Goal: Task Accomplishment & Management: Manage account settings

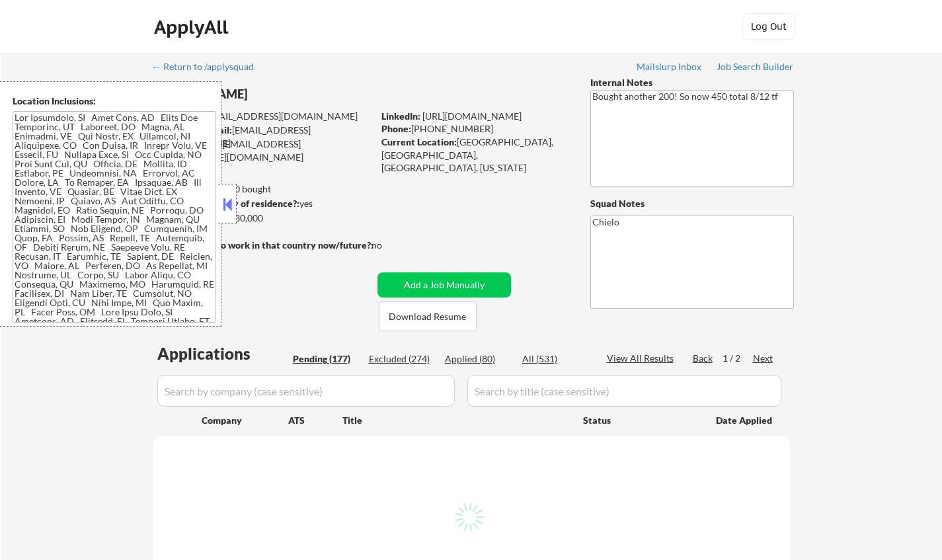
select select ""pending""
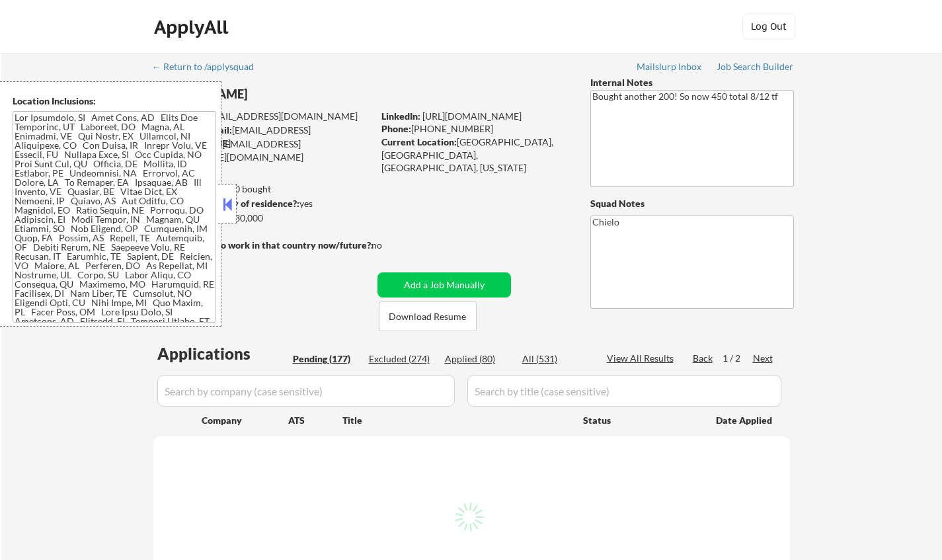
select select ""pending""
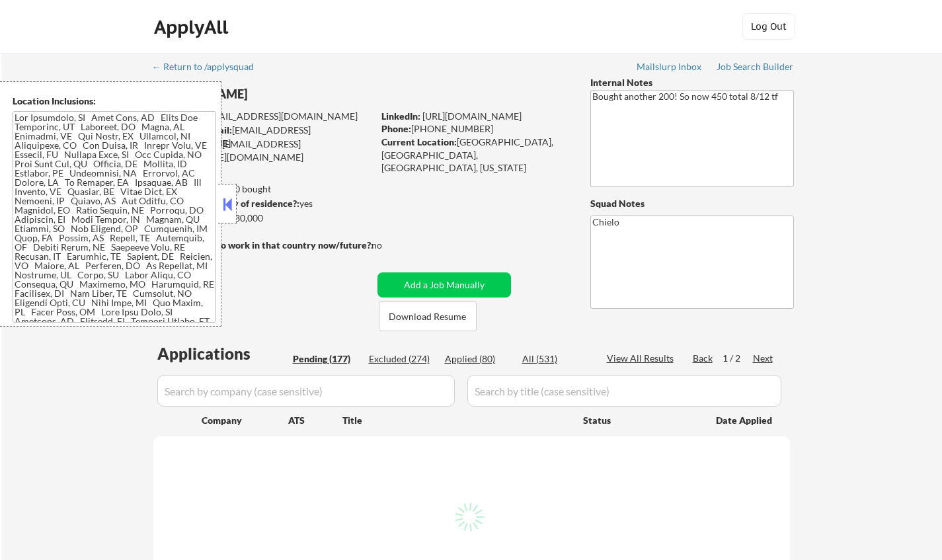
select select ""pending""
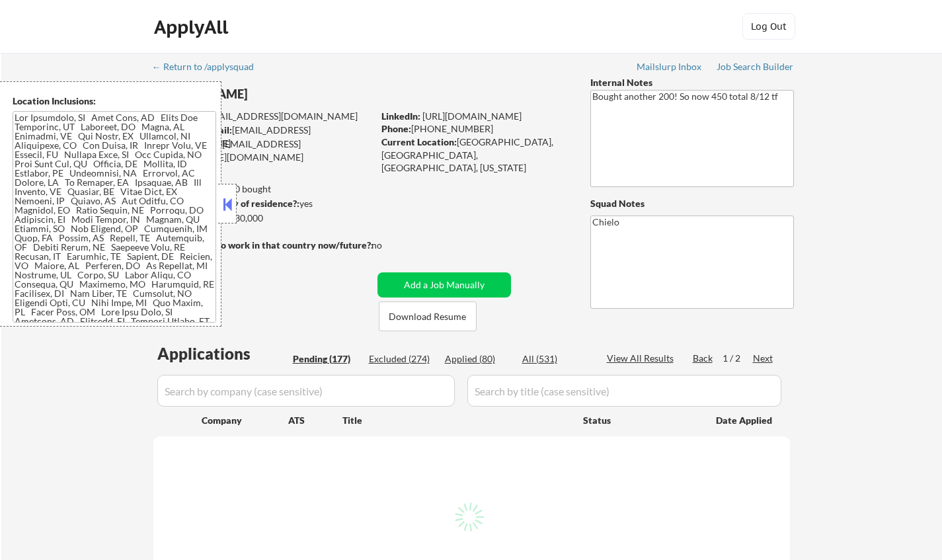
select select ""pending""
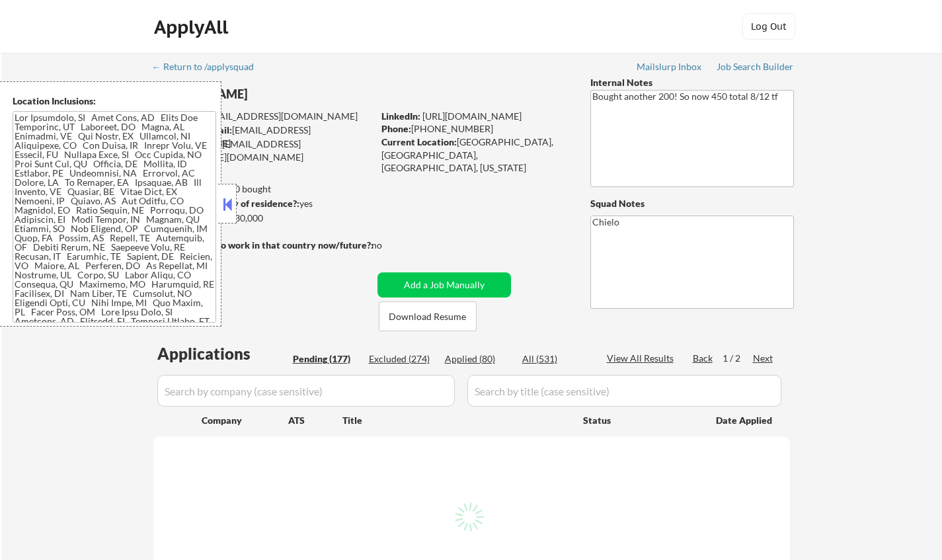
select select ""pending""
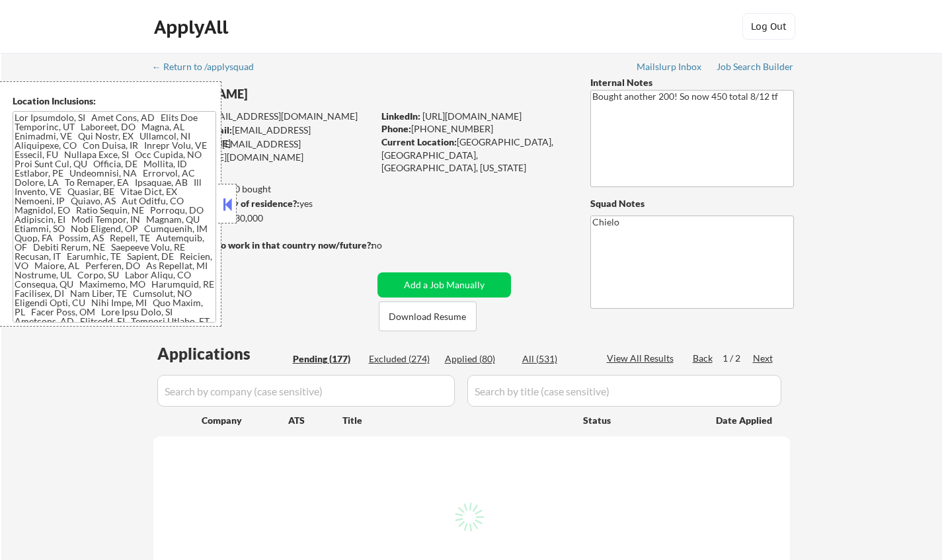
select select ""pending""
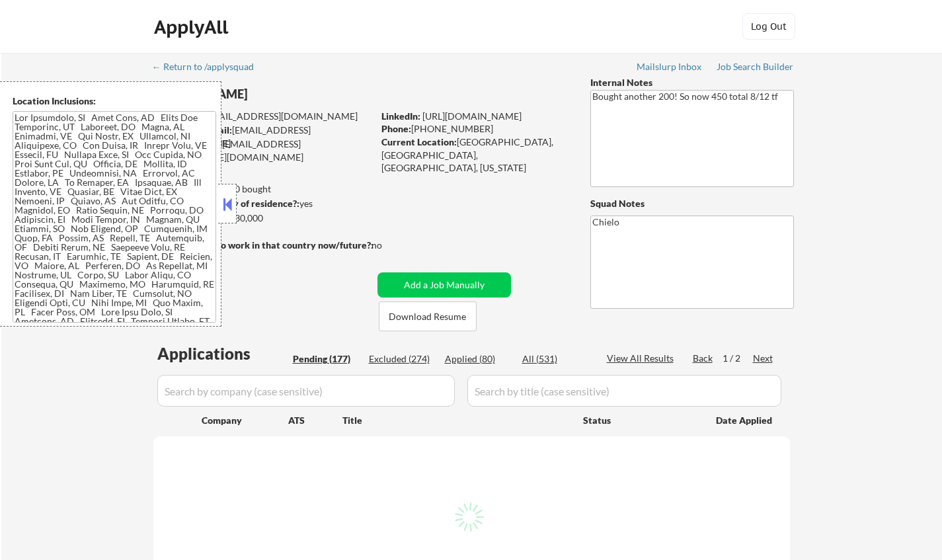
select select ""pending""
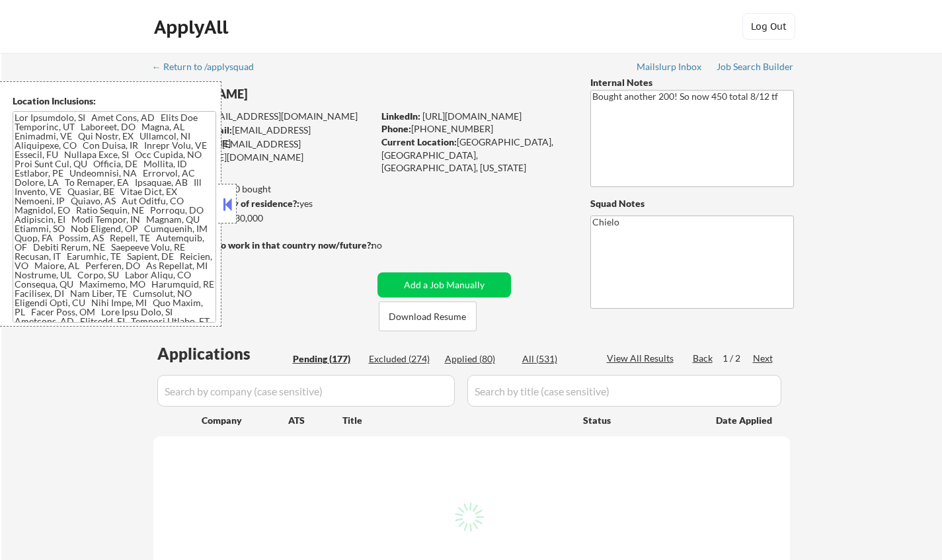
select select ""pending""
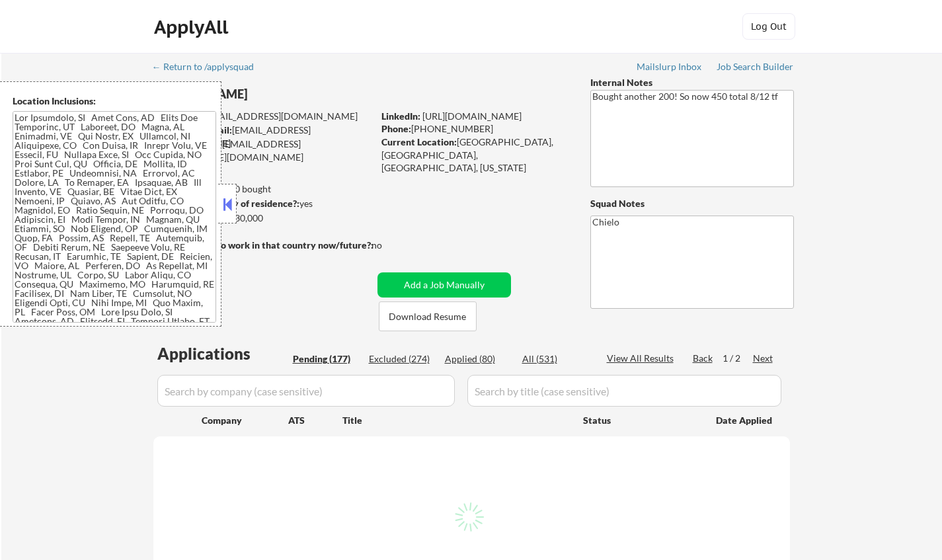
select select ""pending""
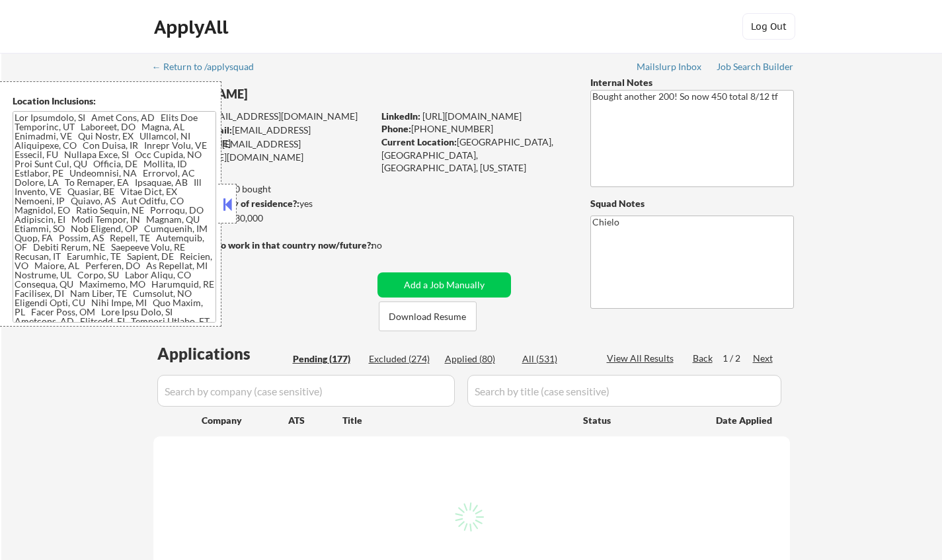
select select ""pending""
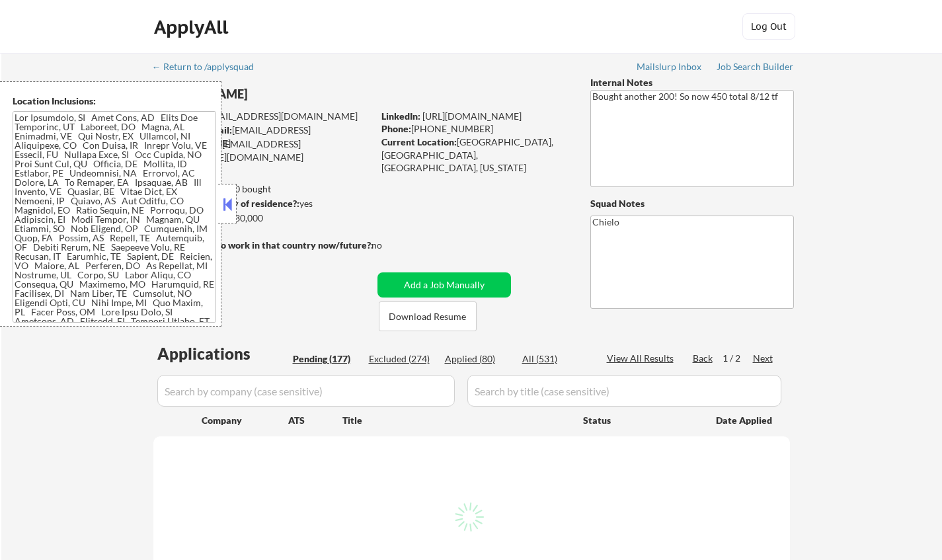
select select ""pending""
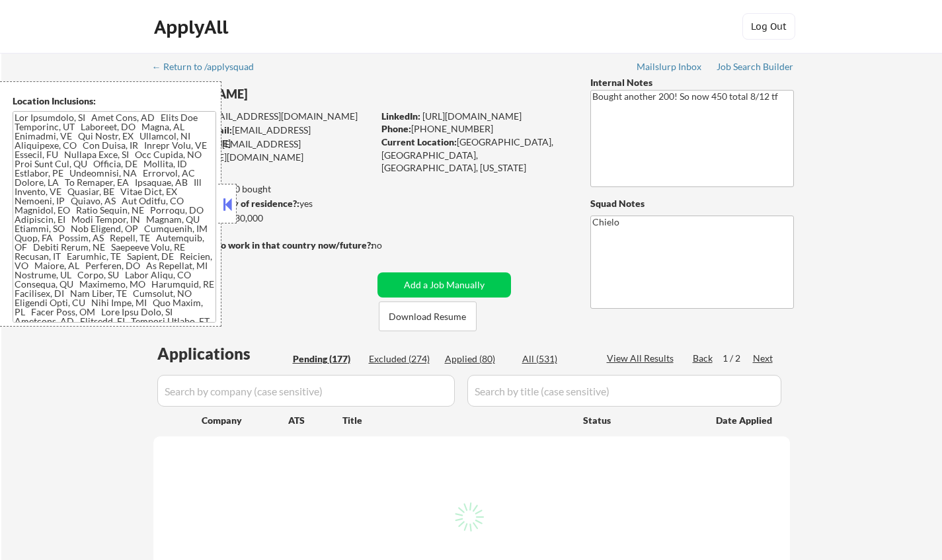
select select ""pending""
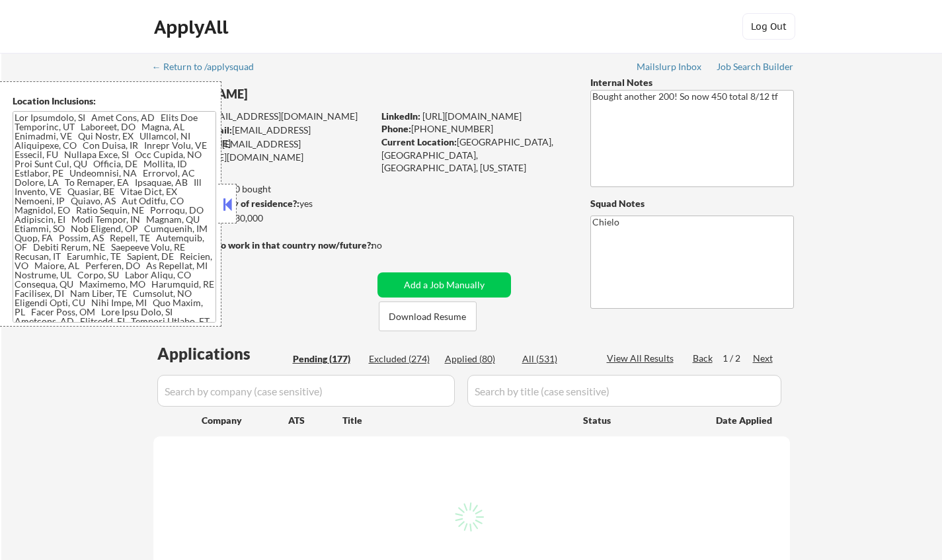
select select ""pending""
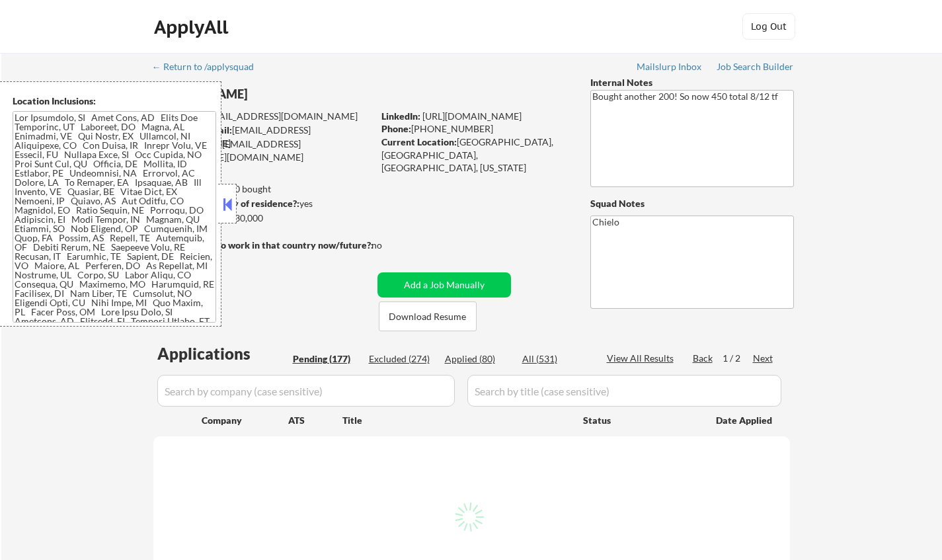
select select ""pending""
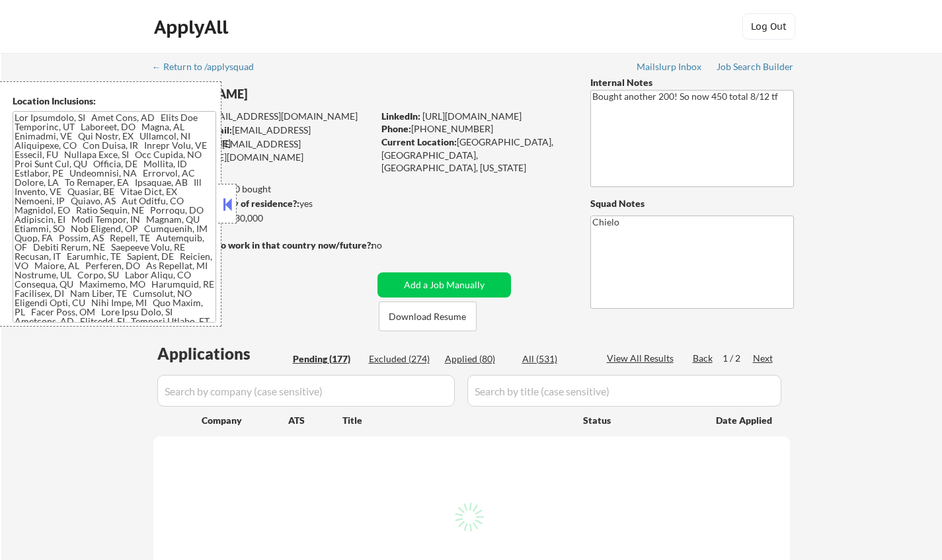
select select ""pending""
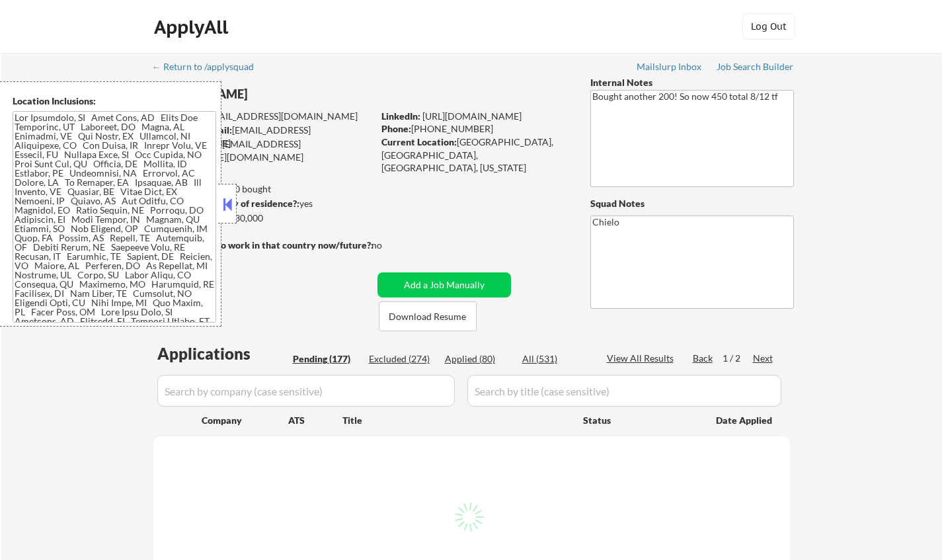
select select ""pending""
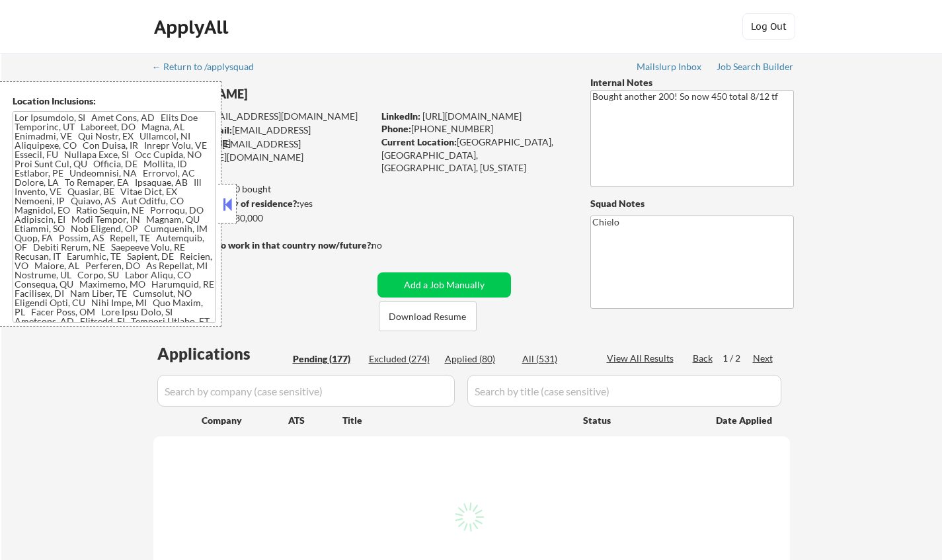
select select ""pending""
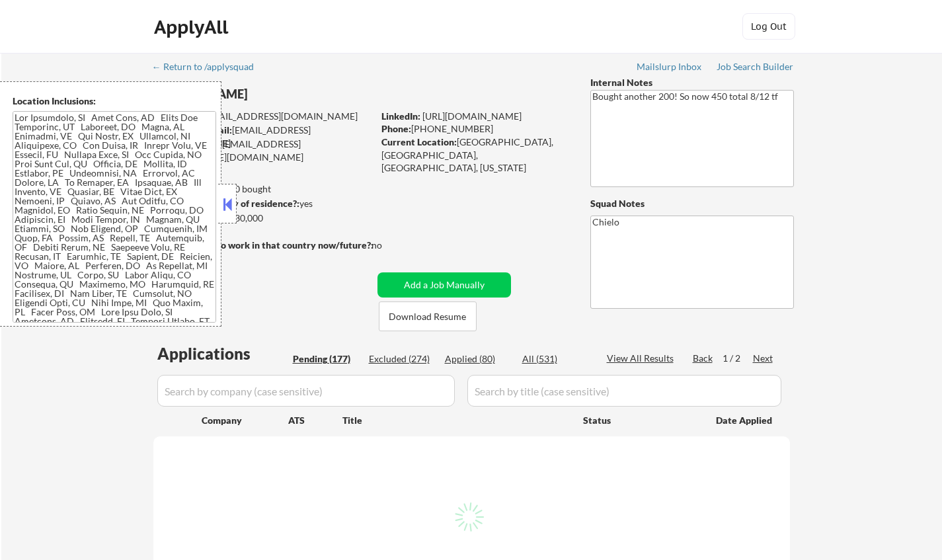
select select ""pending""
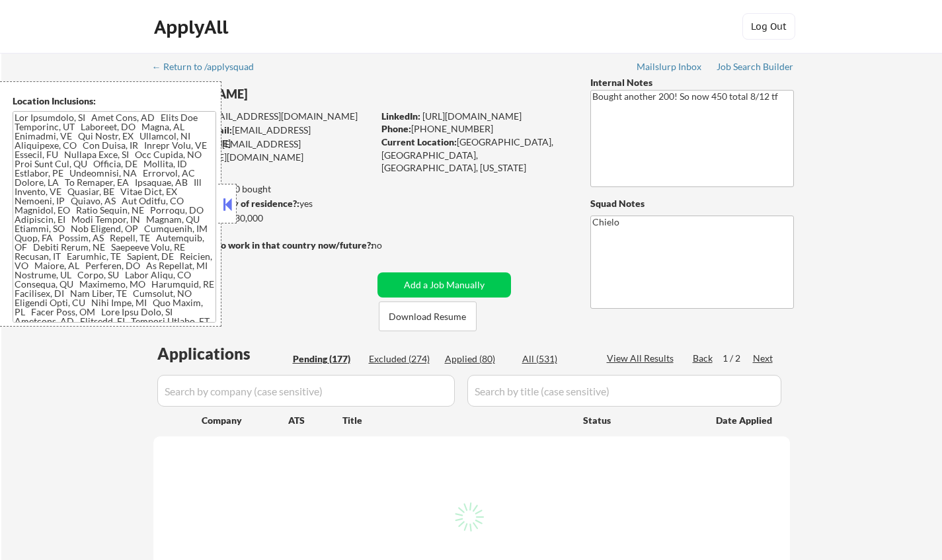
select select ""pending""
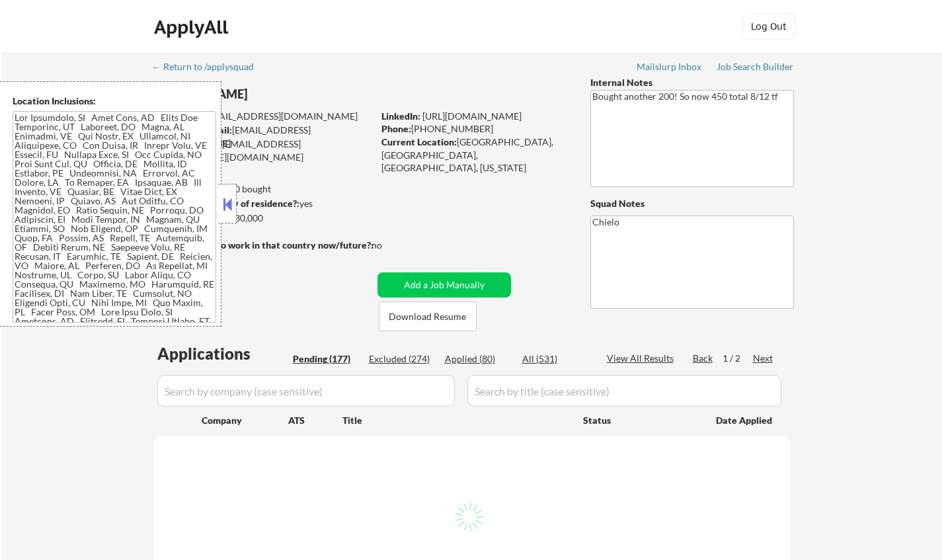
select select ""pending""
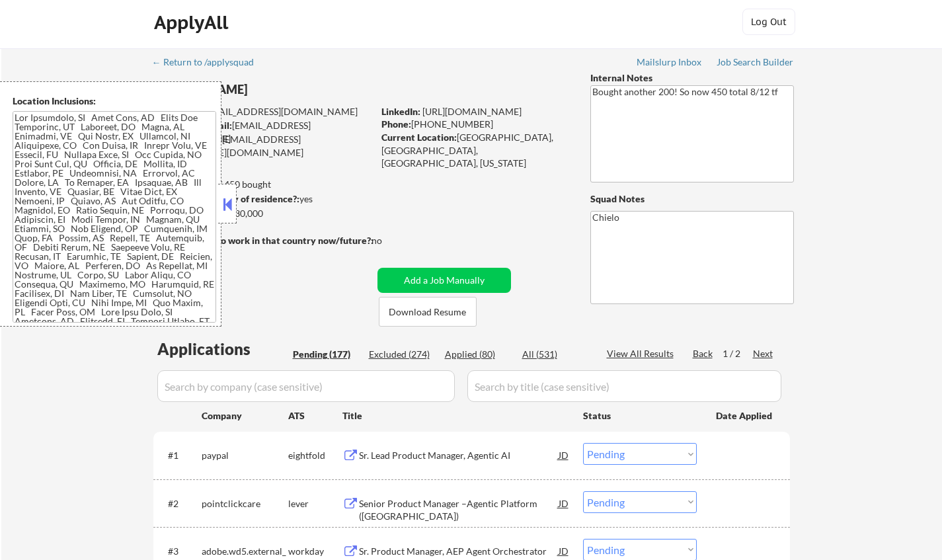
scroll to position [132, 0]
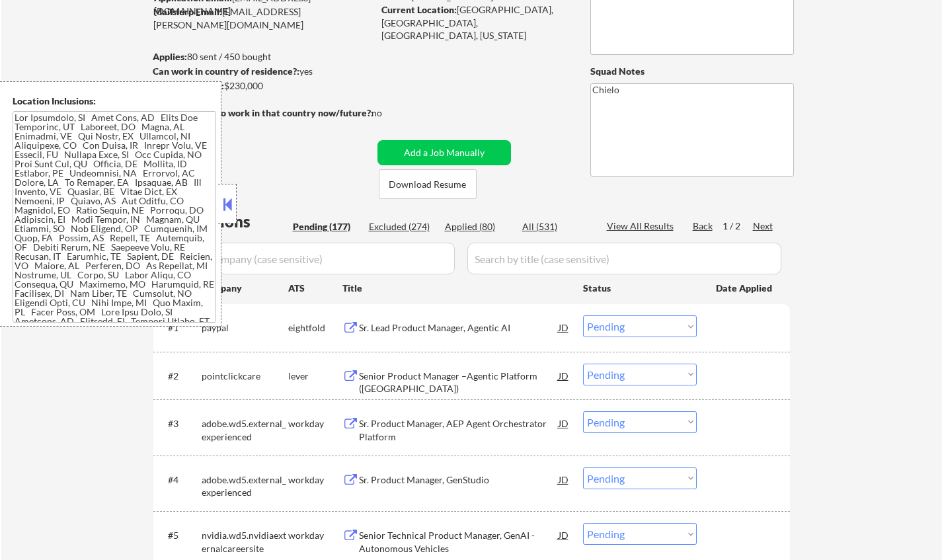
click at [225, 206] on button at bounding box center [227, 204] width 15 height 20
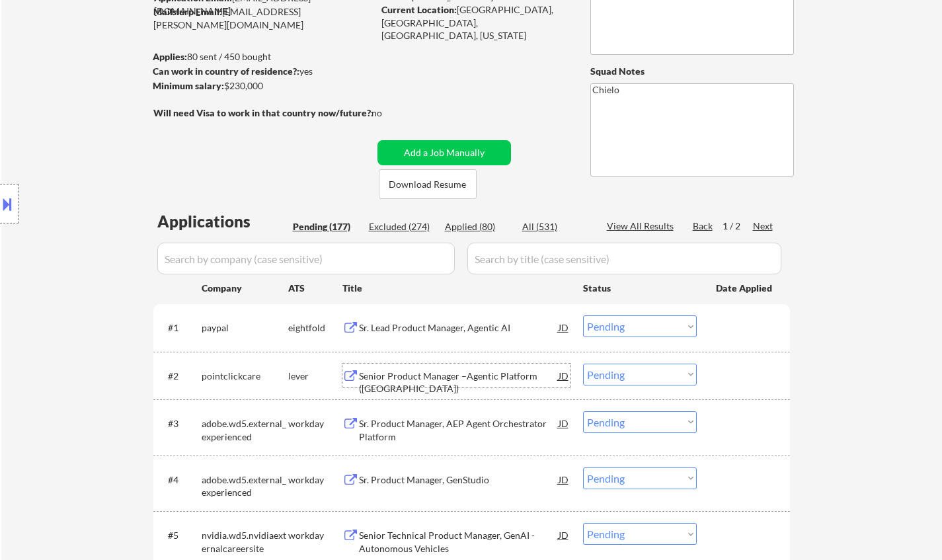
click at [438, 378] on div "Senior Product Manager –Agentic Platform (US)" at bounding box center [459, 383] width 200 height 26
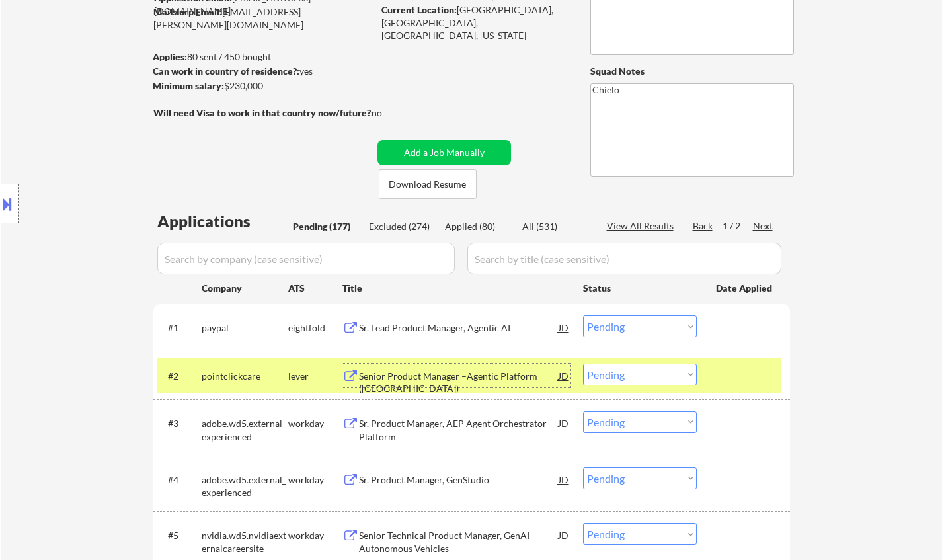
click at [653, 382] on select "Choose an option... Pending Applied Excluded (Questions) Excluded (Expired) Exc…" at bounding box center [640, 375] width 114 height 22
select select ""excluded__salary_""
click at [583, 364] on select "Choose an option... Pending Applied Excluded (Questions) Excluded (Expired) Exc…" at bounding box center [640, 375] width 114 height 22
click at [442, 326] on div "Sr. Lead Product Manager, Agentic AI" at bounding box center [459, 327] width 200 height 13
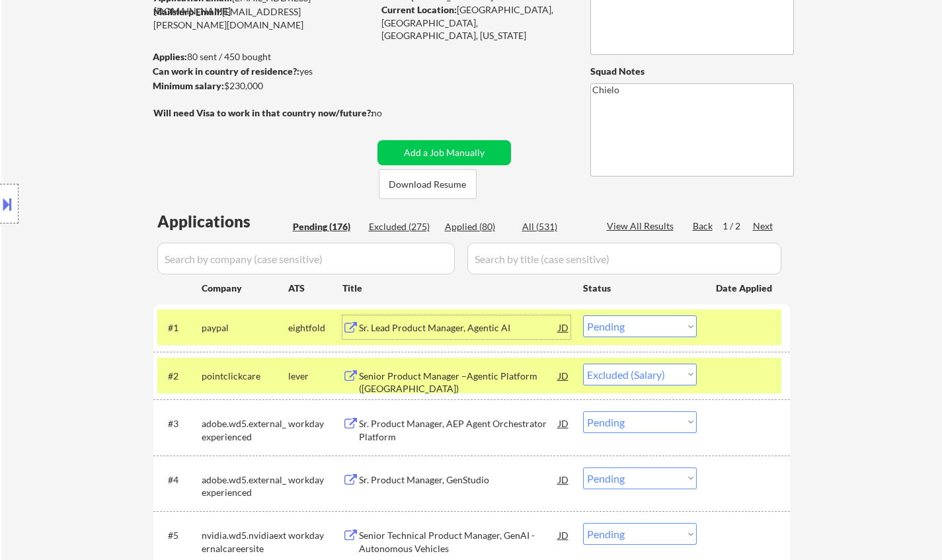
click at [663, 313] on div "#1 paypal eightfold Sr. Lead Product Manager, Agentic AI JD Choose an option...…" at bounding box center [469, 327] width 624 height 36
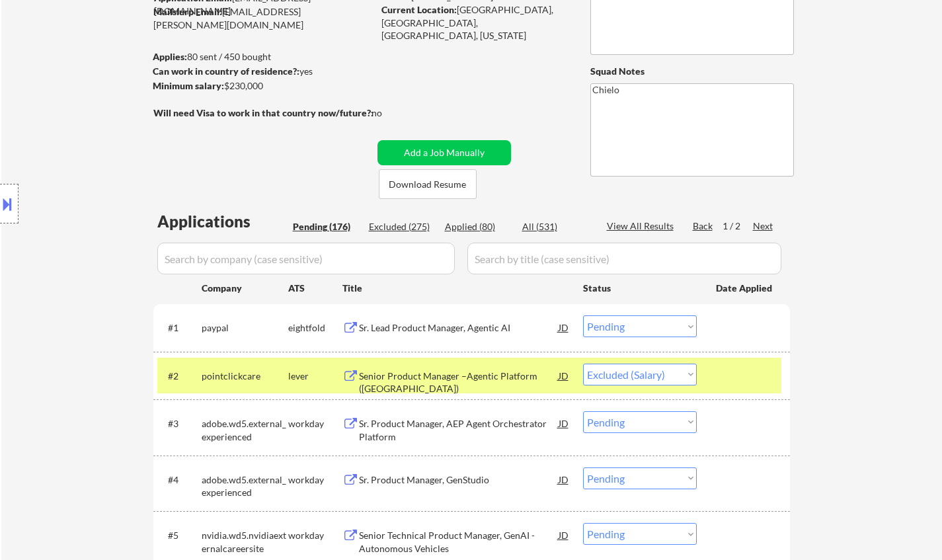
click at [653, 333] on select "Choose an option... Pending Applied Excluded (Questions) Excluded (Expired) Exc…" at bounding box center [640, 326] width 114 height 22
select select ""excluded__expired_""
click at [583, 315] on select "Choose an option... Pending Applied Excluded (Questions) Excluded (Expired) Exc…" at bounding box center [640, 326] width 114 height 22
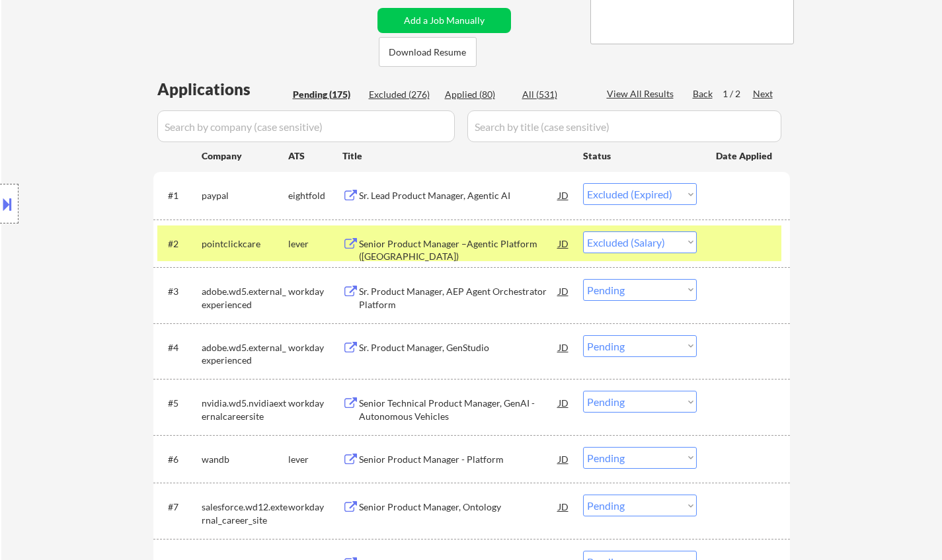
scroll to position [0, 0]
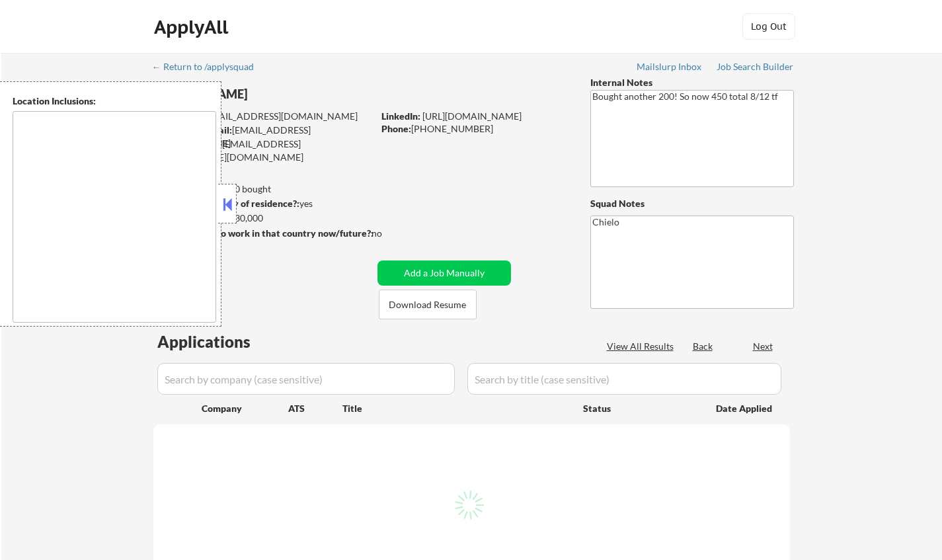
select select ""pending""
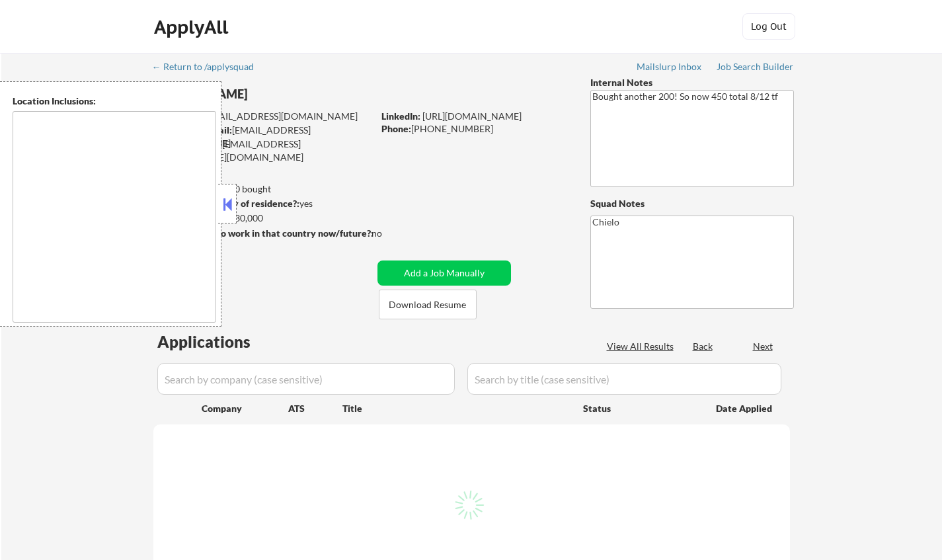
select select ""pending""
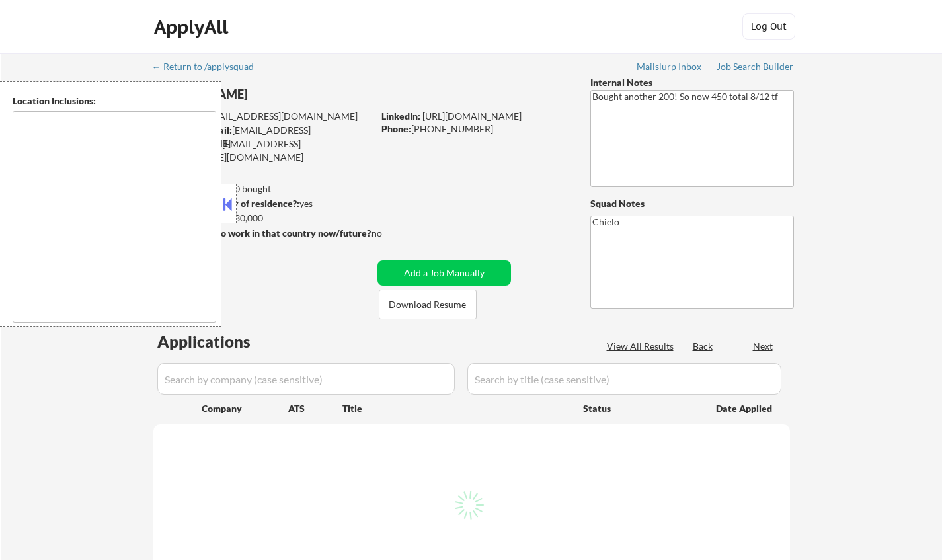
select select ""pending""
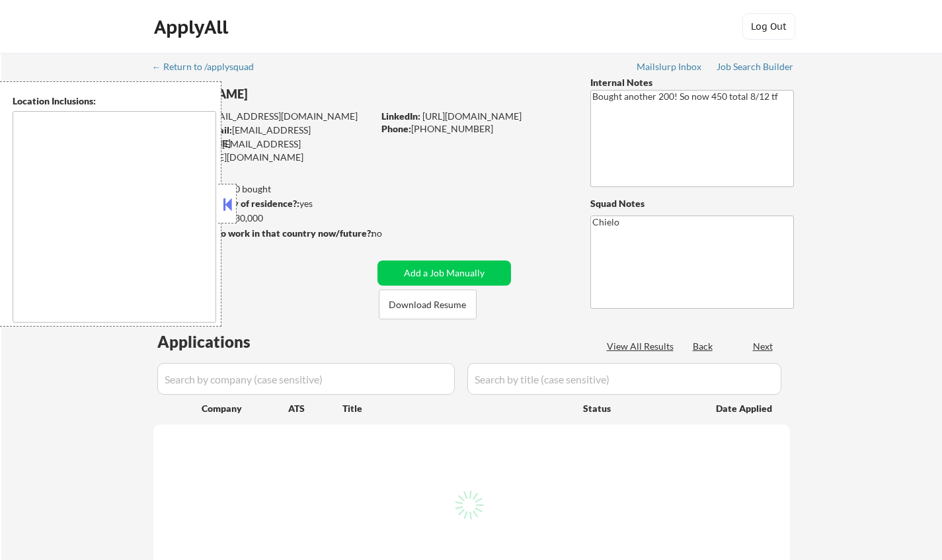
select select ""pending""
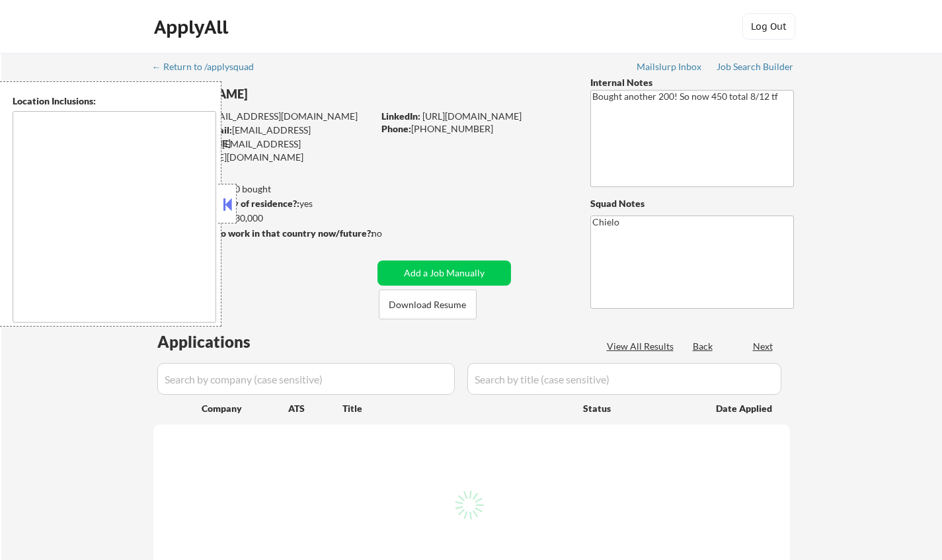
select select ""pending""
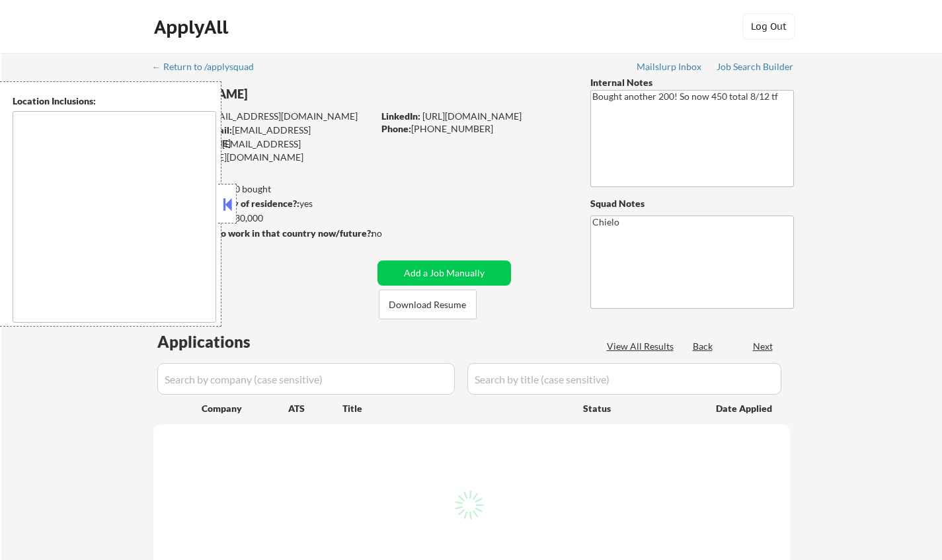
select select ""pending""
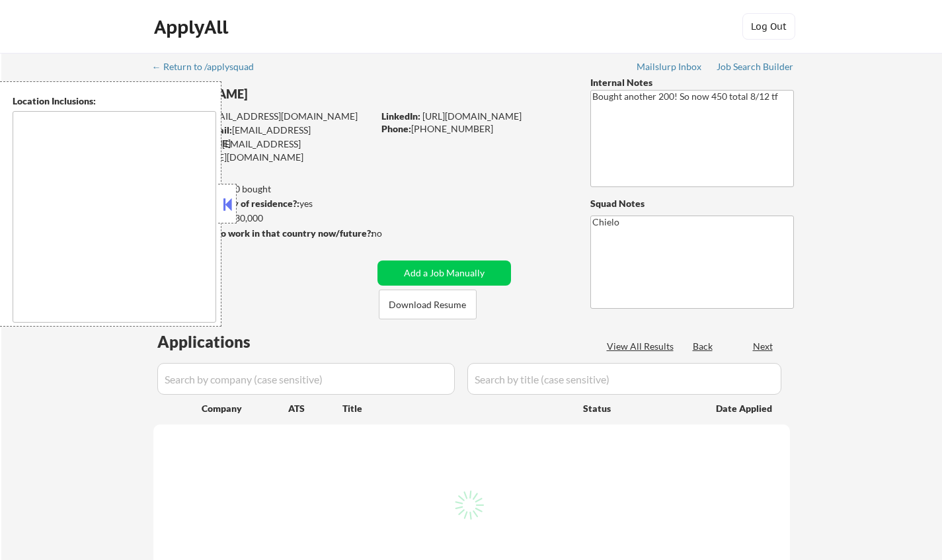
select select ""pending""
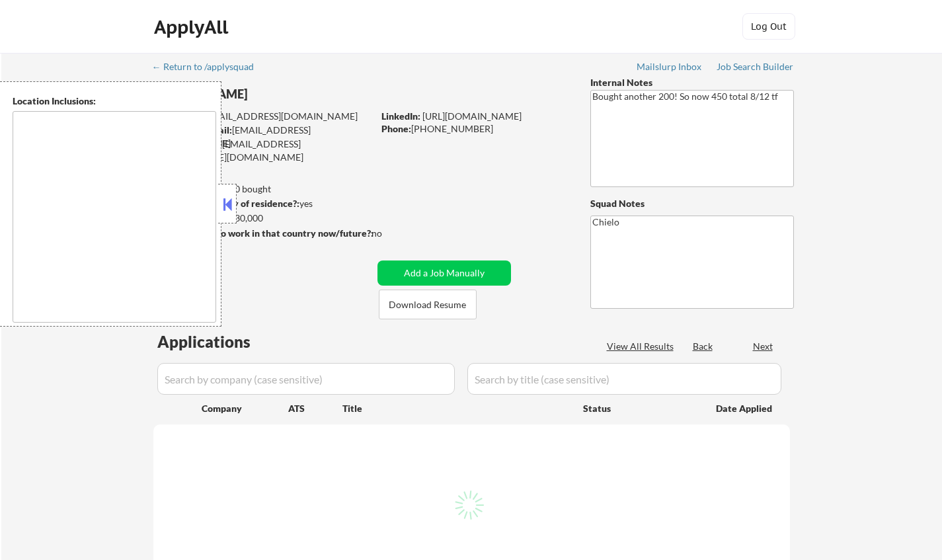
select select ""pending""
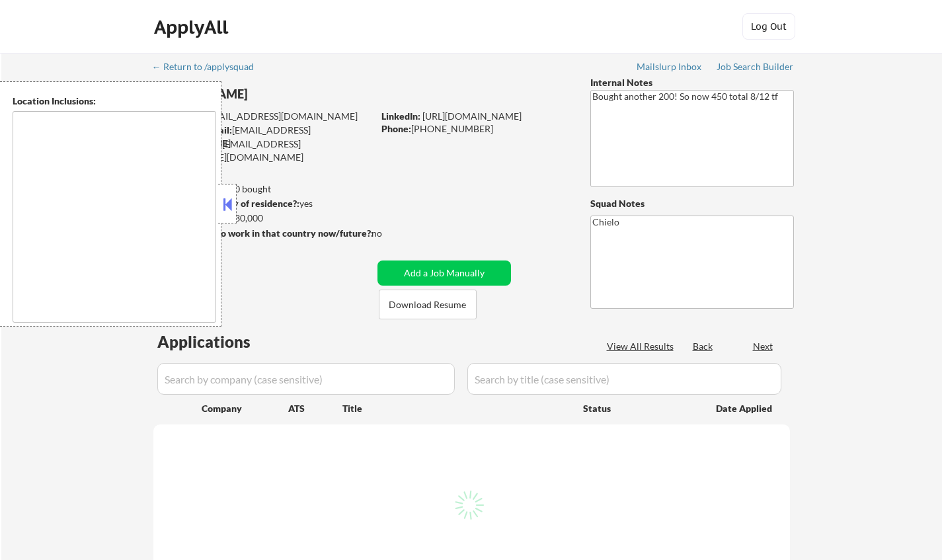
select select ""pending""
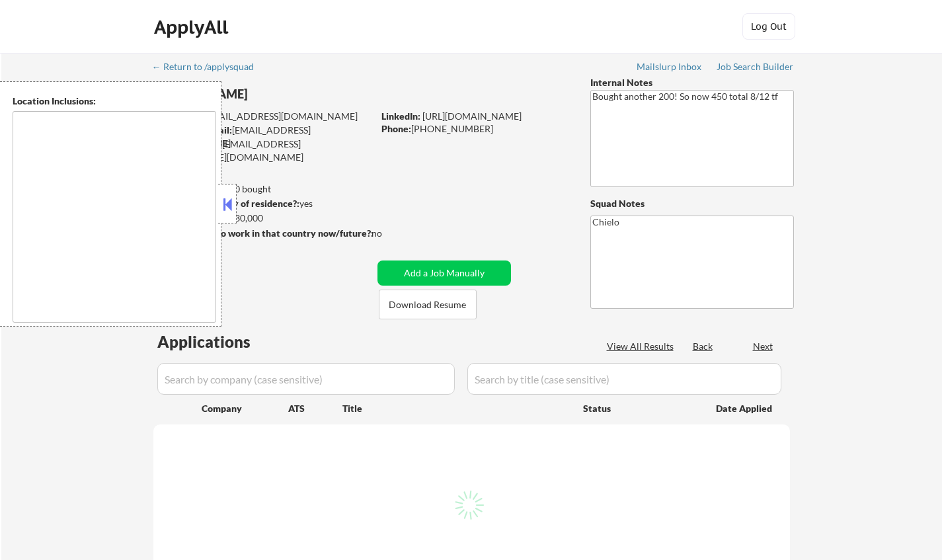
select select ""pending""
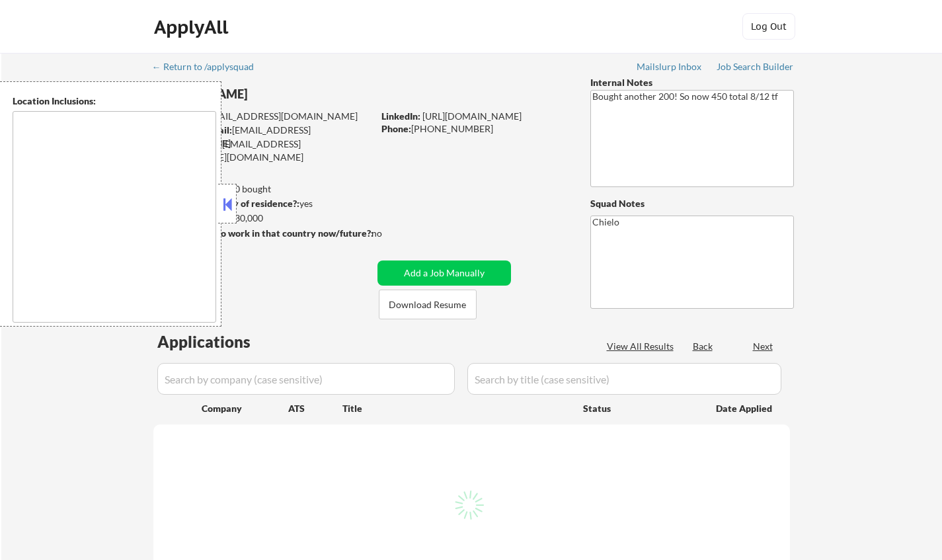
select select ""pending""
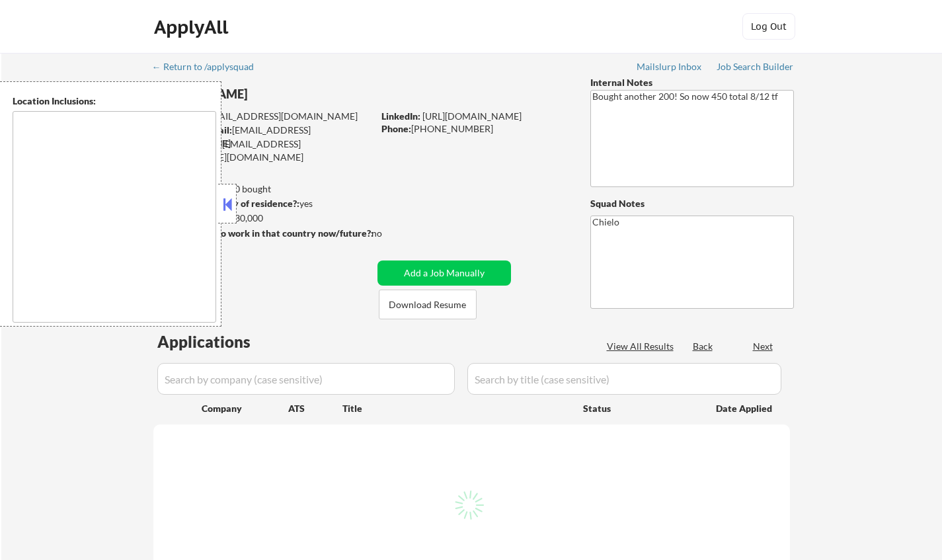
select select ""pending""
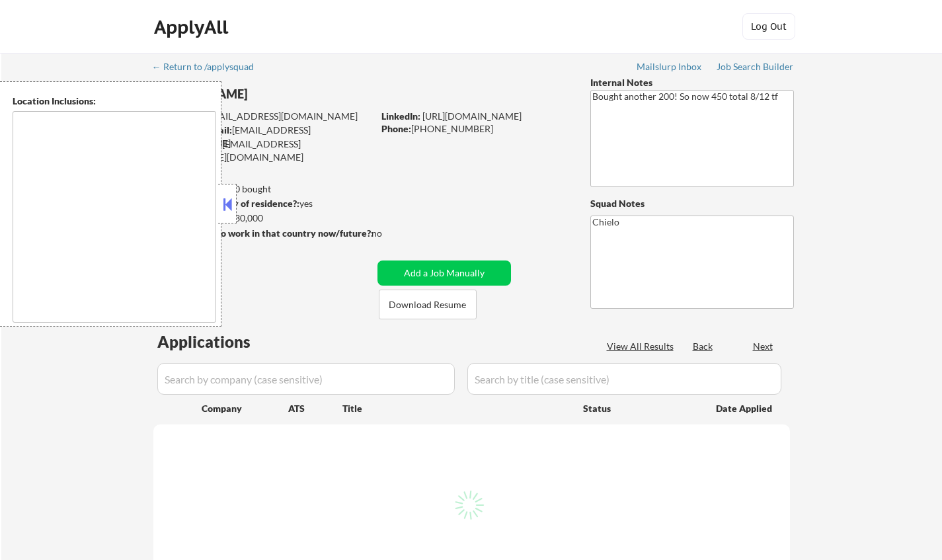
select select ""pending""
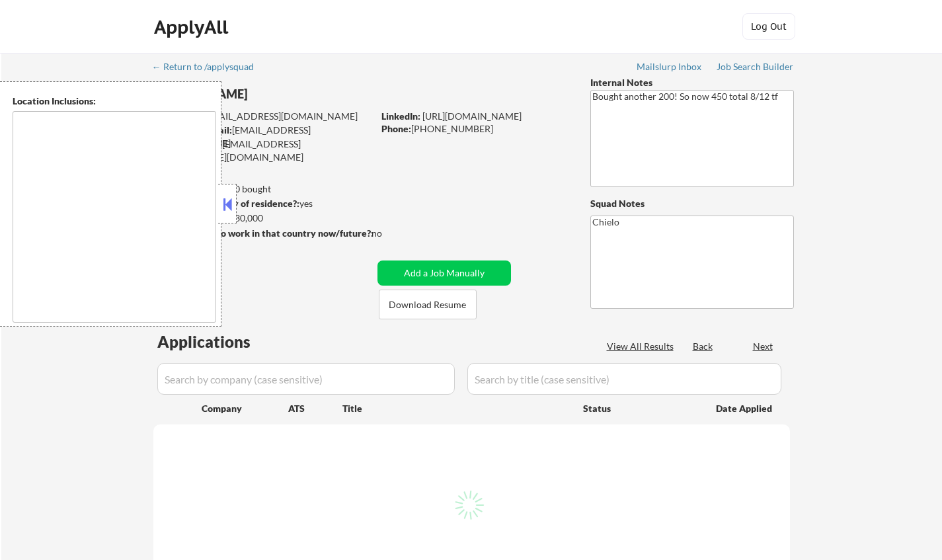
select select ""pending""
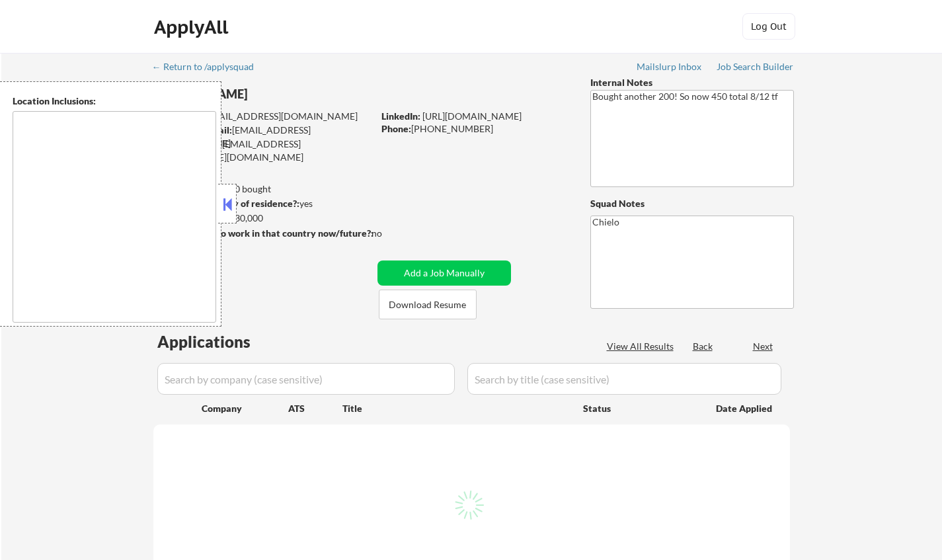
select select ""pending""
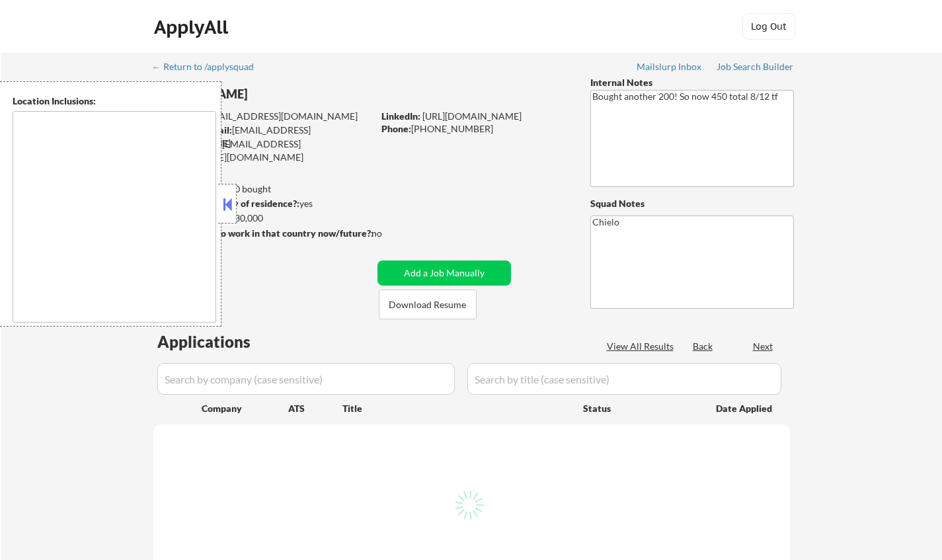
select select ""pending""
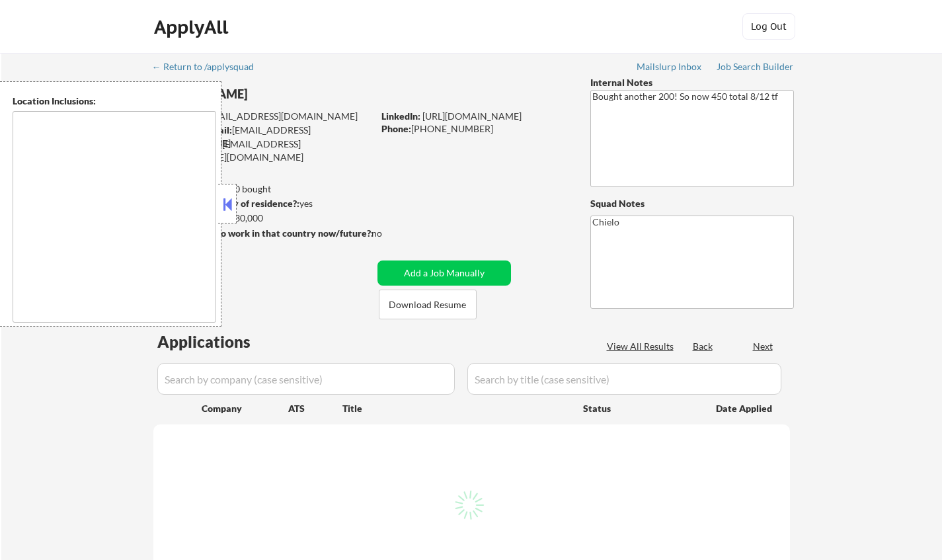
select select ""pending""
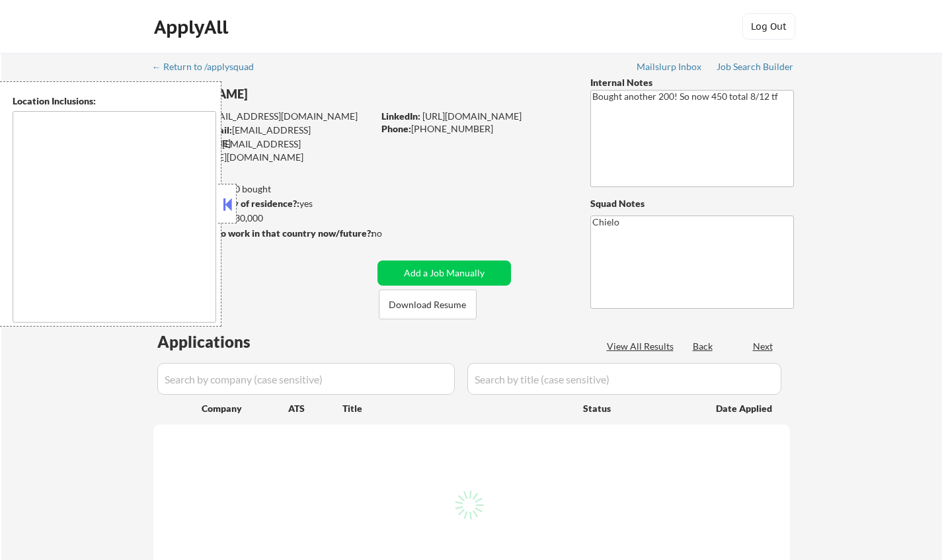
select select ""pending""
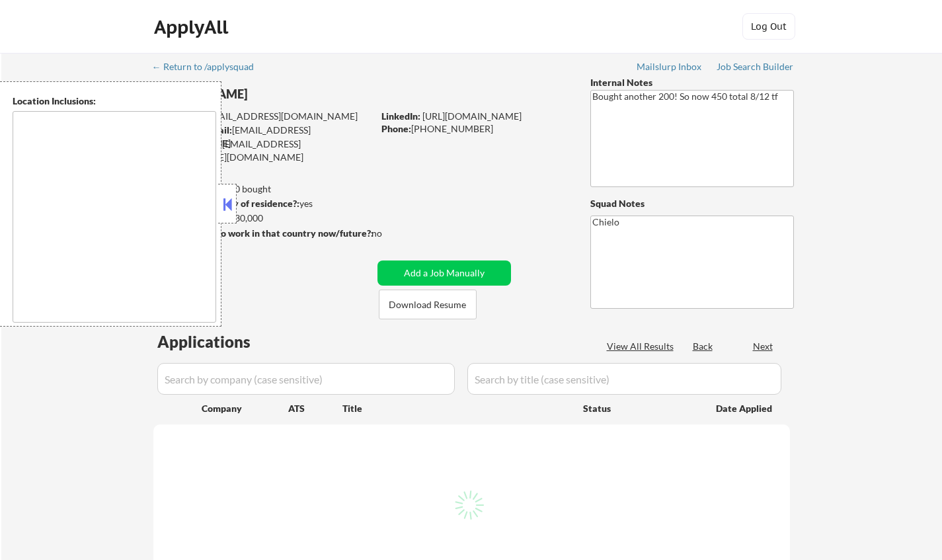
select select ""pending""
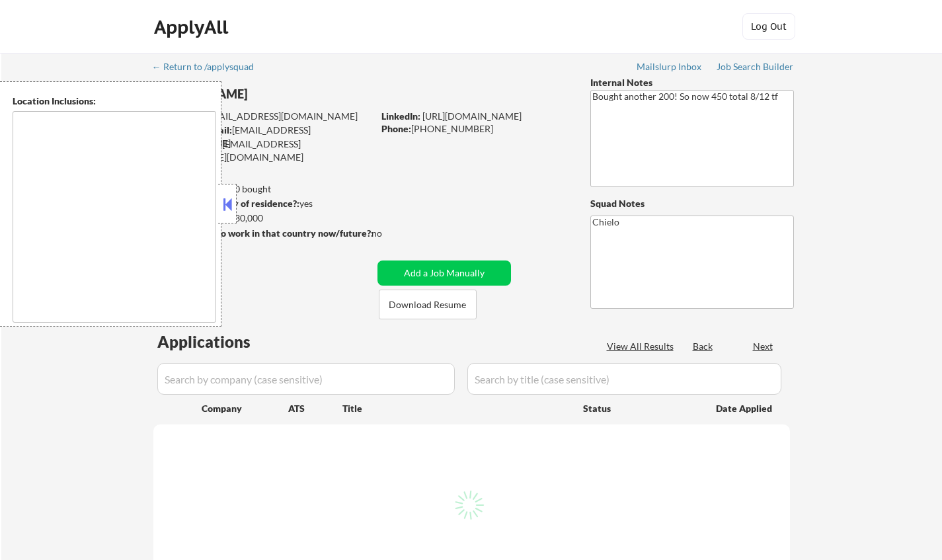
select select ""pending""
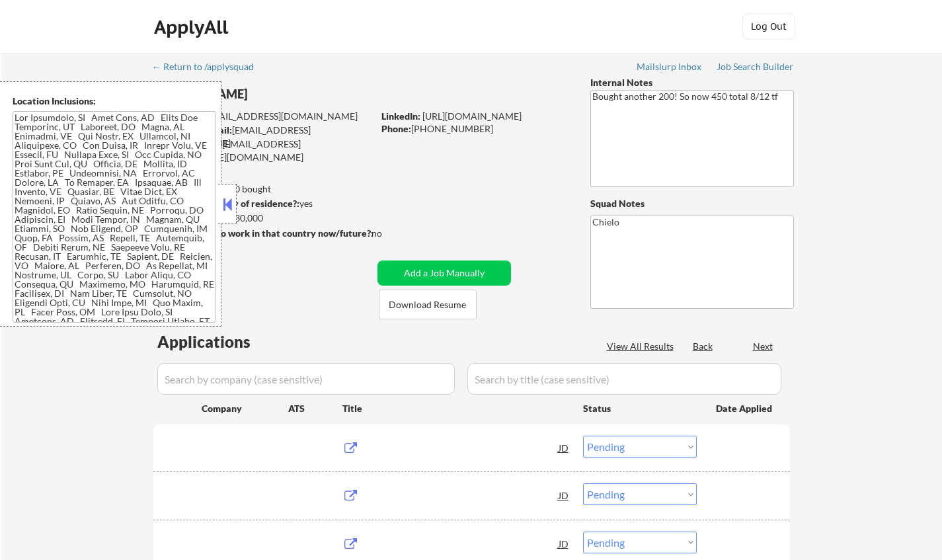
click at [227, 201] on button at bounding box center [227, 204] width 15 height 20
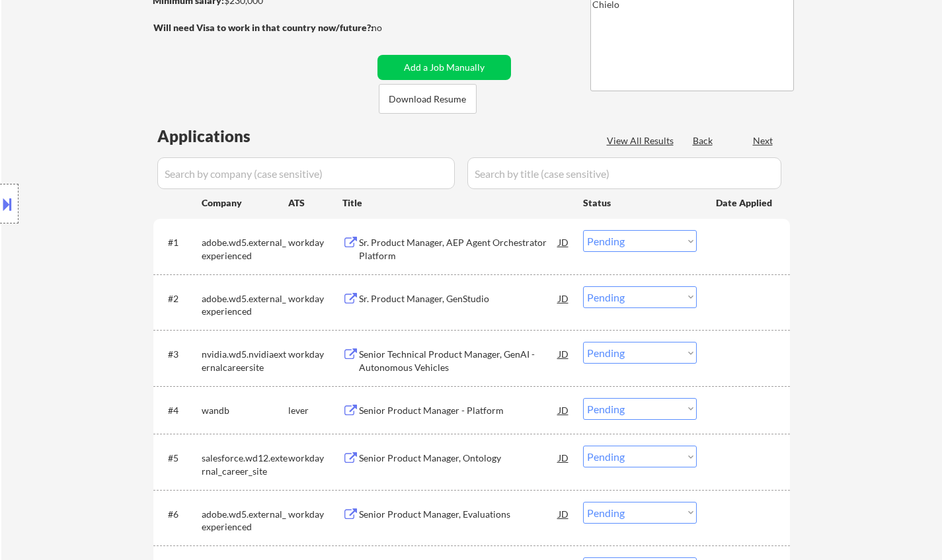
scroll to position [331, 0]
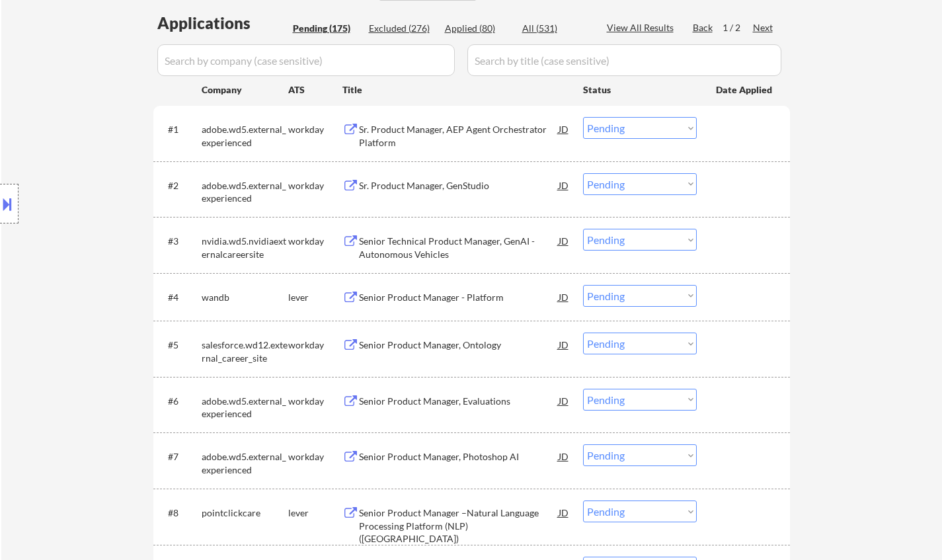
click at [441, 180] on div "Sr. Product Manager, GenStudio" at bounding box center [459, 185] width 200 height 13
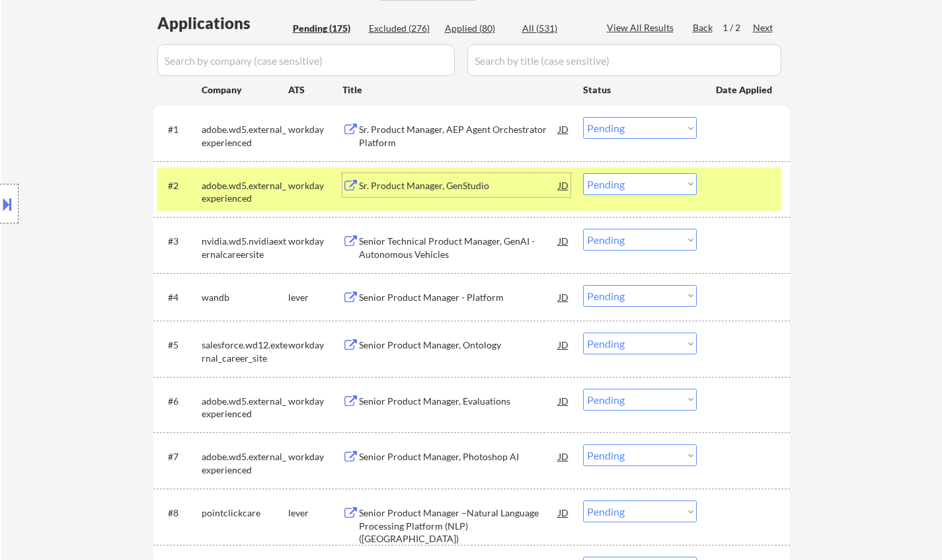
click at [447, 187] on div "Sr. Product Manager, GenStudio" at bounding box center [459, 185] width 200 height 13
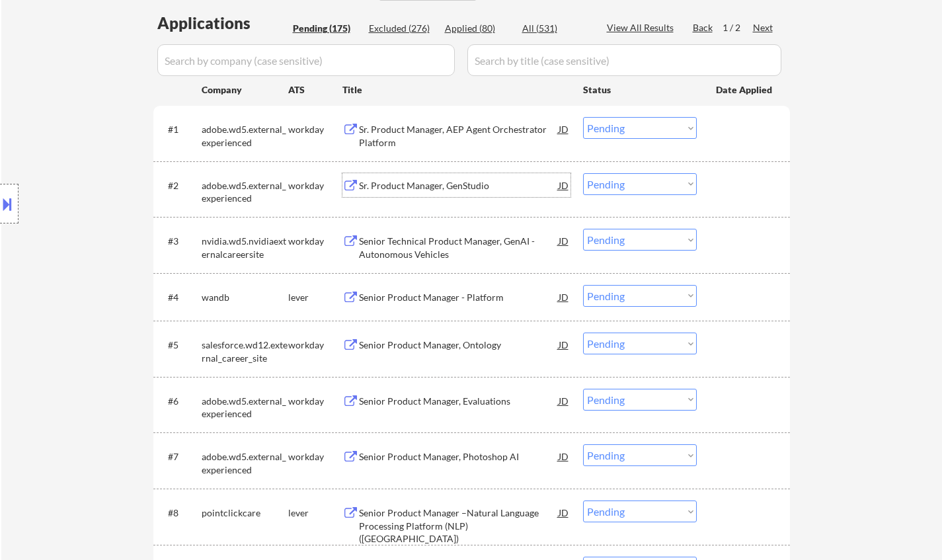
click at [657, 184] on select "Choose an option... Pending Applied Excluded (Questions) Excluded (Expired) Exc…" at bounding box center [640, 184] width 114 height 22
click at [583, 173] on select "Choose an option... Pending Applied Excluded (Questions) Excluded (Expired) Exc…" at bounding box center [640, 184] width 114 height 22
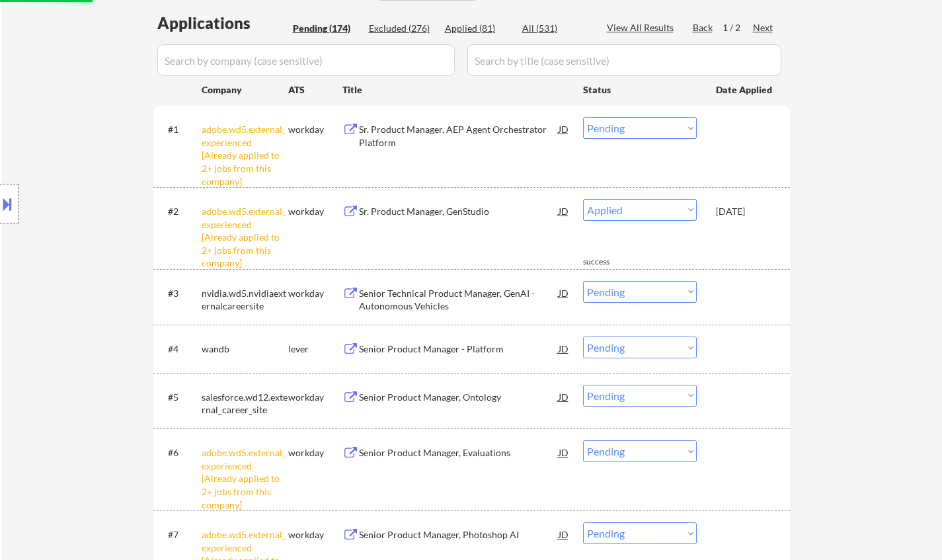
select select ""pending""
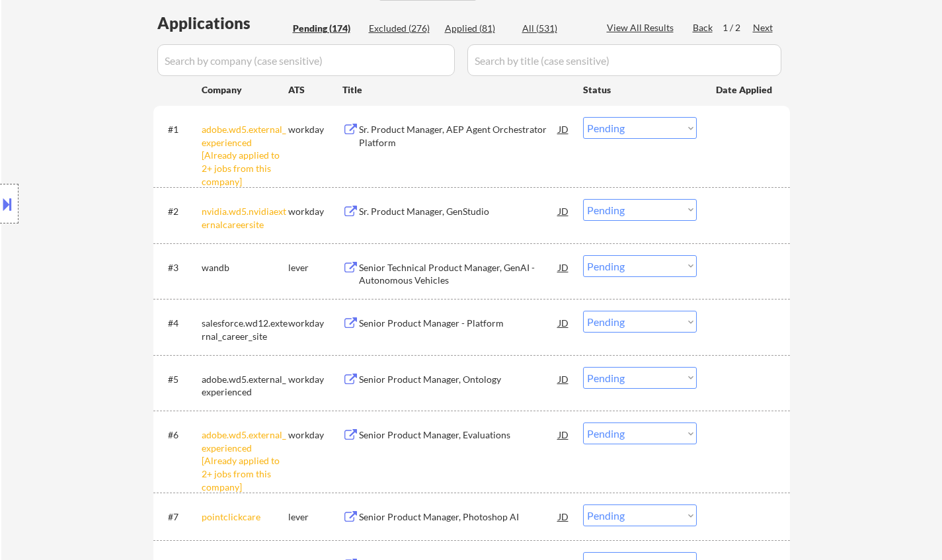
click at [633, 114] on div "#1 adobe.wd5.external_experienced [Already applied to 2+ jobs from this company…" at bounding box center [469, 145] width 624 height 69
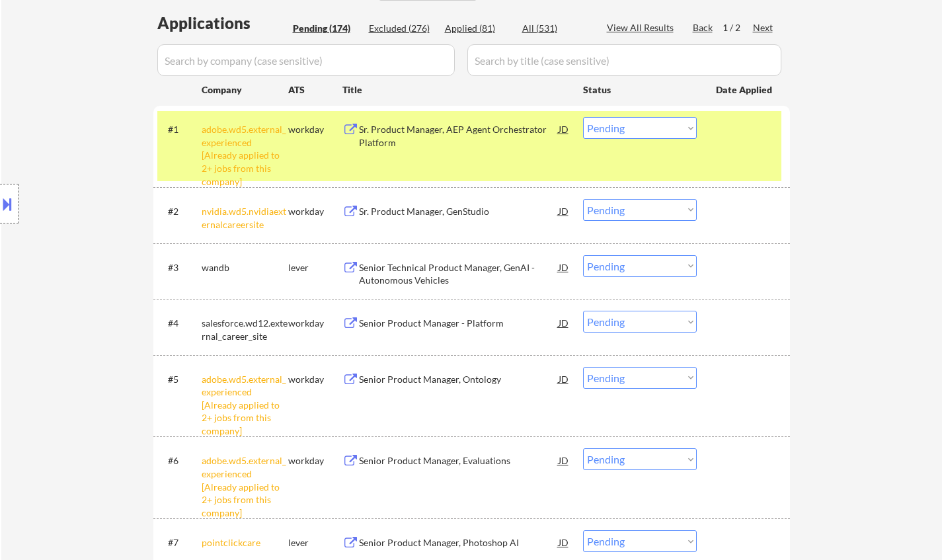
click at [656, 128] on select "Choose an option... Pending Applied Excluded (Questions) Excluded (Expired) Exc…" at bounding box center [640, 128] width 114 height 22
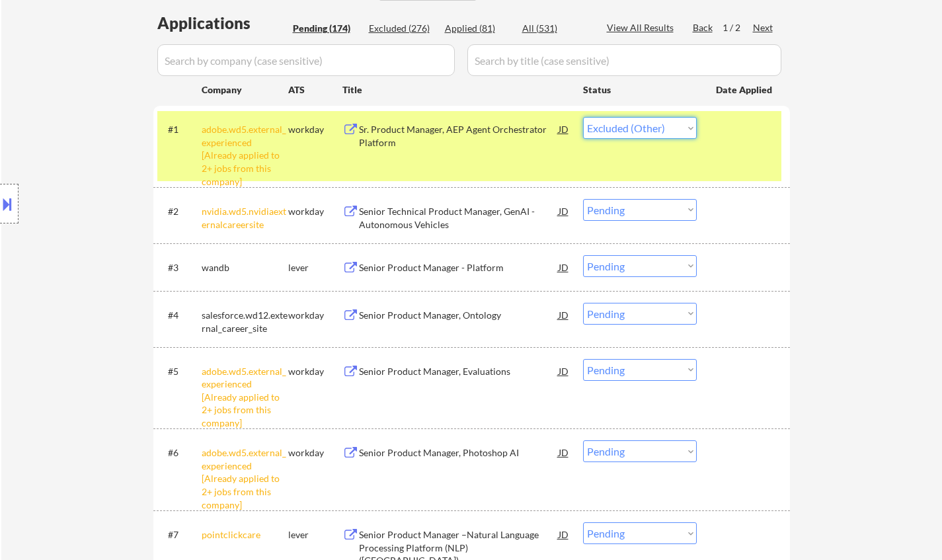
click at [583, 117] on select "Choose an option... Pending Applied Excluded (Questions) Excluded (Expired) Exc…" at bounding box center [640, 128] width 114 height 22
select select ""pending""
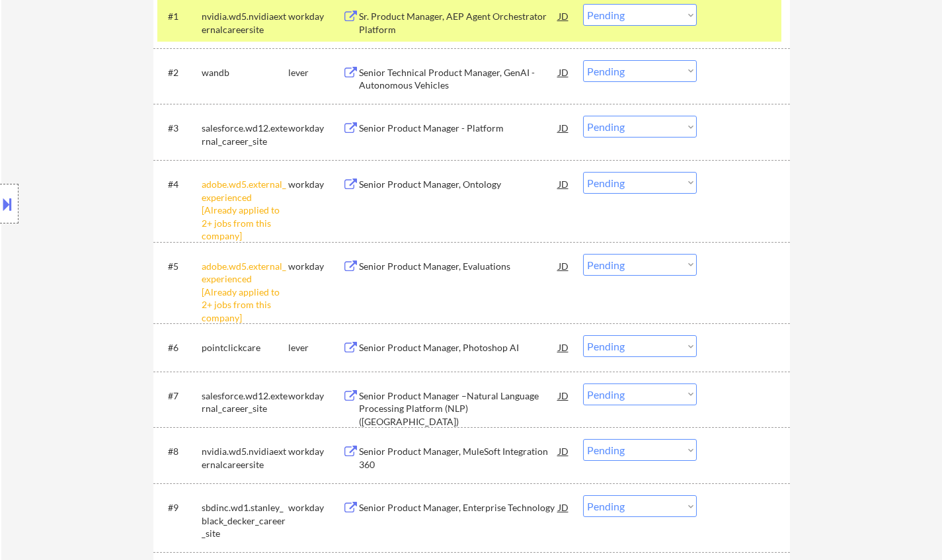
scroll to position [463, 0]
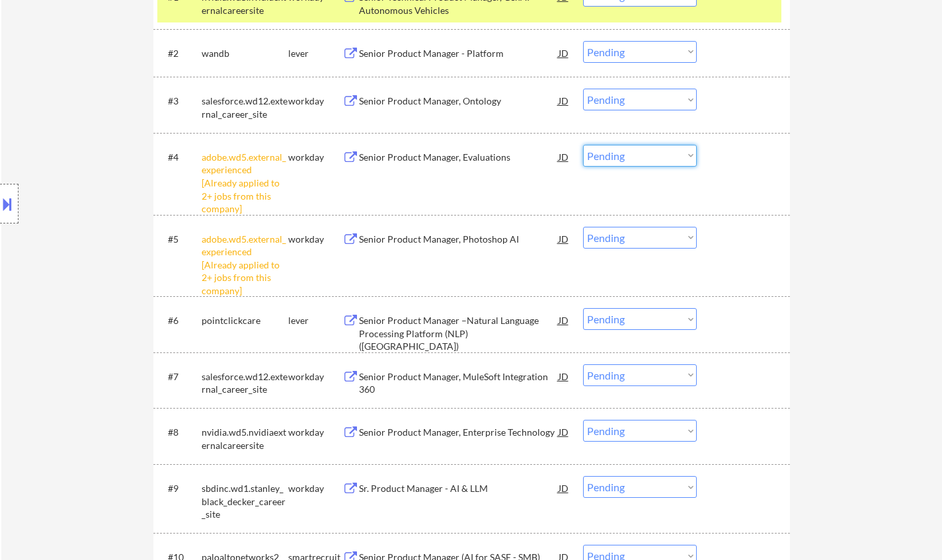
click at [625, 155] on select "Choose an option... Pending Applied Excluded (Questions) Excluded (Expired) Exc…" at bounding box center [640, 156] width 114 height 22
click at [583, 145] on select "Choose an option... Pending Applied Excluded (Questions) Excluded (Expired) Exc…" at bounding box center [640, 156] width 114 height 22
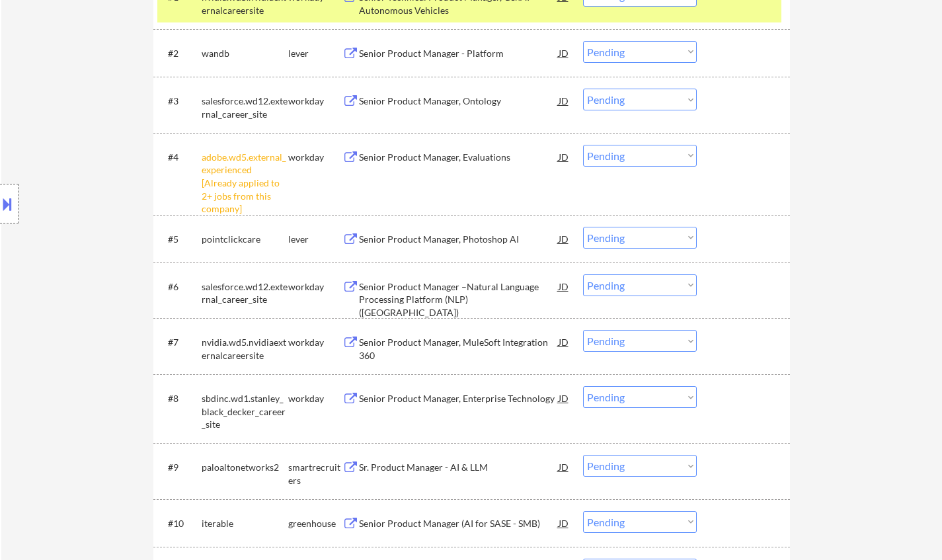
drag, startPoint x: 620, startPoint y: 151, endPoint x: 624, endPoint y: 166, distance: 15.1
click at [620, 151] on select "Choose an option... Pending Applied Excluded (Questions) Excluded (Expired) Exc…" at bounding box center [640, 156] width 114 height 22
click at [583, 145] on select "Choose an option... Pending Applied Excluded (Questions) Excluded (Expired) Exc…" at bounding box center [640, 156] width 114 height 22
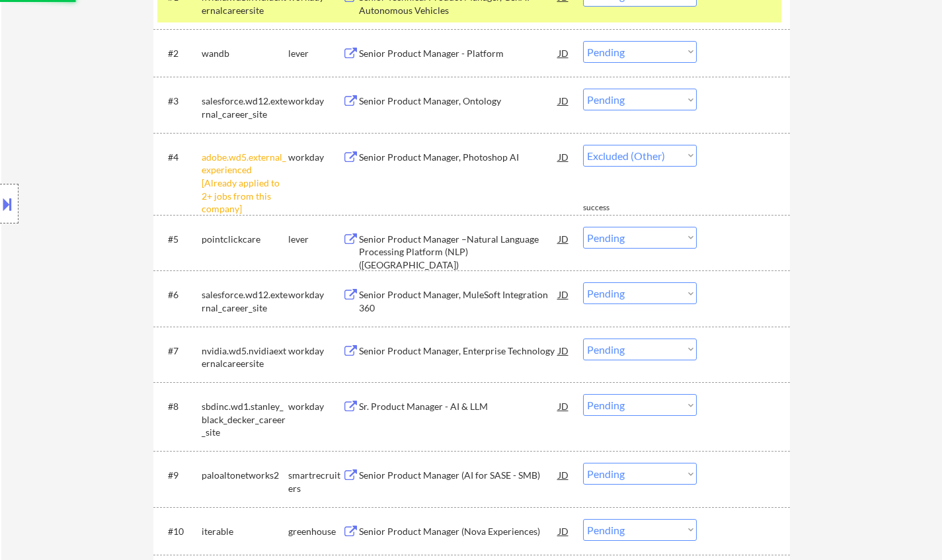
select select ""pending""
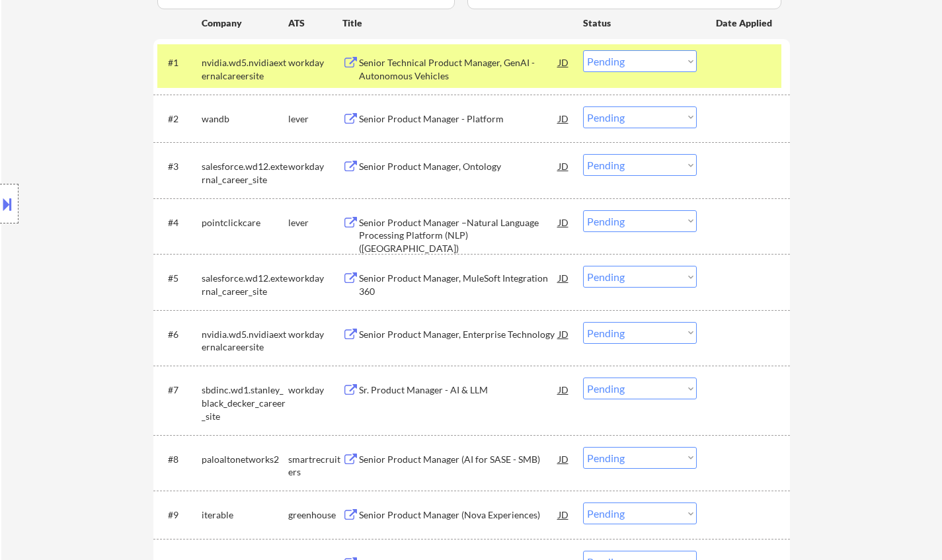
scroll to position [397, 0]
click at [452, 61] on div "Senior Technical Product Manager, GenAI - Autonomous Vehicles" at bounding box center [459, 70] width 200 height 26
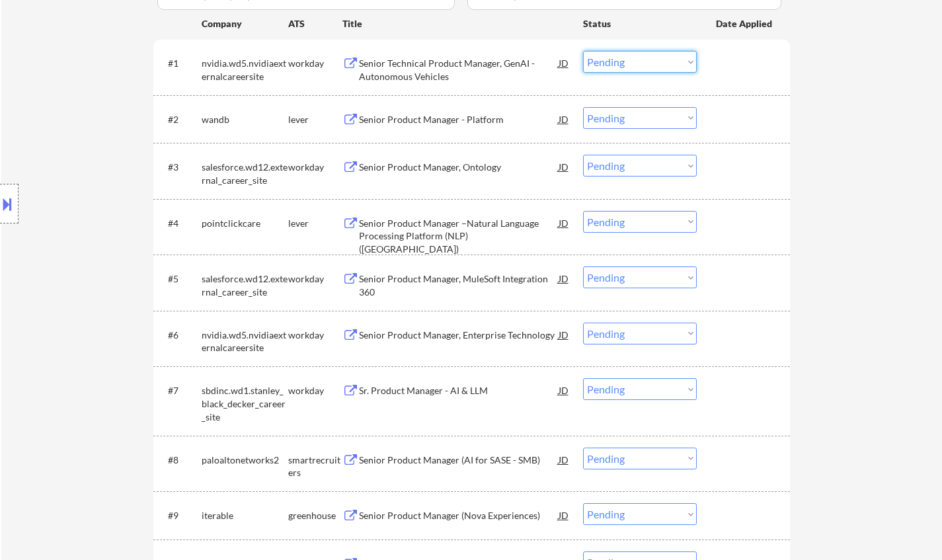
click at [626, 64] on select "Choose an option... Pending Applied Excluded (Questions) Excluded (Expired) Exc…" at bounding box center [640, 62] width 114 height 22
click at [583, 51] on select "Choose an option... Pending Applied Excluded (Questions) Excluded (Expired) Exc…" at bounding box center [640, 62] width 114 height 22
select select ""pending""
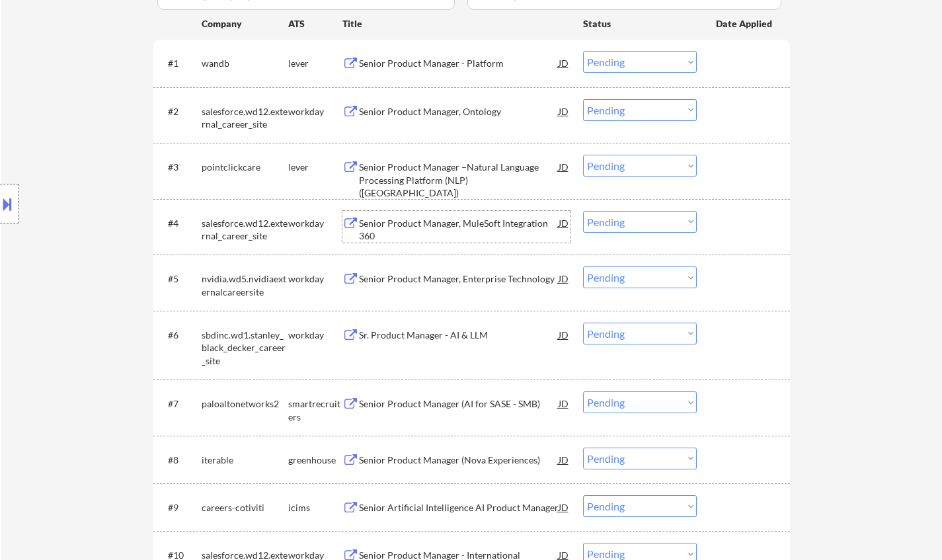
click at [440, 221] on div "Senior Product Manager, MuleSoft Integration 360" at bounding box center [459, 230] width 200 height 26
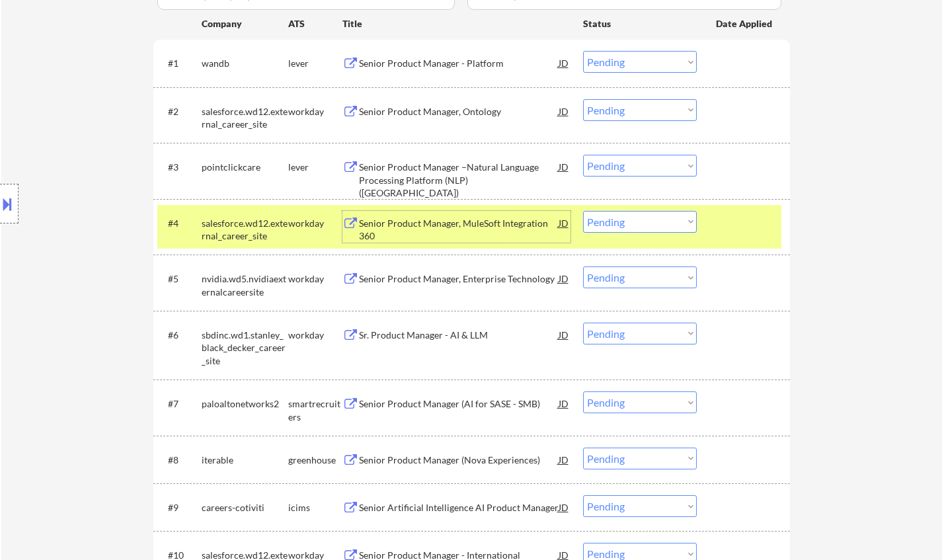
click at [659, 223] on select "Choose an option... Pending Applied Excluded (Questions) Excluded (Expired) Exc…" at bounding box center [640, 222] width 114 height 22
click at [583, 211] on select "Choose an option... Pending Applied Excluded (Questions) Excluded (Expired) Exc…" at bounding box center [640, 222] width 114 height 22
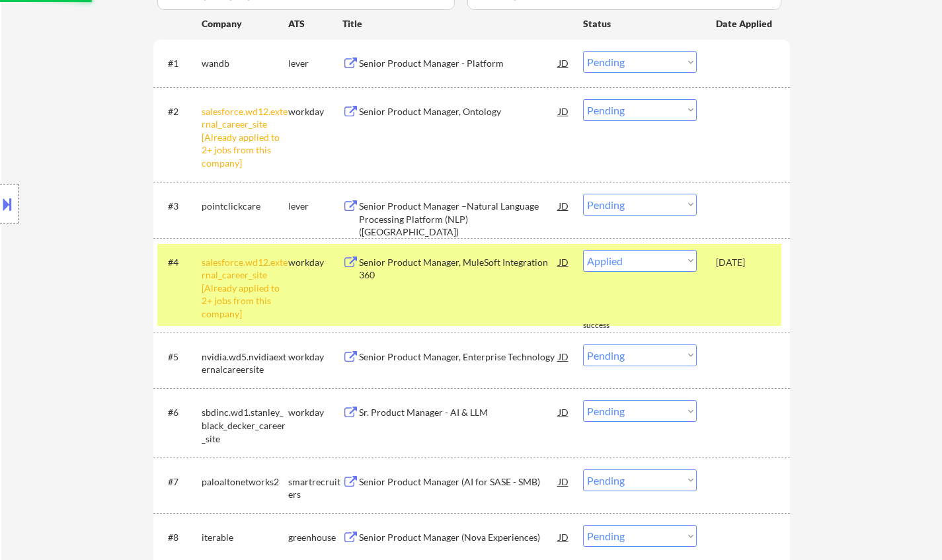
select select ""pending""
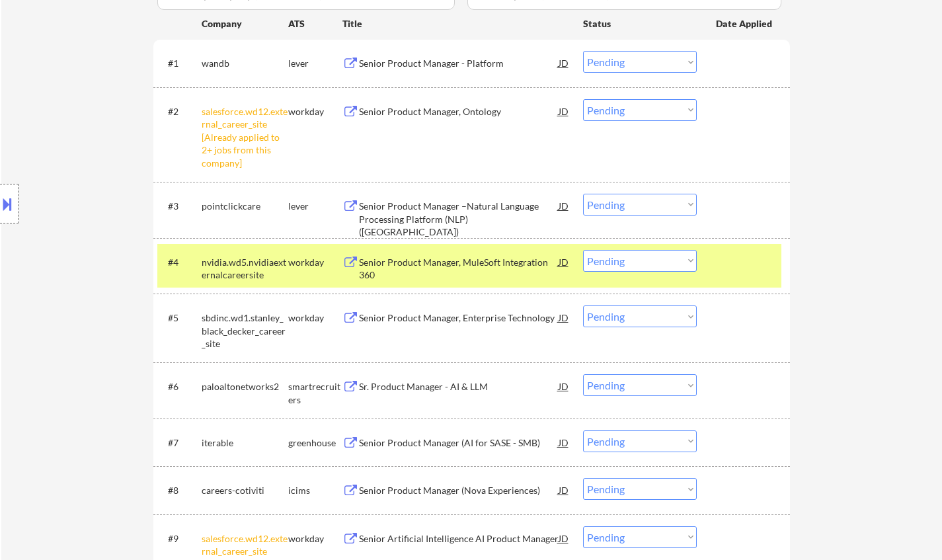
drag, startPoint x: 608, startPoint y: 112, endPoint x: 616, endPoint y: 120, distance: 10.8
click at [608, 112] on select "Choose an option... Pending Applied Excluded (Questions) Excluded (Expired) Exc…" at bounding box center [640, 110] width 114 height 22
click at [583, 99] on select "Choose an option... Pending Applied Excluded (Questions) Excluded (Expired) Exc…" at bounding box center [640, 110] width 114 height 22
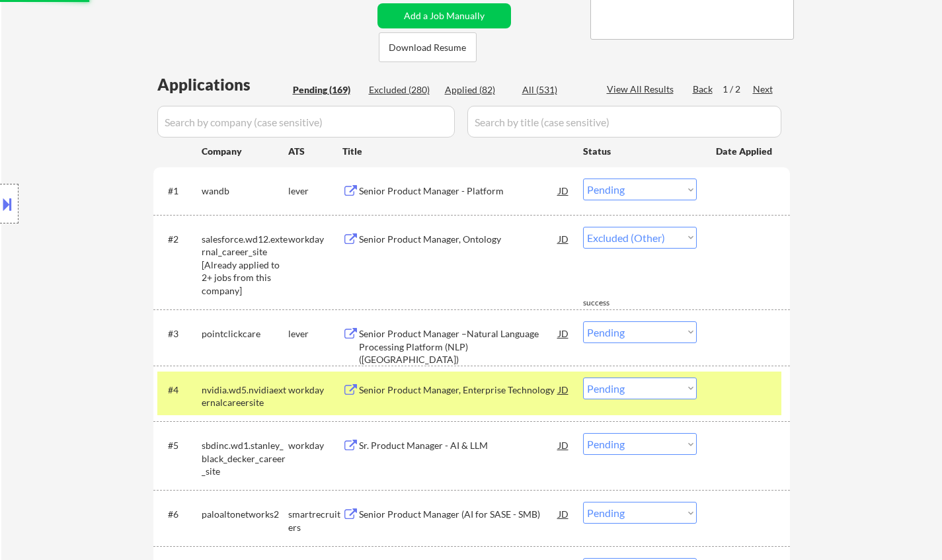
select select ""pending""
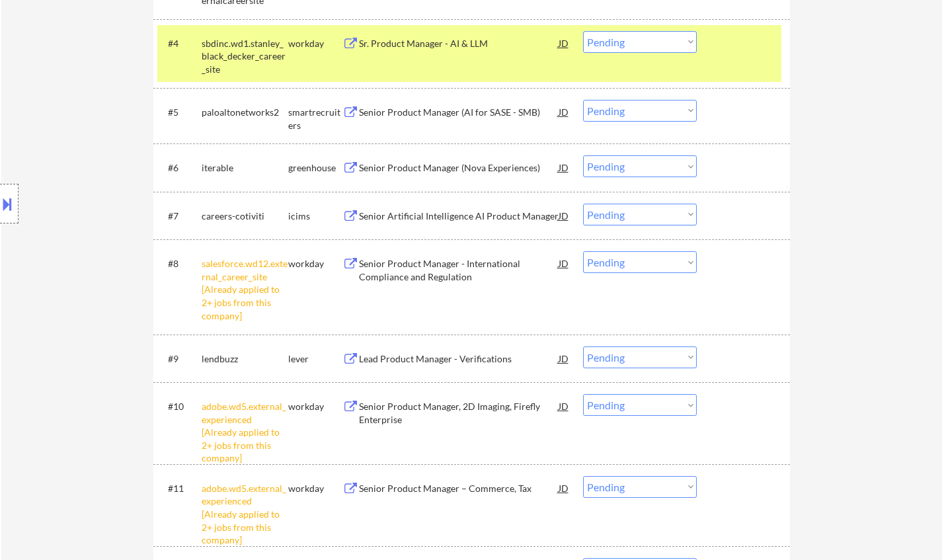
scroll to position [661, 0]
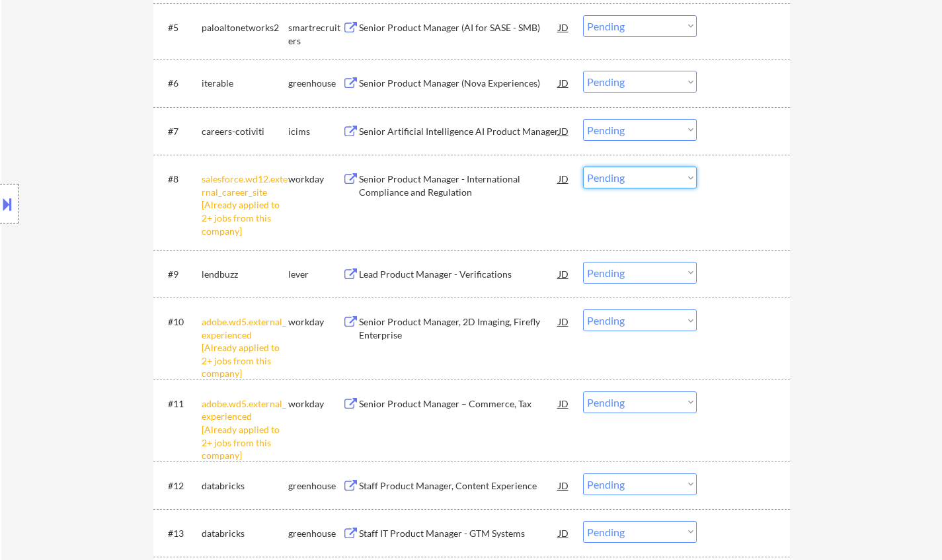
drag, startPoint x: 661, startPoint y: 174, endPoint x: 663, endPoint y: 187, distance: 13.5
click at [661, 175] on select "Choose an option... Pending Applied Excluded (Questions) Excluded (Expired) Exc…" at bounding box center [640, 178] width 114 height 22
click at [583, 167] on select "Choose an option... Pending Applied Excluded (Questions) Excluded (Expired) Exc…" at bounding box center [640, 178] width 114 height 22
select select ""pending""
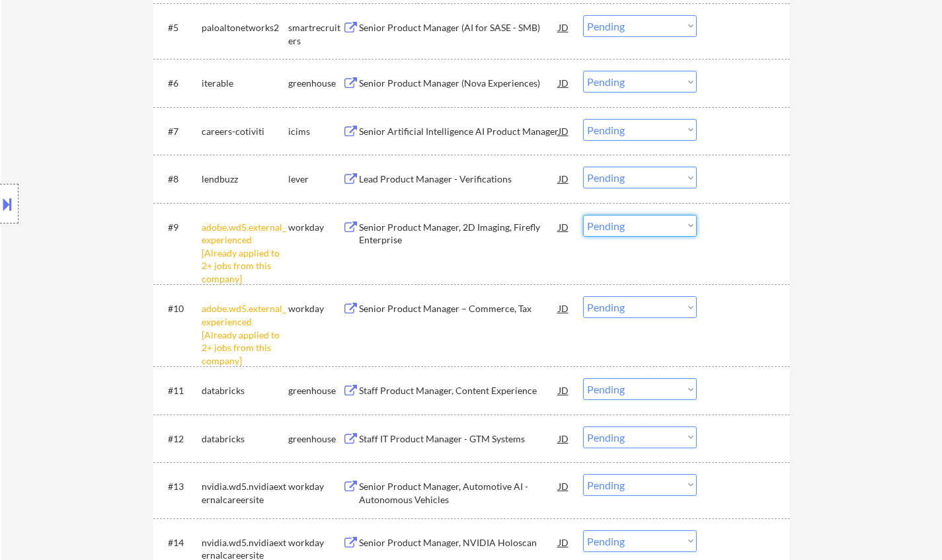
click at [666, 220] on select "Choose an option... Pending Applied Excluded (Questions) Excluded (Expired) Exc…" at bounding box center [640, 226] width 114 height 22
click at [583, 215] on select "Choose an option... Pending Applied Excluded (Questions) Excluded (Expired) Exc…" at bounding box center [640, 226] width 114 height 22
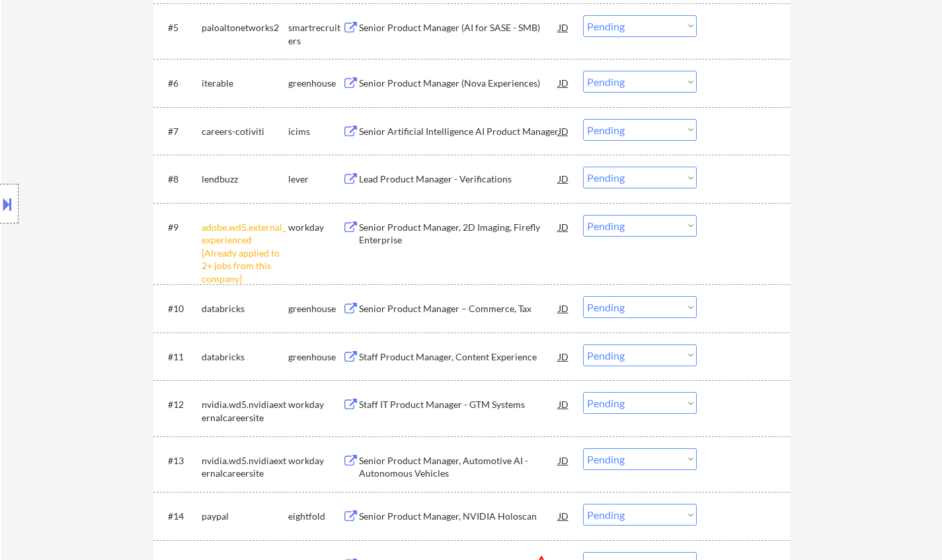
click at [634, 231] on select "Choose an option... Pending Applied Excluded (Questions) Excluded (Expired) Exc…" at bounding box center [640, 226] width 114 height 22
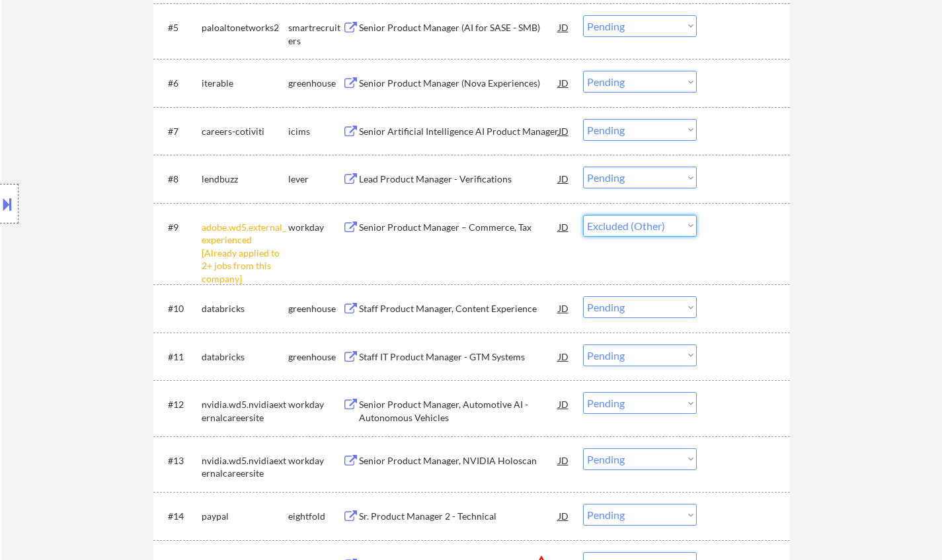
click at [583, 215] on select "Choose an option... Pending Applied Excluded (Questions) Excluded (Expired) Exc…" at bounding box center [640, 226] width 114 height 22
select select ""pending""
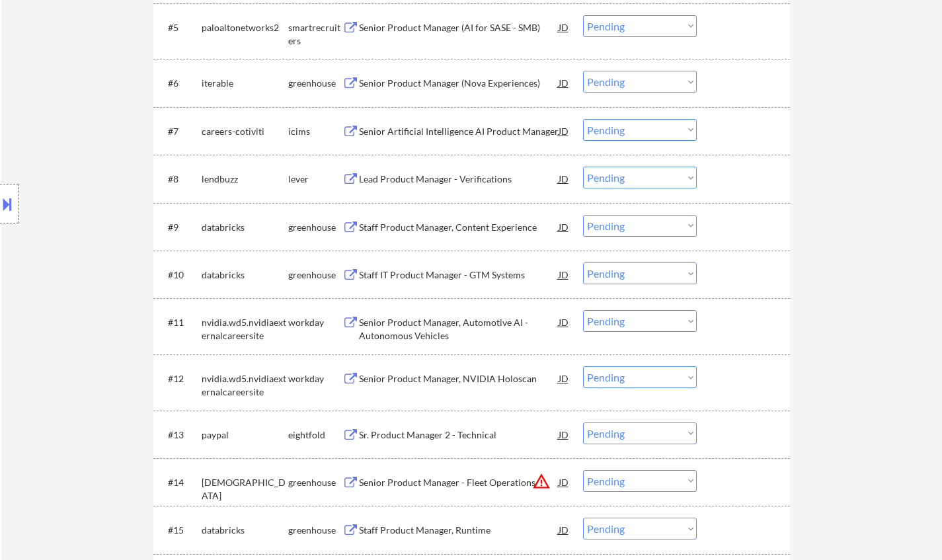
scroll to position [860, 0]
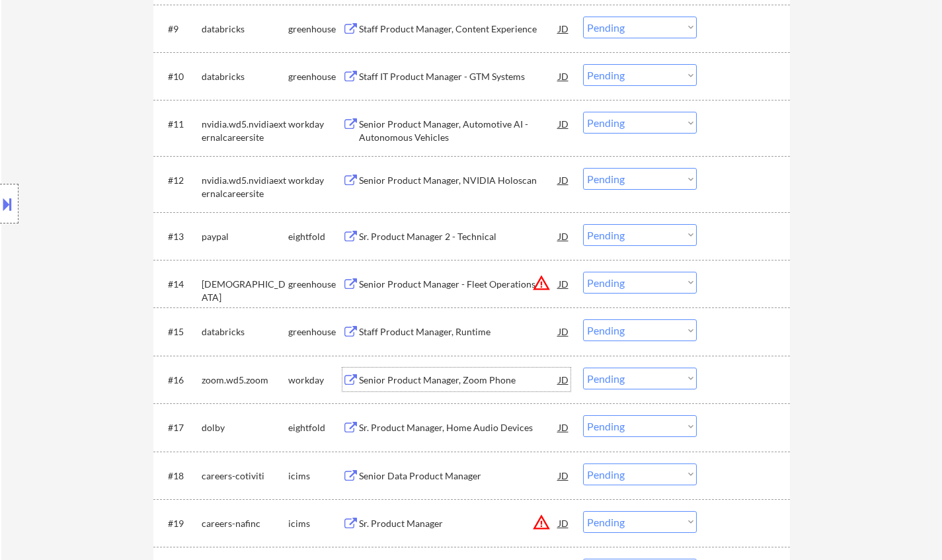
click at [437, 380] on div "Senior Product Manager, Zoom Phone" at bounding box center [459, 380] width 200 height 13
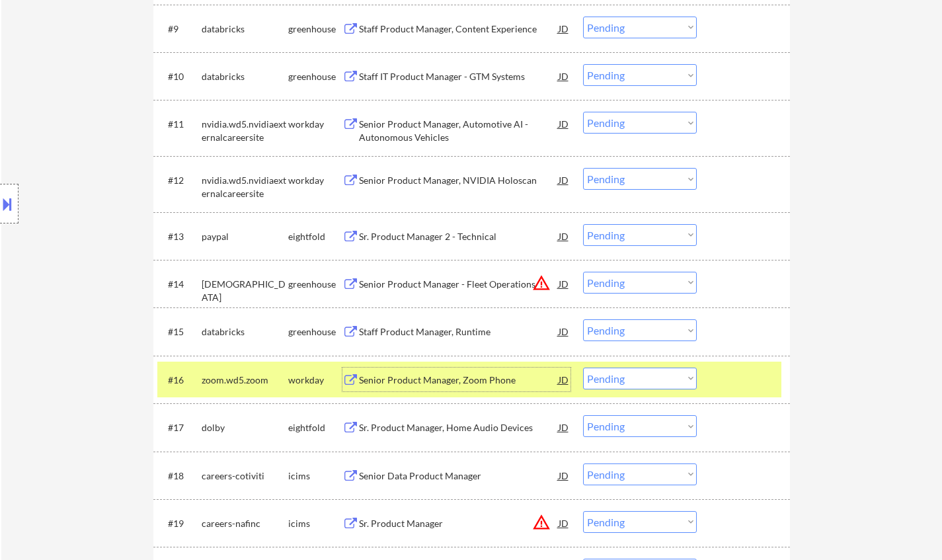
click at [633, 383] on select "Choose an option... Pending Applied Excluded (Questions) Excluded (Expired) Exc…" at bounding box center [640, 379] width 114 height 22
click at [583, 368] on select "Choose an option... Pending Applied Excluded (Questions) Excluded (Expired) Exc…" at bounding box center [640, 379] width 114 height 22
select select ""pending""
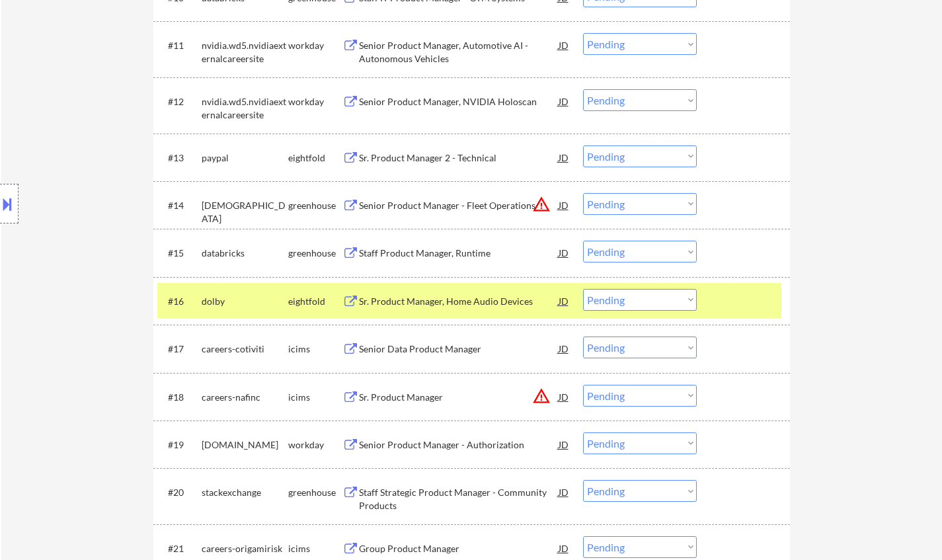
scroll to position [1058, 0]
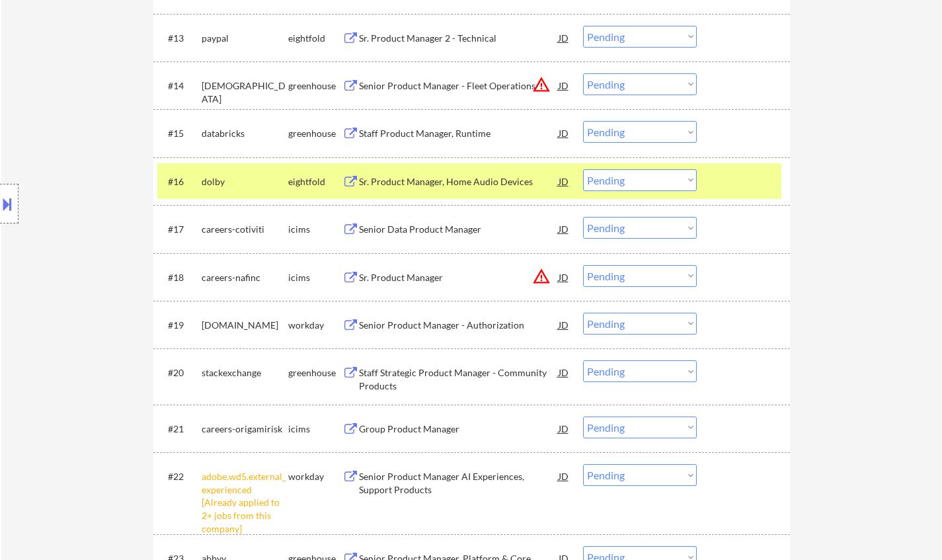
click at [563, 278] on div "JD" at bounding box center [563, 277] width 13 height 24
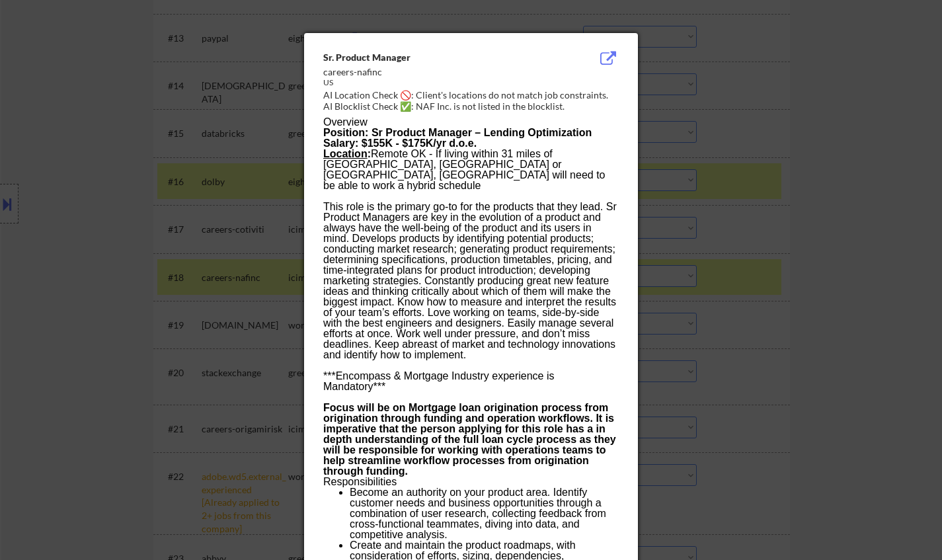
click at [834, 244] on div at bounding box center [471, 280] width 942 height 560
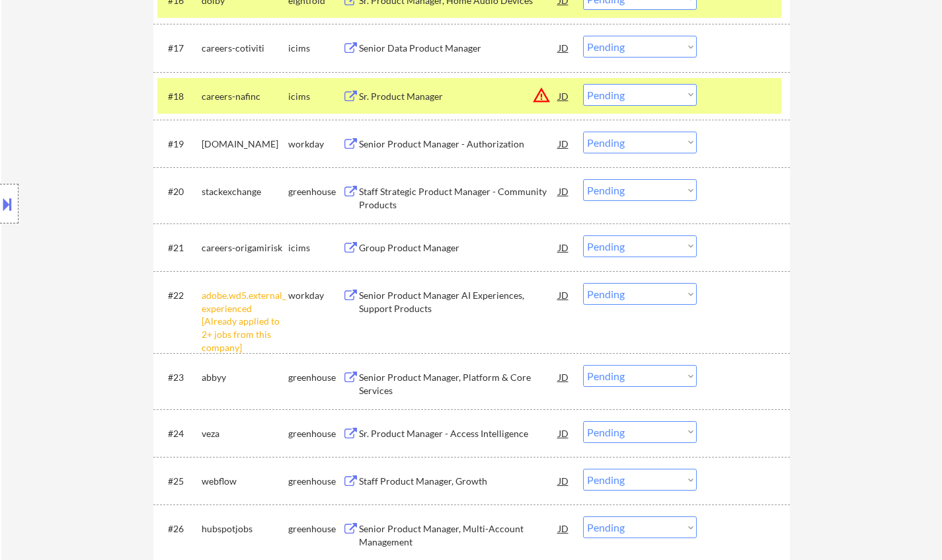
scroll to position [1256, 0]
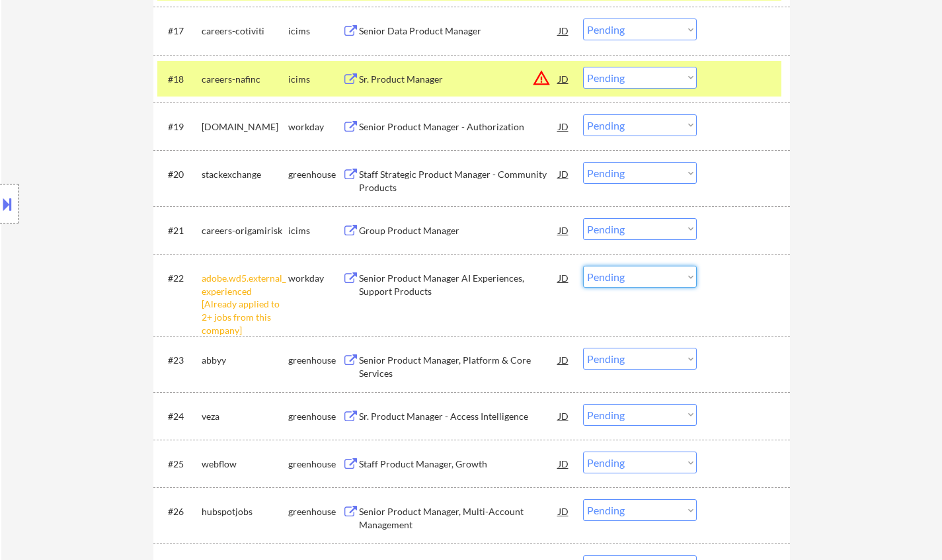
click at [678, 276] on select "Choose an option... Pending Applied Excluded (Questions) Excluded (Expired) Exc…" at bounding box center [640, 277] width 114 height 22
click at [583, 266] on select "Choose an option... Pending Applied Excluded (Questions) Excluded (Expired) Exc…" at bounding box center [640, 277] width 114 height 22
select select ""pending""
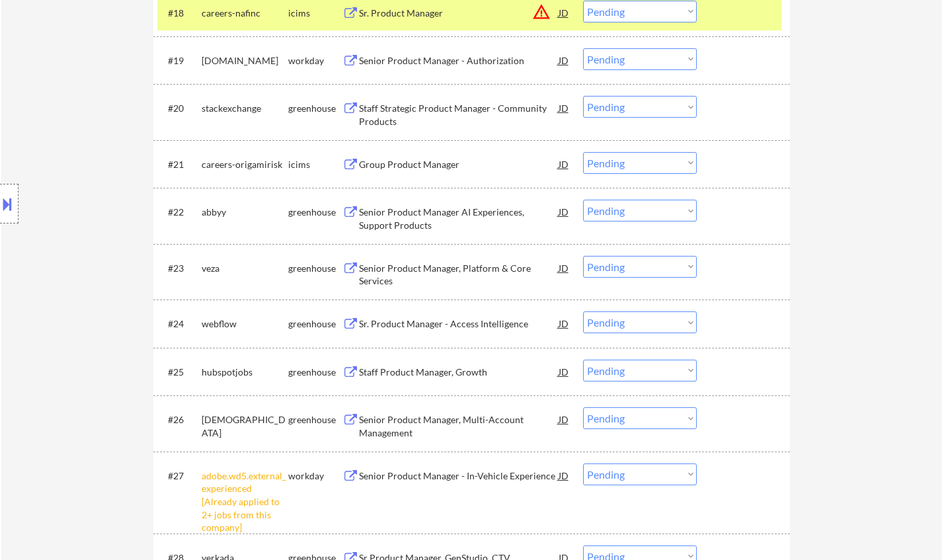
scroll to position [1521, 0]
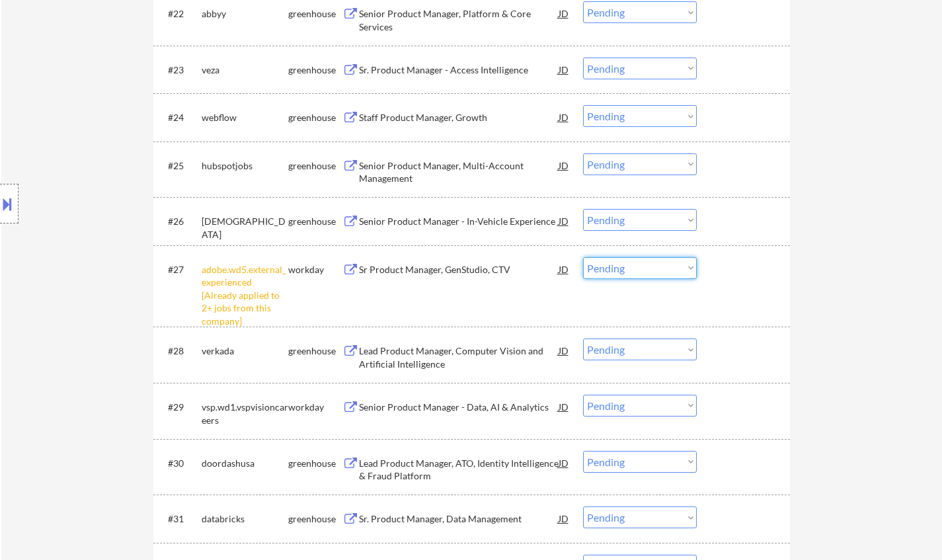
click at [641, 264] on select "Choose an option... Pending Applied Excluded (Questions) Excluded (Expired) Exc…" at bounding box center [640, 268] width 114 height 22
click at [583, 257] on select "Choose an option... Pending Applied Excluded (Questions) Excluded (Expired) Exc…" at bounding box center [640, 268] width 114 height 22
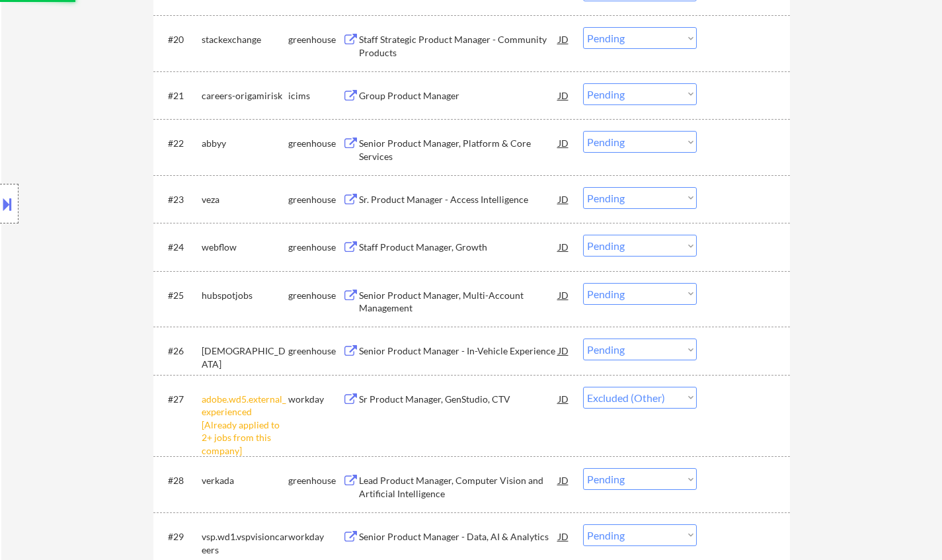
scroll to position [1388, 0]
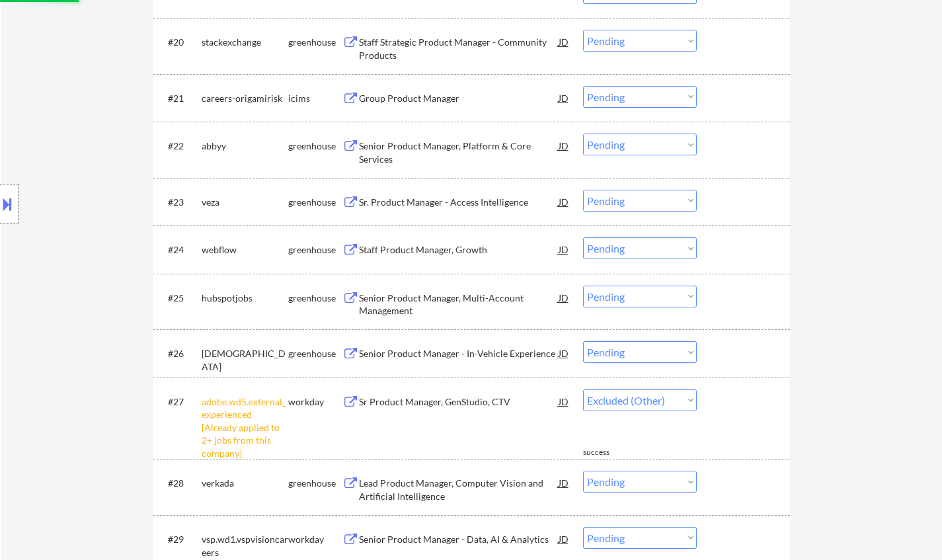
select select ""pending""
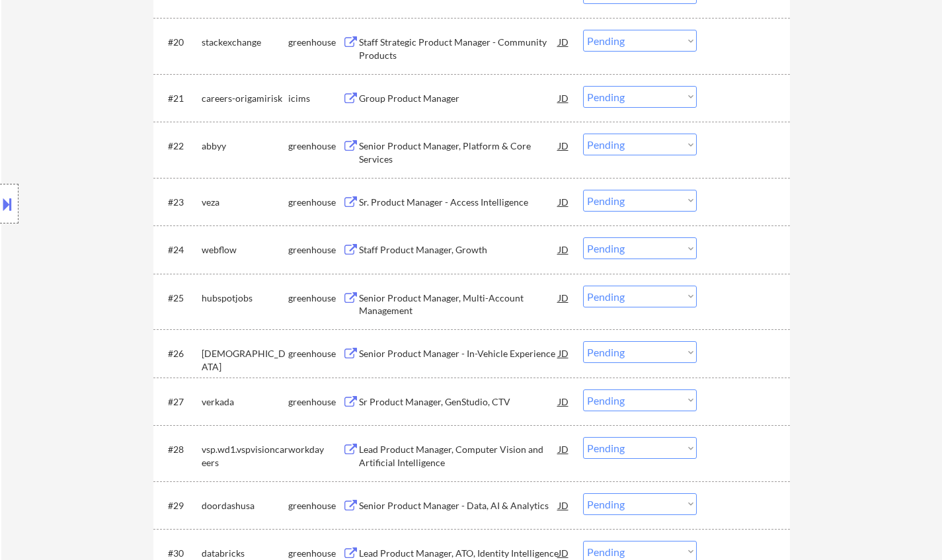
click at [440, 207] on div "Sr. Product Manager - Access Intelligence" at bounding box center [459, 202] width 200 height 13
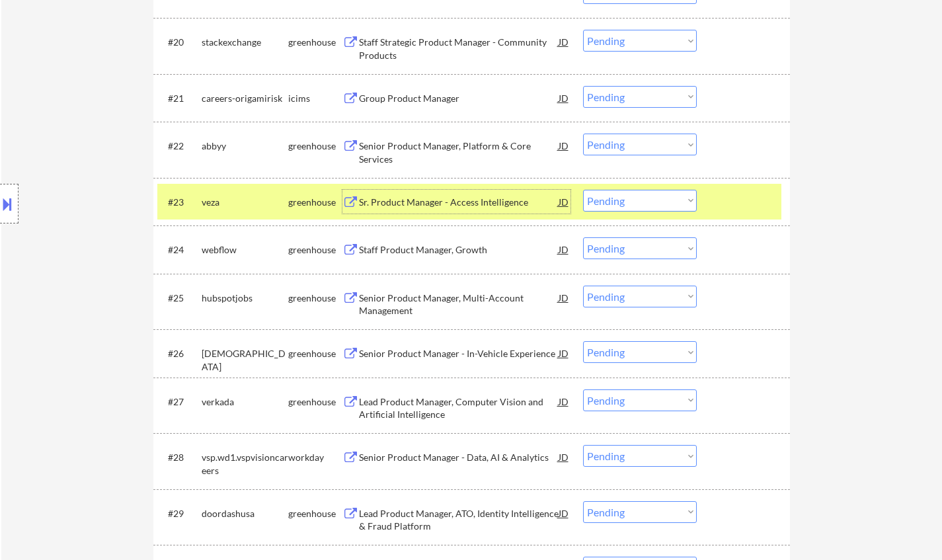
click at [653, 198] on select "Choose an option... Pending Applied Excluded (Questions) Excluded (Expired) Exc…" at bounding box center [640, 201] width 114 height 22
click at [583, 190] on select "Choose an option... Pending Applied Excluded (Questions) Excluded (Expired) Exc…" at bounding box center [640, 201] width 114 height 22
select select ""pending""
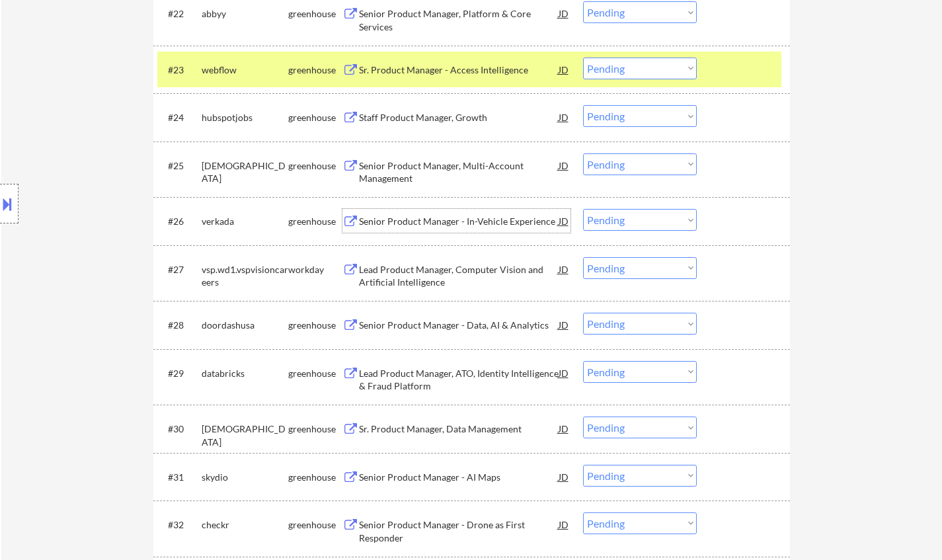
click at [471, 216] on div "Senior Product Manager - In-Vehicle Experience" at bounding box center [459, 221] width 200 height 13
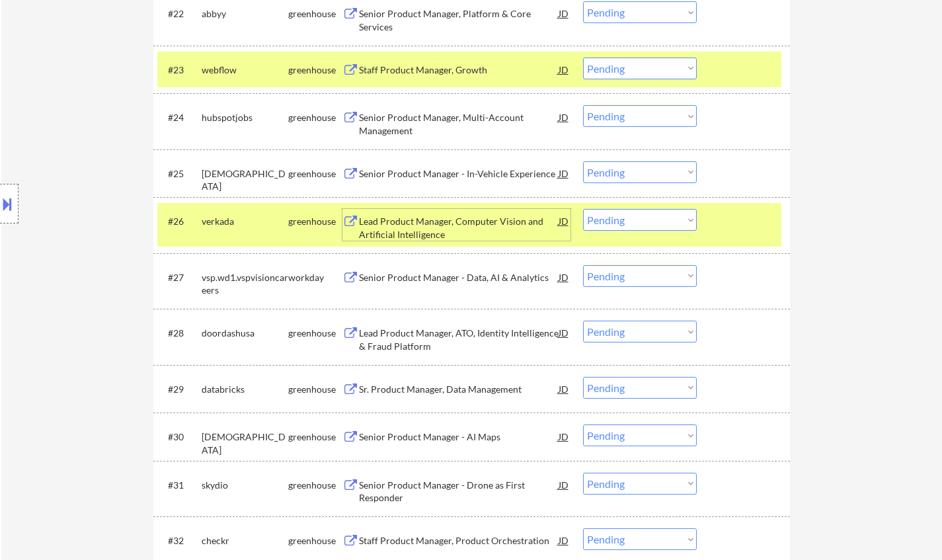
click at [0, 194] on div at bounding box center [9, 204] width 19 height 40
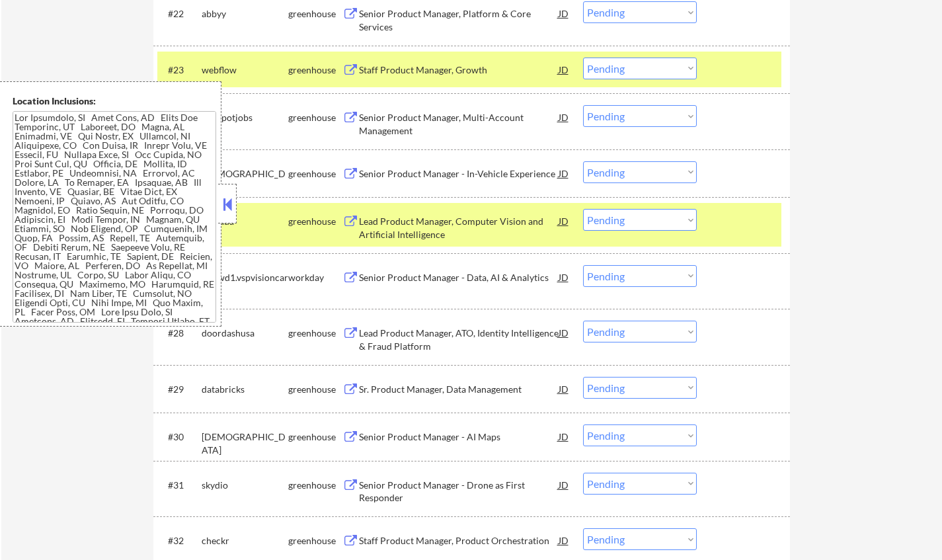
click at [223, 200] on button at bounding box center [227, 204] width 15 height 20
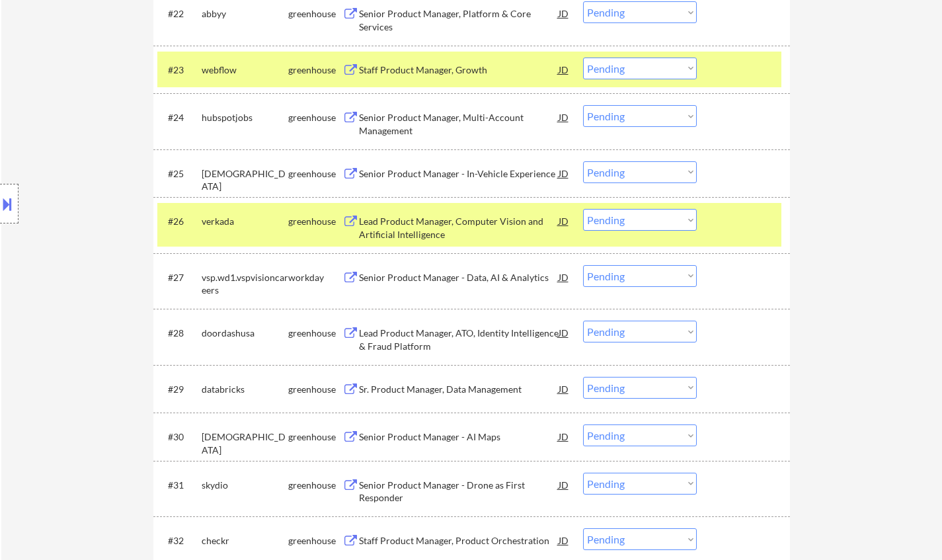
click at [649, 224] on select "Choose an option... Pending Applied Excluded (Questions) Excluded (Expired) Exc…" at bounding box center [640, 220] width 114 height 22
click at [583, 209] on select "Choose an option... Pending Applied Excluded (Questions) Excluded (Expired) Exc…" at bounding box center [640, 220] width 114 height 22
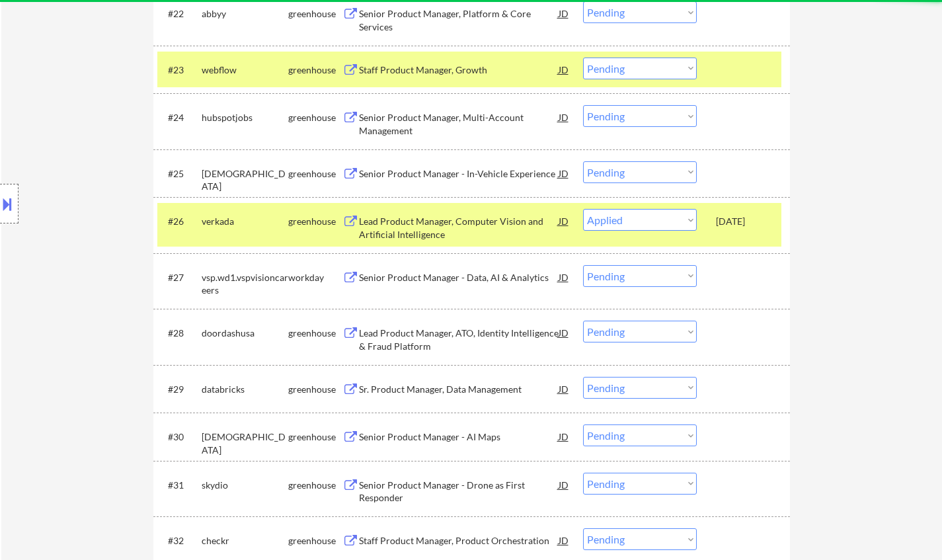
select select ""pending""
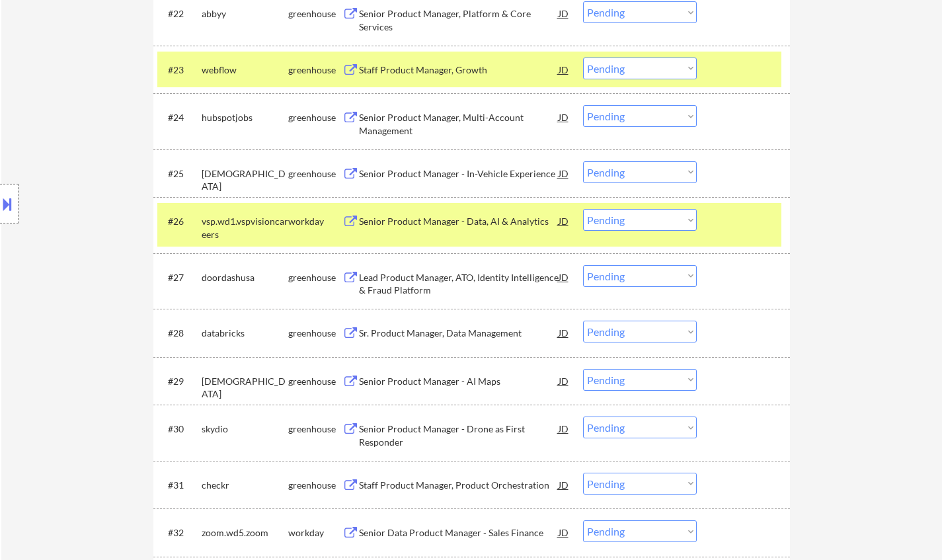
click at [442, 174] on div "Senior Product Manager - In-Vehicle Experience" at bounding box center [459, 173] width 200 height 13
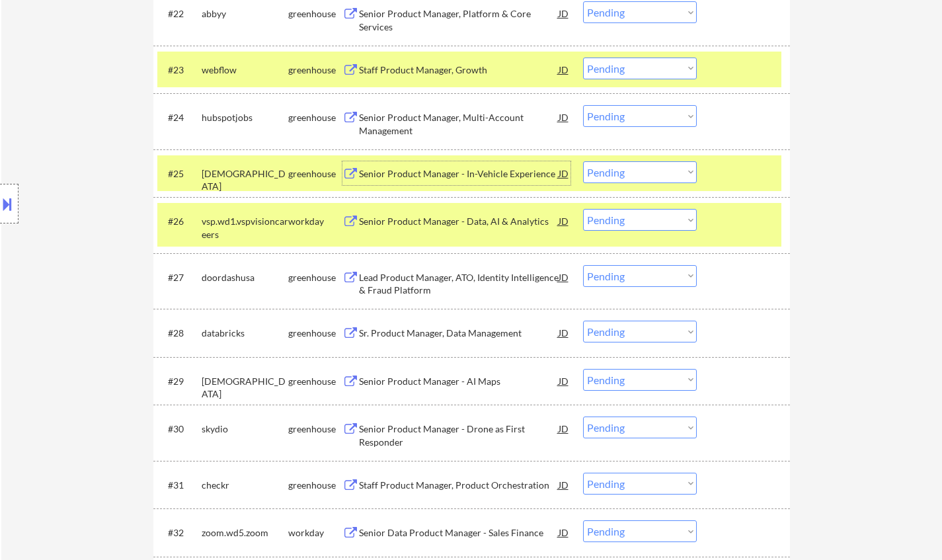
click at [616, 175] on select "Choose an option... Pending Applied Excluded (Questions) Excluded (Expired) Exc…" at bounding box center [640, 172] width 114 height 22
click at [583, 161] on select "Choose an option... Pending Applied Excluded (Questions) Excluded (Expired) Exc…" at bounding box center [640, 172] width 114 height 22
select select ""pending""
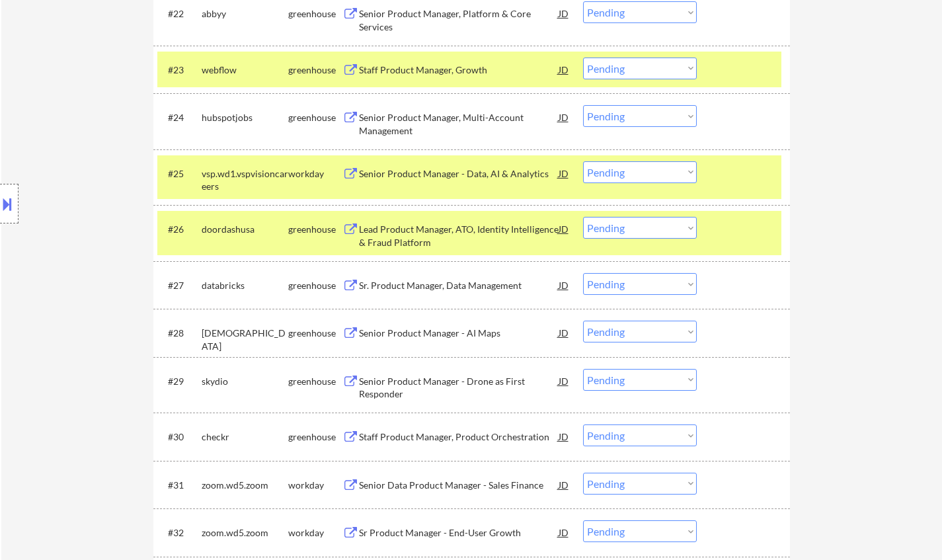
click at [431, 233] on div "Lead Product Manager, ATO, Identity Intelligence & Fraud Platform" at bounding box center [459, 236] width 200 height 26
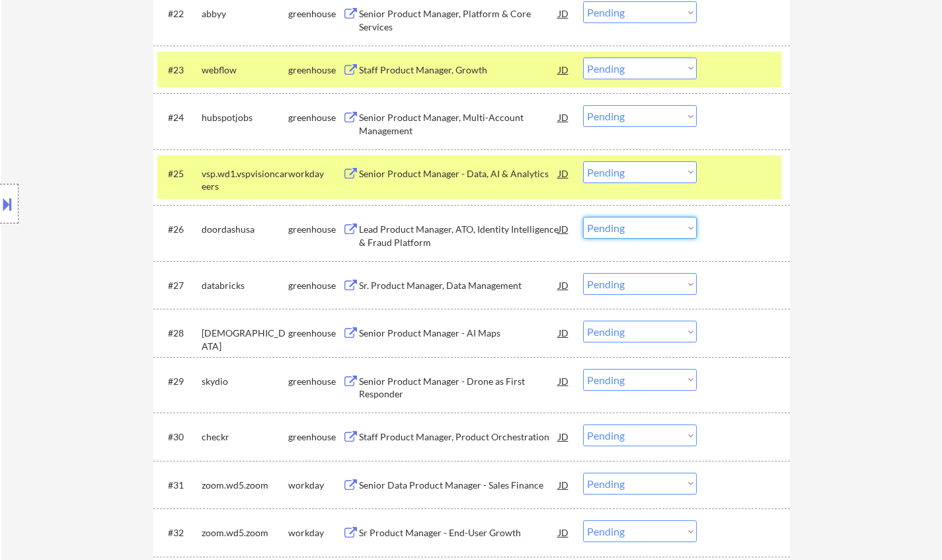
click at [621, 227] on select "Choose an option... Pending Applied Excluded (Questions) Excluded (Expired) Exc…" at bounding box center [640, 228] width 114 height 22
click at [583, 217] on select "Choose an option... Pending Applied Excluded (Questions) Excluded (Expired) Exc…" at bounding box center [640, 228] width 114 height 22
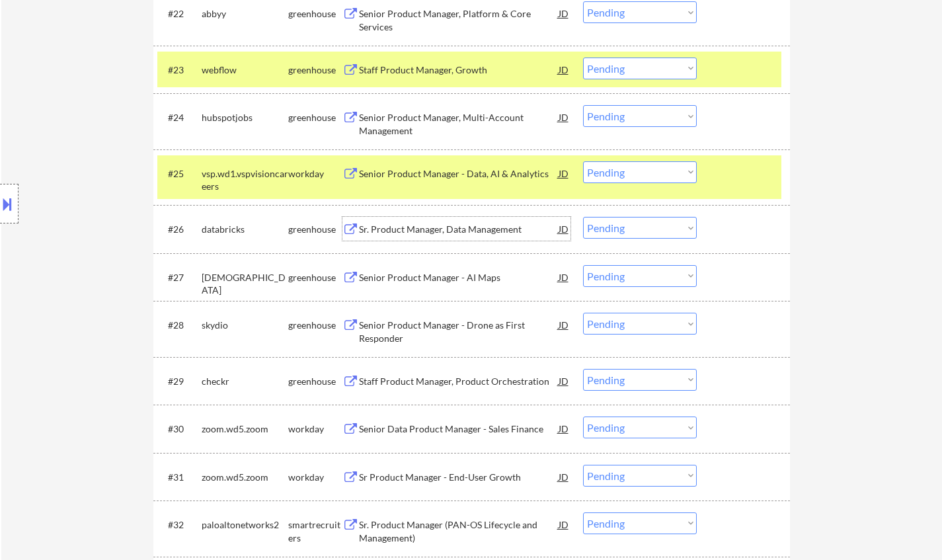
click at [442, 226] on div "Sr. Product Manager, Data Management" at bounding box center [459, 229] width 200 height 13
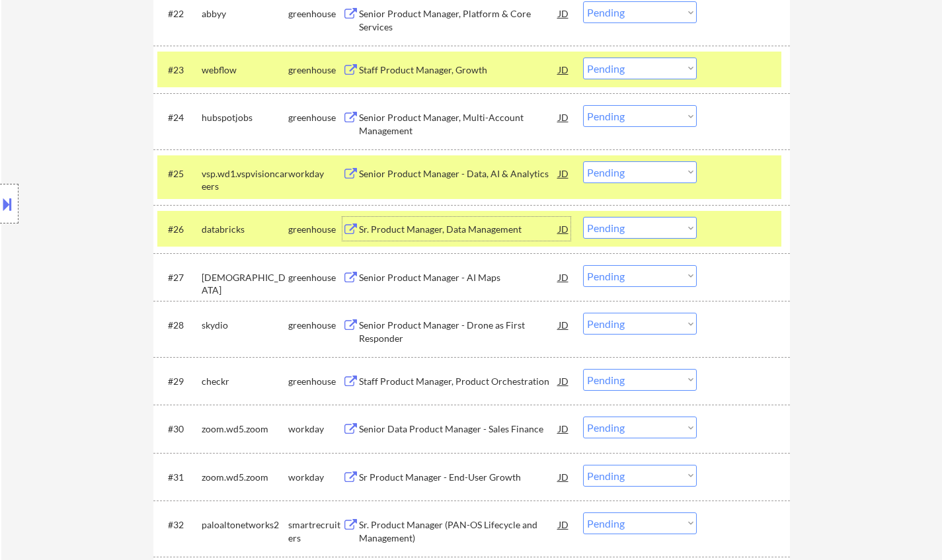
click at [614, 225] on select "Choose an option... Pending Applied Excluded (Questions) Excluded (Expired) Exc…" at bounding box center [640, 228] width 114 height 22
click at [583, 217] on select "Choose an option... Pending Applied Excluded (Questions) Excluded (Expired) Exc…" at bounding box center [640, 228] width 114 height 22
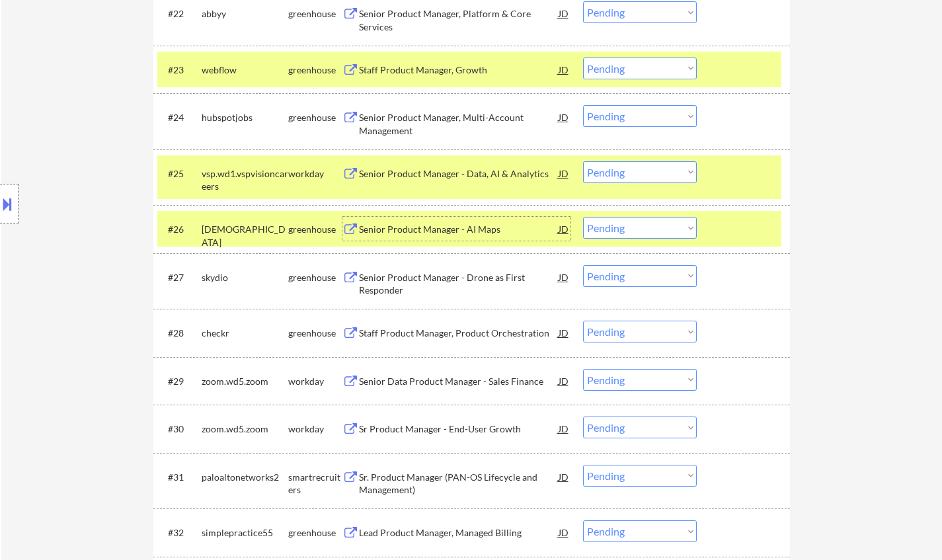
click at [393, 231] on div "Senior Product Manager - AI Maps" at bounding box center [459, 229] width 200 height 13
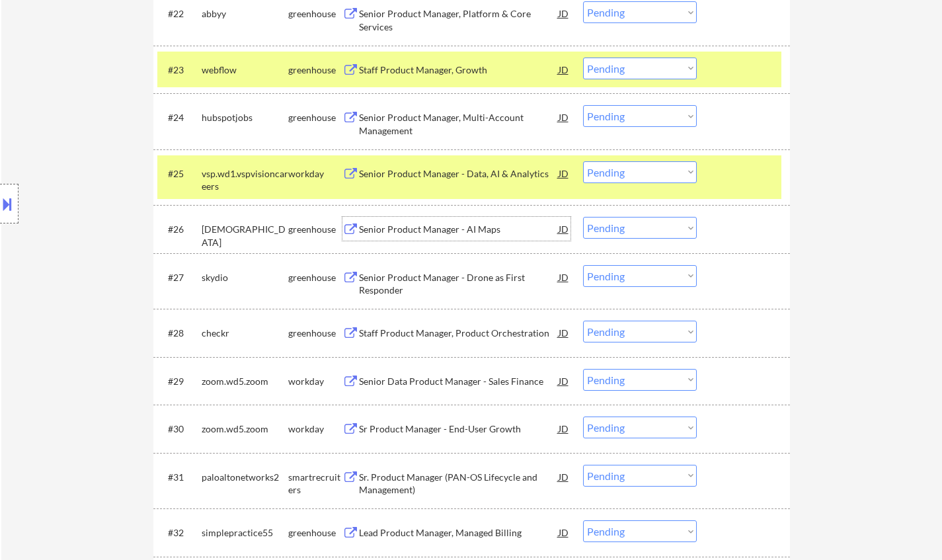
drag, startPoint x: 638, startPoint y: 225, endPoint x: 638, endPoint y: 236, distance: 11.2
click at [638, 225] on select "Choose an option... Pending Applied Excluded (Questions) Excluded (Expired) Exc…" at bounding box center [640, 228] width 114 height 22
click at [583, 217] on select "Choose an option... Pending Applied Excluded (Questions) Excluded (Expired) Exc…" at bounding box center [640, 228] width 114 height 22
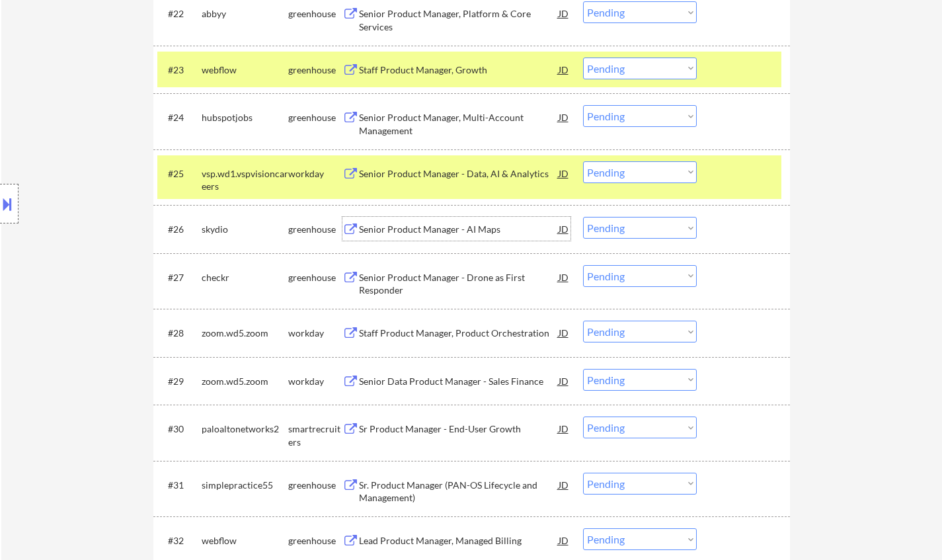
click at [434, 223] on div "Senior Product Manager - AI Maps" at bounding box center [459, 229] width 200 height 24
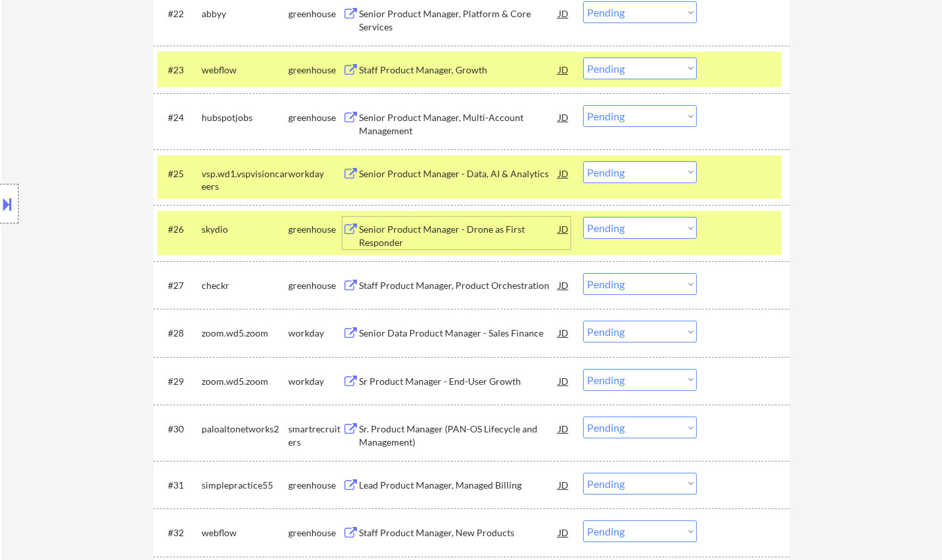
click at [622, 227] on select "Choose an option... Pending Applied Excluded (Questions) Excluded (Expired) Exc…" at bounding box center [640, 228] width 114 height 22
click at [583, 217] on select "Choose an option... Pending Applied Excluded (Questions) Excluded (Expired) Exc…" at bounding box center [640, 228] width 114 height 22
select select ""pending""
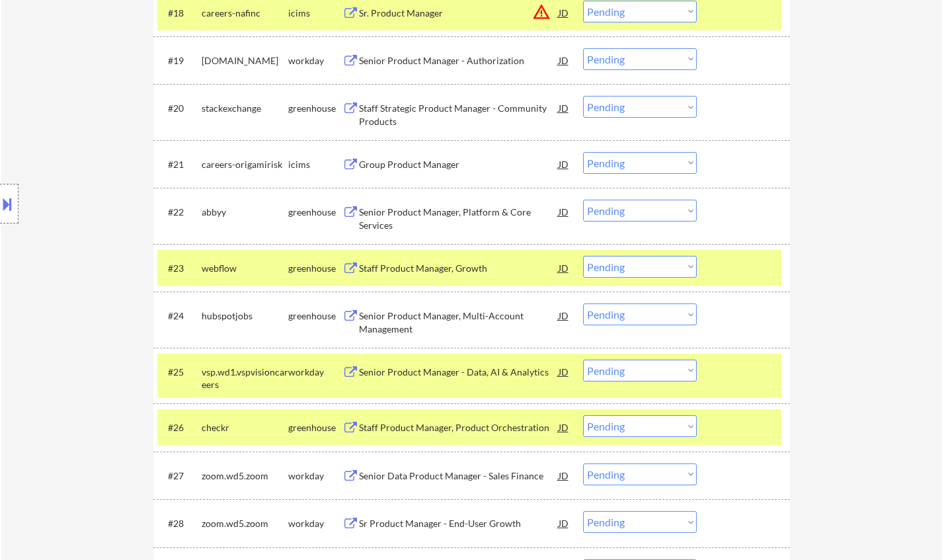
scroll to position [1124, 0]
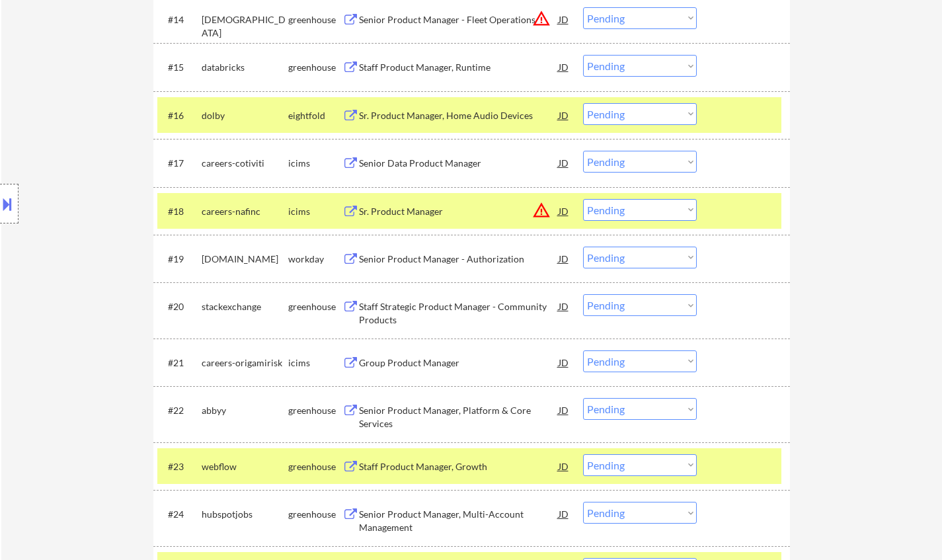
click at [466, 300] on div "Staff Strategic Product Manager - Community Products" at bounding box center [459, 310] width 200 height 32
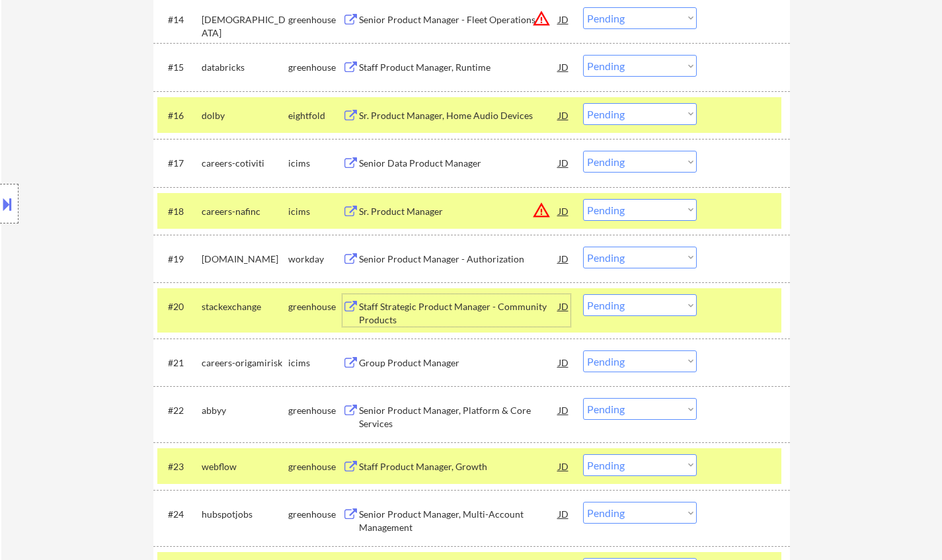
click at [448, 116] on div "Sr. Product Manager, Home Audio Devices" at bounding box center [459, 115] width 200 height 13
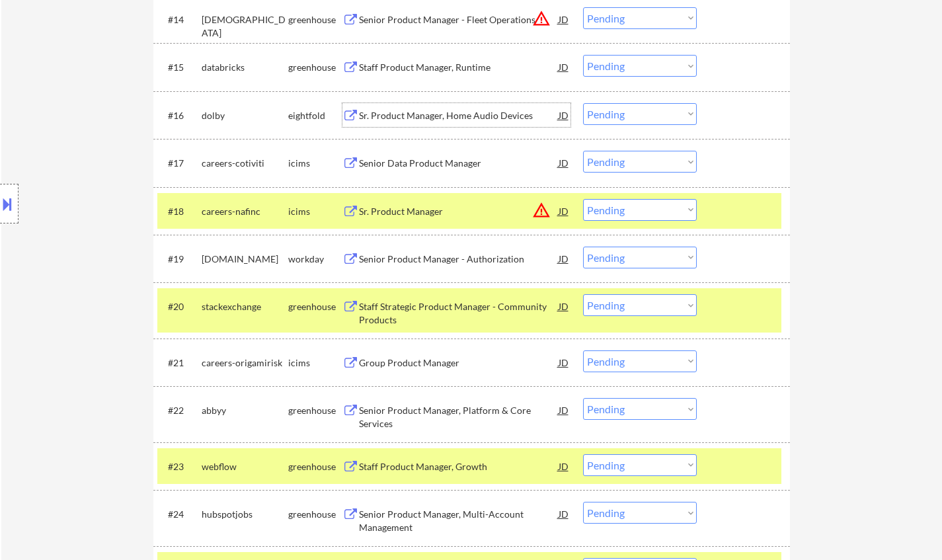
click at [457, 261] on div "Senior Product Manager - Authorization" at bounding box center [459, 259] width 200 height 13
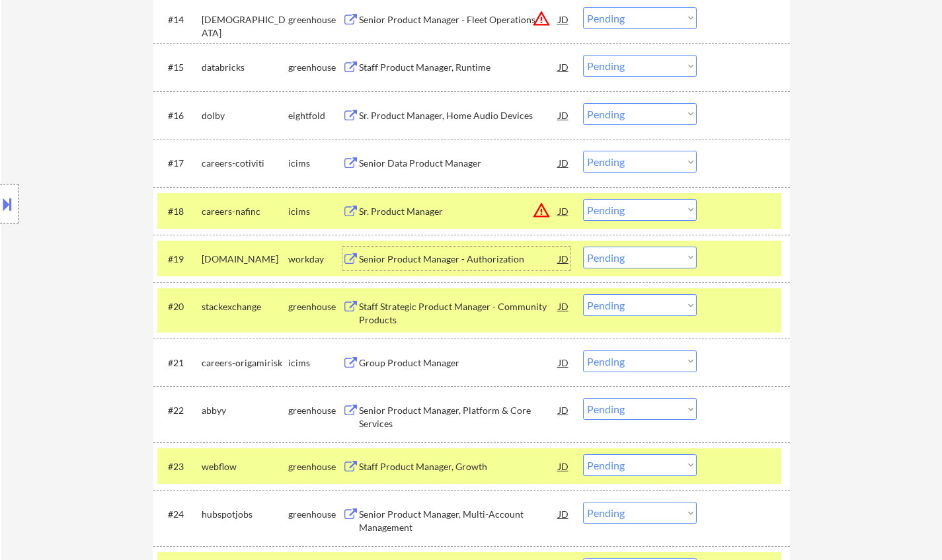
click at [655, 260] on select "Choose an option... Pending Applied Excluded (Questions) Excluded (Expired) Exc…" at bounding box center [640, 258] width 114 height 22
click at [583, 247] on select "Choose an option... Pending Applied Excluded (Questions) Excluded (Expired) Exc…" at bounding box center [640, 258] width 114 height 22
select select ""pending""
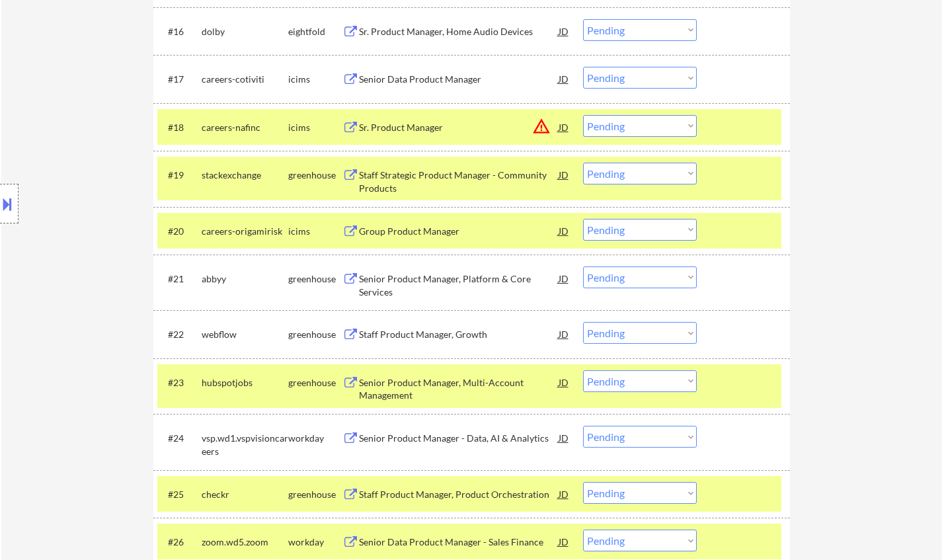
scroll to position [1256, 0]
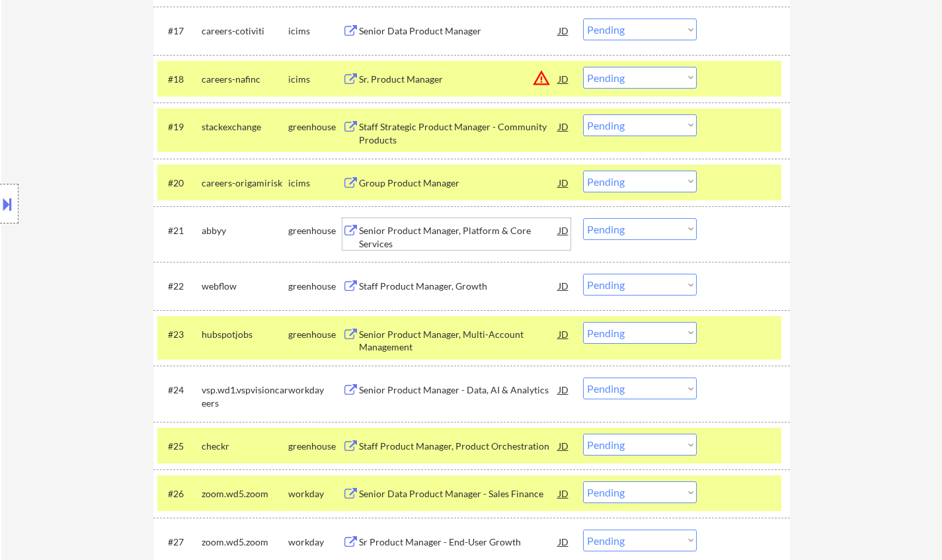
click at [418, 235] on div "Senior Product Manager, Platform & Core Services" at bounding box center [459, 237] width 200 height 26
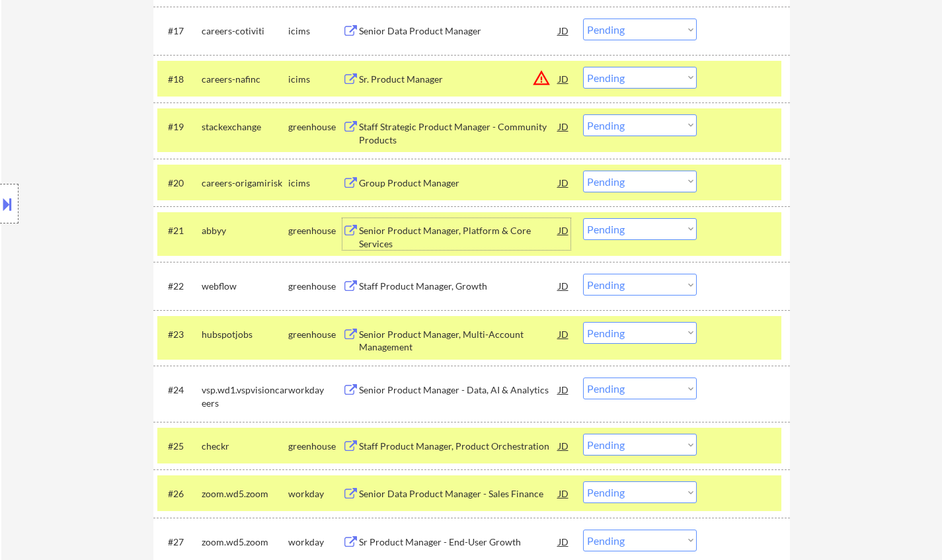
click at [618, 225] on select "Choose an option... Pending Applied Excluded (Questions) Excluded (Expired) Exc…" at bounding box center [640, 229] width 114 height 22
click at [583, 218] on select "Choose an option... Pending Applied Excluded (Questions) Excluded (Expired) Exc…" at bounding box center [640, 229] width 114 height 22
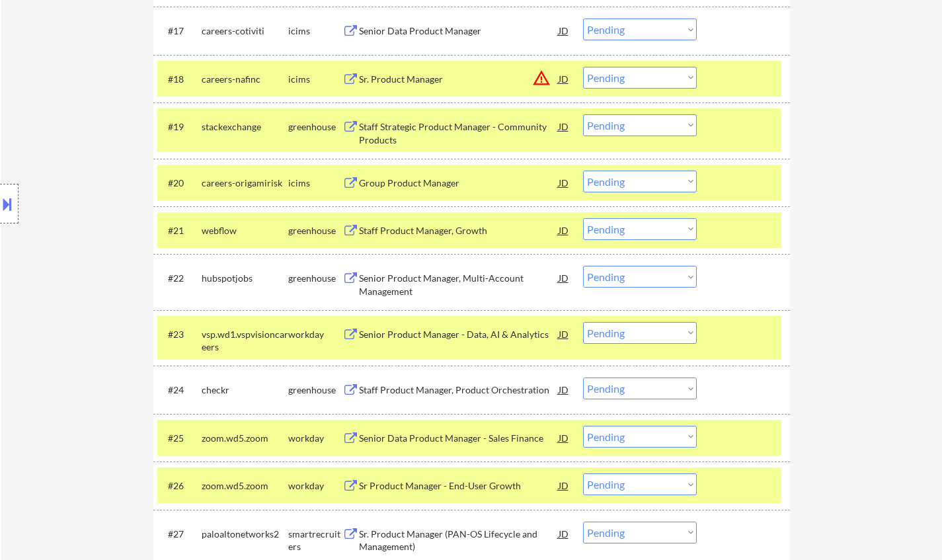
click at [433, 227] on div "Staff Product Manager, Growth" at bounding box center [459, 230] width 200 height 13
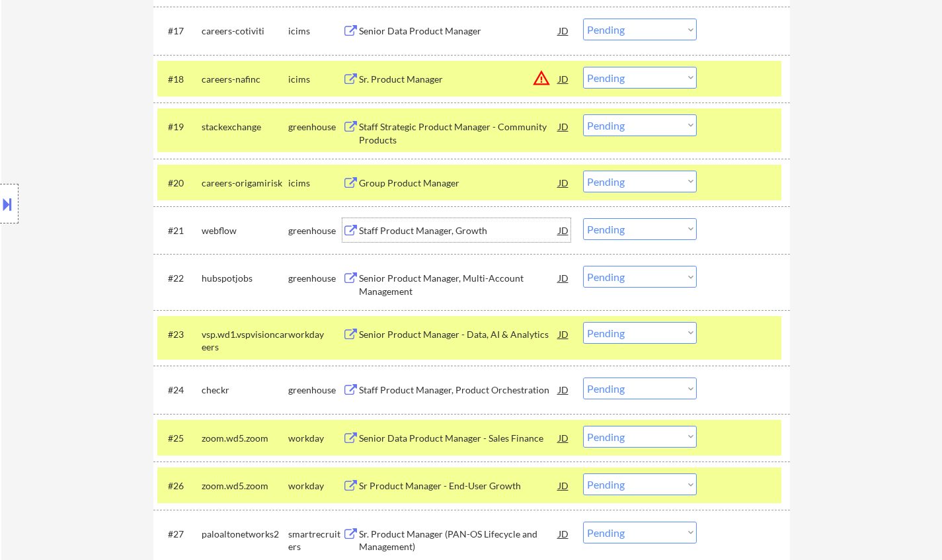
click at [671, 228] on select "Choose an option... Pending Applied Excluded (Questions) Excluded (Expired) Exc…" at bounding box center [640, 229] width 114 height 22
click at [583, 218] on select "Choose an option... Pending Applied Excluded (Questions) Excluded (Expired) Exc…" at bounding box center [640, 229] width 114 height 22
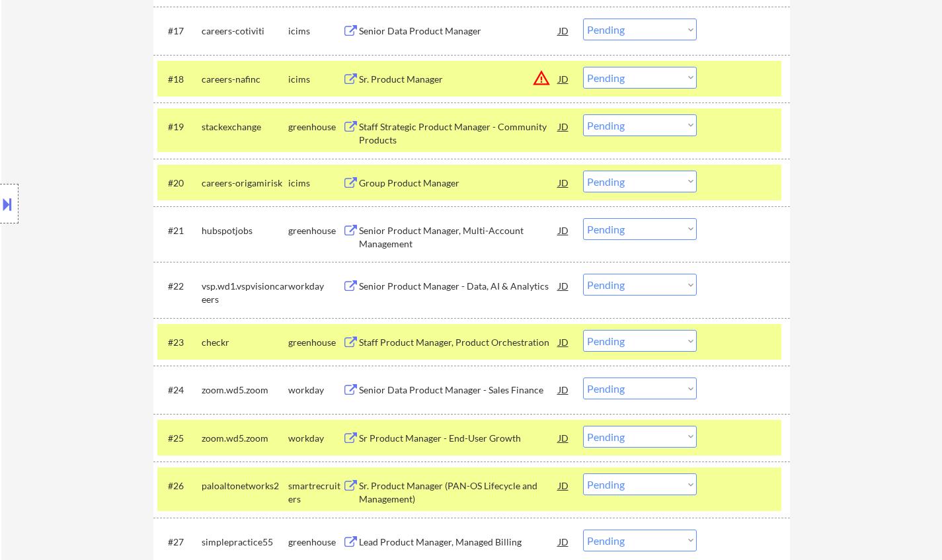
click at [427, 224] on div "Senior Product Manager, Multi-Account Management" at bounding box center [459, 237] width 200 height 26
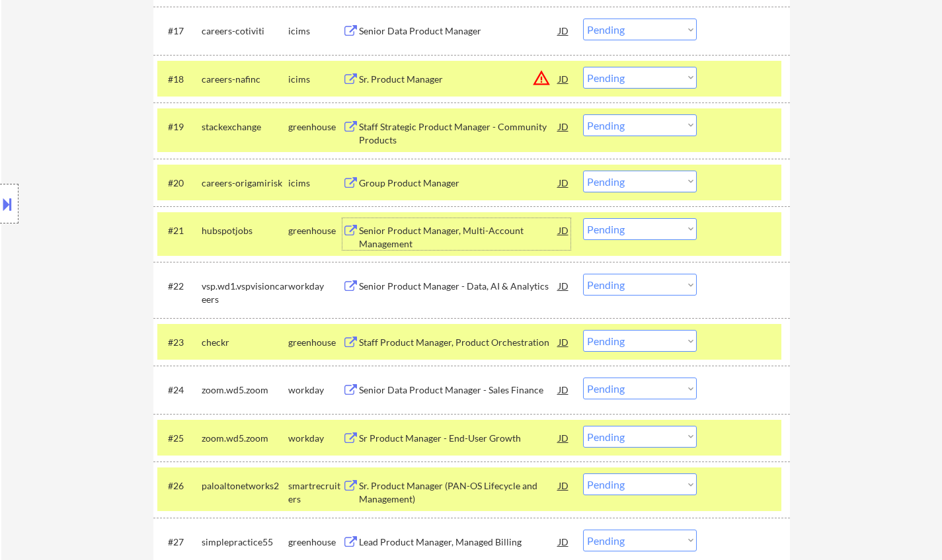
click at [644, 231] on select "Choose an option... Pending Applied Excluded (Questions) Excluded (Expired) Exc…" at bounding box center [640, 229] width 114 height 22
click at [583, 218] on select "Choose an option... Pending Applied Excluded (Questions) Excluded (Expired) Exc…" at bounding box center [640, 229] width 114 height 22
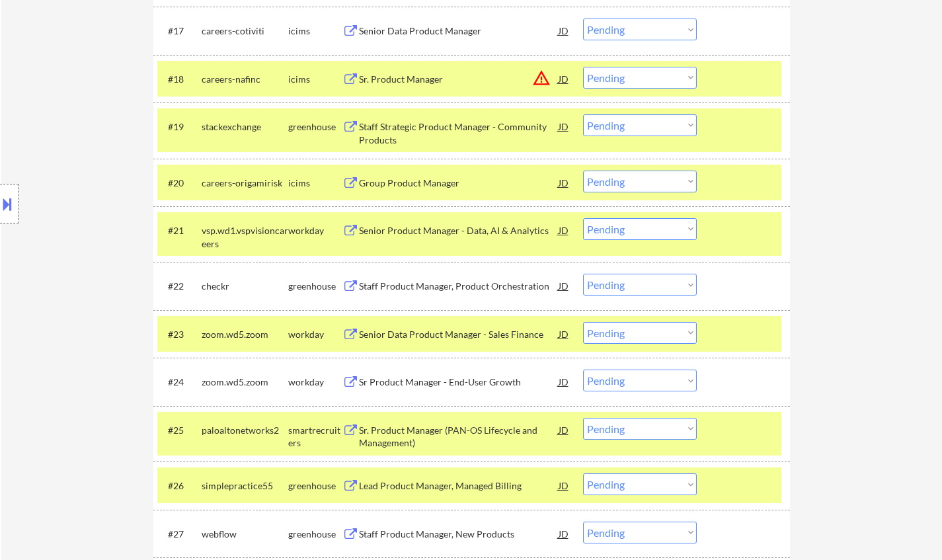
click at [447, 230] on div "Senior Product Manager - Data, AI & Analytics" at bounding box center [459, 230] width 200 height 13
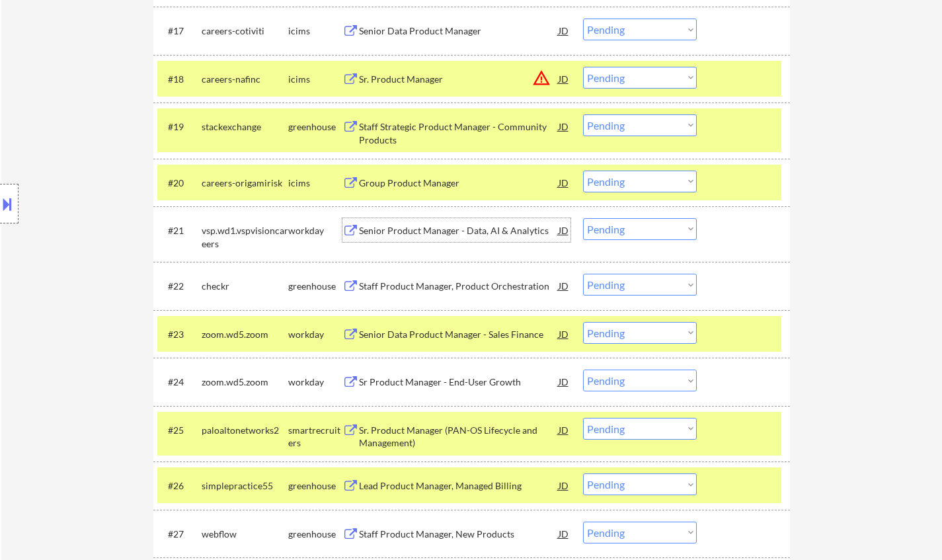
click at [639, 233] on select "Choose an option... Pending Applied Excluded (Questions) Excluded (Expired) Exc…" at bounding box center [640, 229] width 114 height 22
click at [583, 218] on select "Choose an option... Pending Applied Excluded (Questions) Excluded (Expired) Exc…" at bounding box center [640, 229] width 114 height 22
select select ""pending""
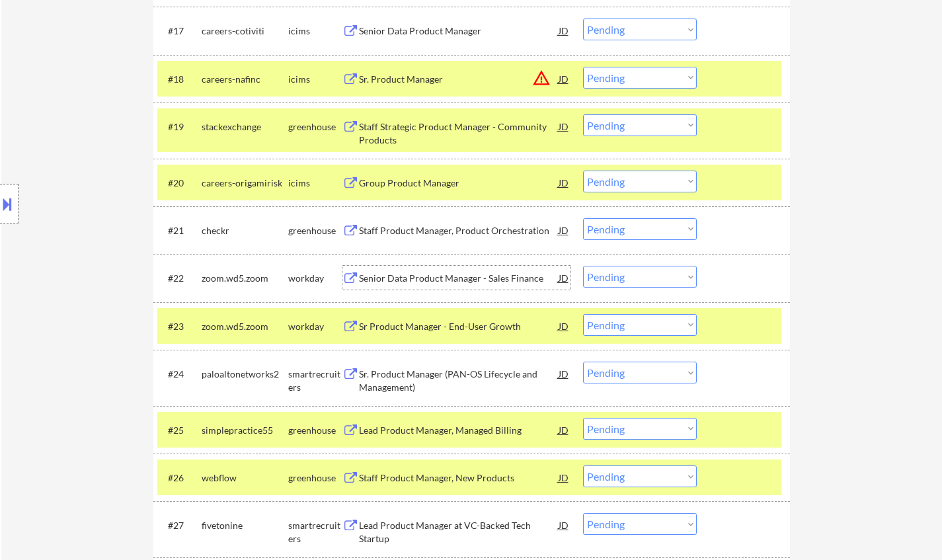
click at [437, 272] on div "Senior Data Product Manager - Sales Finance" at bounding box center [459, 278] width 200 height 13
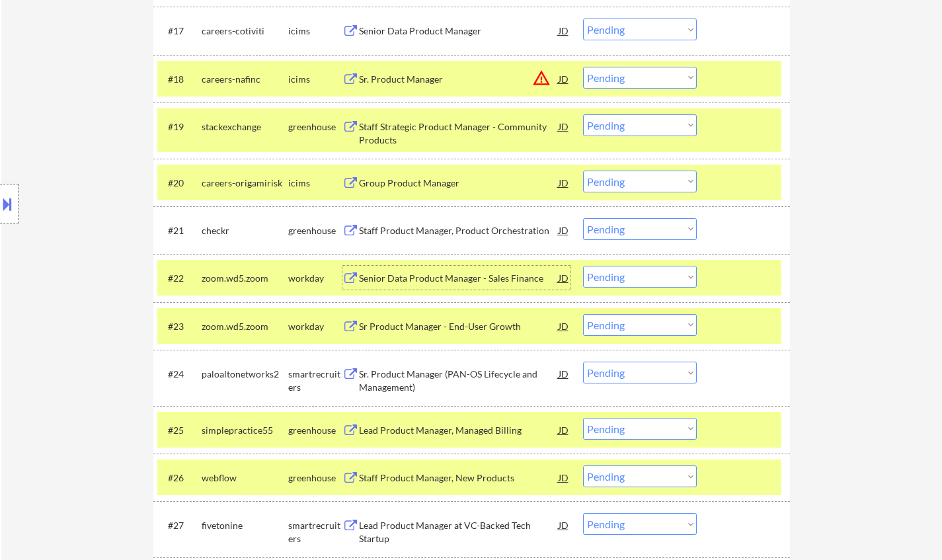
click at [651, 280] on select "Choose an option... Pending Applied Excluded (Questions) Excluded (Expired) Exc…" at bounding box center [640, 277] width 114 height 22
click at [583, 266] on select "Choose an option... Pending Applied Excluded (Questions) Excluded (Expired) Exc…" at bounding box center [640, 277] width 114 height 22
select select ""pending""
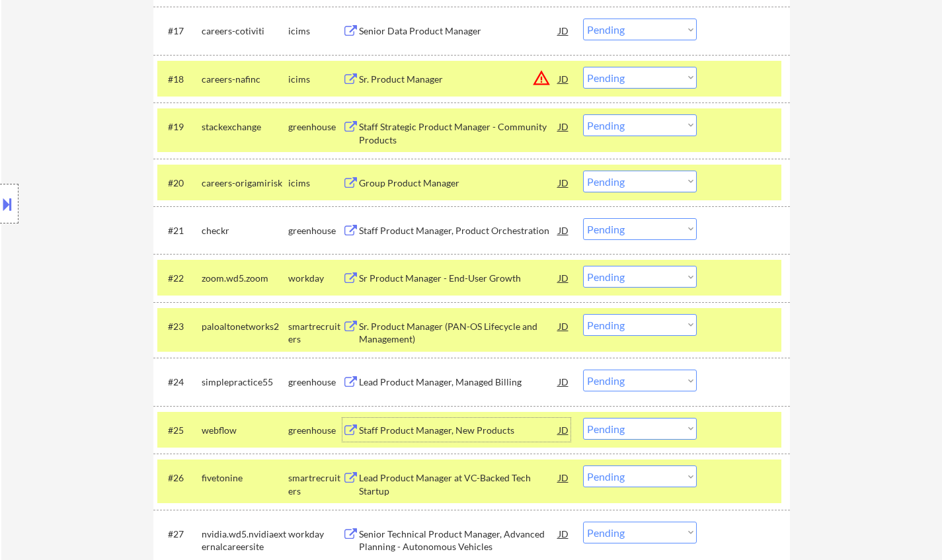
click at [465, 428] on div "Staff Product Manager, New Products" at bounding box center [459, 430] width 200 height 13
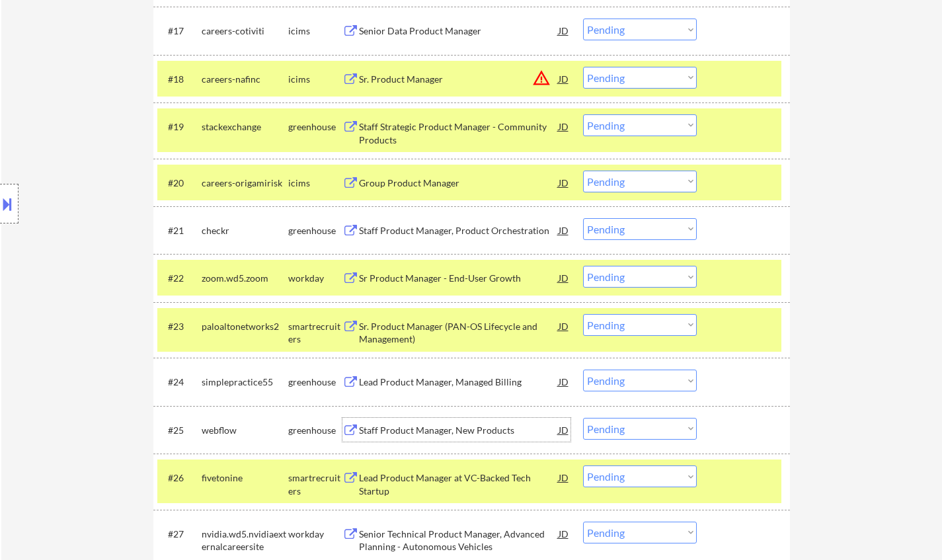
scroll to position [1388, 0]
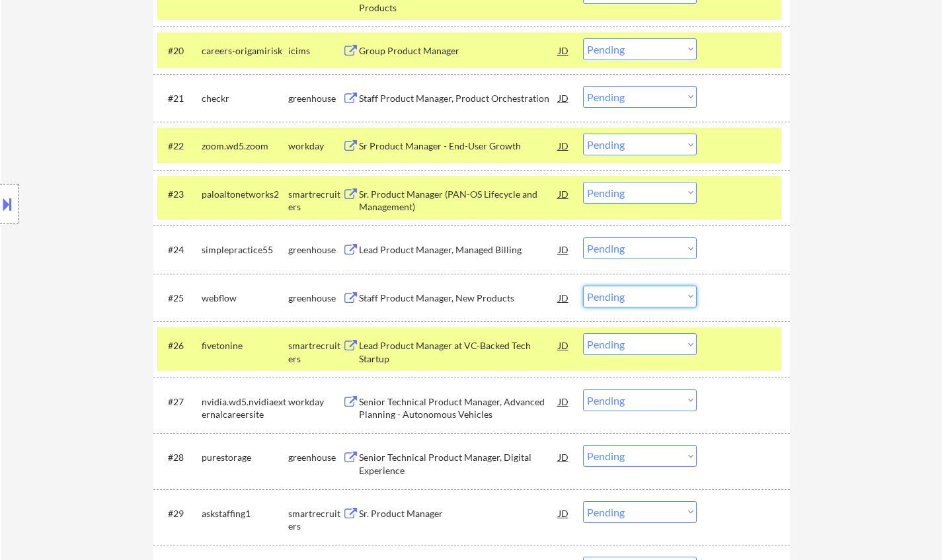
click at [647, 297] on select "Choose an option... Pending Applied Excluded (Questions) Excluded (Expired) Exc…" at bounding box center [640, 297] width 114 height 22
click at [583, 286] on select "Choose an option... Pending Applied Excluded (Questions) Excluded (Expired) Exc…" at bounding box center [640, 297] width 114 height 22
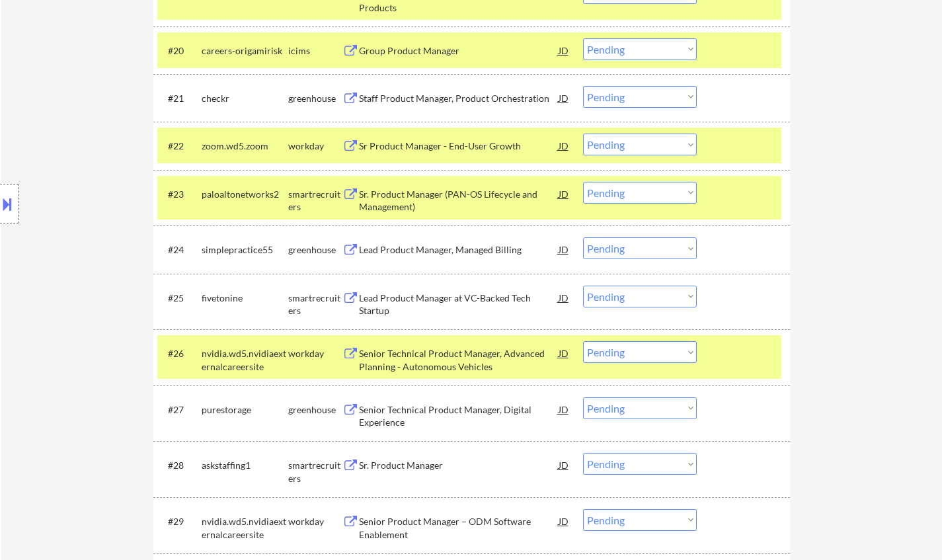
click at [425, 307] on div "Lead Product Manager at VC-Backed Tech Startup" at bounding box center [459, 305] width 200 height 26
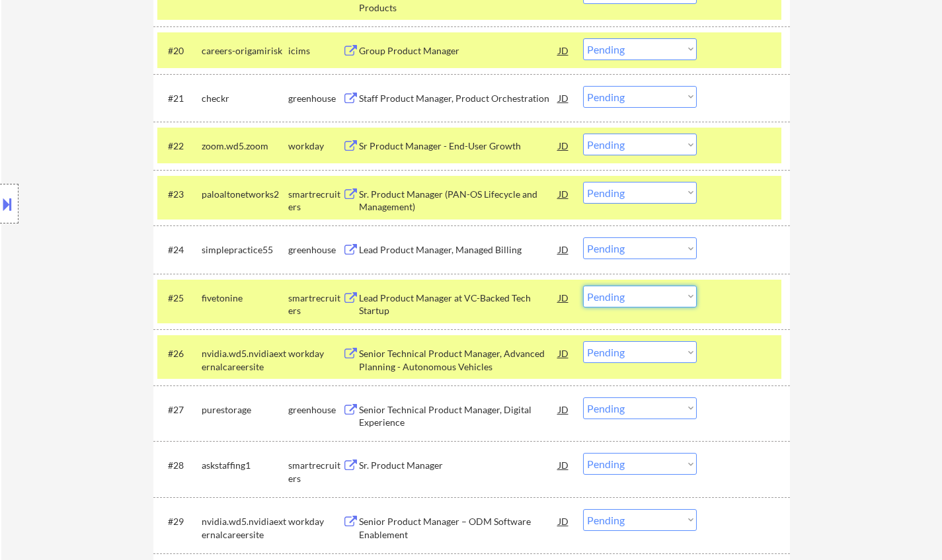
click at [646, 300] on select "Choose an option... Pending Applied Excluded (Questions) Excluded (Expired) Exc…" at bounding box center [640, 297] width 114 height 22
click at [583, 286] on select "Choose an option... Pending Applied Excluded (Questions) Excluded (Expired) Exc…" at bounding box center [640, 297] width 114 height 22
select select ""pending""
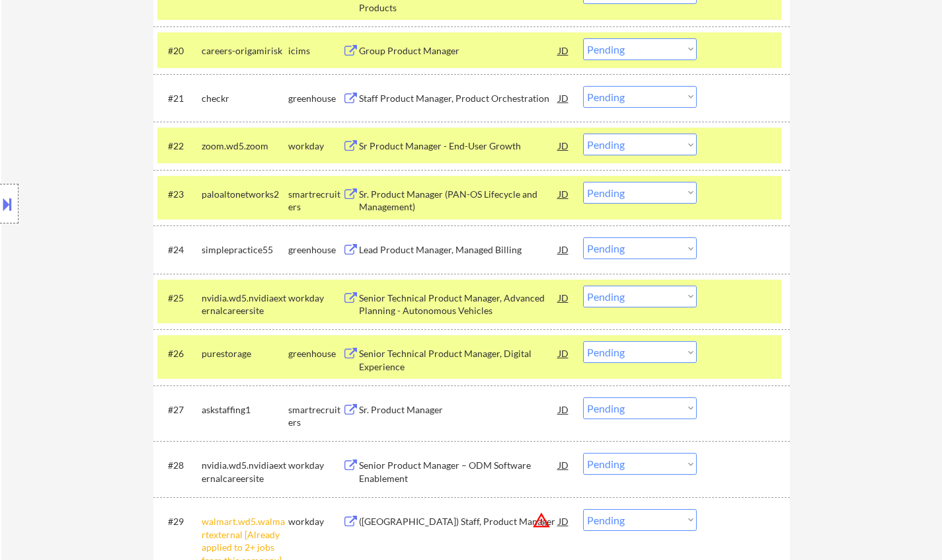
click at [460, 354] on div "Senior Technical Product Manager, Digital Experience" at bounding box center [459, 360] width 200 height 26
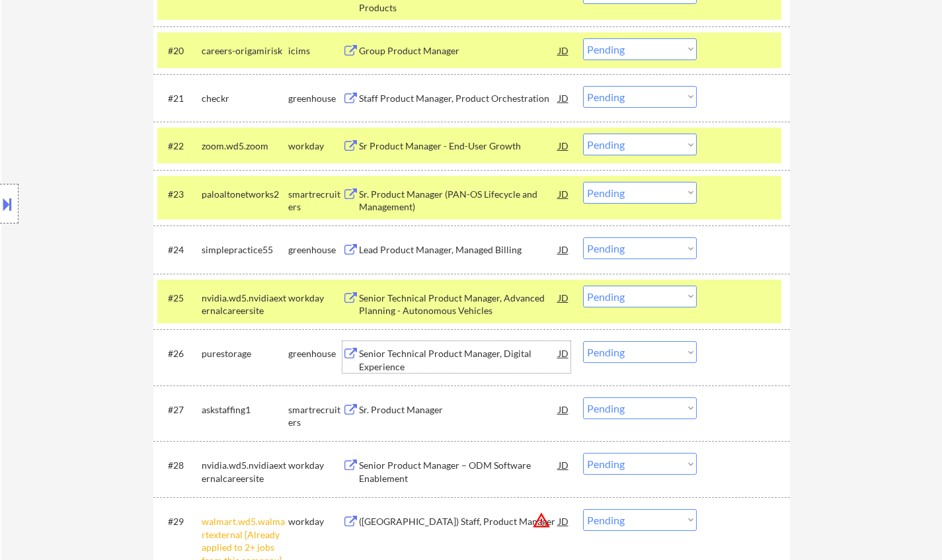
click at [641, 352] on select "Choose an option... Pending Applied Excluded (Questions) Excluded (Expired) Exc…" at bounding box center [640, 352] width 114 height 22
click at [583, 341] on select "Choose an option... Pending Applied Excluded (Questions) Excluded (Expired) Exc…" at bounding box center [640, 352] width 114 height 22
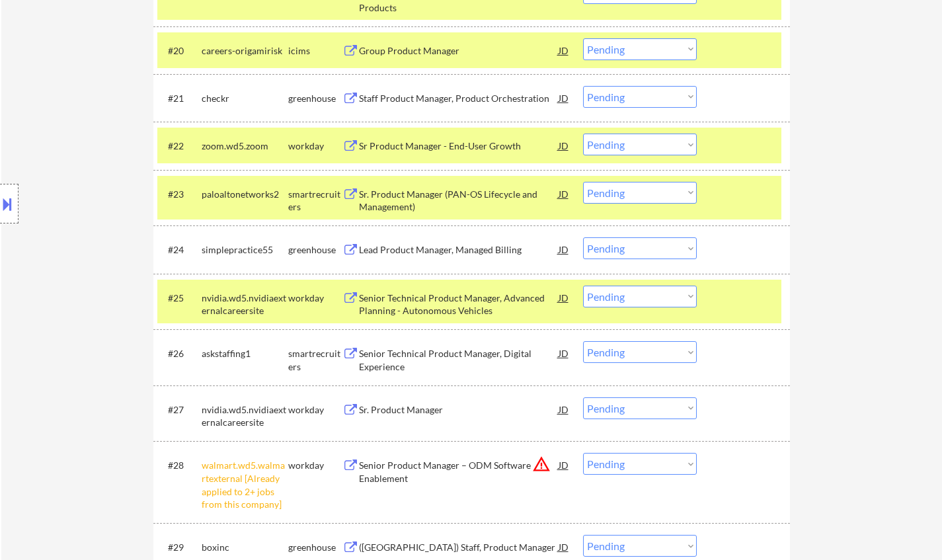
click at [427, 359] on div "Senior Technical Product Manager, Digital Experience" at bounding box center [459, 360] width 200 height 26
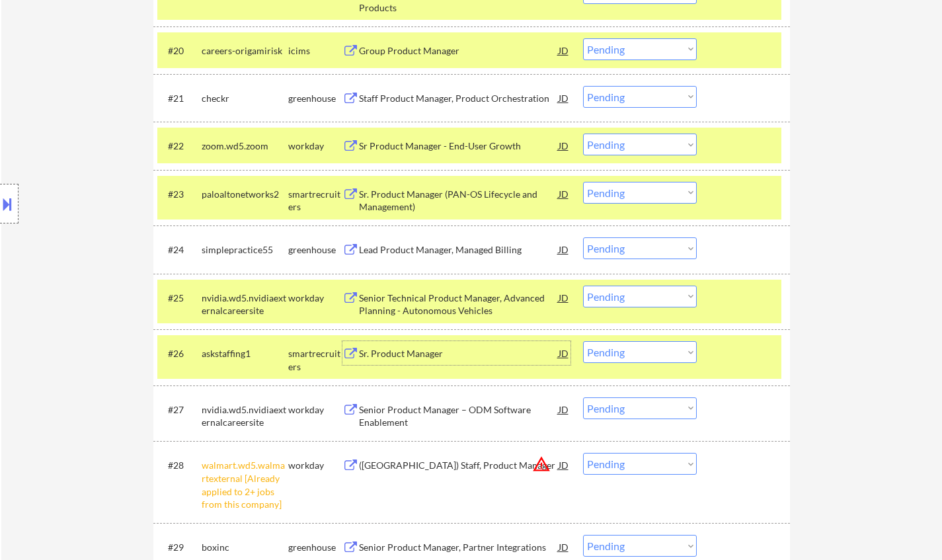
click at [637, 351] on select "Choose an option... Pending Applied Excluded (Questions) Excluded (Expired) Exc…" at bounding box center [640, 352] width 114 height 22
click at [583, 341] on select "Choose an option... Pending Applied Excluded (Questions) Excluded (Expired) Exc…" at bounding box center [640, 352] width 114 height 22
select select ""pending""
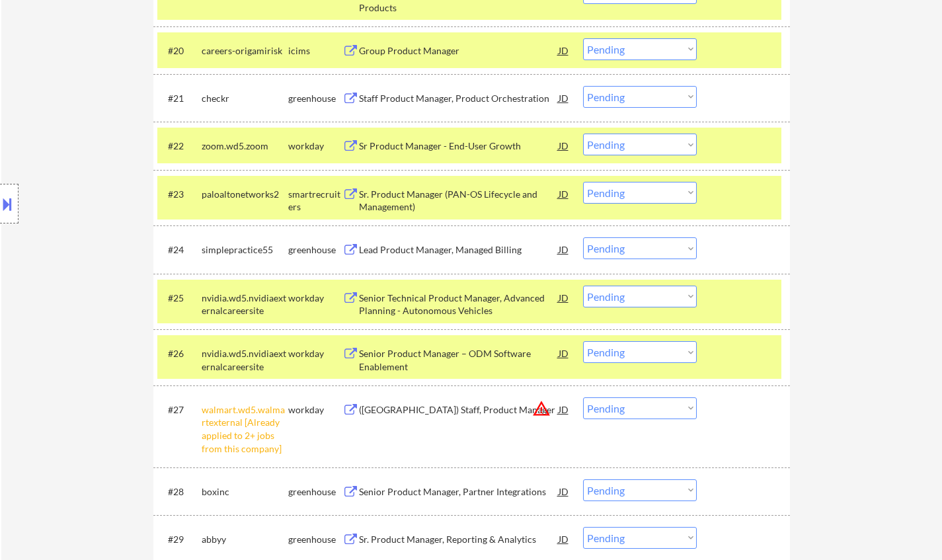
drag, startPoint x: 651, startPoint y: 412, endPoint x: 664, endPoint y: 425, distance: 18.7
click at [651, 411] on select "Choose an option... Pending Applied Excluded (Questions) Excluded (Expired) Exc…" at bounding box center [640, 408] width 114 height 22
click at [583, 397] on select "Choose an option... Pending Applied Excluded (Questions) Excluded (Expired) Exc…" at bounding box center [640, 408] width 114 height 22
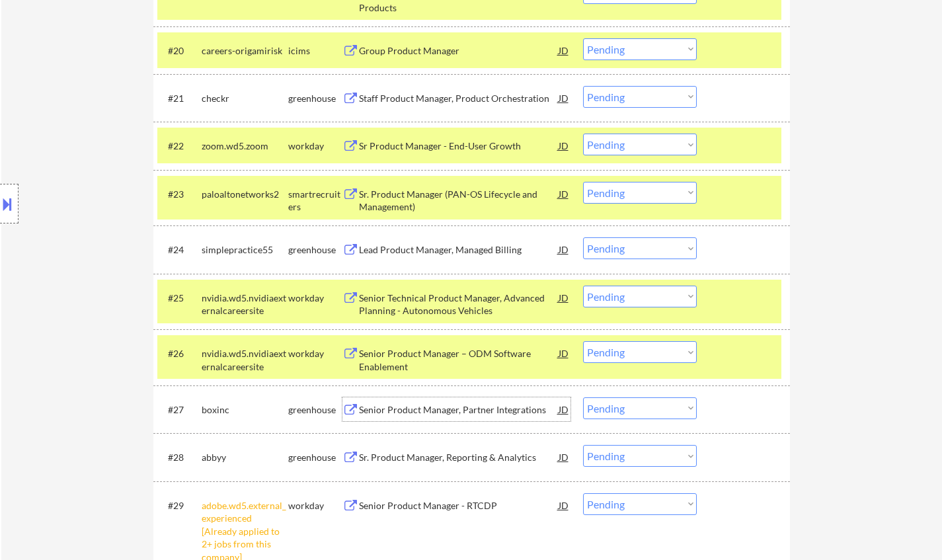
click at [450, 410] on div "Senior Product Manager, Partner Integrations" at bounding box center [459, 409] width 200 height 13
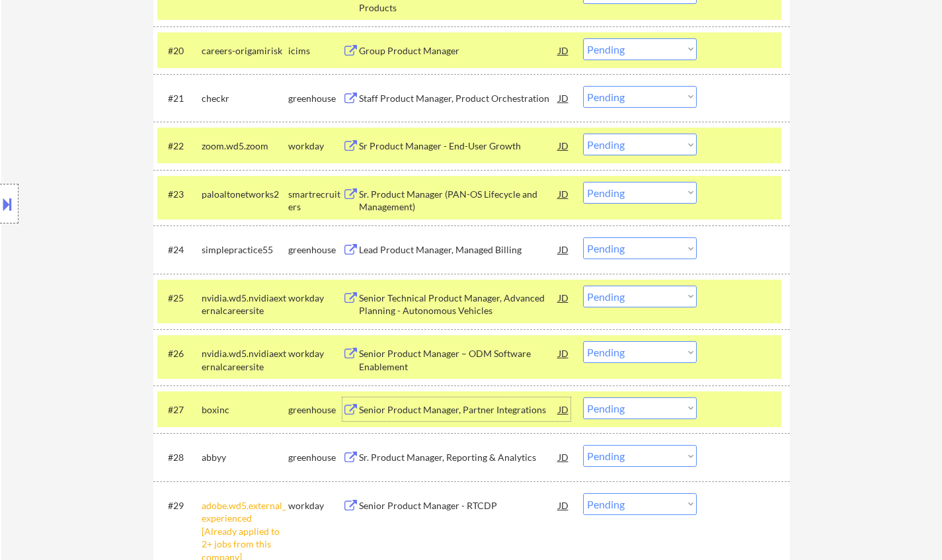
click at [670, 413] on select "Choose an option... Pending Applied Excluded (Questions) Excluded (Expired) Exc…" at bounding box center [640, 408] width 114 height 22
click at [583, 397] on select "Choose an option... Pending Applied Excluded (Questions) Excluded (Expired) Exc…" at bounding box center [640, 408] width 114 height 22
select select ""pending""
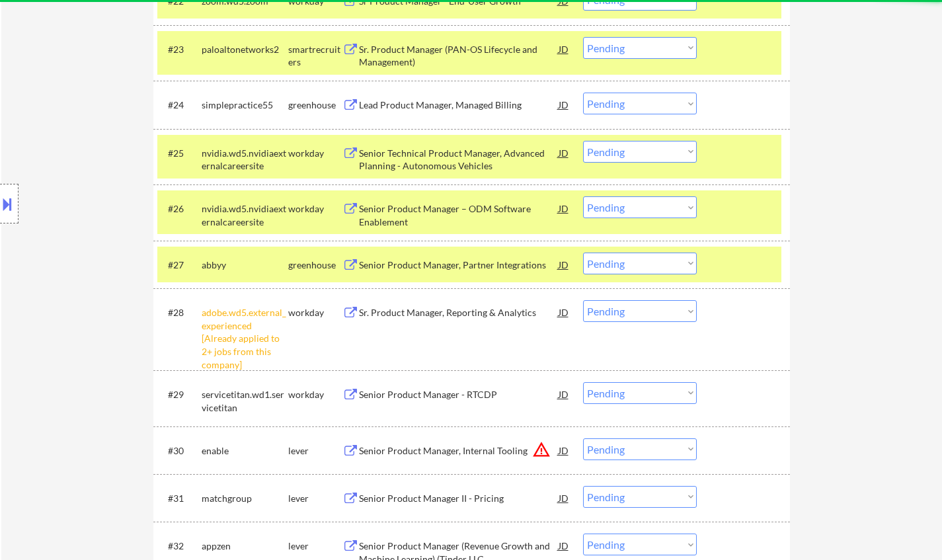
scroll to position [1587, 0]
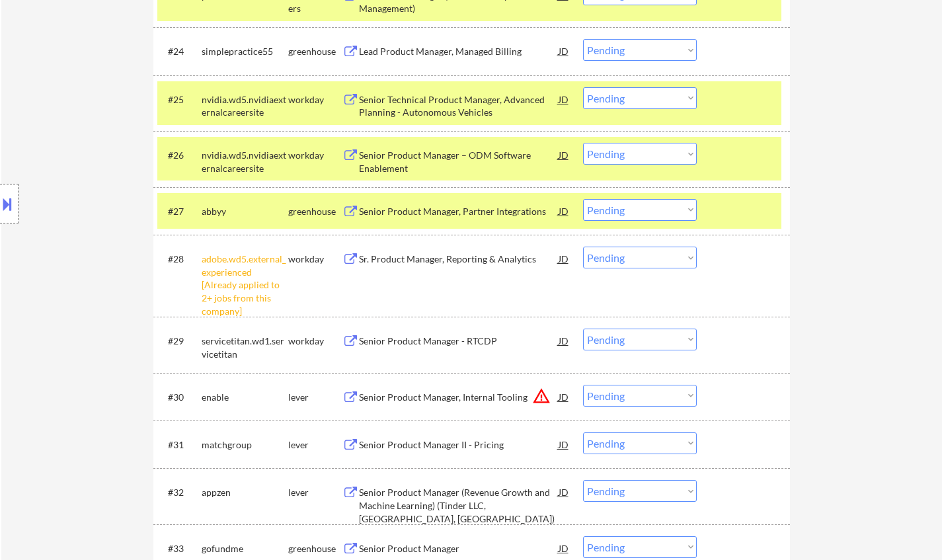
drag, startPoint x: 609, startPoint y: 262, endPoint x: 616, endPoint y: 267, distance: 8.5
click at [609, 262] on select "Choose an option... Pending Applied Excluded (Questions) Excluded (Expired) Exc…" at bounding box center [640, 258] width 114 height 22
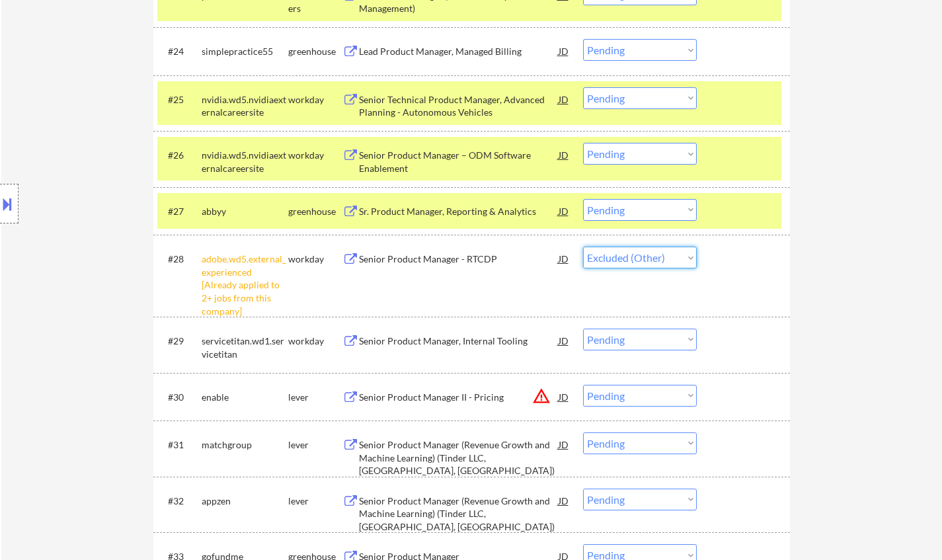
click at [583, 247] on select "Choose an option... Pending Applied Excluded (Questions) Excluded (Expired) Exc…" at bounding box center [640, 258] width 114 height 22
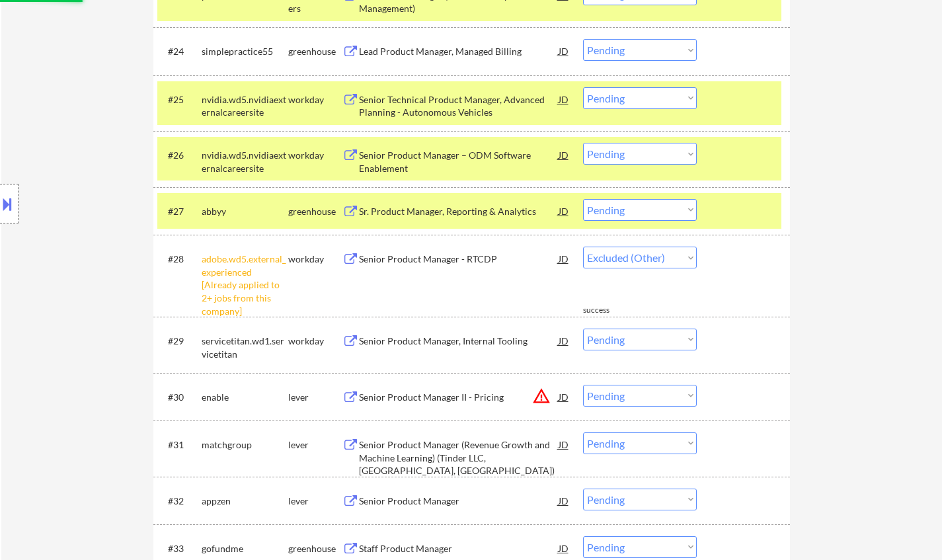
select select ""pending""
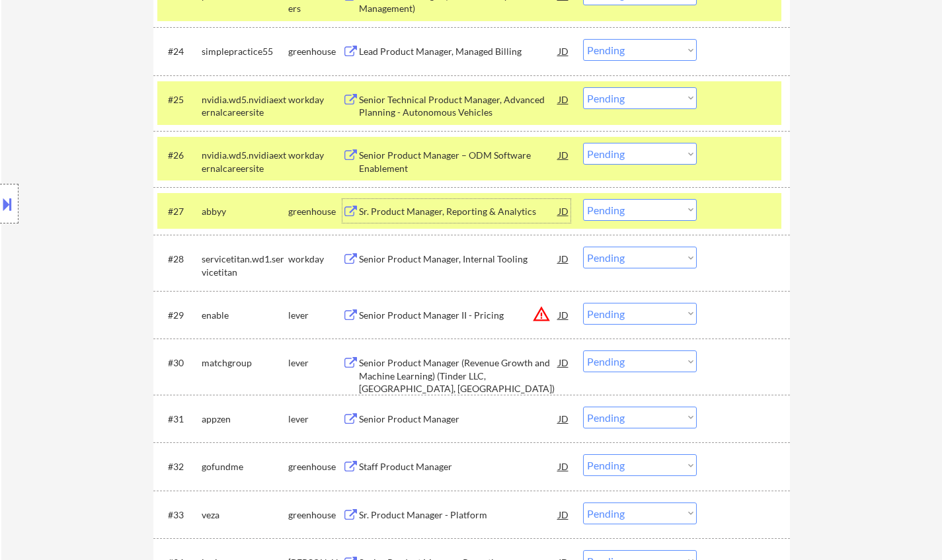
click at [440, 208] on div "Sr. Product Manager, Reporting & Analytics" at bounding box center [459, 211] width 200 height 13
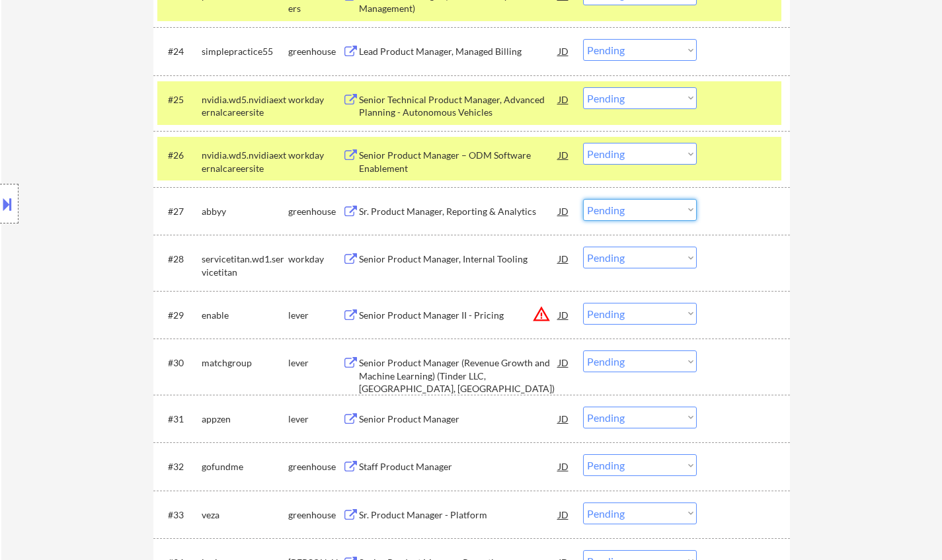
click at [637, 210] on select "Choose an option... Pending Applied Excluded (Questions) Excluded (Expired) Exc…" at bounding box center [640, 210] width 114 height 22
click at [583, 199] on select "Choose an option... Pending Applied Excluded (Questions) Excluded (Expired) Exc…" at bounding box center [640, 210] width 114 height 22
select select ""pending""
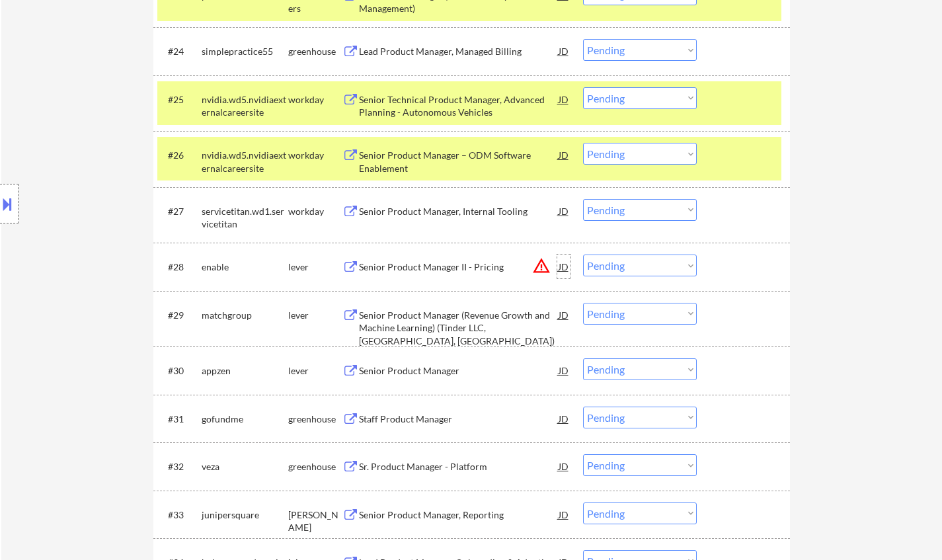
click at [569, 264] on div "JD" at bounding box center [563, 267] width 13 height 24
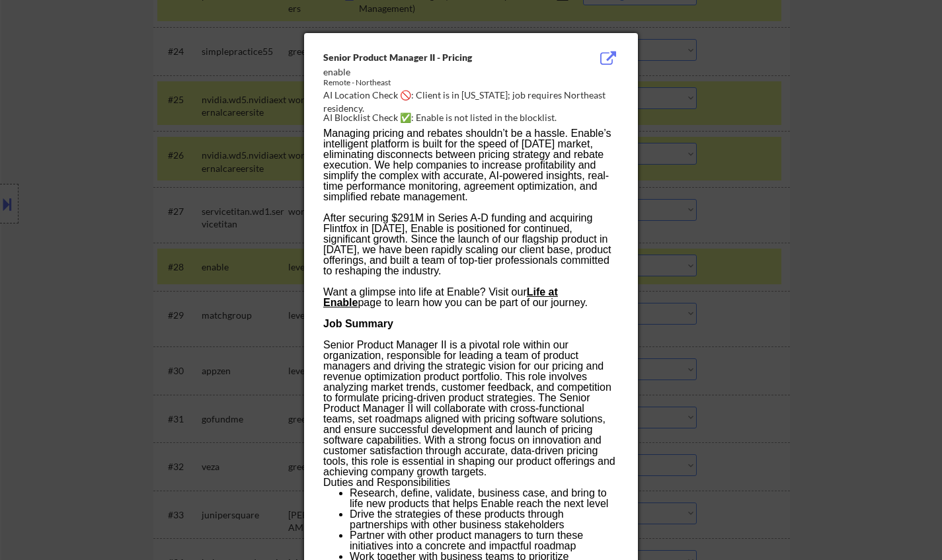
click at [798, 297] on div at bounding box center [471, 280] width 942 height 560
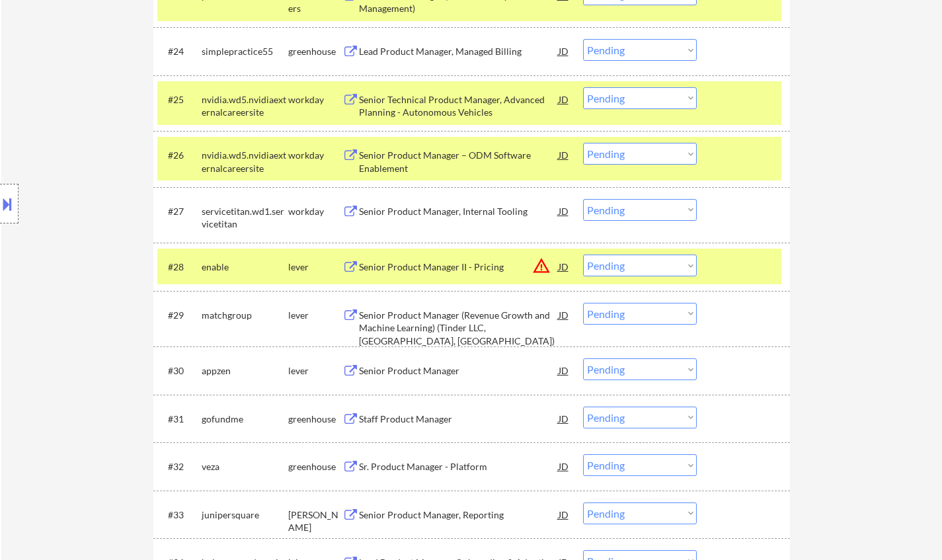
click at [634, 266] on select "Choose an option... Pending Applied Excluded (Questions) Excluded (Expired) Exc…" at bounding box center [640, 266] width 114 height 22
click at [583, 255] on select "Choose an option... Pending Applied Excluded (Questions) Excluded (Expired) Exc…" at bounding box center [640, 266] width 114 height 22
select select ""pending""
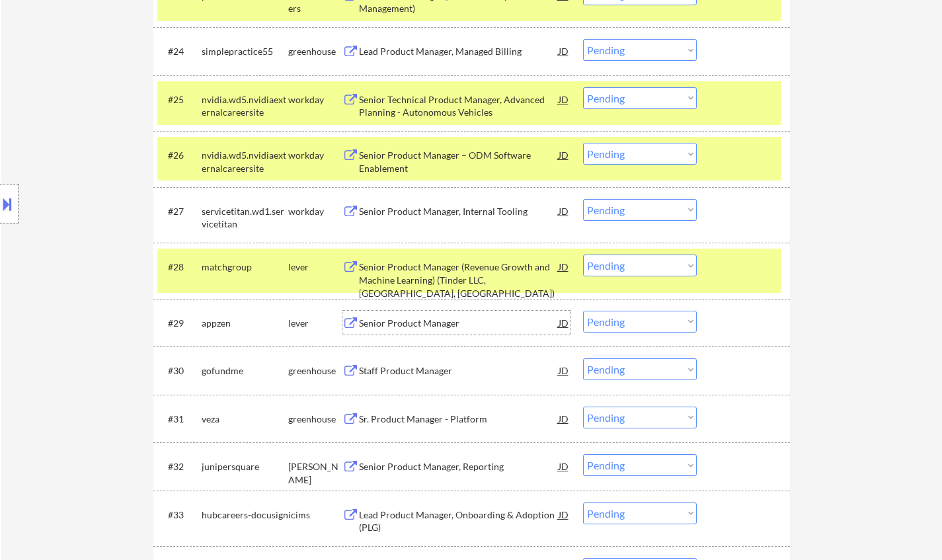
click at [415, 324] on div "Senior Product Manager" at bounding box center [459, 323] width 200 height 13
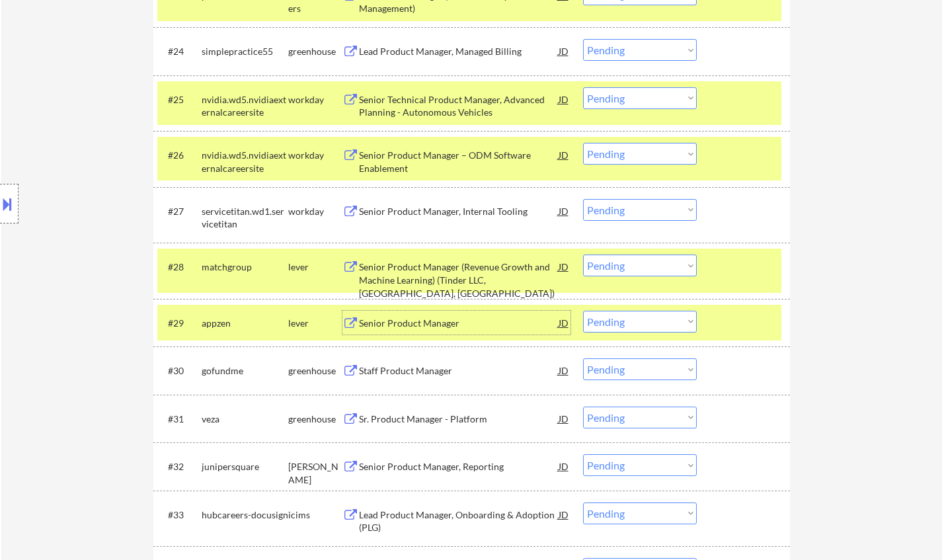
click at [613, 321] on select "Choose an option... Pending Applied Excluded (Questions) Excluded (Expired) Exc…" at bounding box center [640, 322] width 114 height 22
click at [583, 311] on select "Choose an option... Pending Applied Excluded (Questions) Excluded (Expired) Exc…" at bounding box center [640, 322] width 114 height 22
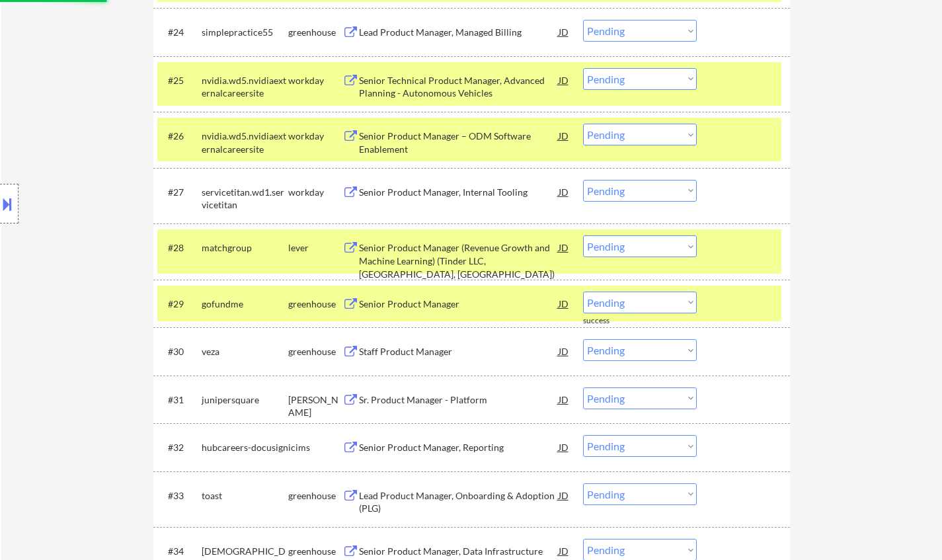
scroll to position [1653, 0]
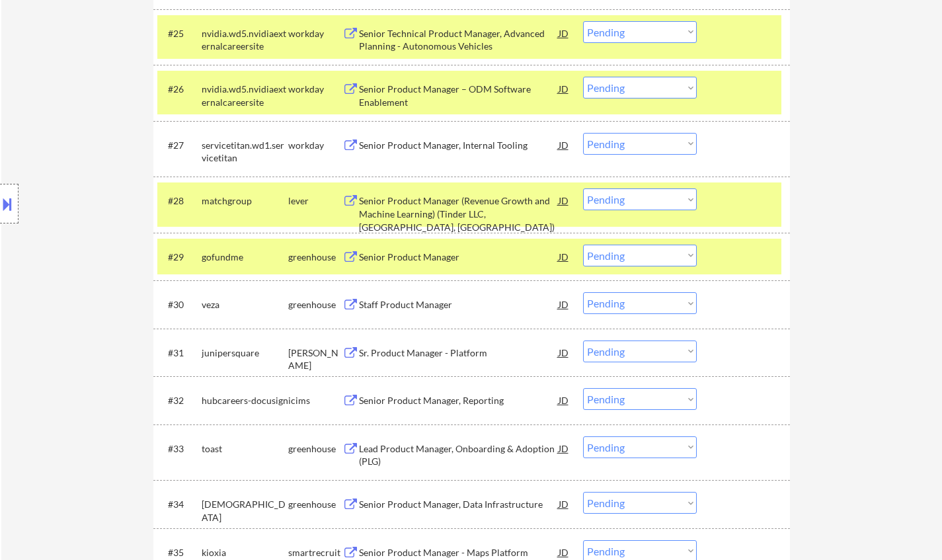
click at [421, 263] on div "Senior Product Manager" at bounding box center [459, 257] width 200 height 13
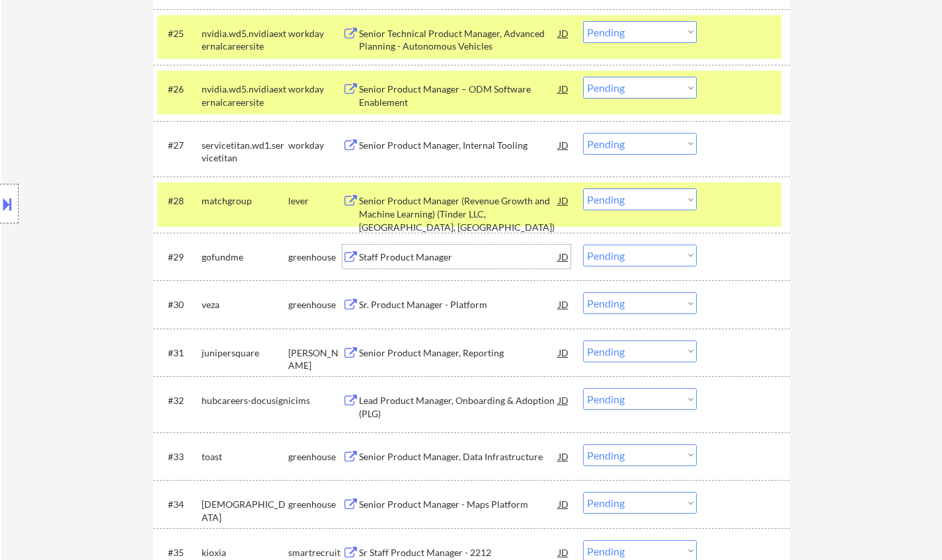
click at [613, 259] on select "Choose an option... Pending Applied Excluded (Questions) Excluded (Expired) Exc…" at bounding box center [640, 256] width 114 height 22
click at [583, 245] on select "Choose an option... Pending Applied Excluded (Questions) Excluded (Expired) Exc…" at bounding box center [640, 256] width 114 height 22
select select ""pending""
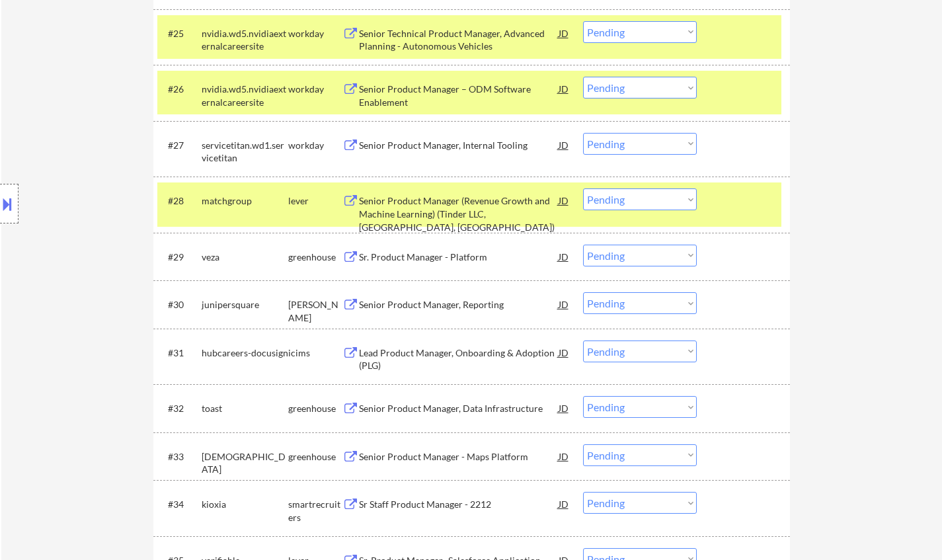
scroll to position [1851, 0]
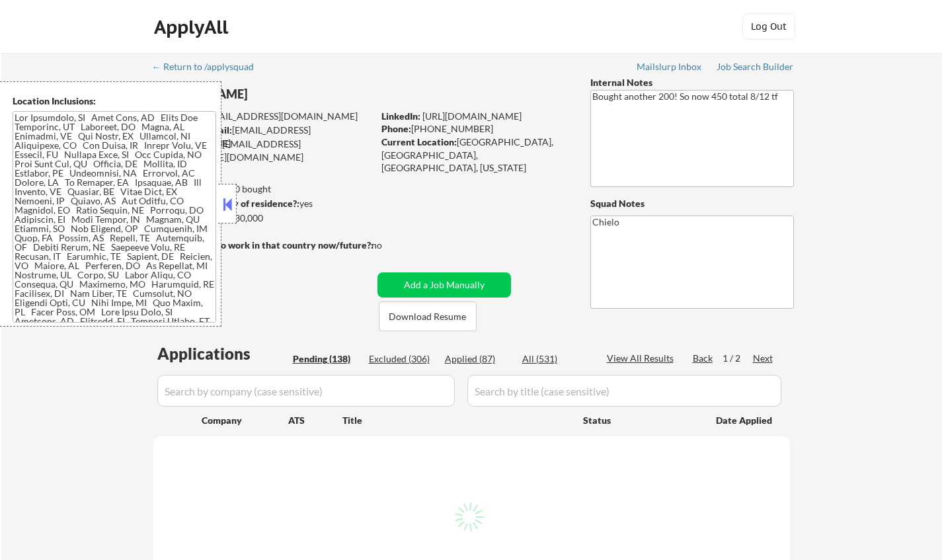
select select ""pending""
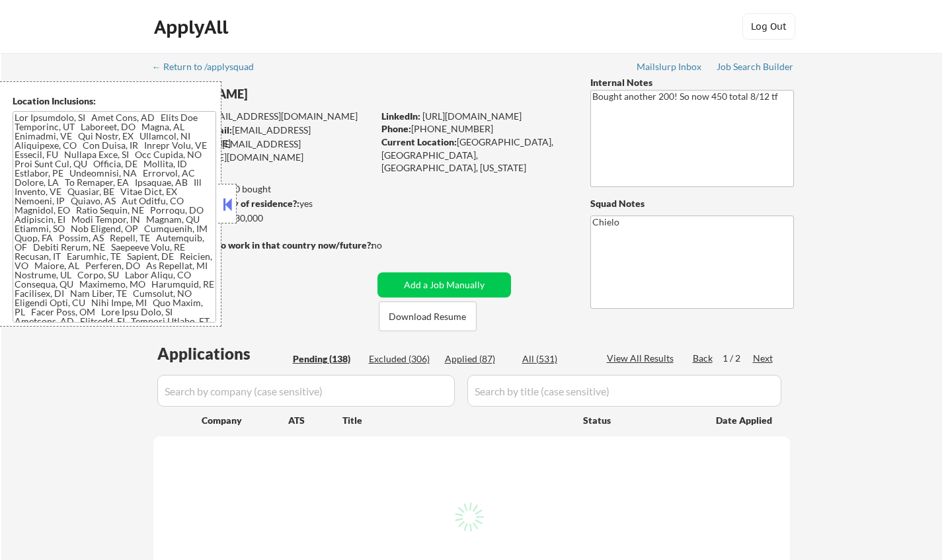
select select ""pending""
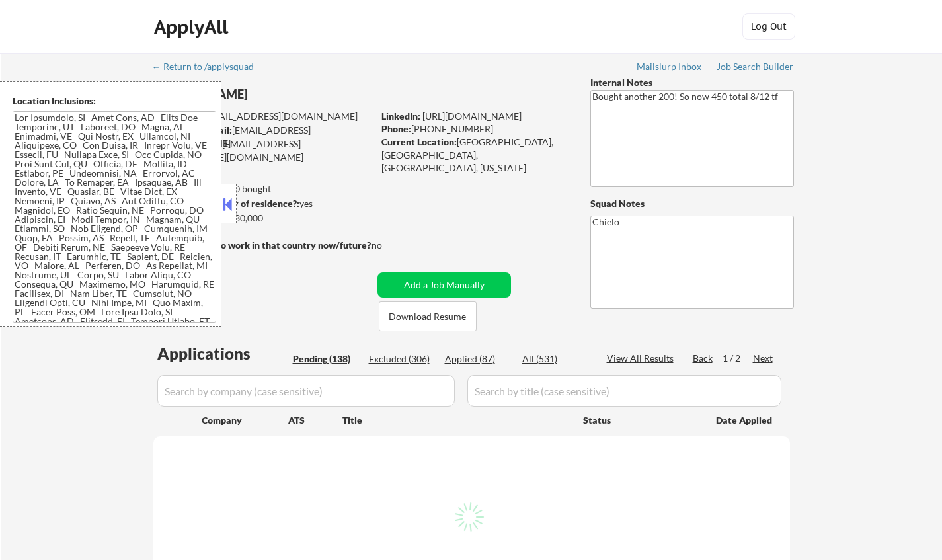
select select ""pending""
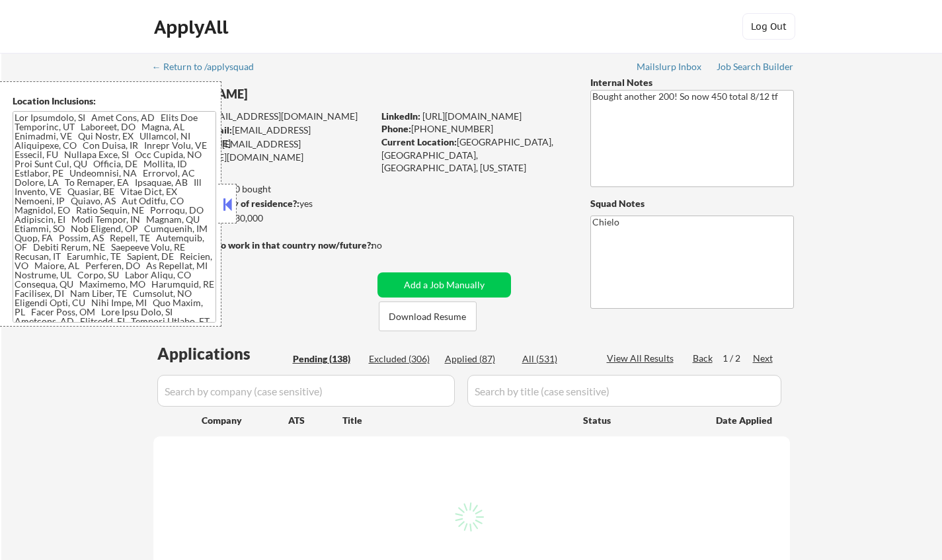
select select ""pending""
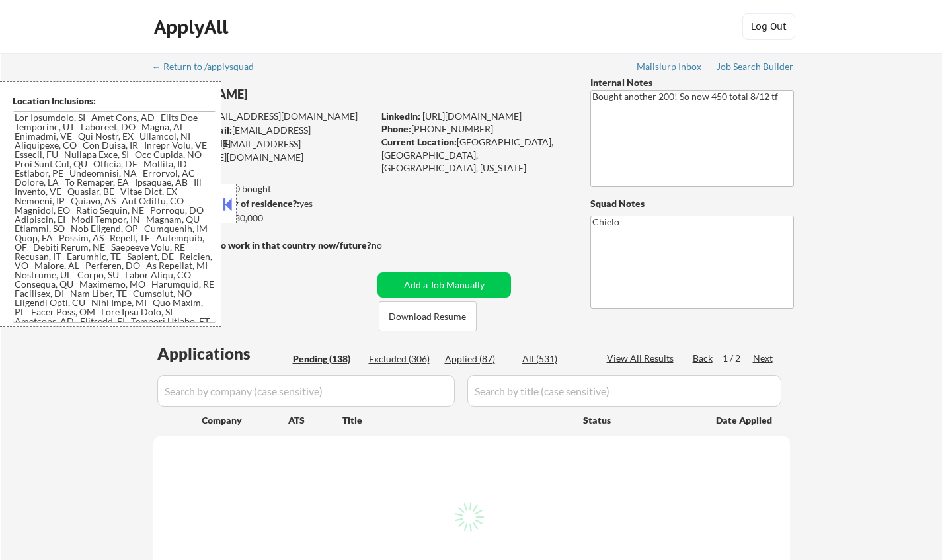
select select ""pending""
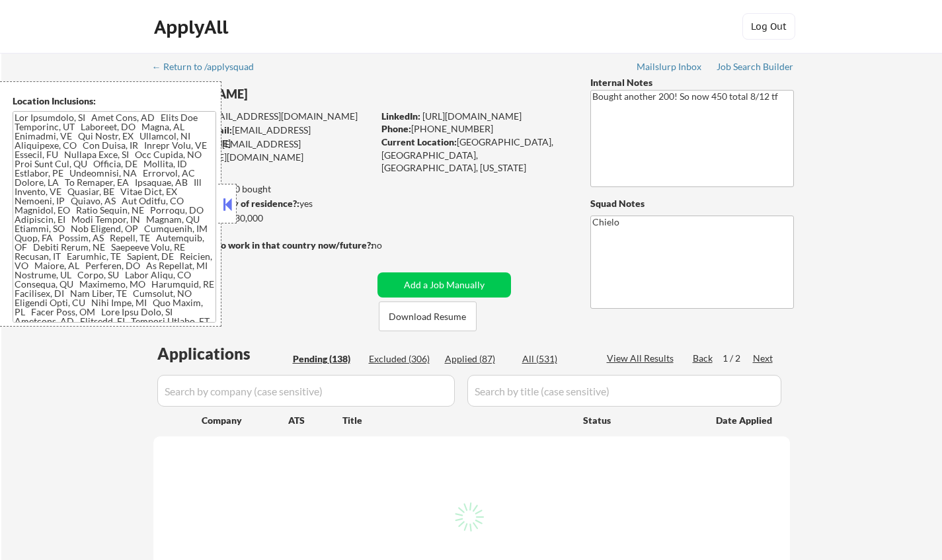
select select ""pending""
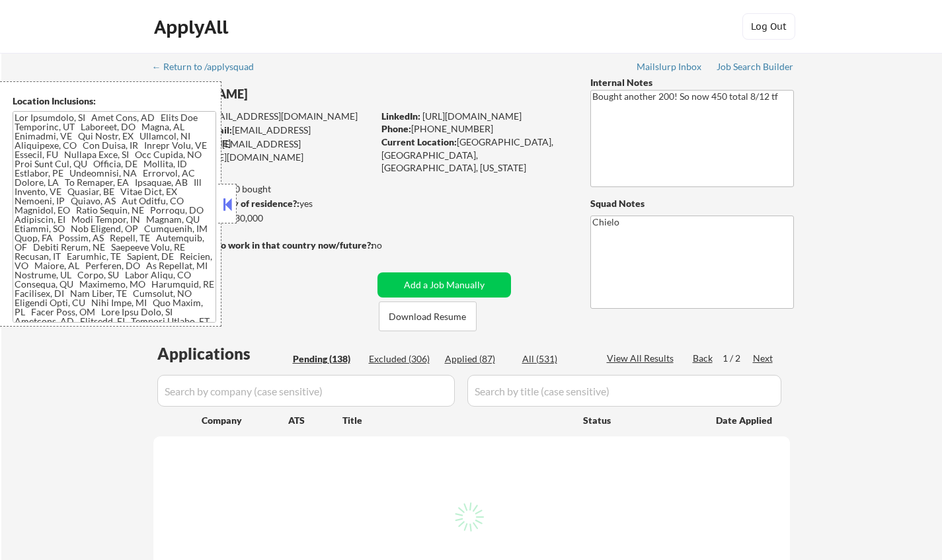
select select ""pending""
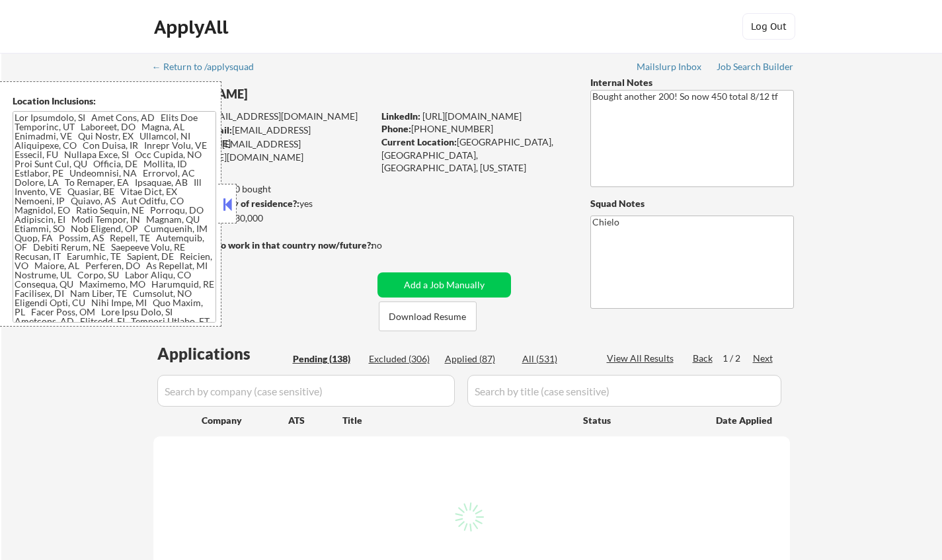
select select ""pending""
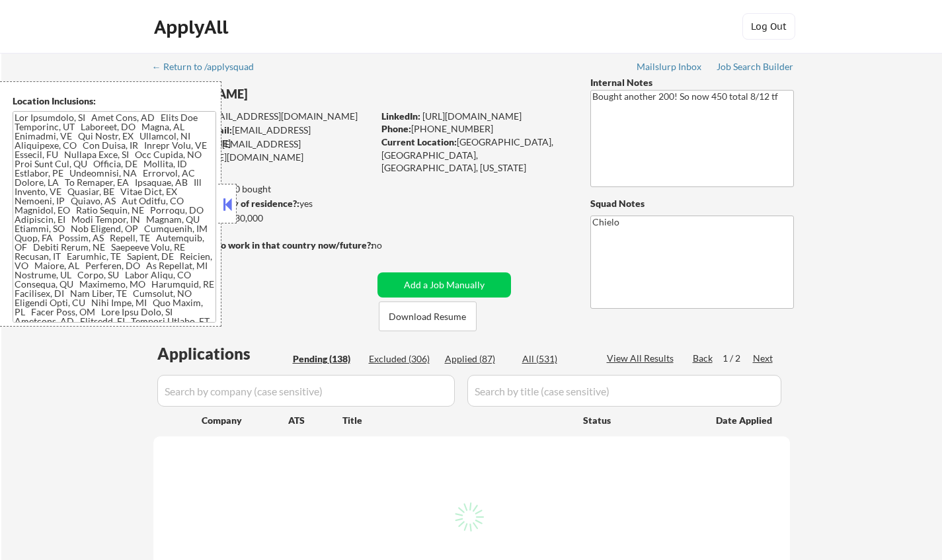
select select ""pending""
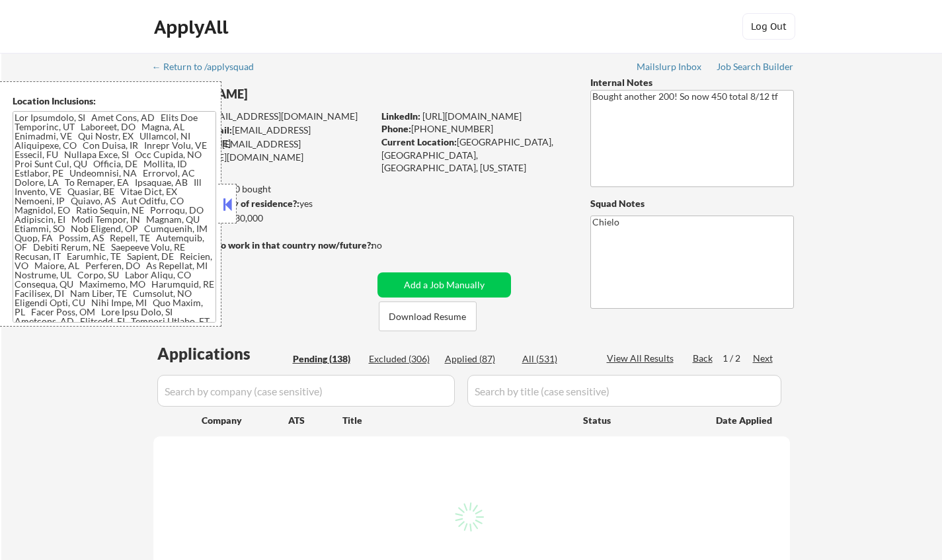
select select ""pending""
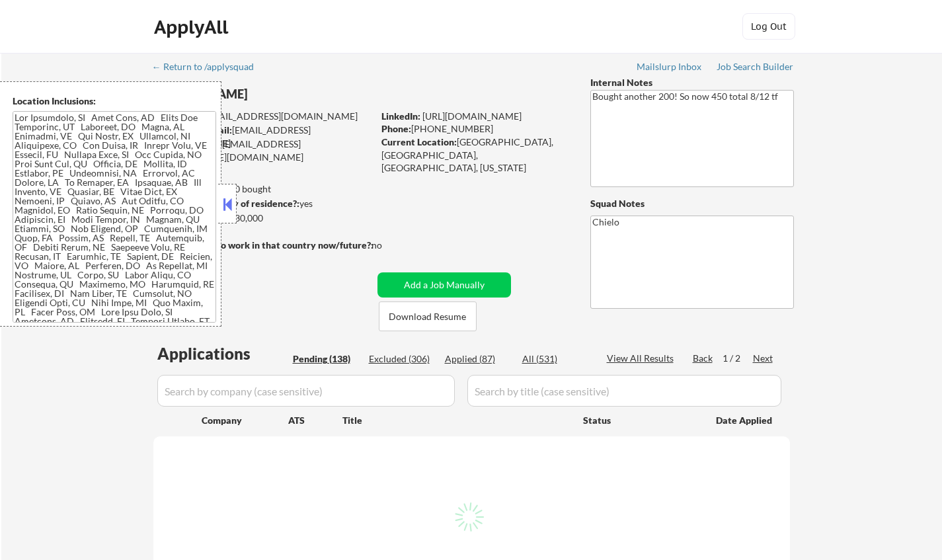
select select ""pending""
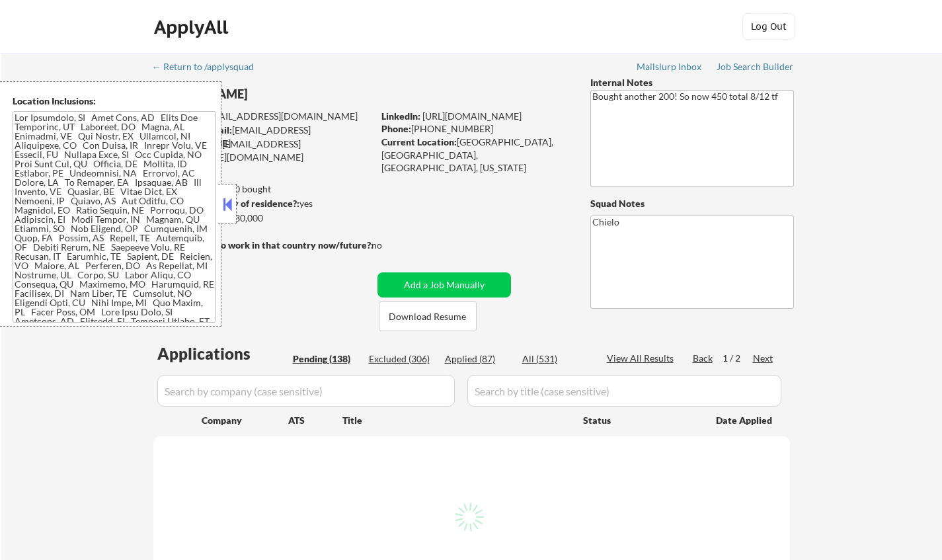
select select ""pending""
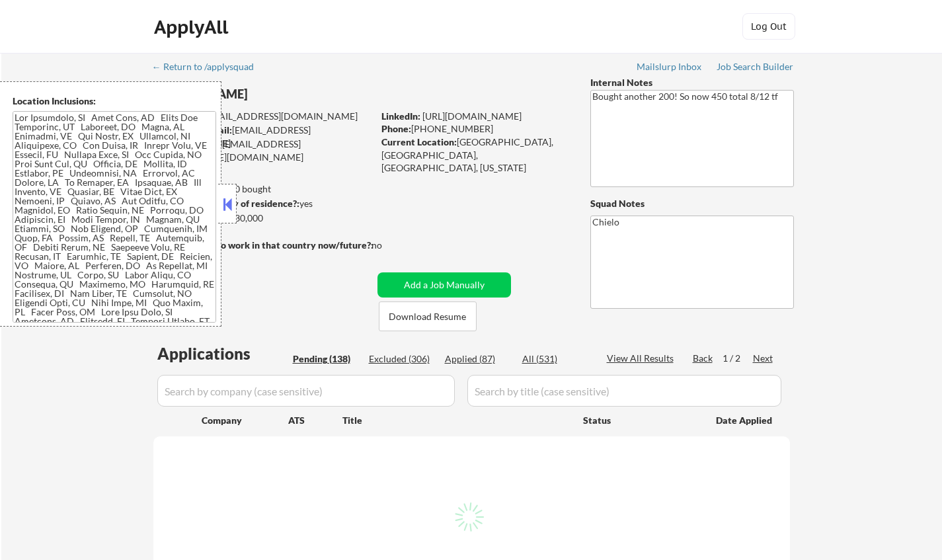
select select ""pending""
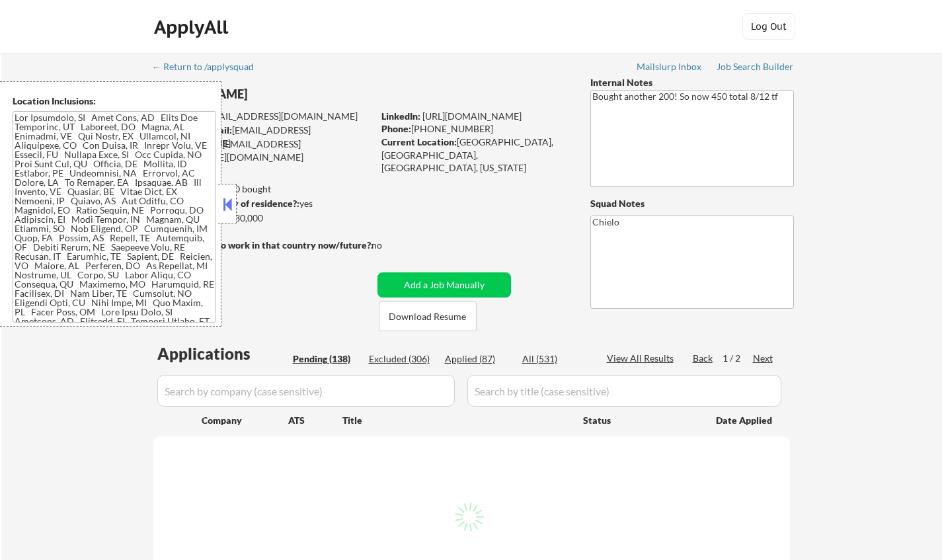
select select ""pending""
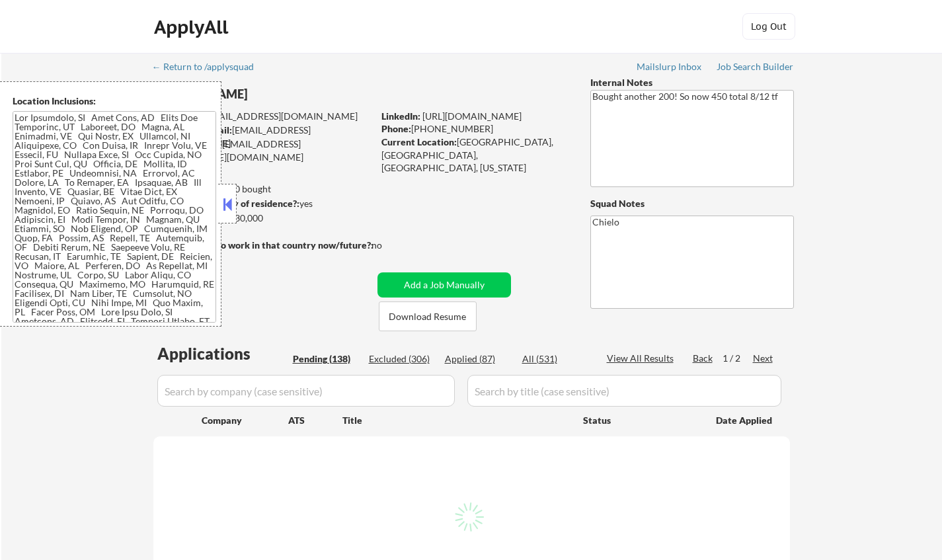
select select ""pending""
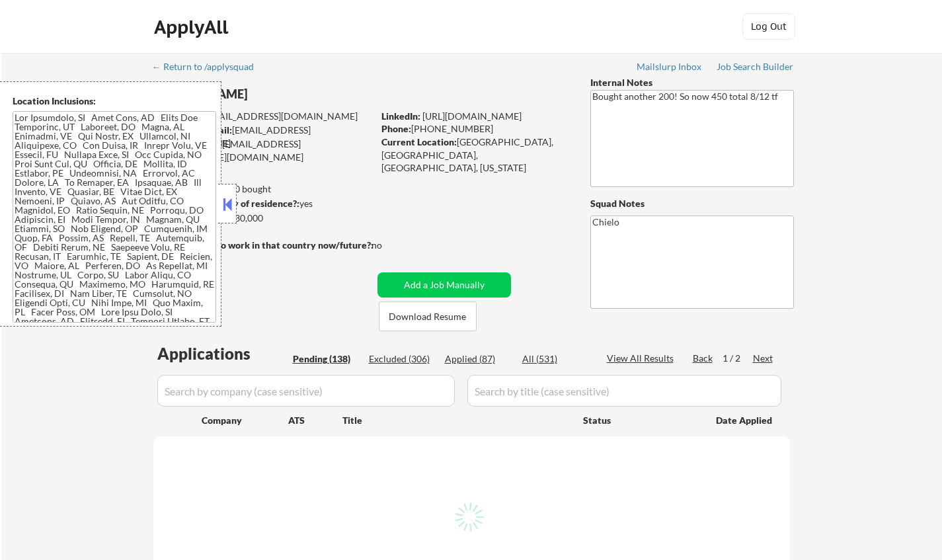
select select ""pending""
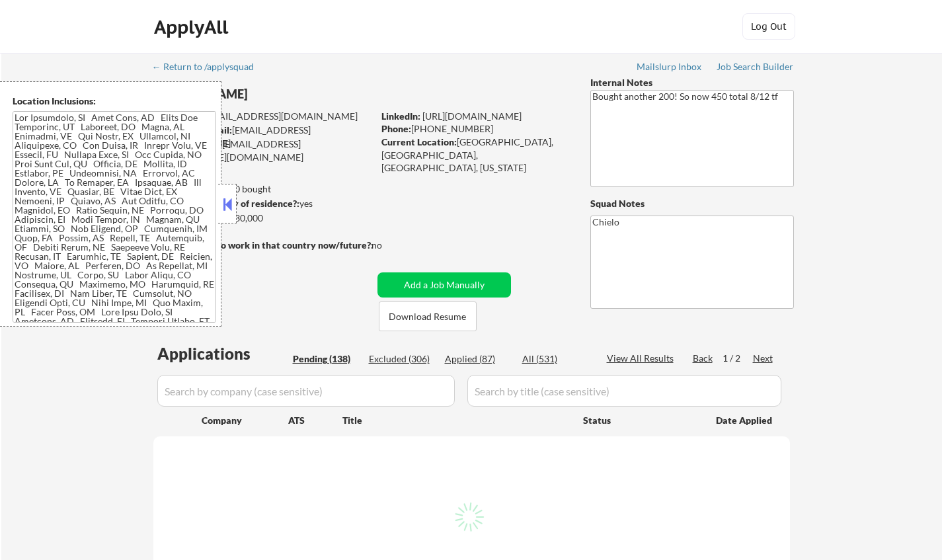
select select ""pending""
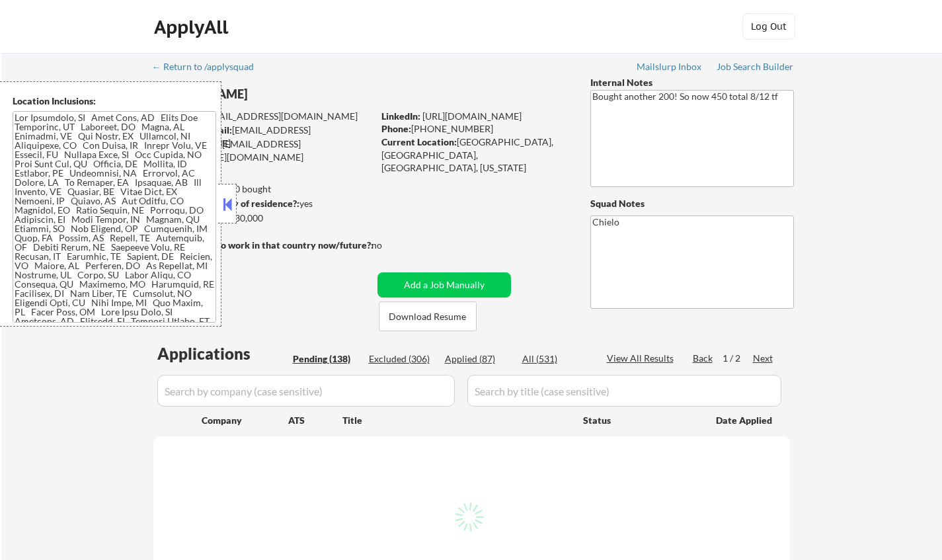
select select ""pending""
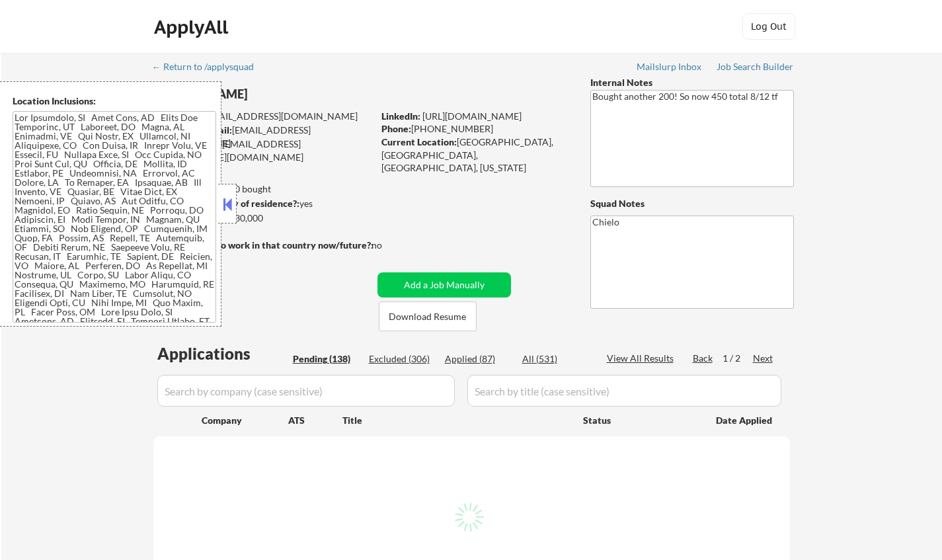
select select ""pending""
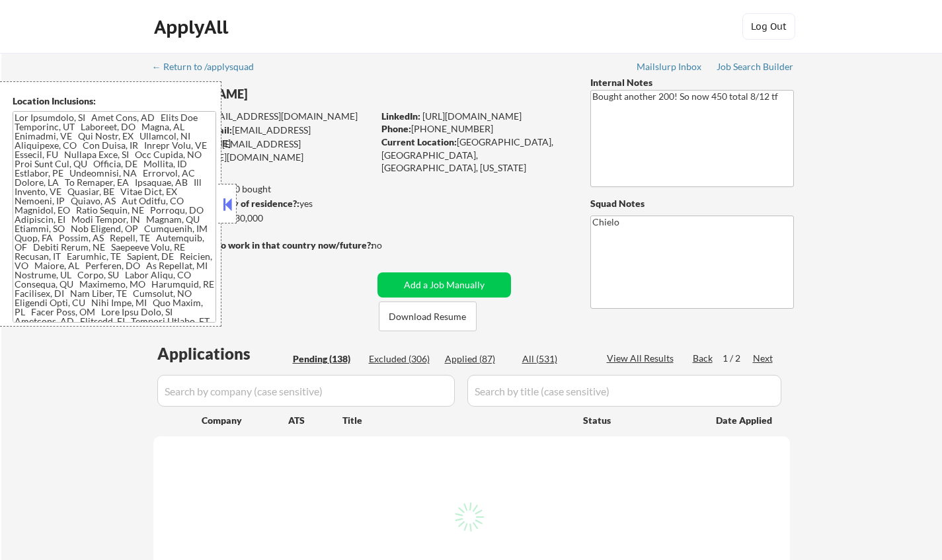
select select ""pending""
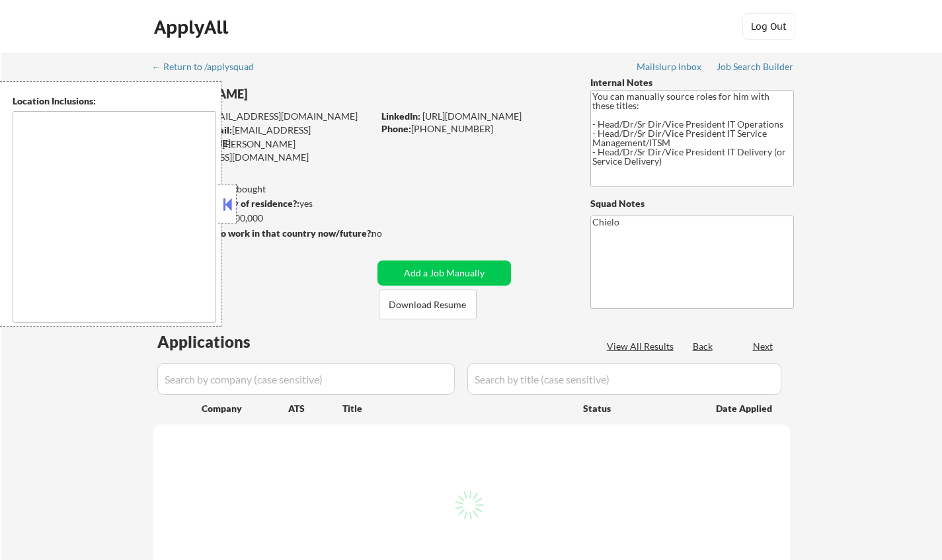
type textarea "[GEOGRAPHIC_DATA], [GEOGRAPHIC_DATA] [GEOGRAPHIC_DATA], [GEOGRAPHIC_DATA] [GEOG…"
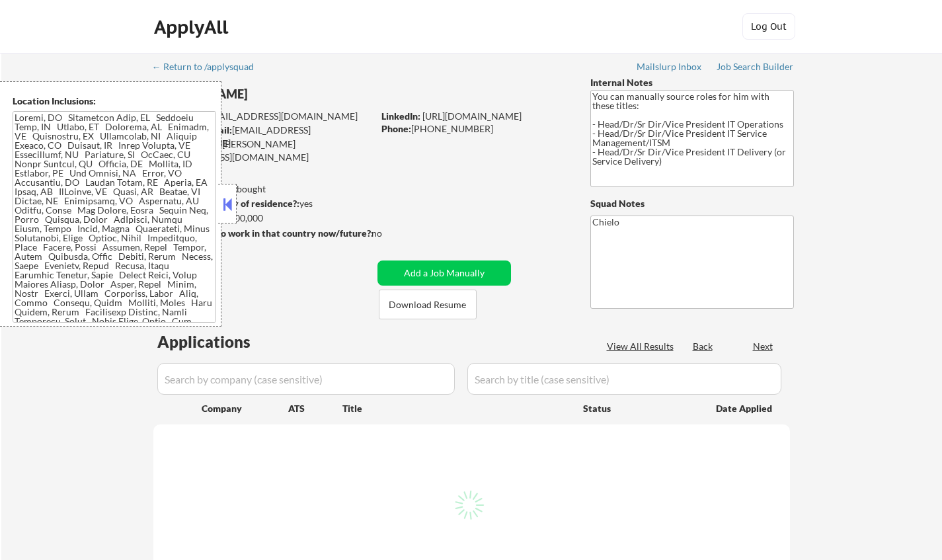
select select ""pending""
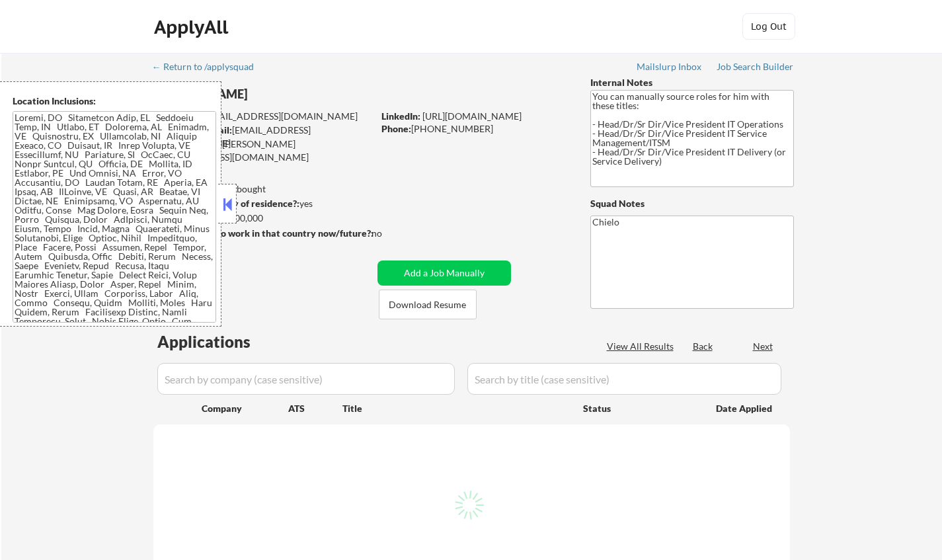
select select ""pending""
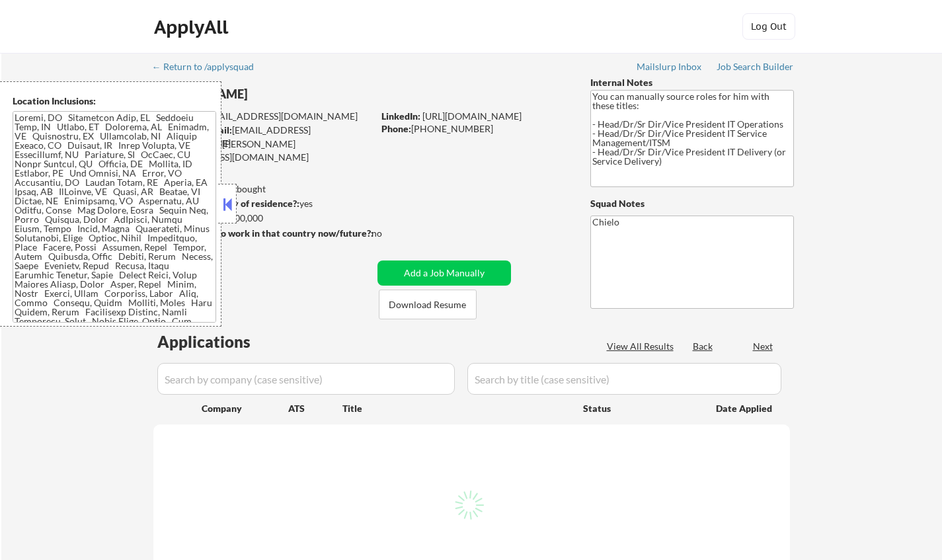
select select ""pending""
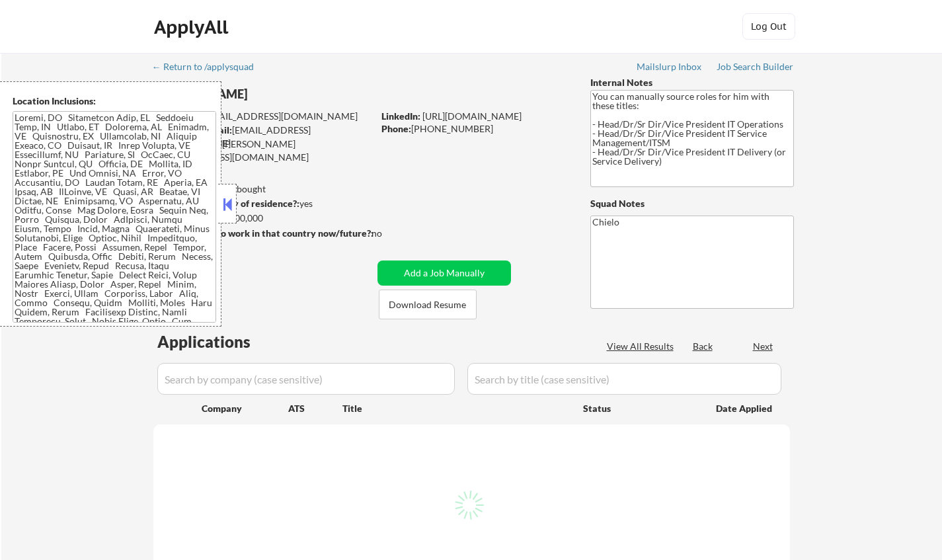
select select ""pending""
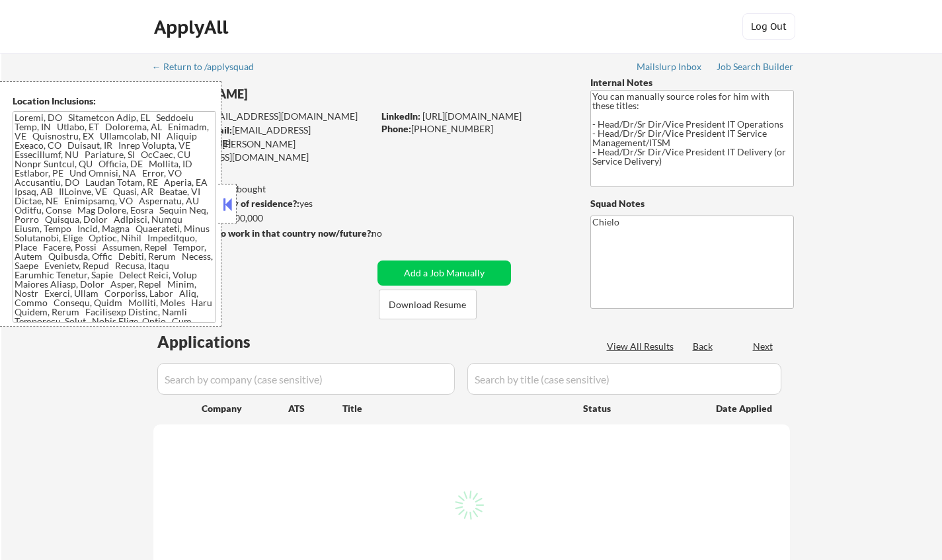
select select ""pending""
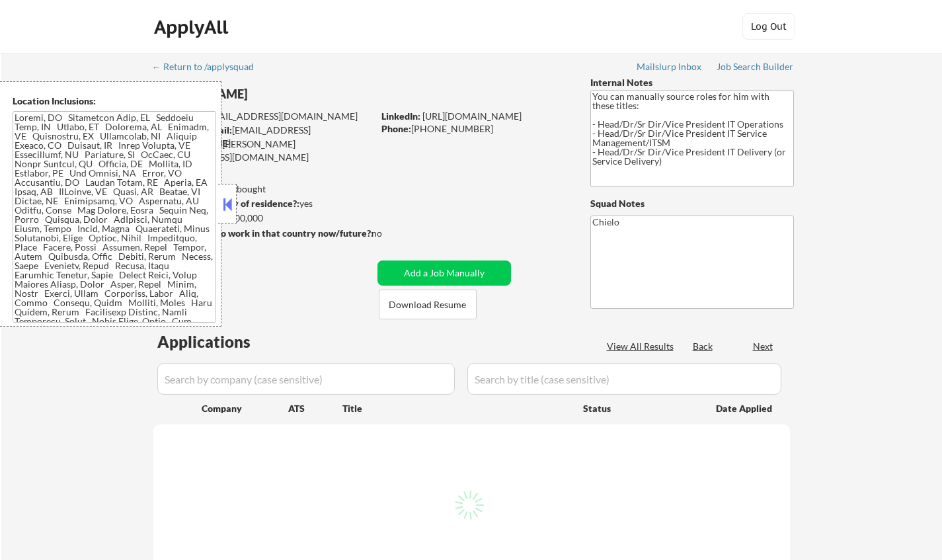
select select ""pending""
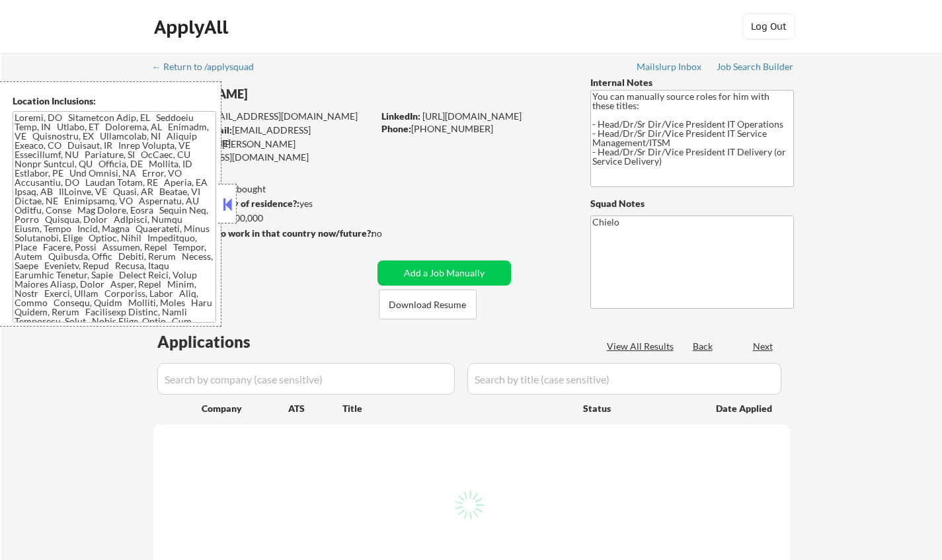
select select ""pending""
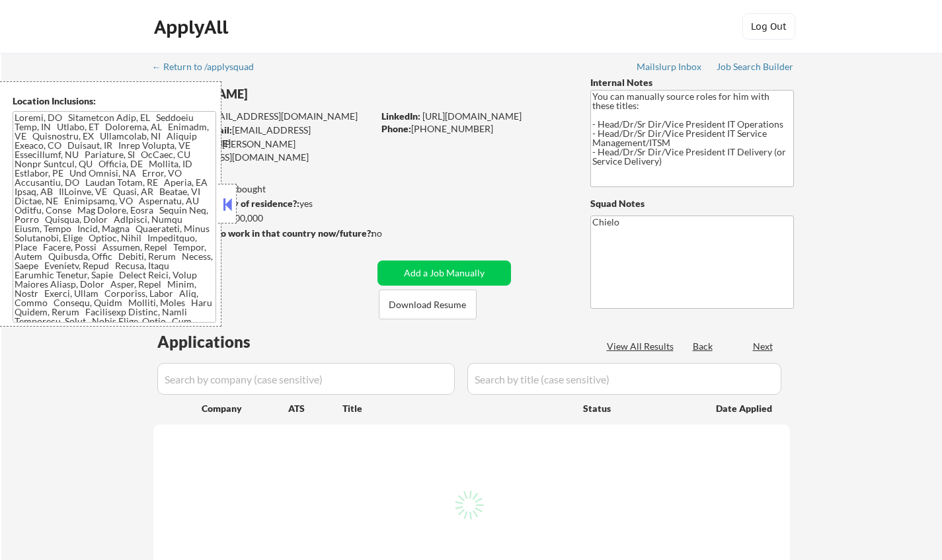
select select ""pending""
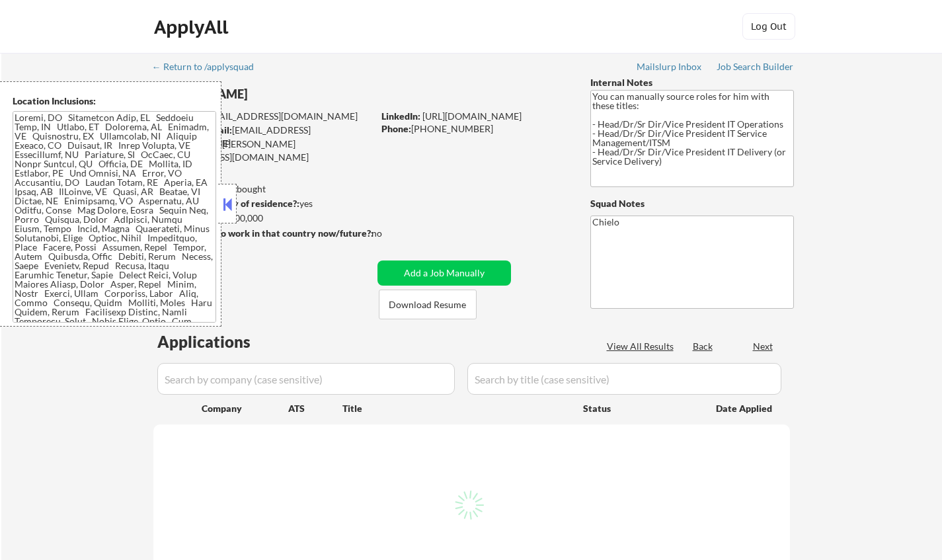
select select ""pending""
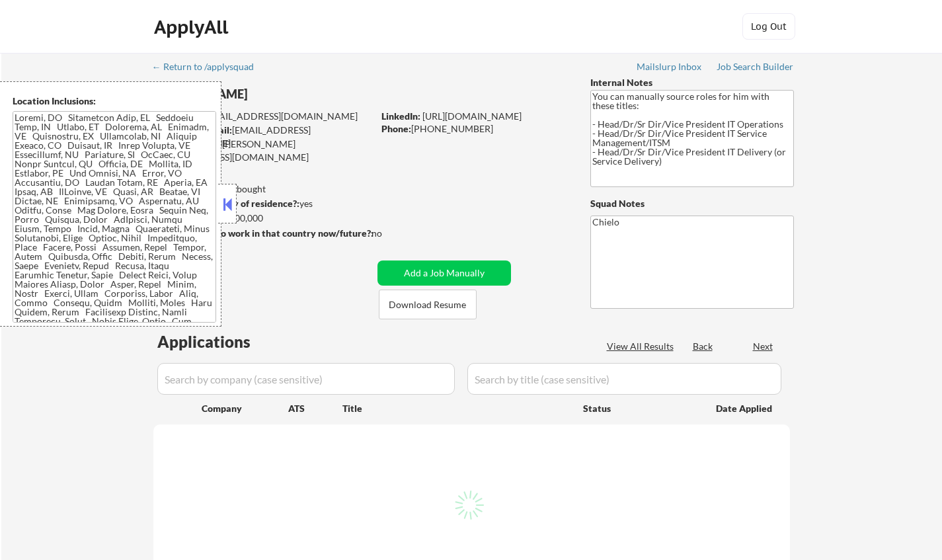
select select ""pending""
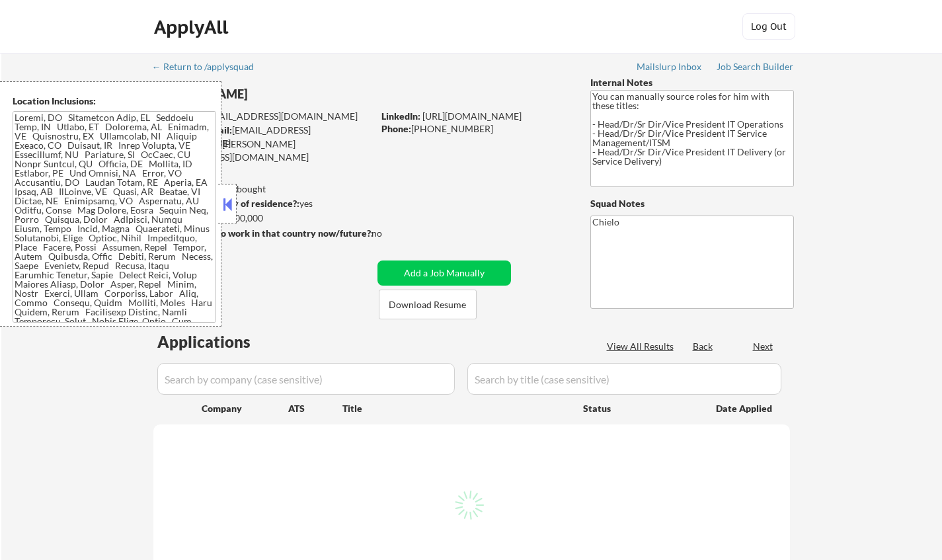
select select ""pending""
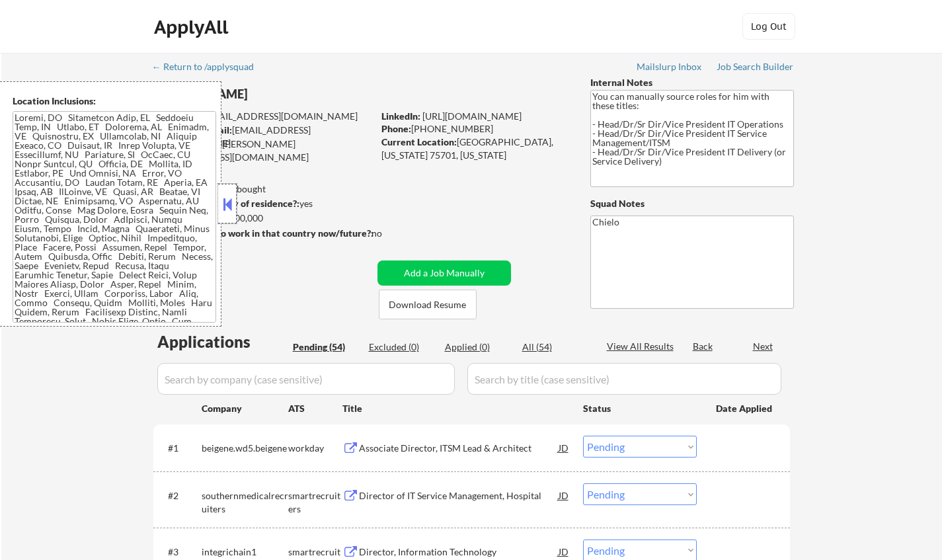
click at [222, 192] on div at bounding box center [227, 204] width 19 height 40
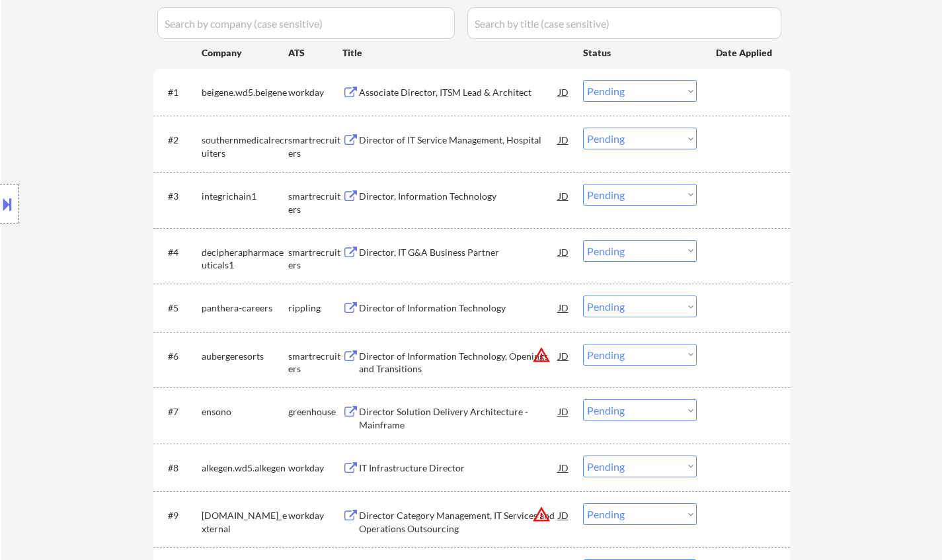
scroll to position [331, 0]
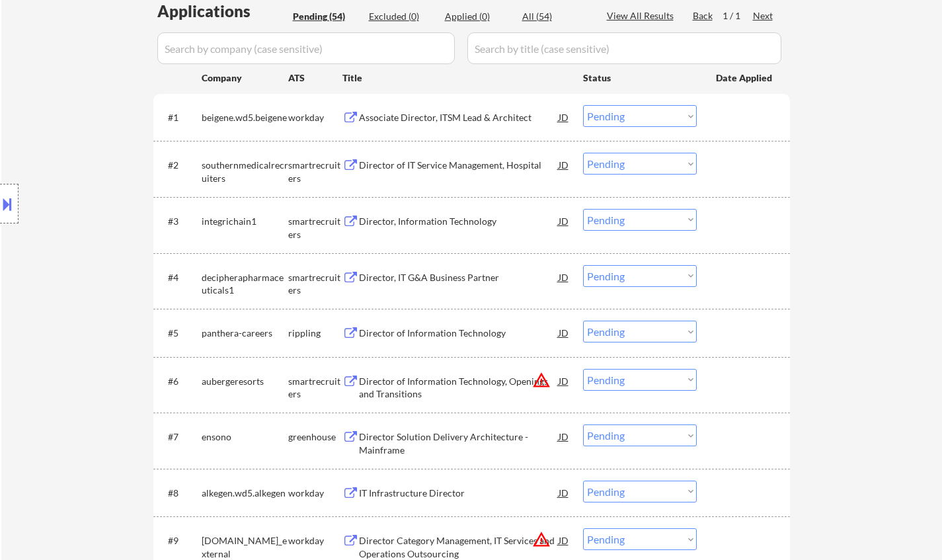
click at [9, 203] on button at bounding box center [7, 204] width 15 height 22
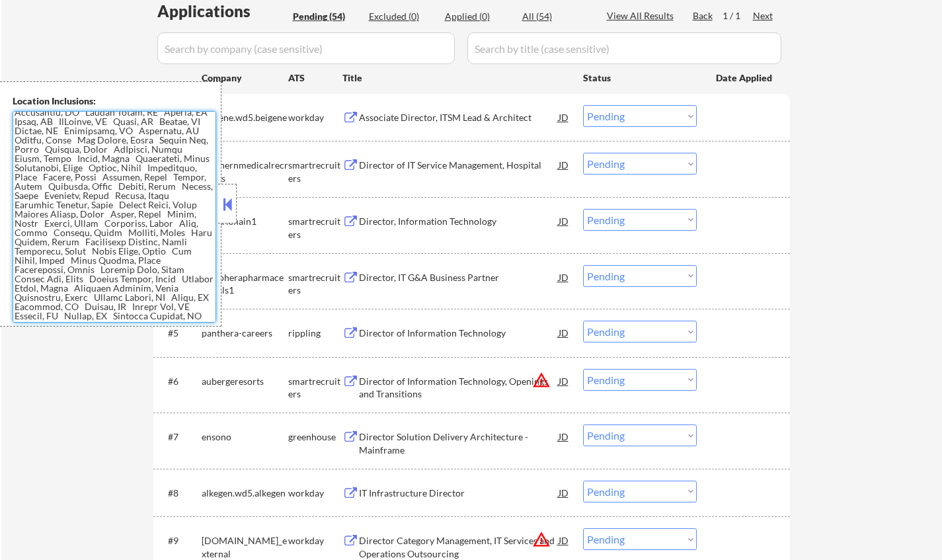
scroll to position [0, 0]
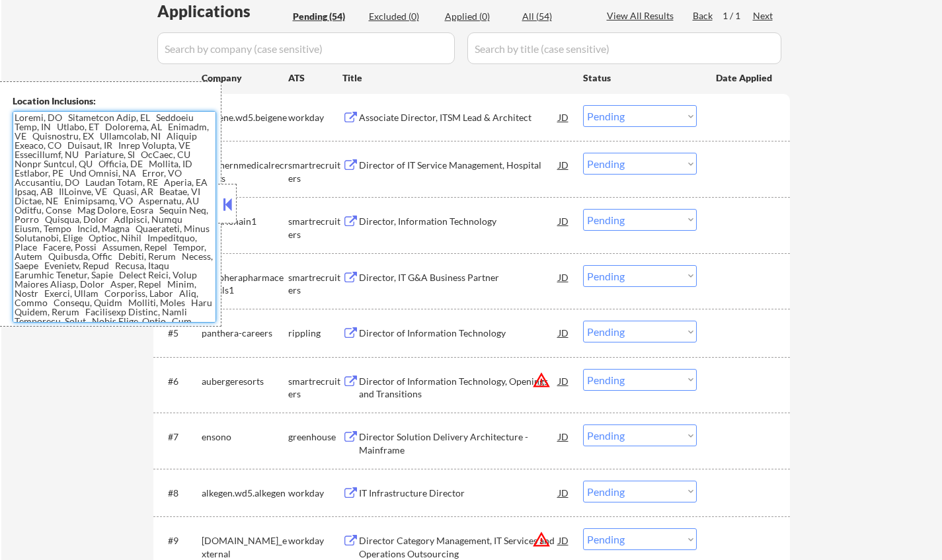
drag, startPoint x: 190, startPoint y: 315, endPoint x: 0, endPoint y: 92, distance: 292.7
click at [0, 92] on div "Location Inclusions:" at bounding box center [110, 203] width 221 height 245
click at [231, 206] on button at bounding box center [227, 204] width 15 height 20
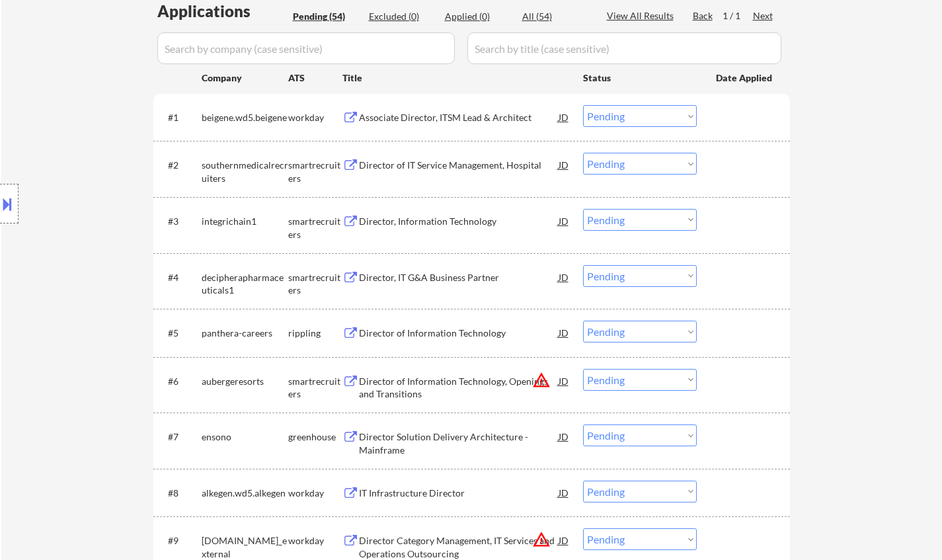
scroll to position [463, 0]
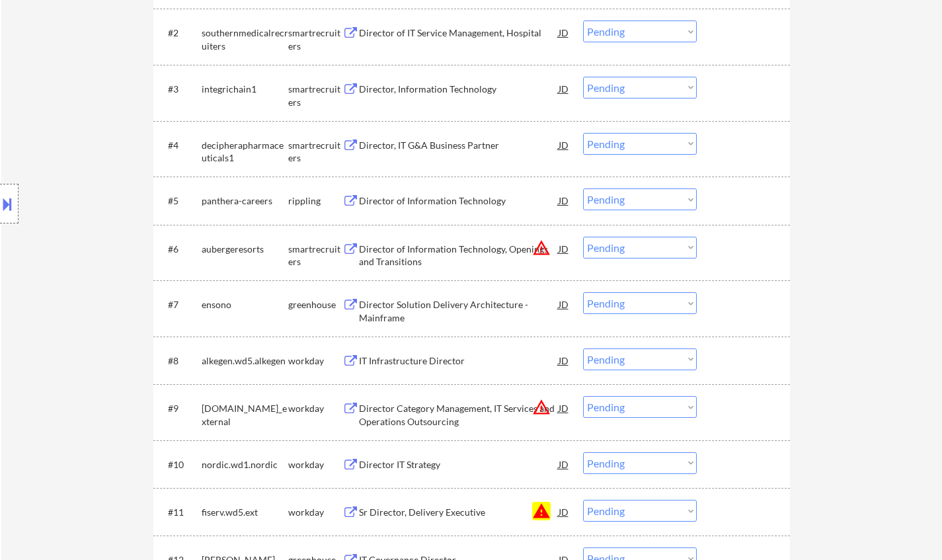
click at [405, 306] on div "Director Solution Delivery Architecture - Mainframe" at bounding box center [459, 311] width 200 height 26
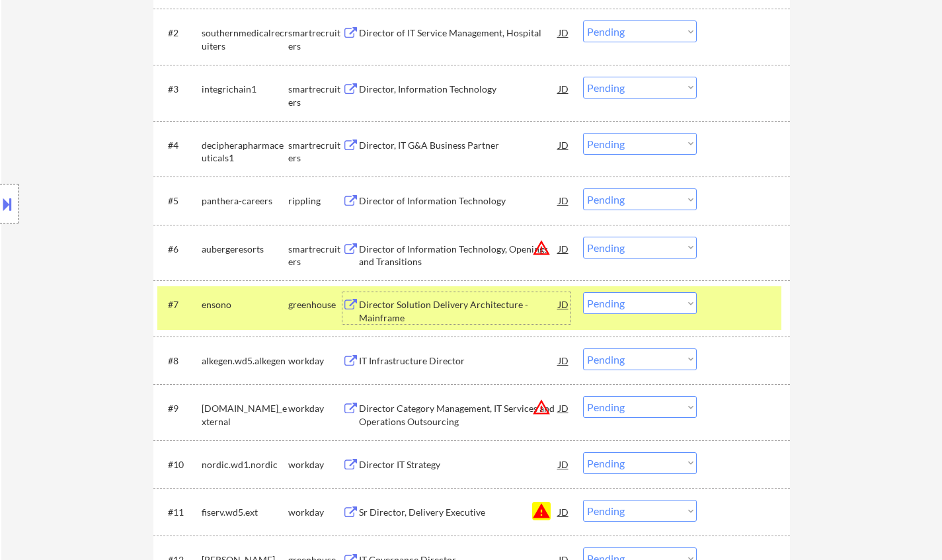
click at [610, 308] on select "Choose an option... Pending Applied Excluded (Questions) Excluded (Expired) Exc…" at bounding box center [640, 303] width 114 height 22
click at [583, 292] on select "Choose an option... Pending Applied Excluded (Questions) Excluded (Expired) Exc…" at bounding box center [640, 303] width 114 height 22
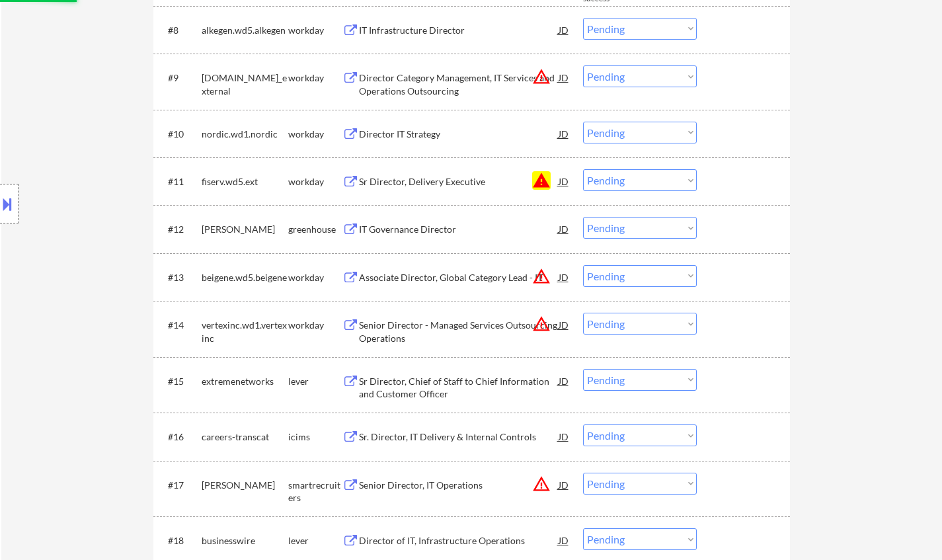
scroll to position [992, 0]
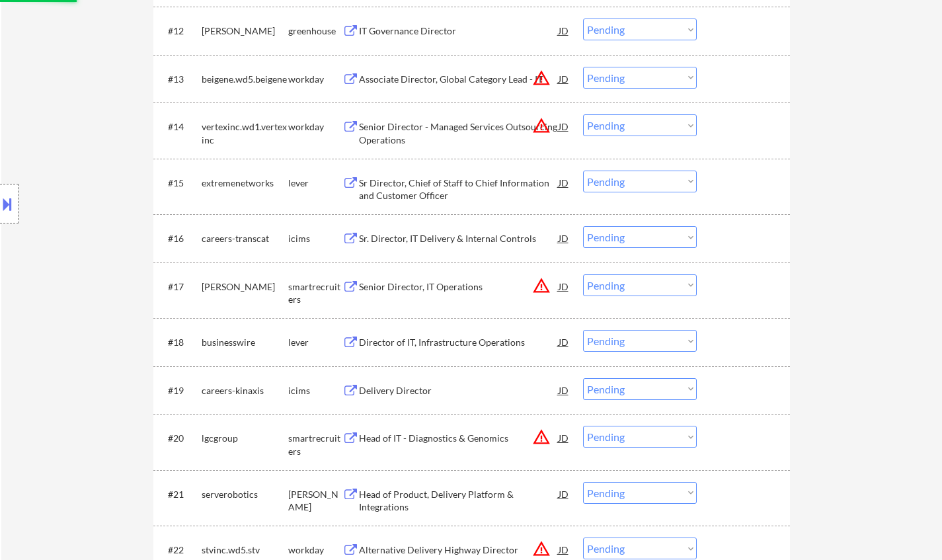
select select ""pending""
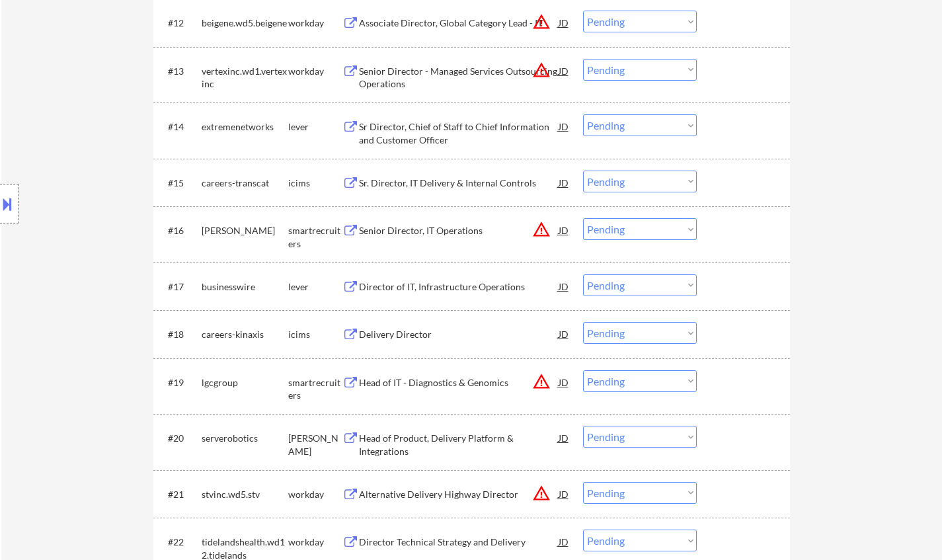
scroll to position [687, 0]
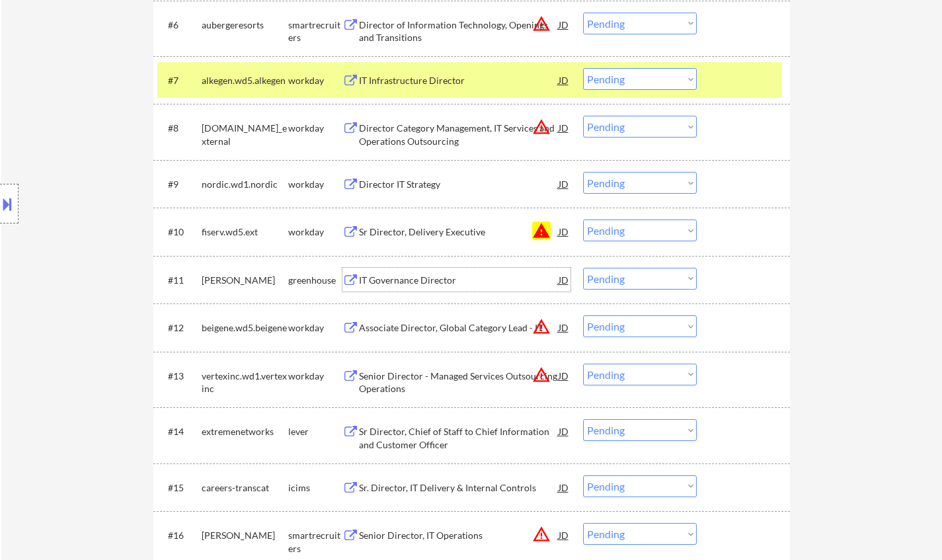
click at [416, 284] on div "IT Governance Director" at bounding box center [459, 280] width 200 height 13
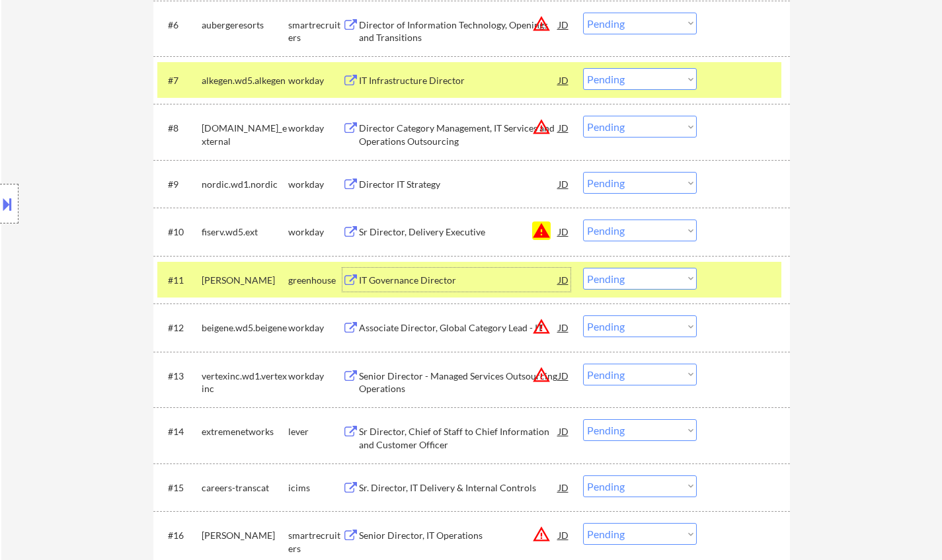
click at [650, 279] on select "Choose an option... Pending Applied Excluded (Questions) Excluded (Expired) Exc…" at bounding box center [640, 279] width 114 height 22
click at [583, 268] on select "Choose an option... Pending Applied Excluded (Questions) Excluded (Expired) Exc…" at bounding box center [640, 279] width 114 height 22
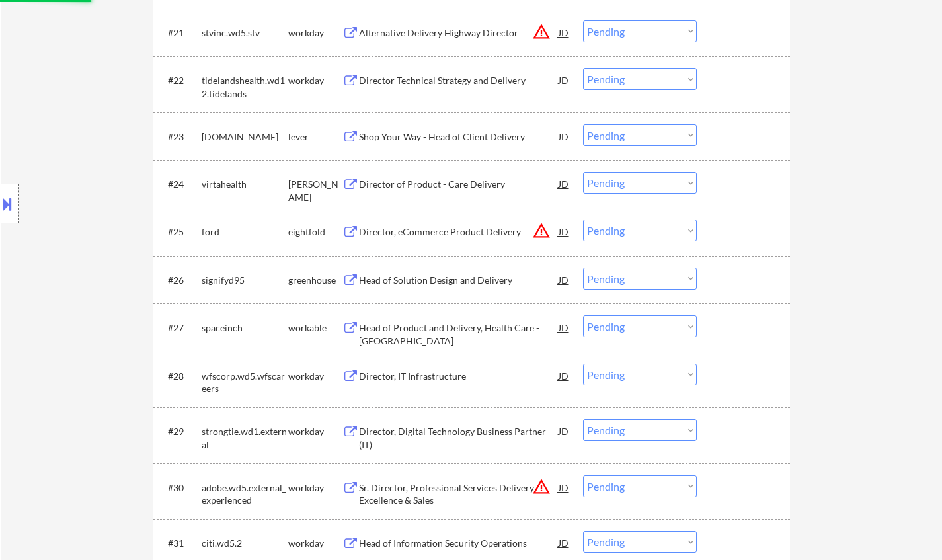
select select ""pending""
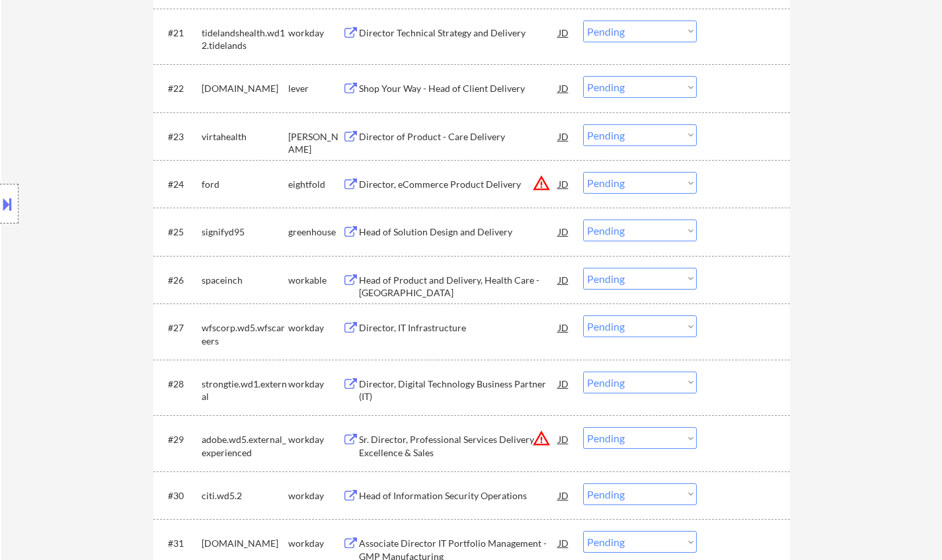
click at [434, 232] on div "Head of Solution Design and Delivery" at bounding box center [459, 231] width 200 height 13
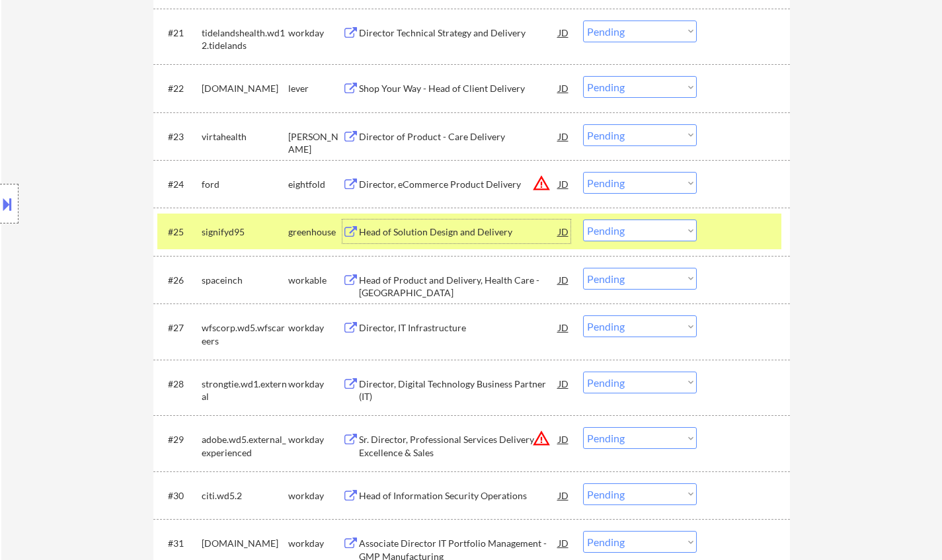
click at [442, 232] on div "Head of Solution Design and Delivery" at bounding box center [459, 231] width 200 height 13
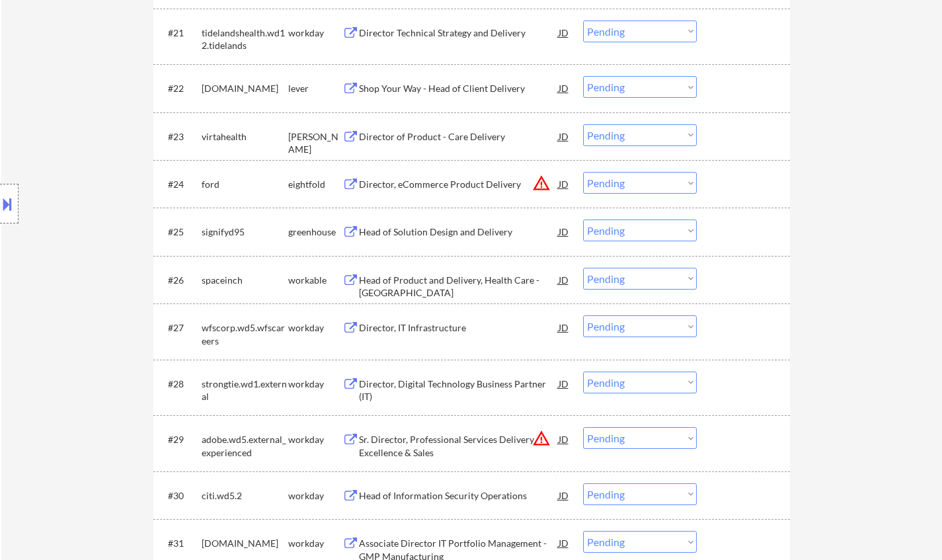
click at [627, 227] on select "Choose an option... Pending Applied Excluded (Questions) Excluded (Expired) Exc…" at bounding box center [640, 231] width 114 height 22
click at [583, 220] on select "Choose an option... Pending Applied Excluded (Questions) Excluded (Expired) Exc…" at bounding box center [640, 231] width 114 height 22
select select ""pending""
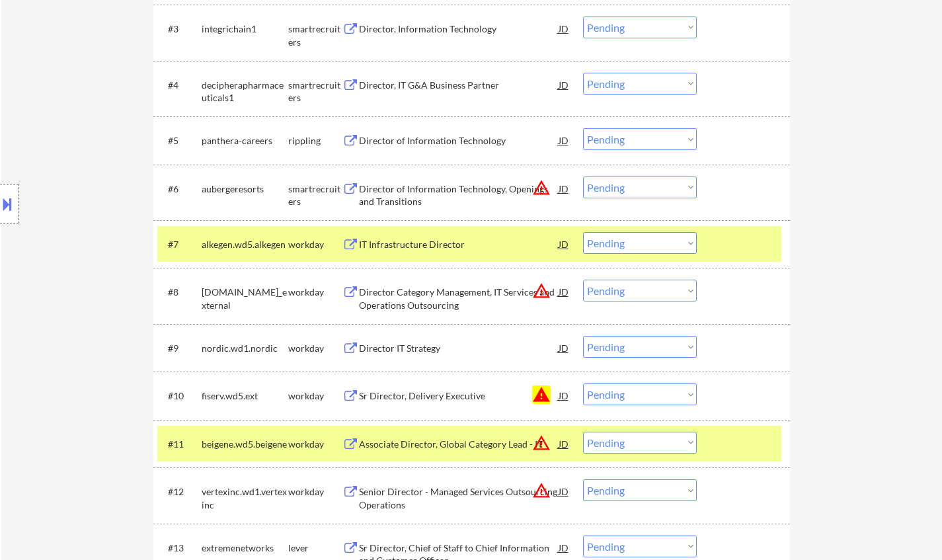
scroll to position [594, 0]
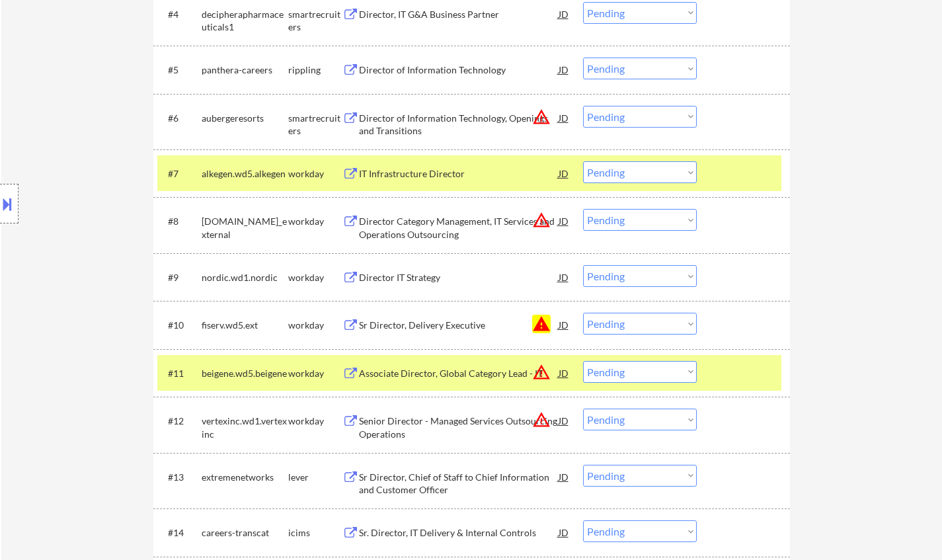
click at [568, 325] on div "JD" at bounding box center [563, 325] width 13 height 24
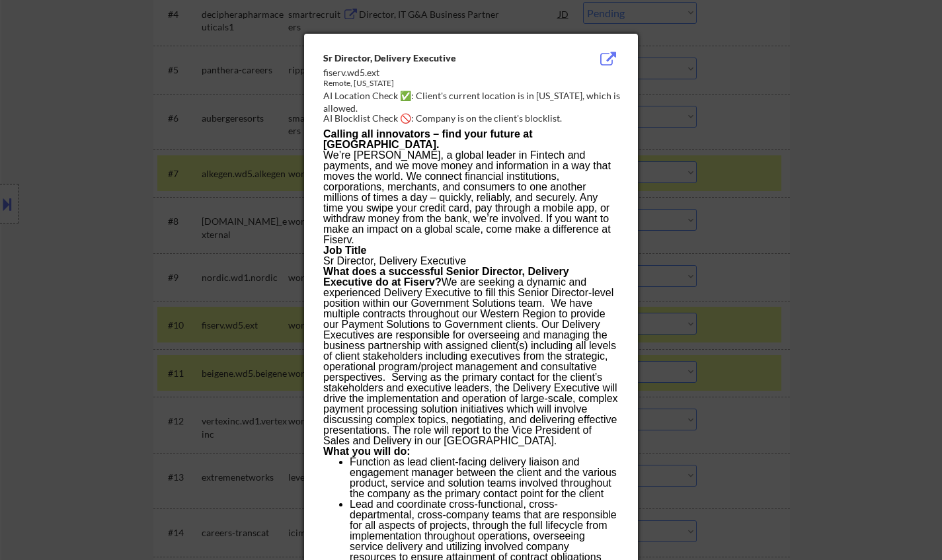
click at [900, 268] on div at bounding box center [471, 280] width 942 height 560
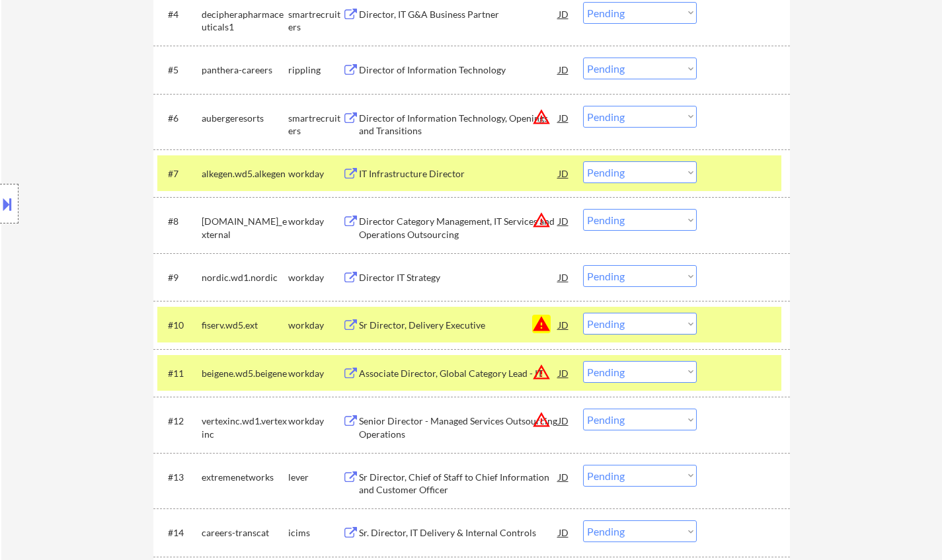
click at [403, 332] on div "Sr Director, Delivery Executive" at bounding box center [459, 325] width 200 height 24
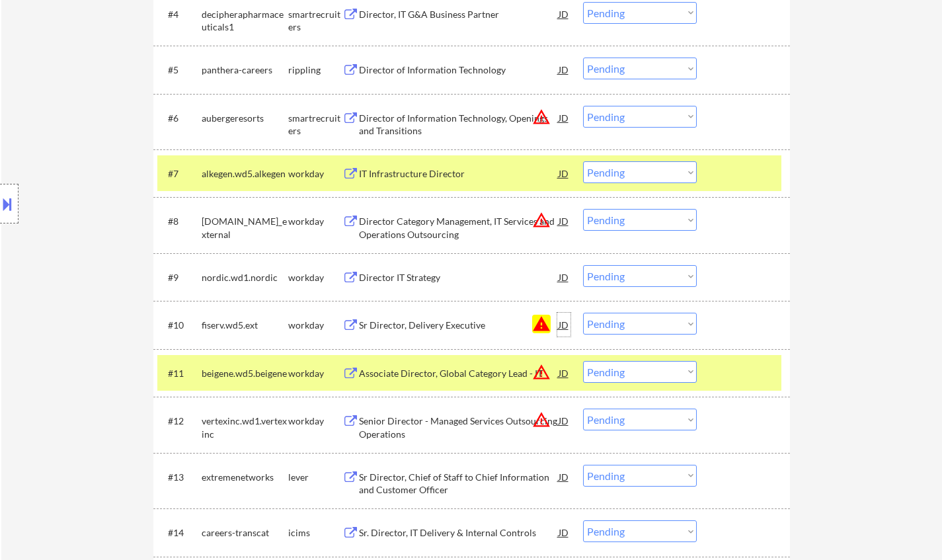
click at [565, 320] on div "JD" at bounding box center [563, 325] width 13 height 24
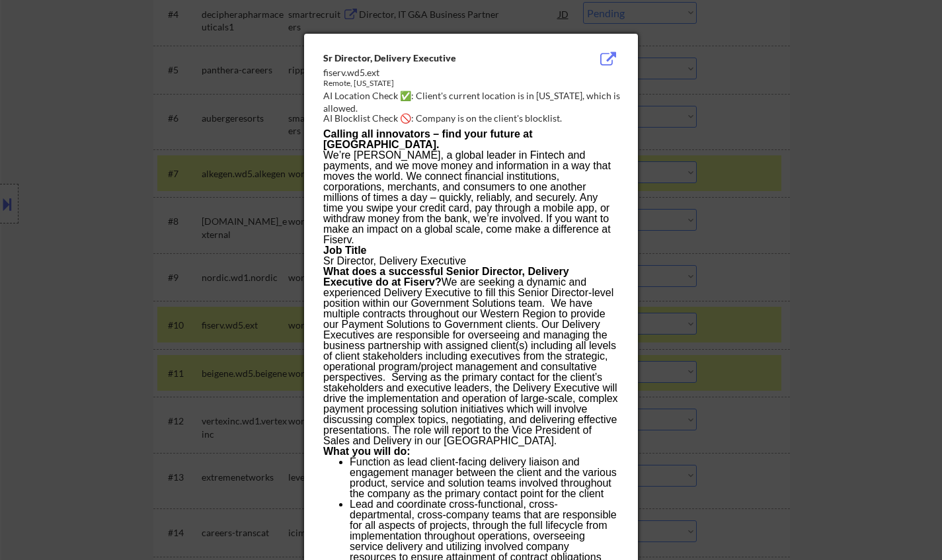
click at [836, 421] on div at bounding box center [471, 280] width 942 height 560
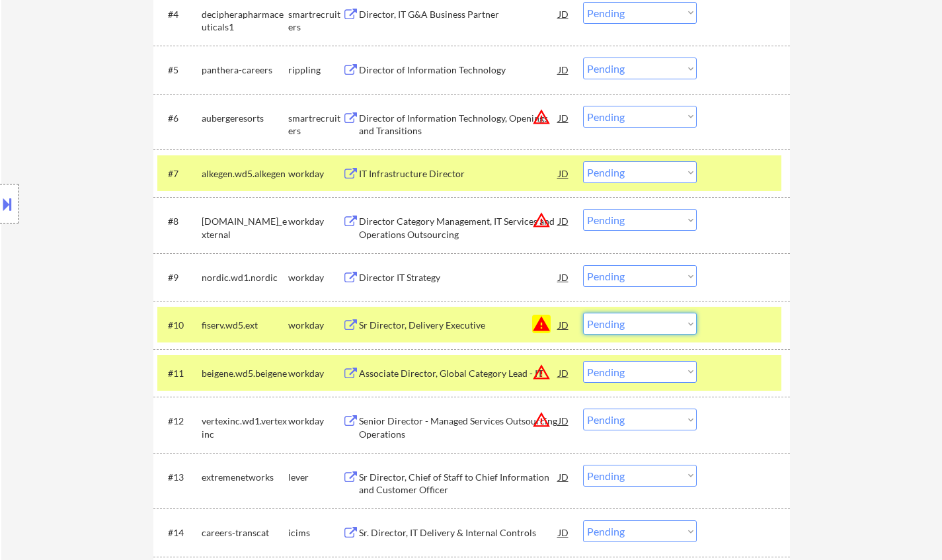
click at [648, 325] on select "Choose an option... Pending Applied Excluded (Questions) Excluded (Expired) Exc…" at bounding box center [640, 324] width 114 height 22
click at [583, 313] on select "Choose an option... Pending Applied Excluded (Questions) Excluded (Expired) Exc…" at bounding box center [640, 324] width 114 height 22
select select ""pending""
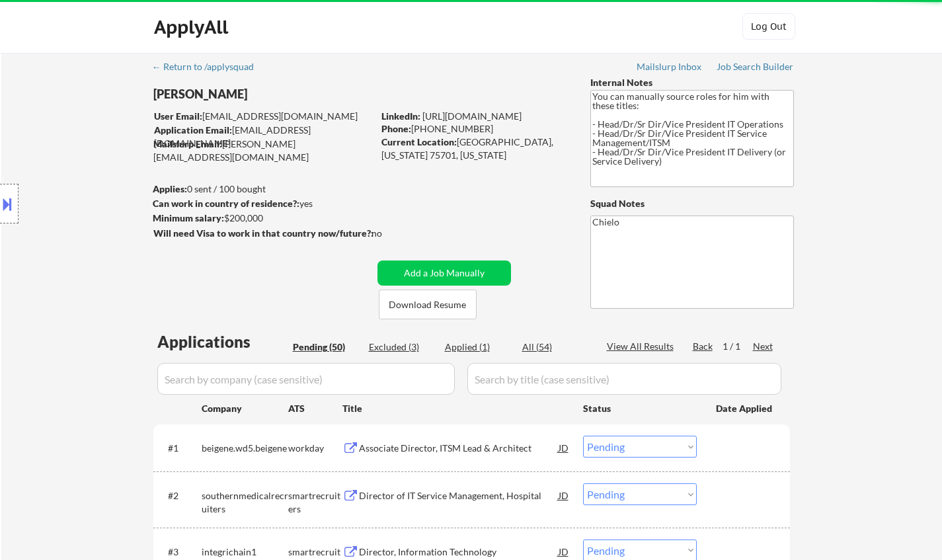
scroll to position [198, 0]
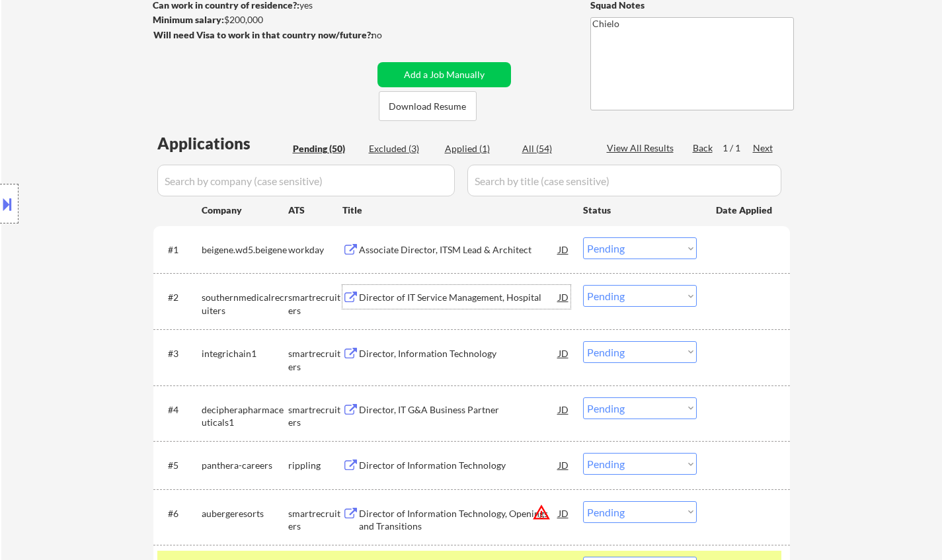
click at [444, 295] on div "Director of IT Service Management, Hospital" at bounding box center [459, 297] width 200 height 13
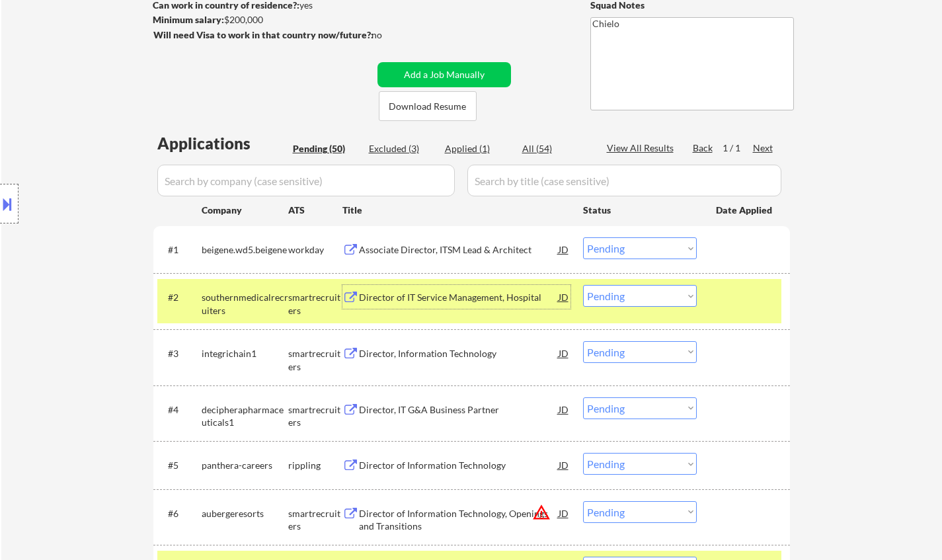
click at [606, 301] on select "Choose an option... Pending Applied Excluded (Questions) Excluded (Expired) Exc…" at bounding box center [640, 296] width 114 height 22
click at [583, 285] on select "Choose an option... Pending Applied Excluded (Questions) Excluded (Expired) Exc…" at bounding box center [640, 296] width 114 height 22
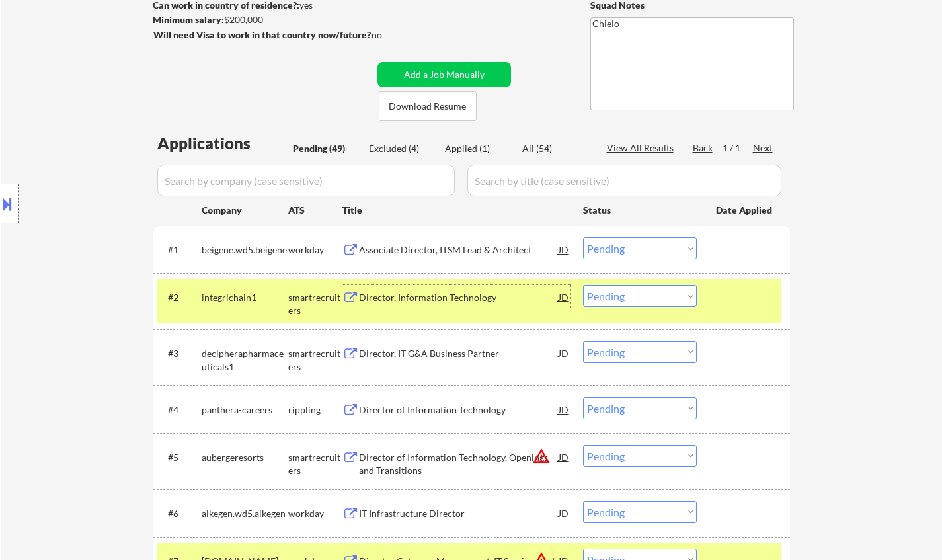
click at [417, 300] on div "Director, Information Technology" at bounding box center [459, 297] width 200 height 13
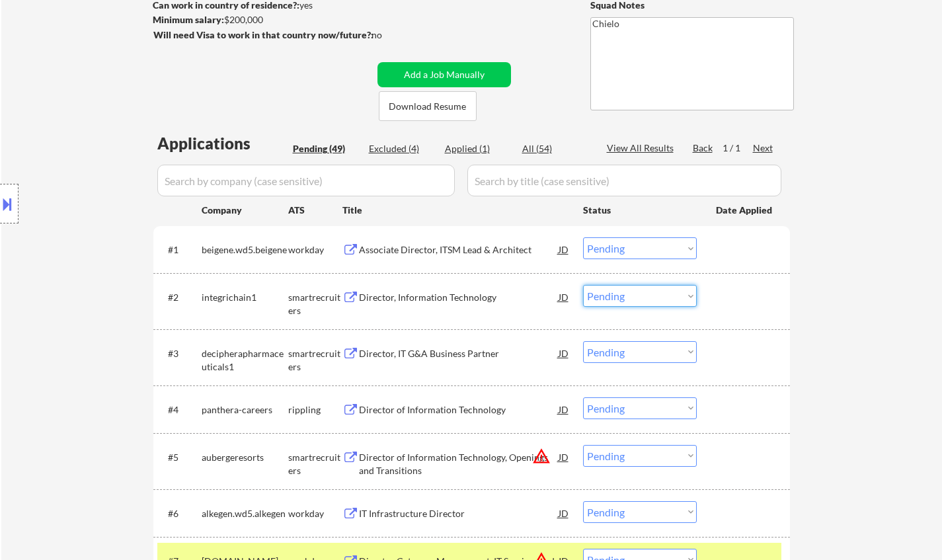
click at [625, 296] on select "Choose an option... Pending Applied Excluded (Questions) Excluded (Expired) Exc…" at bounding box center [640, 296] width 114 height 22
click at [583, 285] on select "Choose an option... Pending Applied Excluded (Questions) Excluded (Expired) Exc…" at bounding box center [640, 296] width 114 height 22
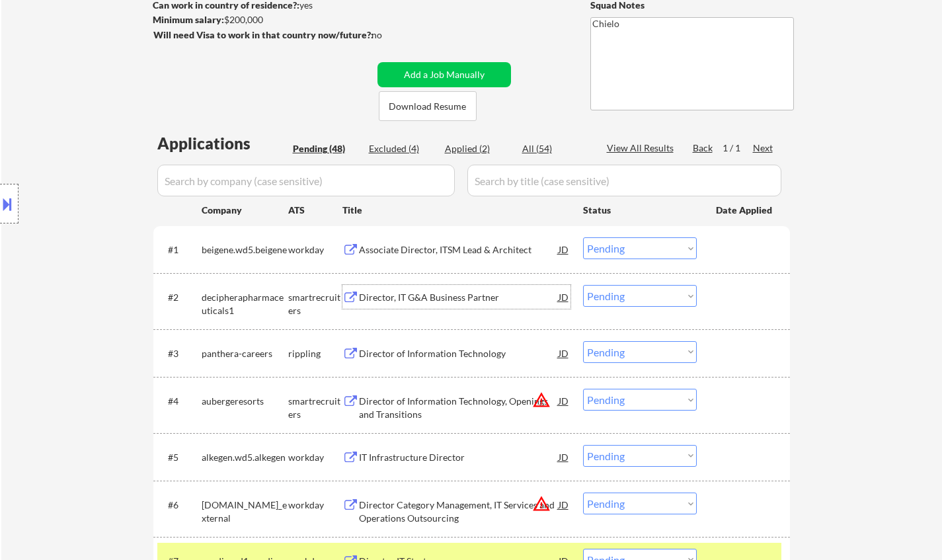
click at [434, 296] on div "Director, IT G&A Business Partner" at bounding box center [459, 297] width 200 height 13
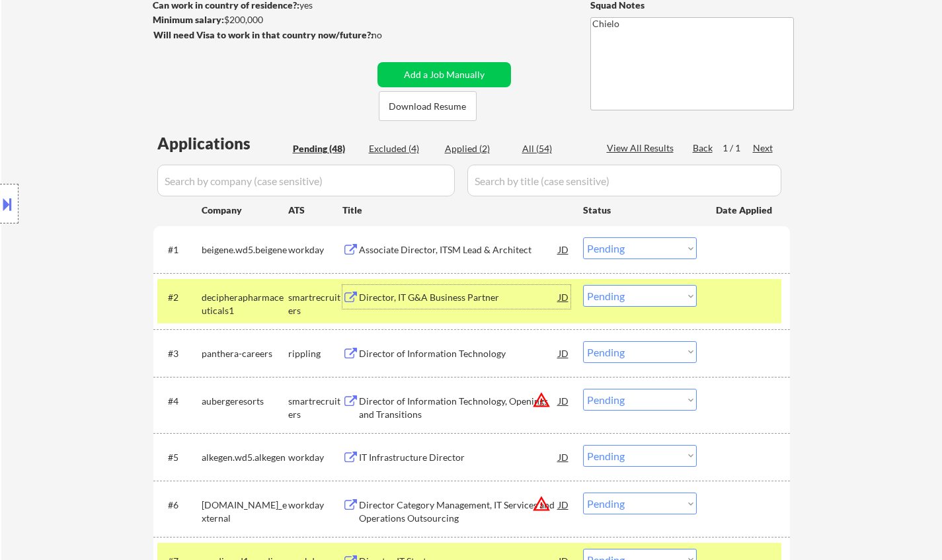
click at [633, 296] on select "Choose an option... Pending Applied Excluded (Questions) Excluded (Expired) Exc…" at bounding box center [640, 296] width 114 height 22
click at [583, 285] on select "Choose an option... Pending Applied Excluded (Questions) Excluded (Expired) Exc…" at bounding box center [640, 296] width 114 height 22
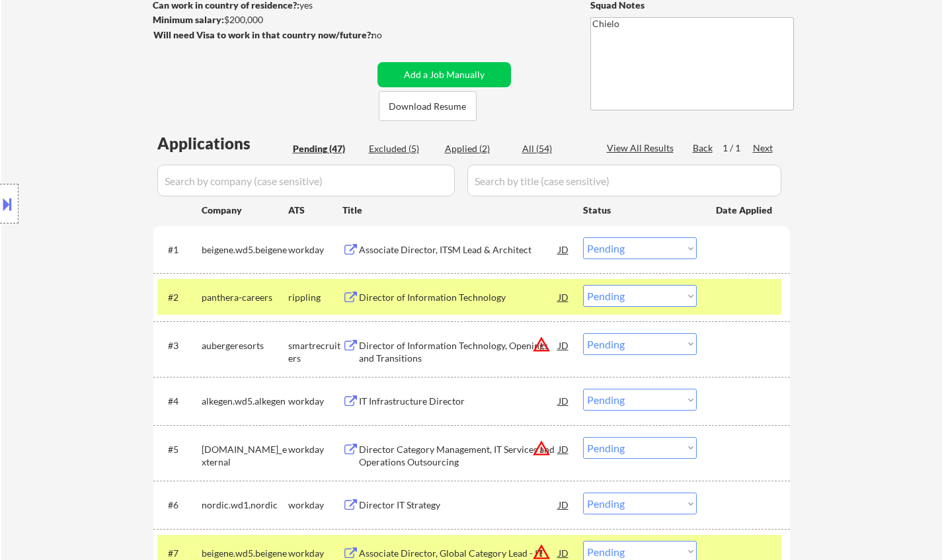
click at [456, 298] on div "Director of Information Technology" at bounding box center [459, 297] width 200 height 13
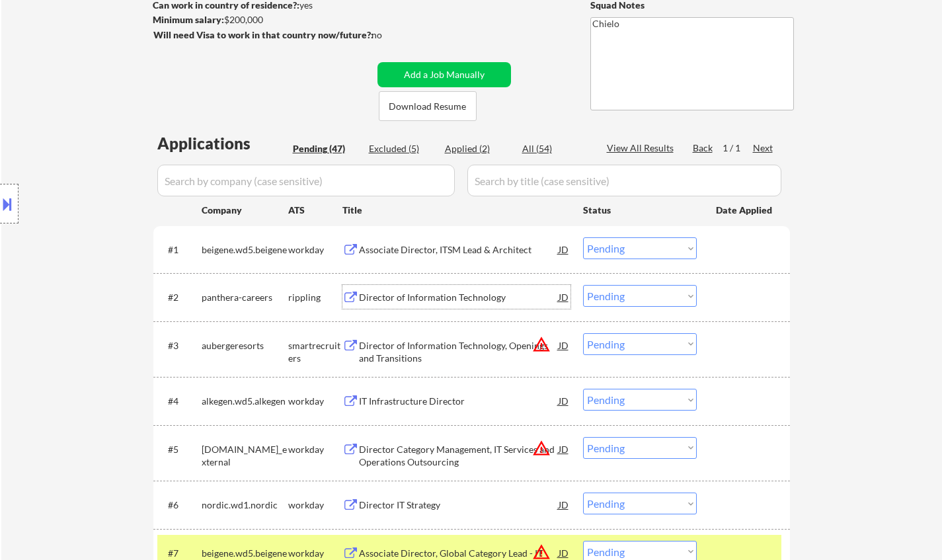
click at [630, 294] on select "Choose an option... Pending Applied Excluded (Questions) Excluded (Expired) Exc…" at bounding box center [640, 296] width 114 height 22
click at [583, 285] on select "Choose an option... Pending Applied Excluded (Questions) Excluded (Expired) Exc…" at bounding box center [640, 296] width 114 height 22
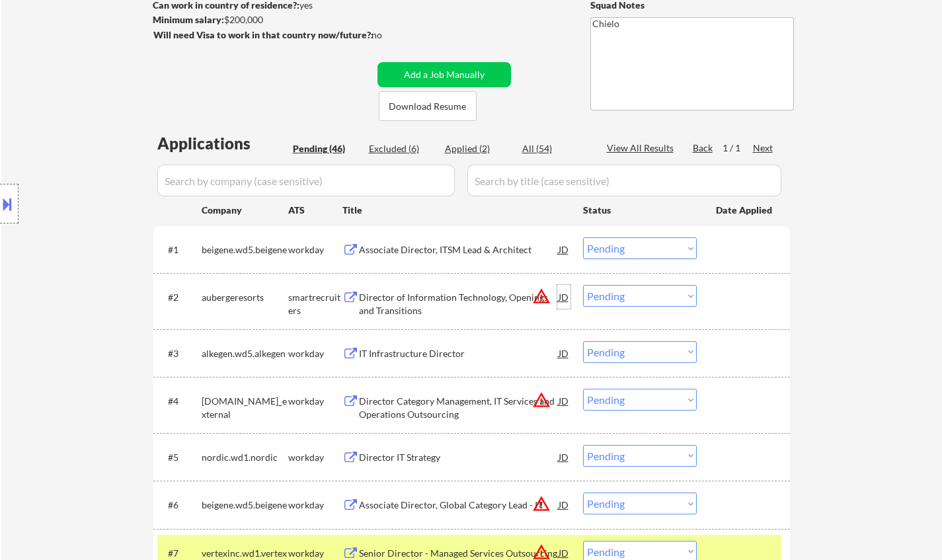
click at [563, 296] on div "JD" at bounding box center [563, 297] width 13 height 24
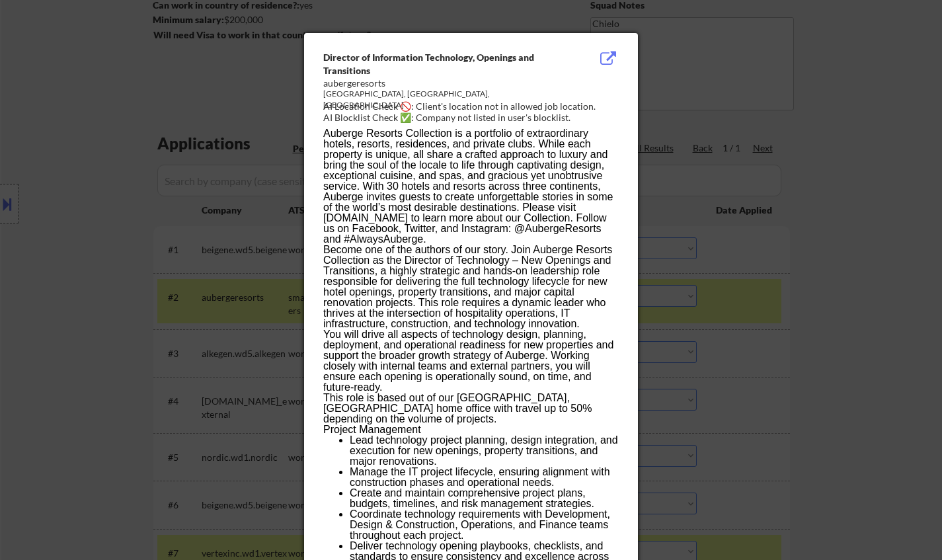
click at [915, 406] on div at bounding box center [471, 280] width 942 height 560
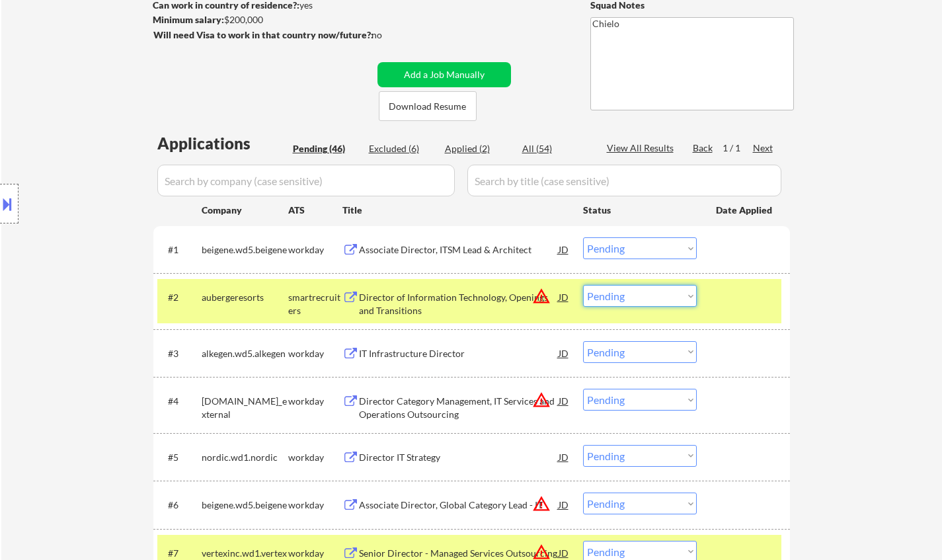
drag, startPoint x: 657, startPoint y: 297, endPoint x: 699, endPoint y: 342, distance: 62.2
click at [656, 296] on select "Choose an option... Pending Applied Excluded (Questions) Excluded (Expired) Exc…" at bounding box center [640, 296] width 114 height 22
click at [583, 285] on select "Choose an option... Pending Applied Excluded (Questions) Excluded (Expired) Exc…" at bounding box center [640, 296] width 114 height 22
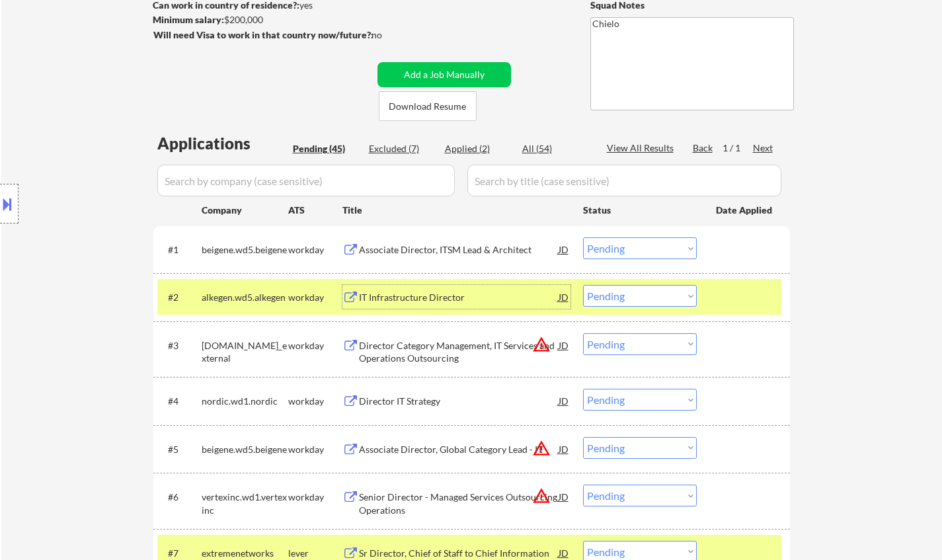
click at [423, 300] on div "IT Infrastructure Director" at bounding box center [459, 297] width 200 height 13
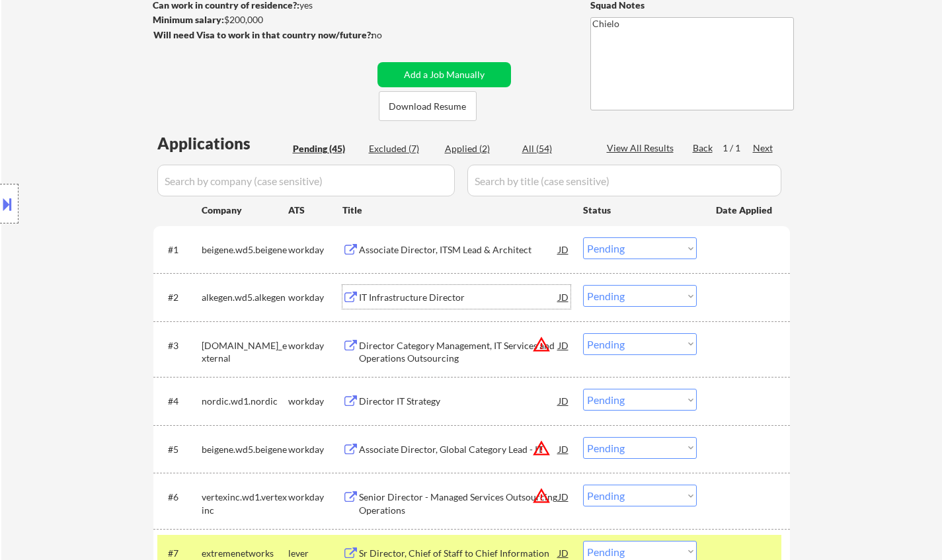
click at [631, 295] on select "Choose an option... Pending Applied Excluded (Questions) Excluded (Expired) Exc…" at bounding box center [640, 296] width 114 height 22
click at [583, 285] on select "Choose an option... Pending Applied Excluded (Questions) Excluded (Expired) Exc…" at bounding box center [640, 296] width 114 height 22
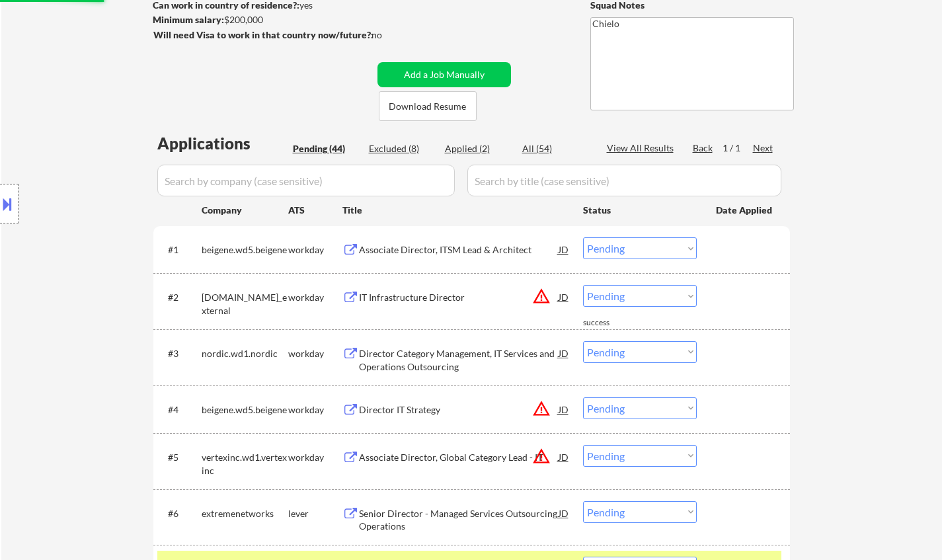
scroll to position [331, 0]
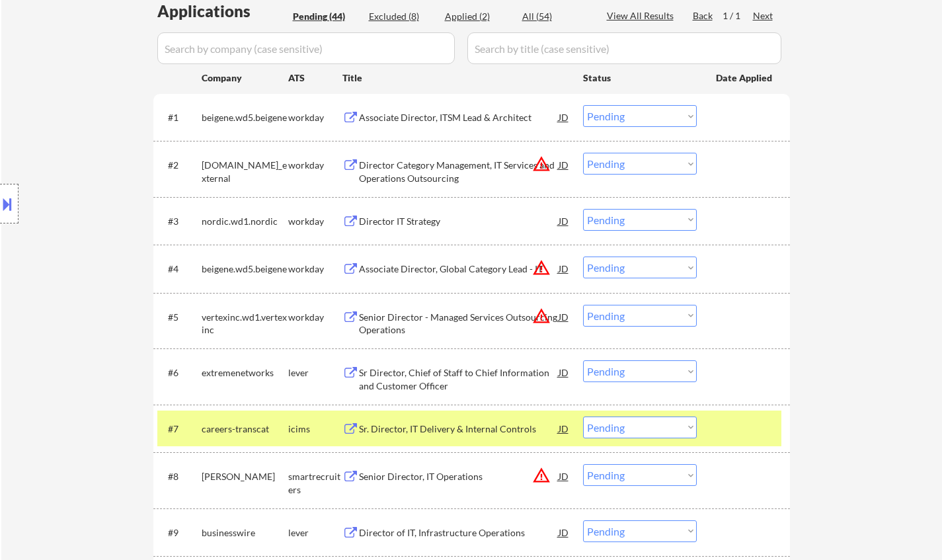
click at [564, 164] on div "JD" at bounding box center [563, 165] width 13 height 24
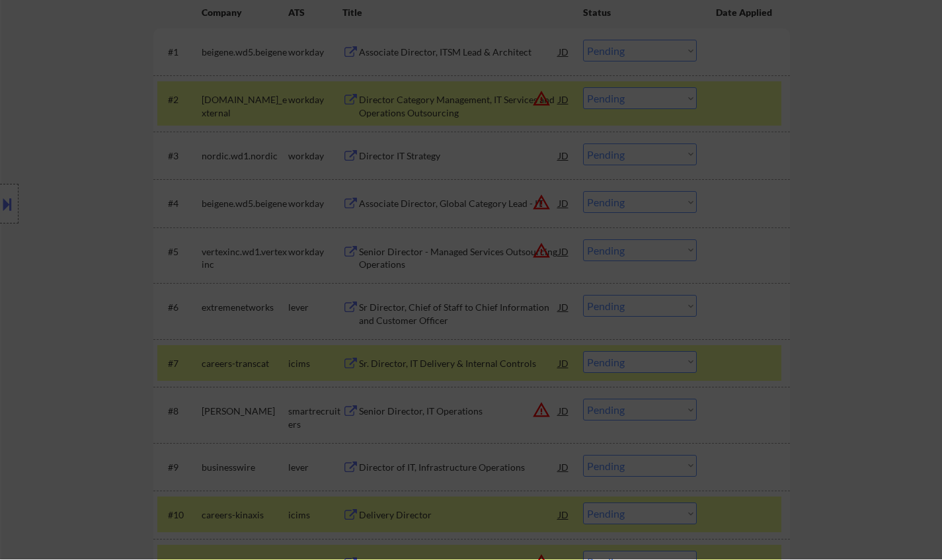
scroll to position [397, 0]
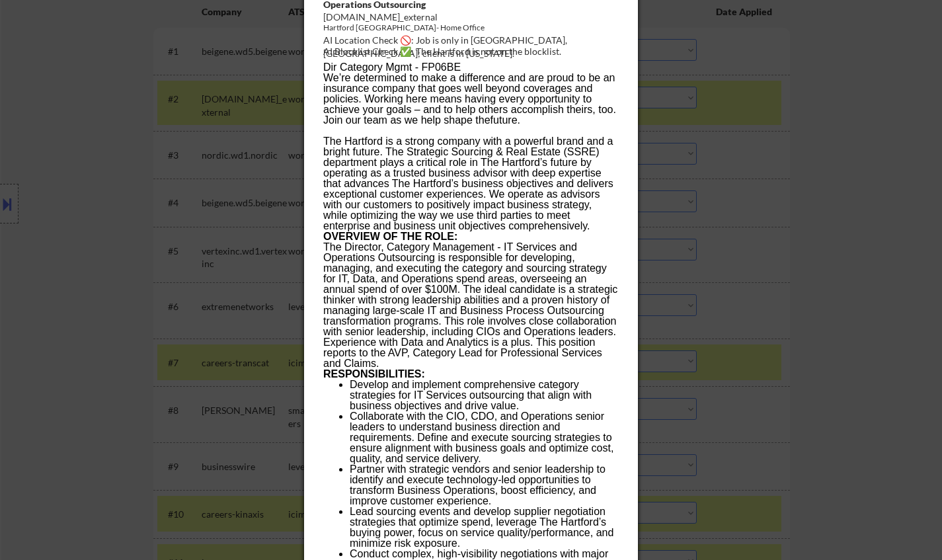
click at [867, 226] on div at bounding box center [471, 280] width 942 height 560
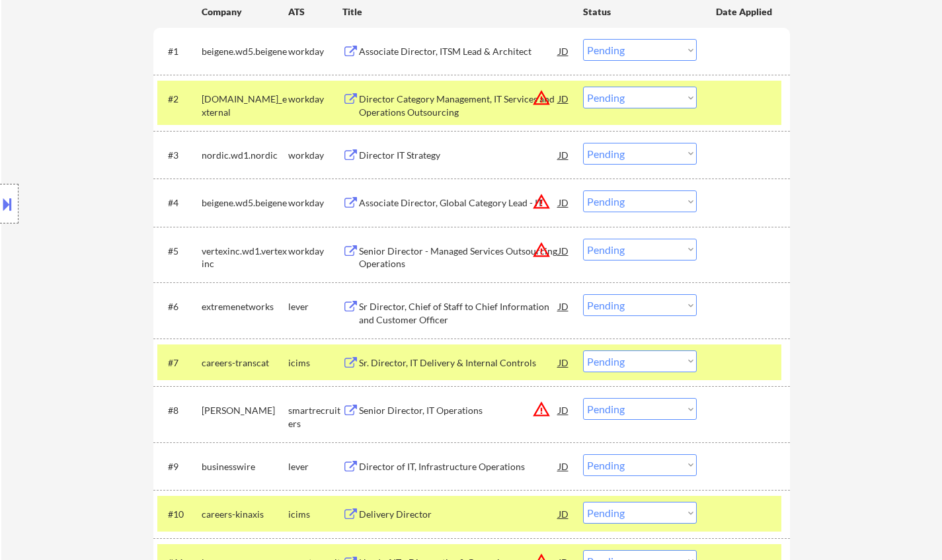
drag, startPoint x: 633, startPoint y: 95, endPoint x: 643, endPoint y: 106, distance: 15.0
click at [633, 95] on select "Choose an option... Pending Applied Excluded (Questions) Excluded (Expired) Exc…" at bounding box center [640, 98] width 114 height 22
click at [583, 87] on select "Choose an option... Pending Applied Excluded (Questions) Excluded (Expired) Exc…" at bounding box center [640, 98] width 114 height 22
select select ""pending""
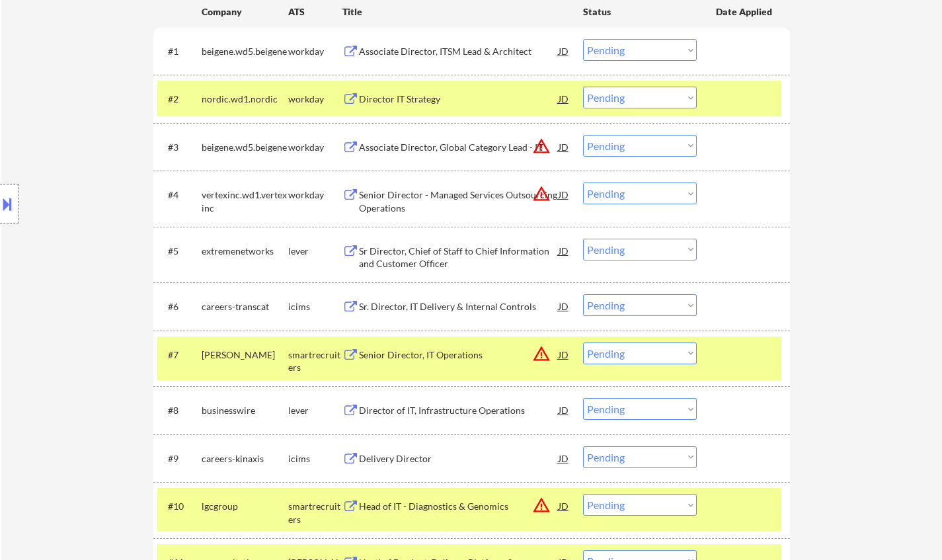
click at [425, 246] on div "Sr Director, Chief of Staff to Chief Information and Customer Officer" at bounding box center [459, 258] width 200 height 26
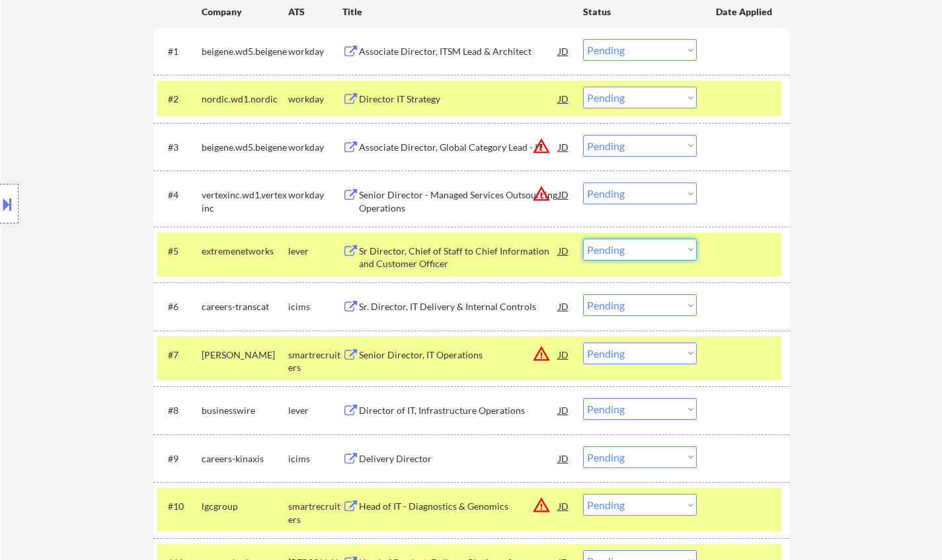
click at [631, 248] on select "Choose an option... Pending Applied Excluded (Questions) Excluded (Expired) Exc…" at bounding box center [640, 250] width 114 height 22
click at [583, 239] on select "Choose an option... Pending Applied Excluded (Questions) Excluded (Expired) Exc…" at bounding box center [640, 250] width 114 height 22
select select ""pending""
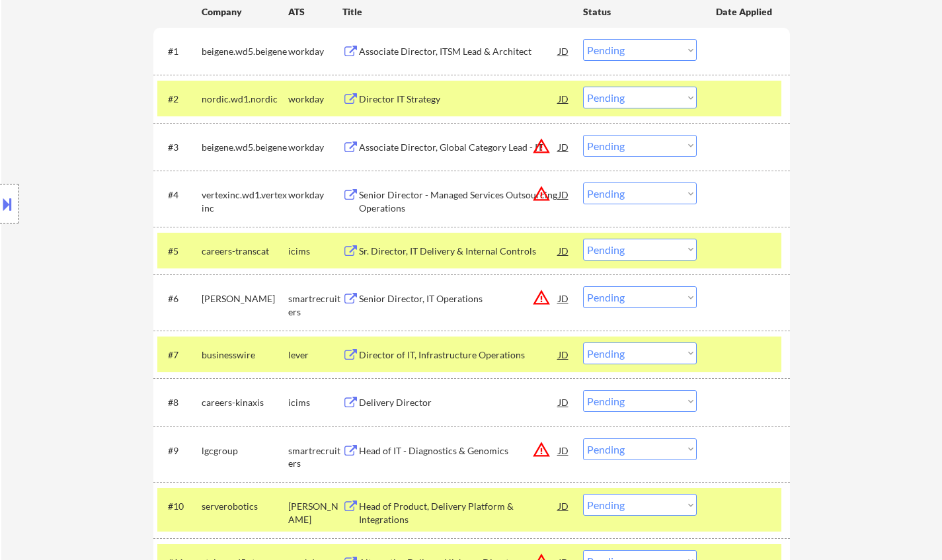
click at [563, 146] on div "JD" at bounding box center [563, 147] width 13 height 24
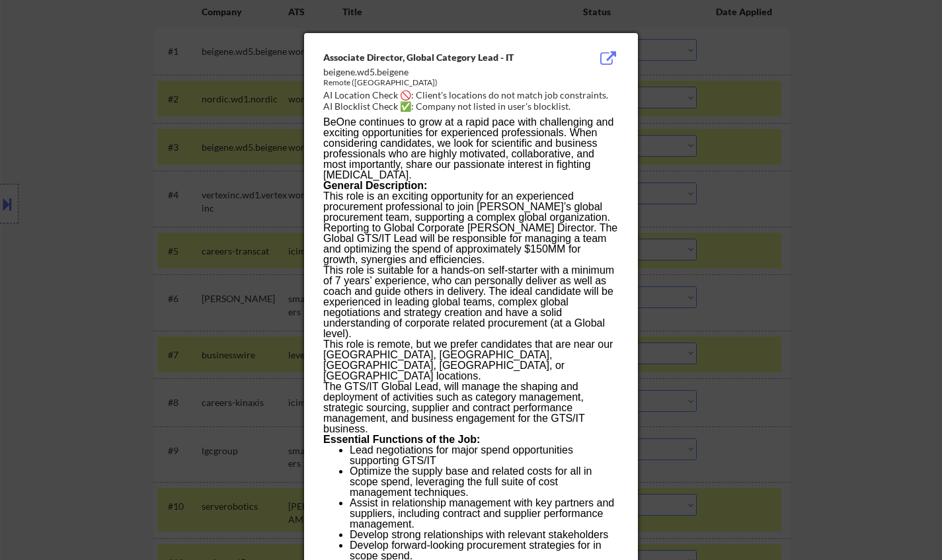
click at [801, 248] on div at bounding box center [471, 280] width 942 height 560
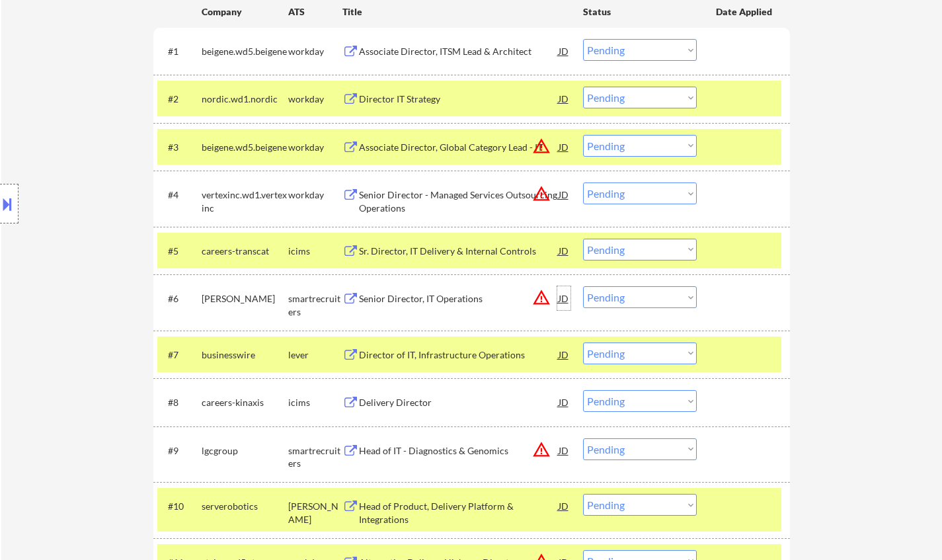
click at [567, 299] on div "JD" at bounding box center [563, 298] width 13 height 24
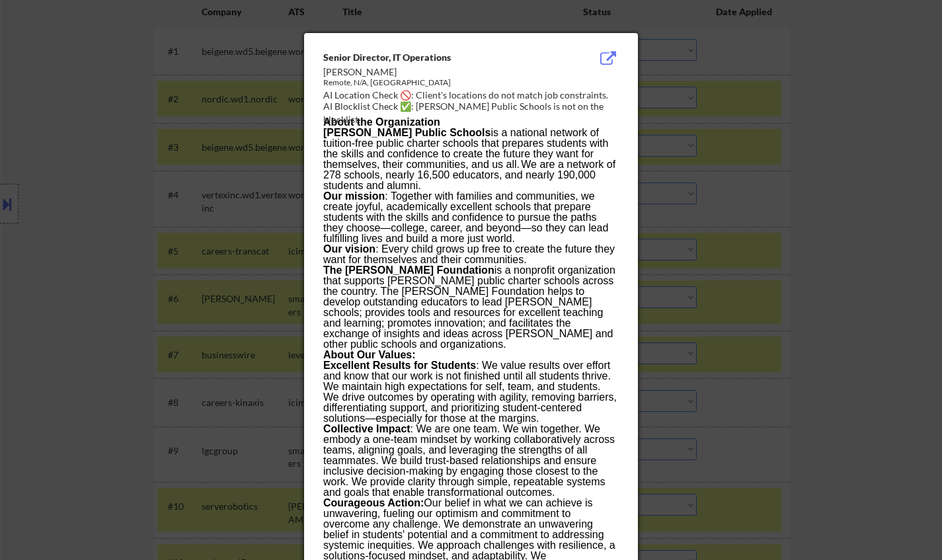
click at [799, 372] on div at bounding box center [471, 280] width 942 height 560
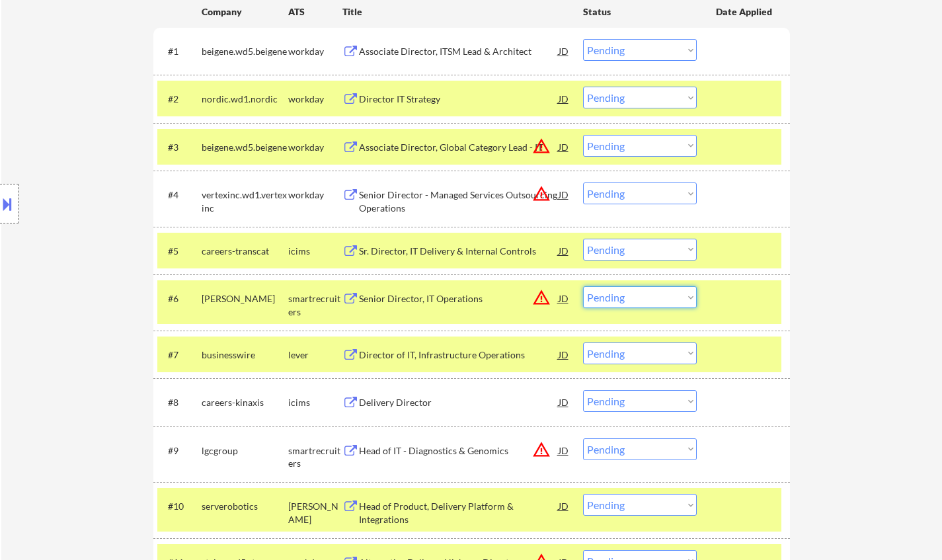
click at [631, 295] on select "Choose an option... Pending Applied Excluded (Questions) Excluded (Expired) Exc…" at bounding box center [640, 297] width 114 height 22
click at [583, 286] on select "Choose an option... Pending Applied Excluded (Questions) Excluded (Expired) Exc…" at bounding box center [640, 297] width 114 height 22
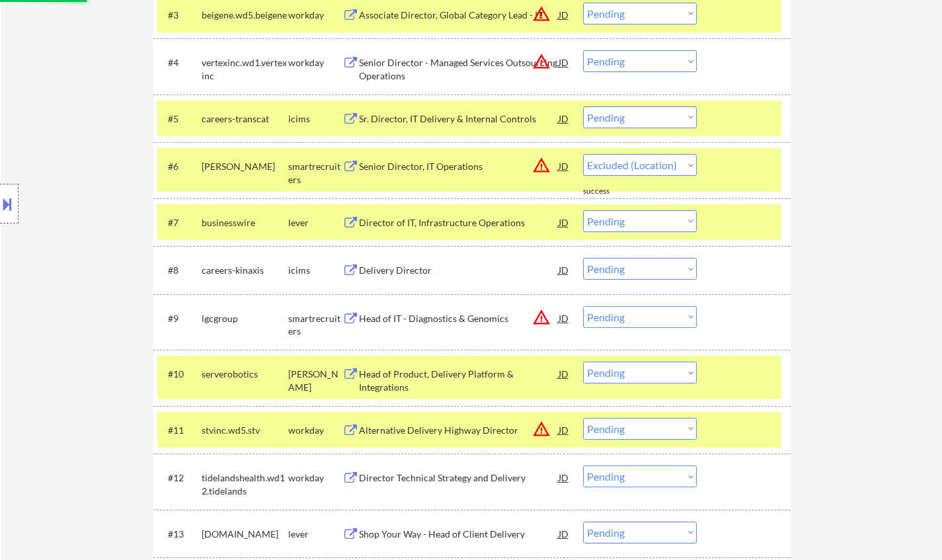
select select ""pending""
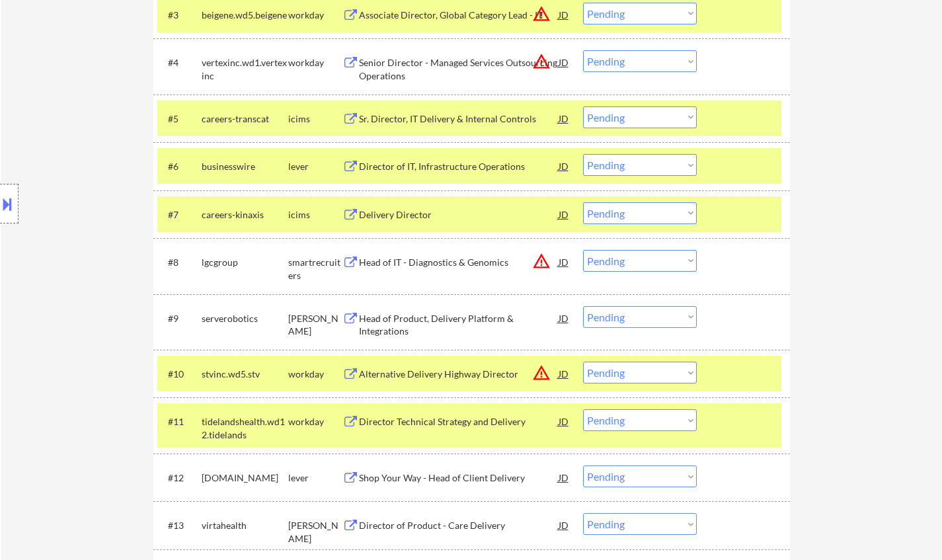
click at [428, 317] on div "Head of Product, Delivery Platform & Integrations" at bounding box center [459, 325] width 200 height 26
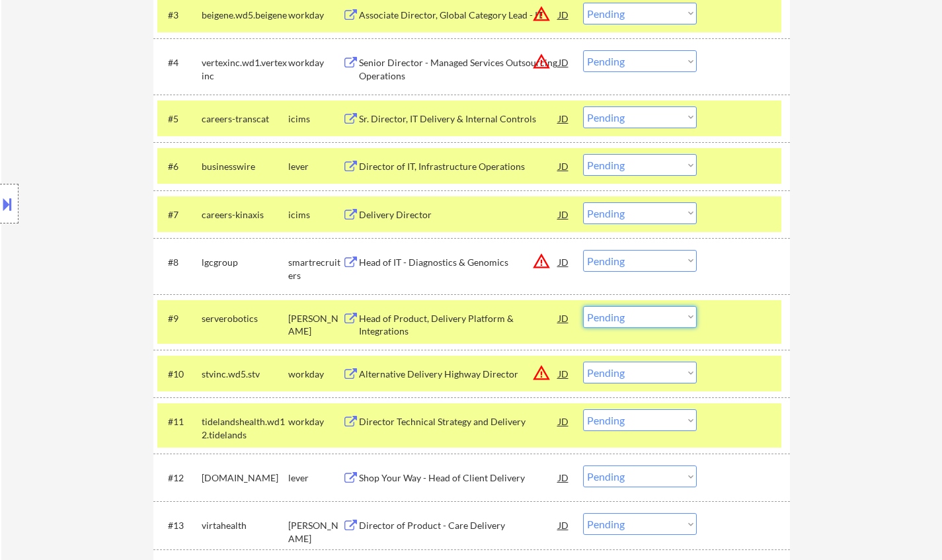
click at [662, 312] on select "Choose an option... Pending Applied Excluded (Questions) Excluded (Expired) Exc…" at bounding box center [640, 317] width 114 height 22
click at [583, 306] on select "Choose an option... Pending Applied Excluded (Questions) Excluded (Expired) Exc…" at bounding box center [640, 317] width 114 height 22
select select ""pending""
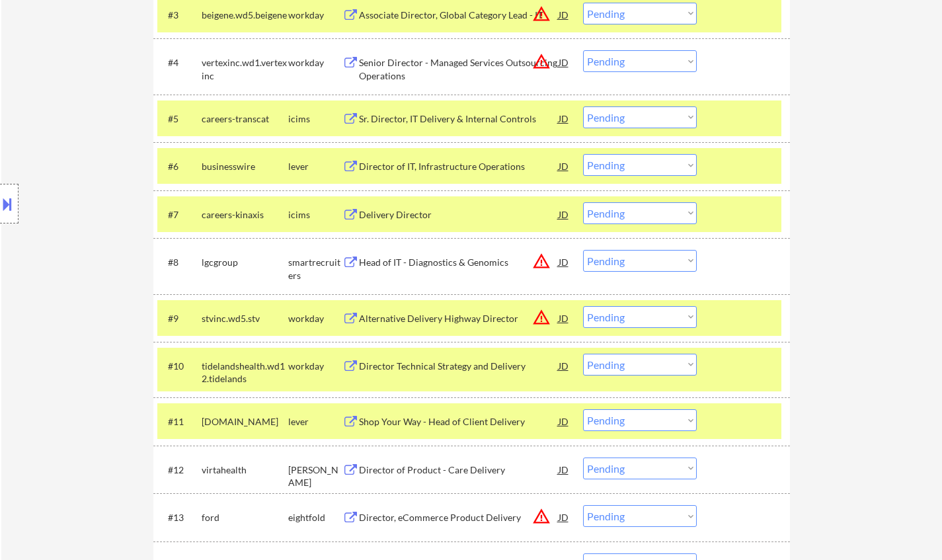
click at [434, 420] on div "Shop Your Way - Head of Client Delivery" at bounding box center [459, 421] width 200 height 13
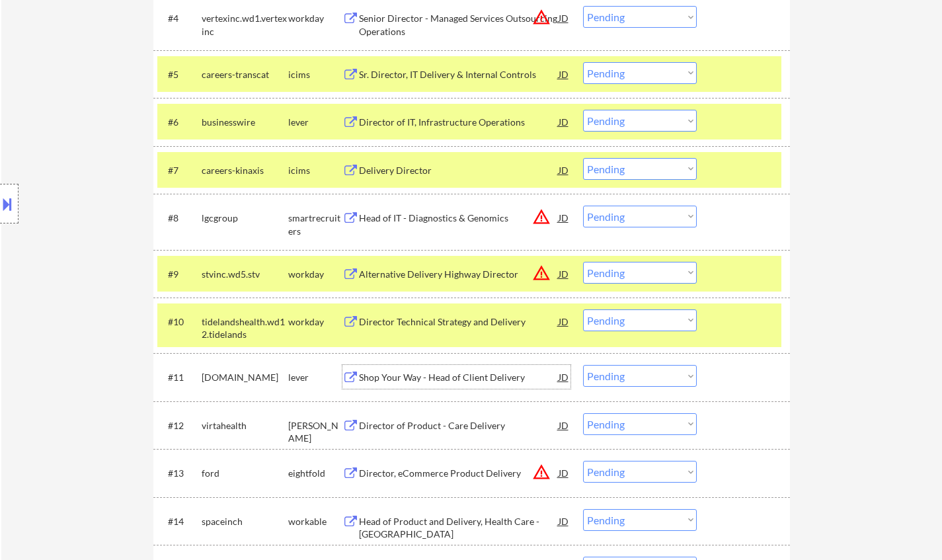
scroll to position [595, 0]
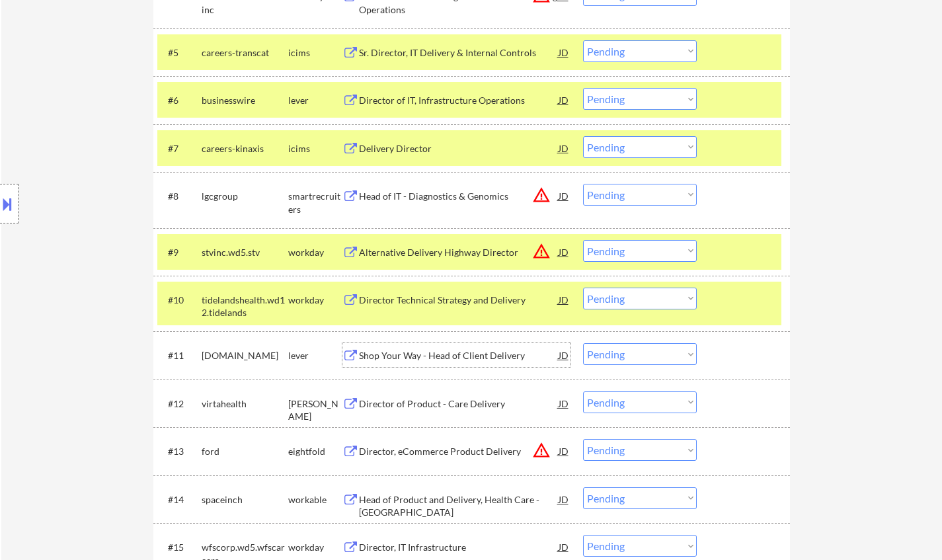
click at [630, 356] on select "Choose an option... Pending Applied Excluded (Questions) Excluded (Expired) Exc…" at bounding box center [640, 354] width 114 height 22
click at [583, 343] on select "Choose an option... Pending Applied Excluded (Questions) Excluded (Expired) Exc…" at bounding box center [640, 354] width 114 height 22
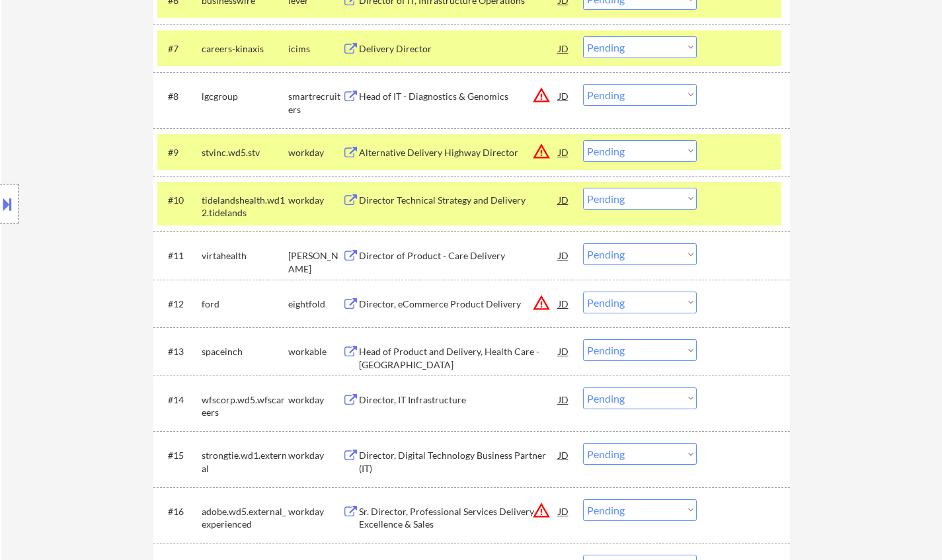
scroll to position [727, 0]
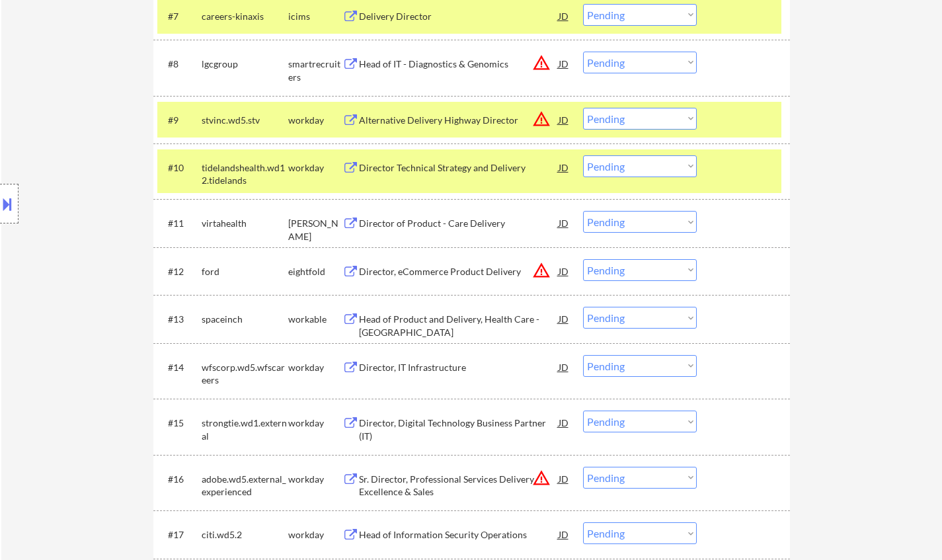
click at [426, 220] on div "Director of Product - Care Delivery" at bounding box center [459, 223] width 200 height 13
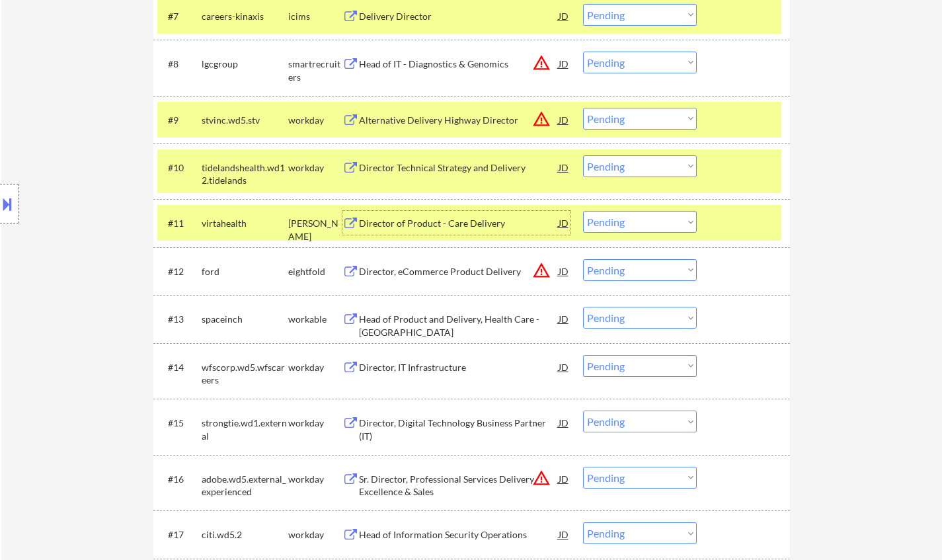
drag, startPoint x: 631, startPoint y: 226, endPoint x: 637, endPoint y: 233, distance: 8.9
click at [631, 226] on select "Choose an option... Pending Applied Excluded (Questions) Excluded (Expired) Exc…" at bounding box center [640, 222] width 114 height 22
click at [583, 211] on select "Choose an option... Pending Applied Excluded (Questions) Excluded (Expired) Exc…" at bounding box center [640, 222] width 114 height 22
select select ""pending""
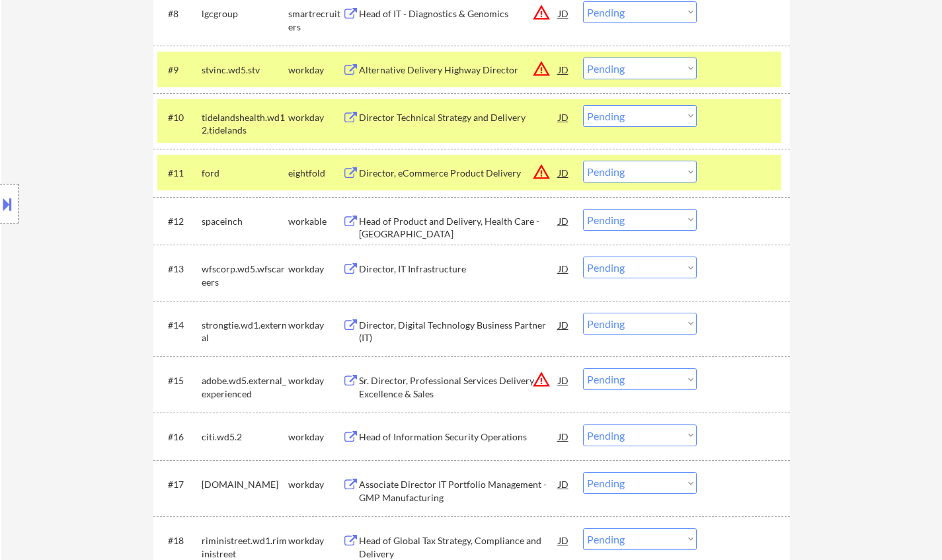
scroll to position [793, 0]
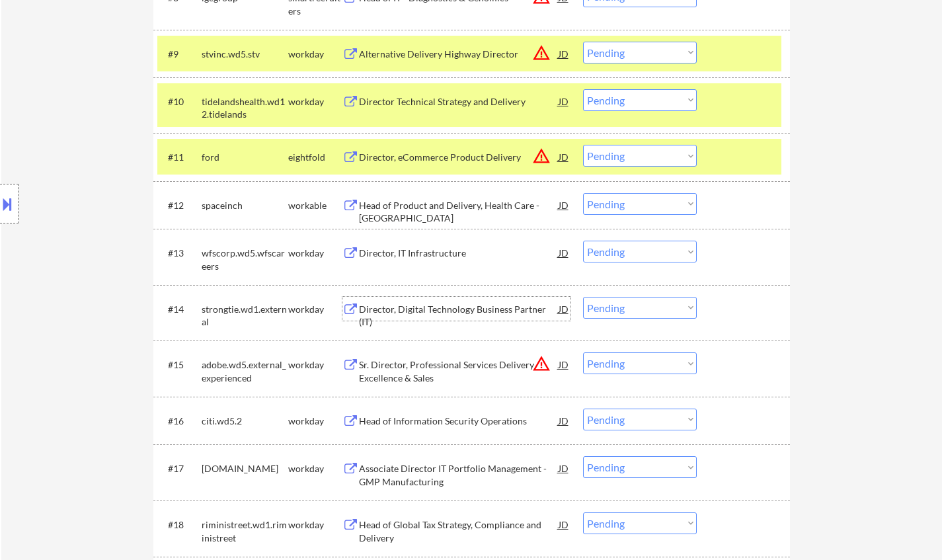
click at [434, 307] on div "Director, Digital Technology Business Partner (IT)" at bounding box center [459, 316] width 200 height 26
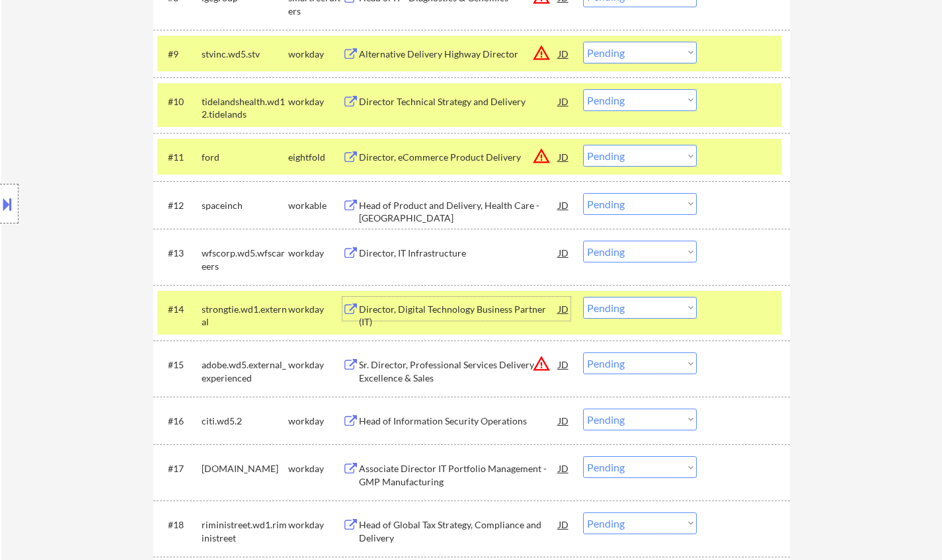
click at [652, 309] on select "Choose an option... Pending Applied Excluded (Questions) Excluded (Expired) Exc…" at bounding box center [640, 308] width 114 height 22
click at [583, 297] on select "Choose an option... Pending Applied Excluded (Questions) Excluded (Expired) Exc…" at bounding box center [640, 308] width 114 height 22
select select ""pending""
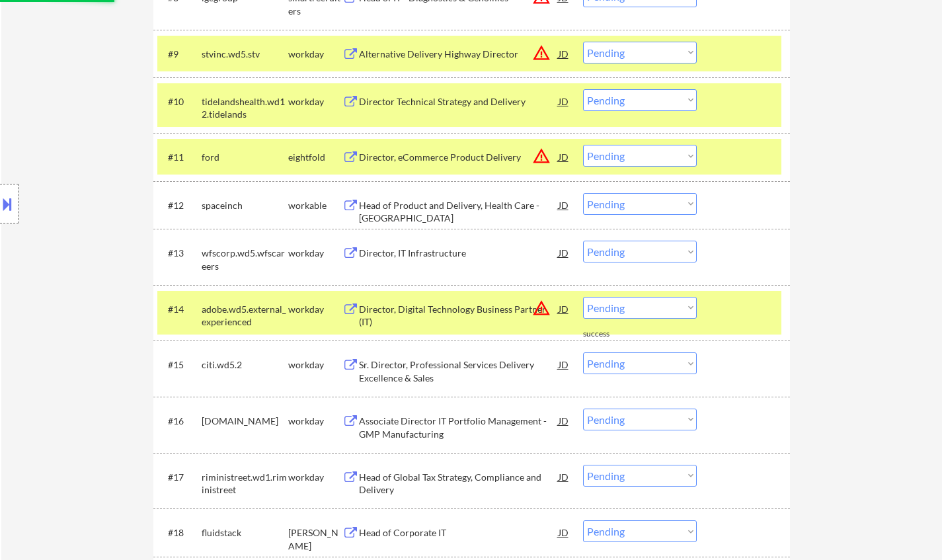
scroll to position [992, 0]
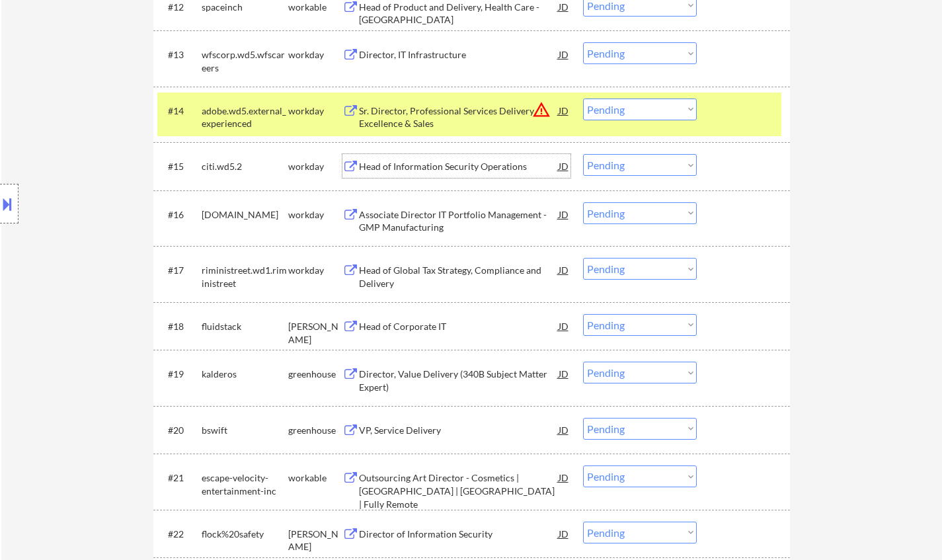
click at [415, 166] on div "Head of Information Security Operations" at bounding box center [459, 166] width 200 height 13
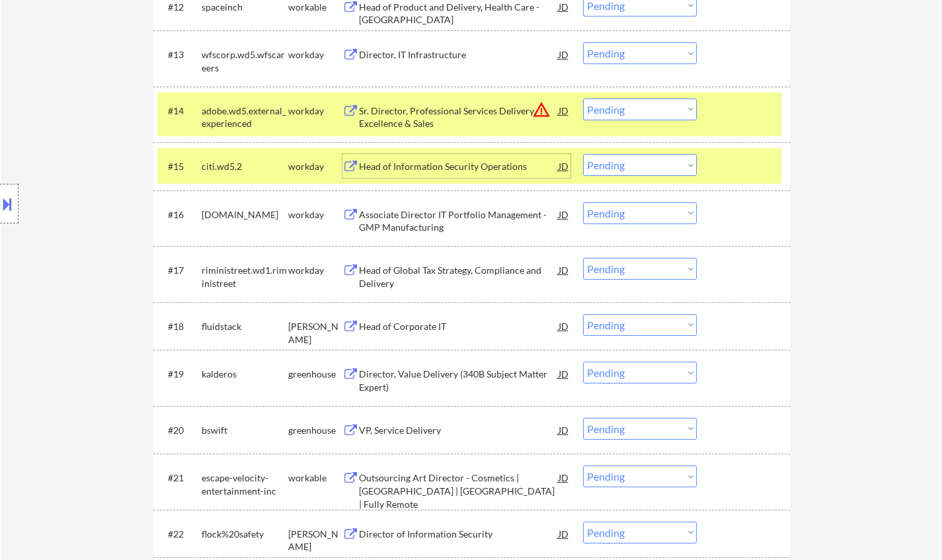
click at [625, 163] on select "Choose an option... Pending Applied Excluded (Questions) Excluded (Expired) Exc…" at bounding box center [640, 165] width 114 height 22
click at [583, 154] on select "Choose an option... Pending Applied Excluded (Questions) Excluded (Expired) Exc…" at bounding box center [640, 165] width 114 height 22
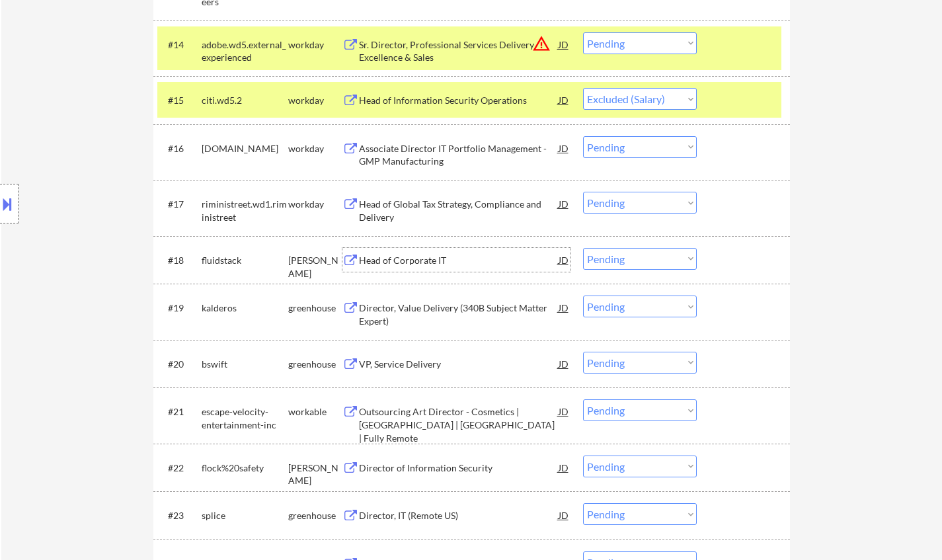
click at [411, 262] on div "Head of Corporate IT" at bounding box center [459, 260] width 200 height 13
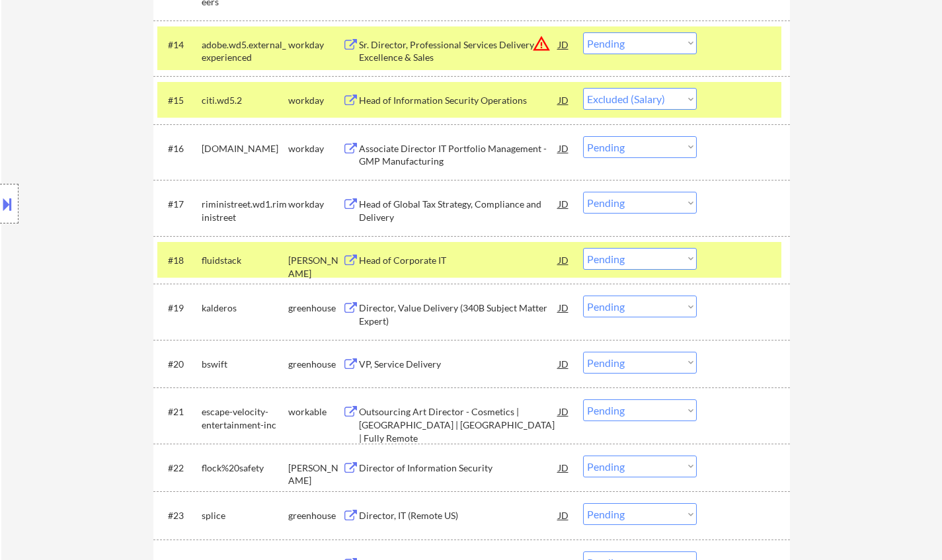
select select ""pending""
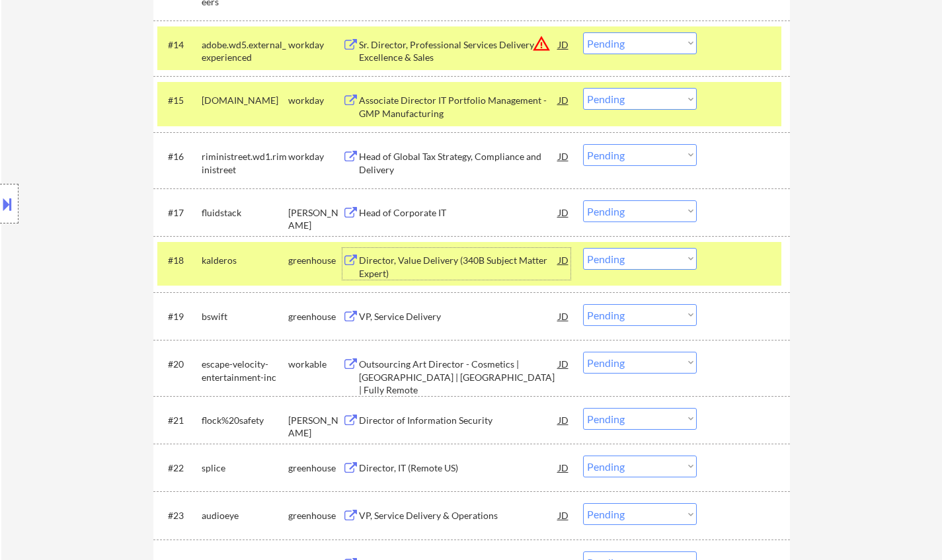
drag, startPoint x: 659, startPoint y: 217, endPoint x: 649, endPoint y: 217, distance: 10.6
click at [659, 217] on select "Choose an option... Pending Applied Excluded (Questions) Excluded (Expired) Exc…" at bounding box center [640, 211] width 114 height 22
click at [583, 200] on select "Choose an option... Pending Applied Excluded (Questions) Excluded (Expired) Exc…" at bounding box center [640, 211] width 114 height 22
select select ""pending""
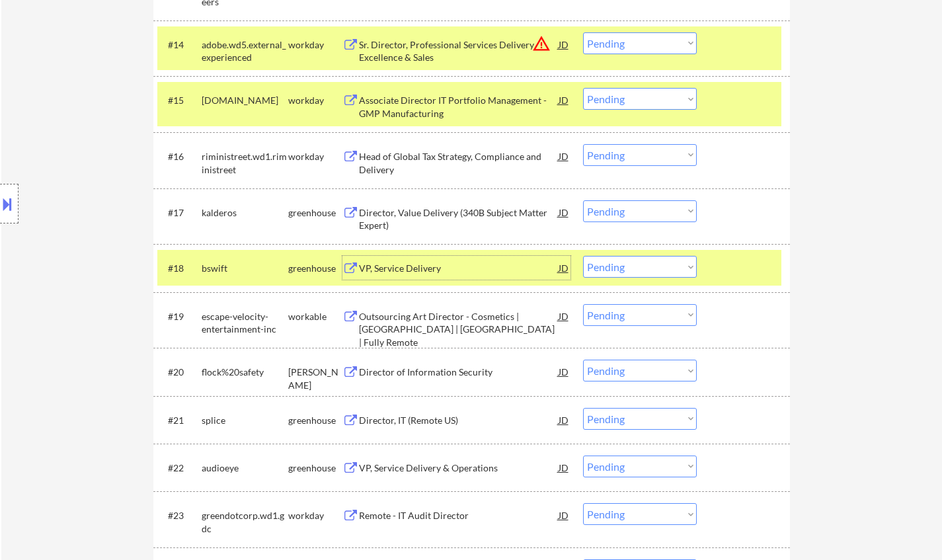
click at [404, 266] on div "VP, Service Delivery" at bounding box center [459, 268] width 200 height 13
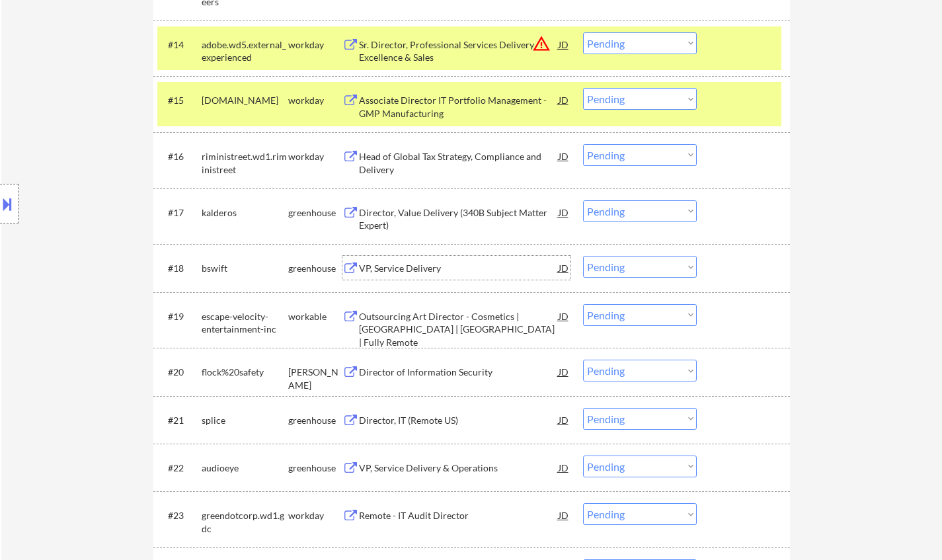
click at [668, 265] on select "Choose an option... Pending Applied Excluded (Questions) Excluded (Expired) Exc…" at bounding box center [640, 267] width 114 height 22
click at [583, 256] on select "Choose an option... Pending Applied Excluded (Questions) Excluded (Expired) Exc…" at bounding box center [640, 267] width 114 height 22
select select ""pending""
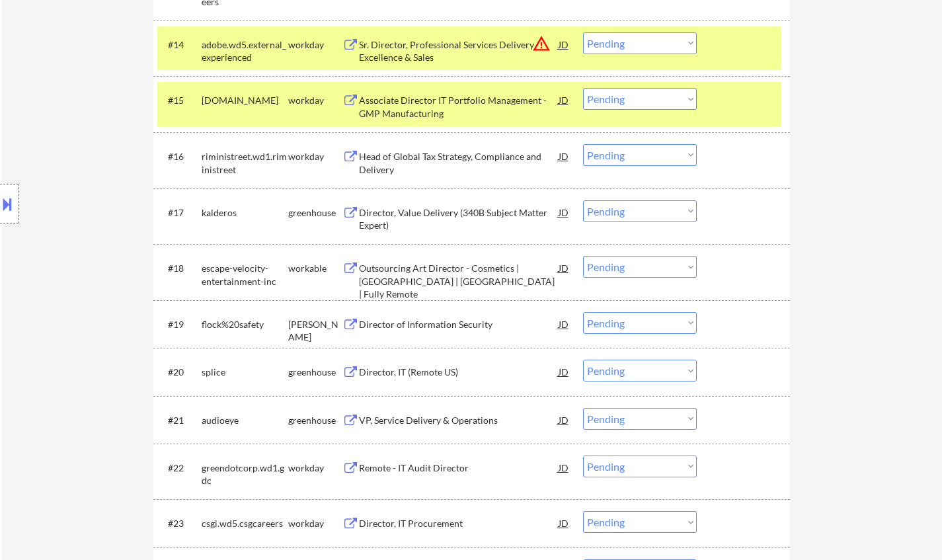
drag, startPoint x: 384, startPoint y: 320, endPoint x: 375, endPoint y: 324, distance: 10.1
click at [377, 324] on div "Director of Information Security" at bounding box center [459, 324] width 200 height 13
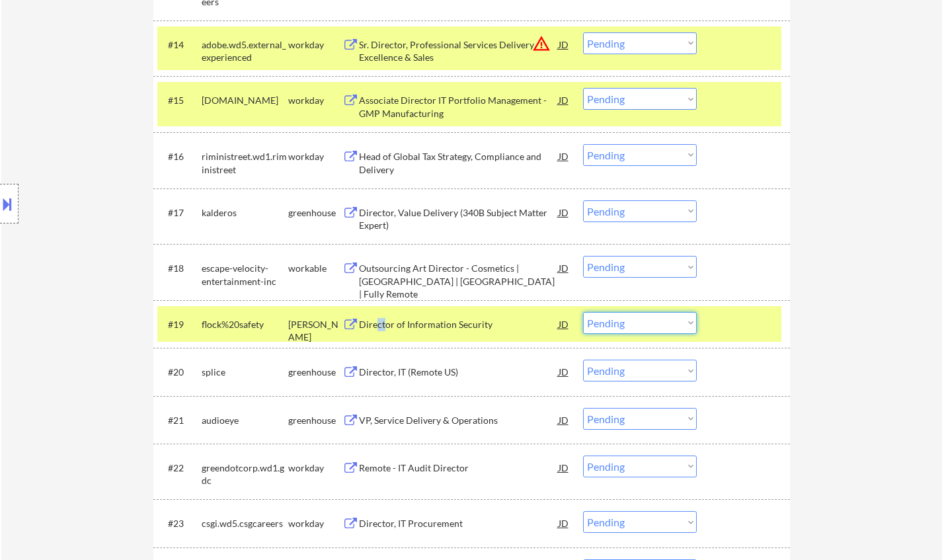
drag, startPoint x: 635, startPoint y: 322, endPoint x: 636, endPoint y: 329, distance: 7.4
click at [635, 322] on select "Choose an option... Pending Applied Excluded (Questions) Excluded (Expired) Exc…" at bounding box center [640, 323] width 114 height 22
click at [583, 312] on select "Choose an option... Pending Applied Excluded (Questions) Excluded (Expired) Exc…" at bounding box center [640, 323] width 114 height 22
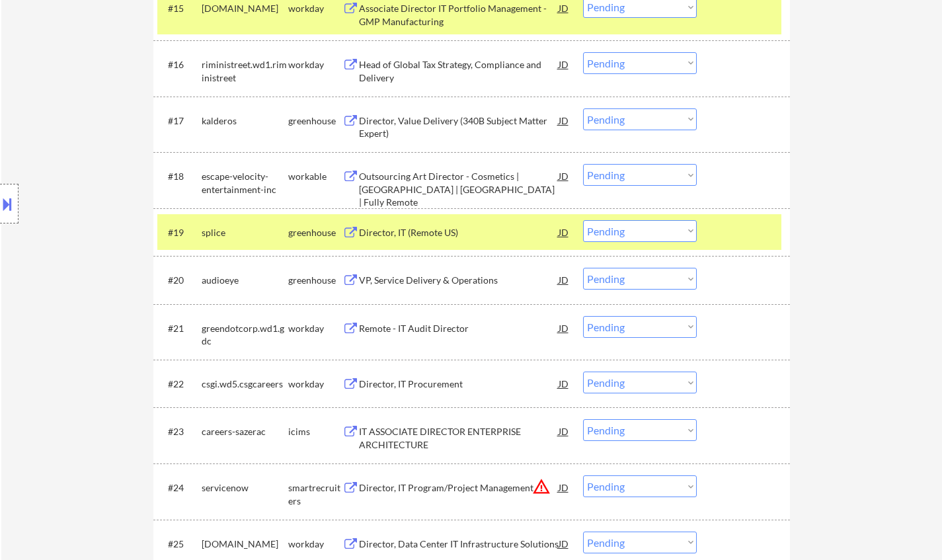
scroll to position [1256, 0]
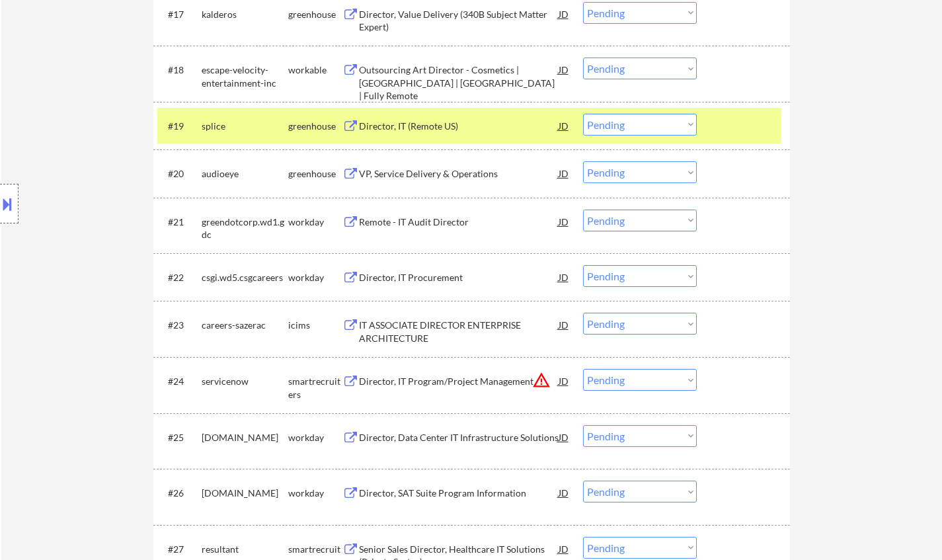
click at [399, 118] on div "Director, IT (Remote US)" at bounding box center [459, 126] width 200 height 24
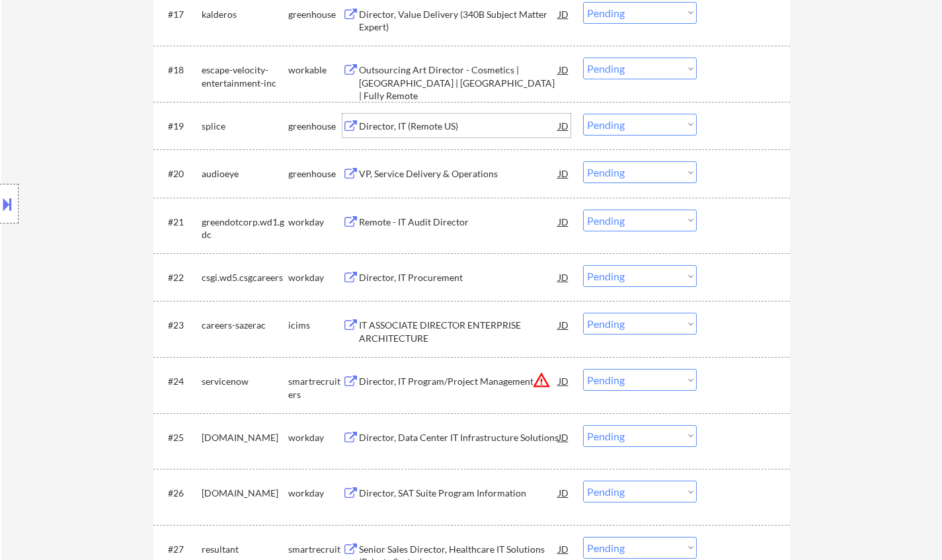
click at [631, 126] on select "Choose an option... Pending Applied Excluded (Questions) Excluded (Expired) Exc…" at bounding box center [640, 125] width 114 height 22
click at [583, 114] on select "Choose an option... Pending Applied Excluded (Questions) Excluded (Expired) Exc…" at bounding box center [640, 125] width 114 height 22
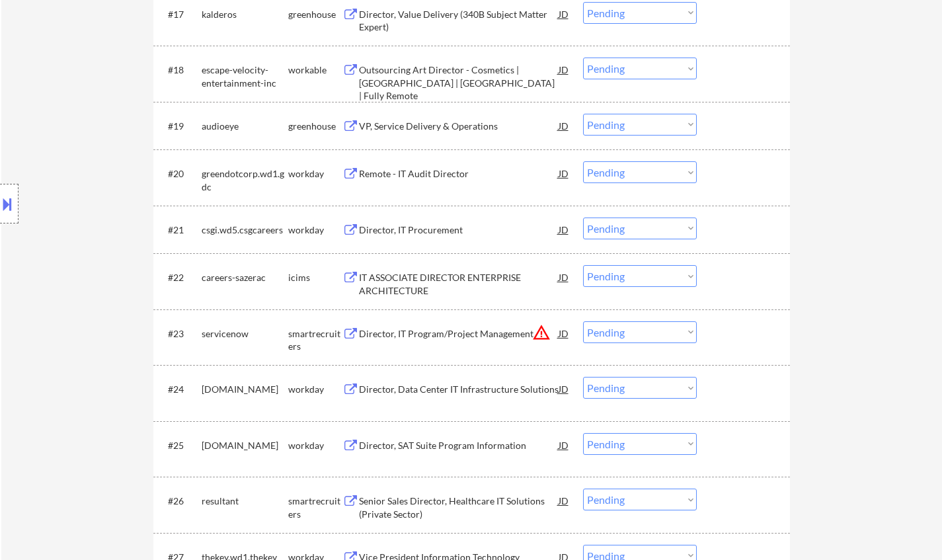
click at [436, 124] on div "VP, Service Delivery & Operations" at bounding box center [459, 126] width 200 height 13
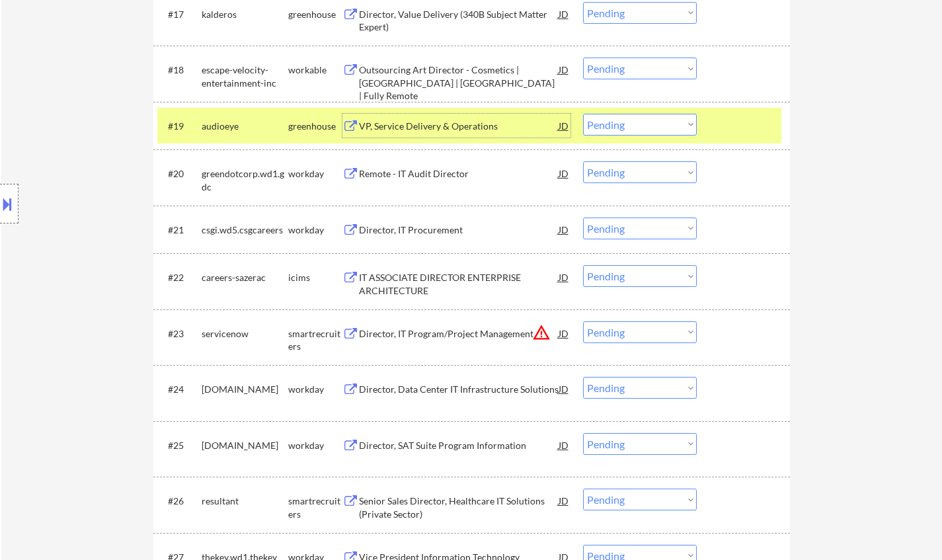
click at [647, 127] on select "Choose an option... Pending Applied Excluded (Questions) Excluded (Expired) Exc…" at bounding box center [640, 125] width 114 height 22
click at [583, 114] on select "Choose an option... Pending Applied Excluded (Questions) Excluded (Expired) Exc…" at bounding box center [640, 125] width 114 height 22
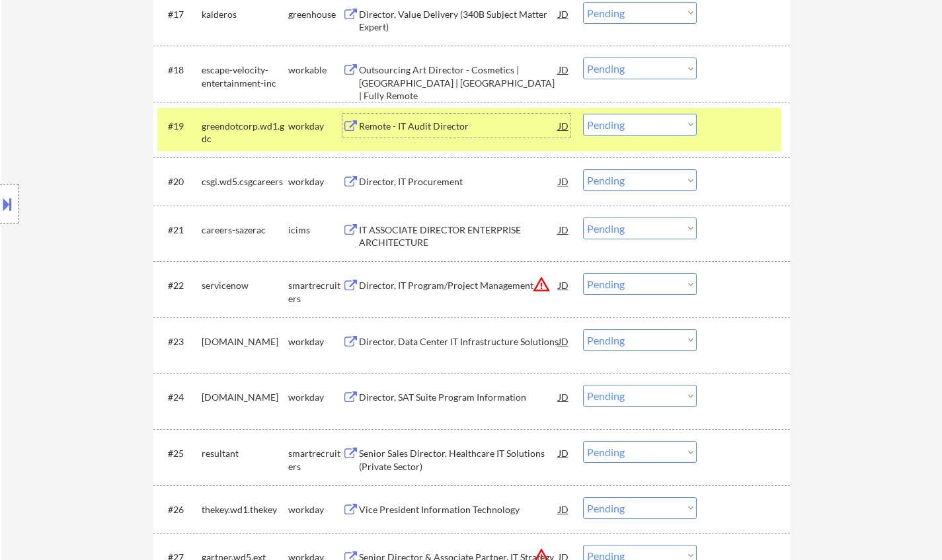
click at [401, 132] on div "Remote - IT Audit Director" at bounding box center [459, 126] width 200 height 13
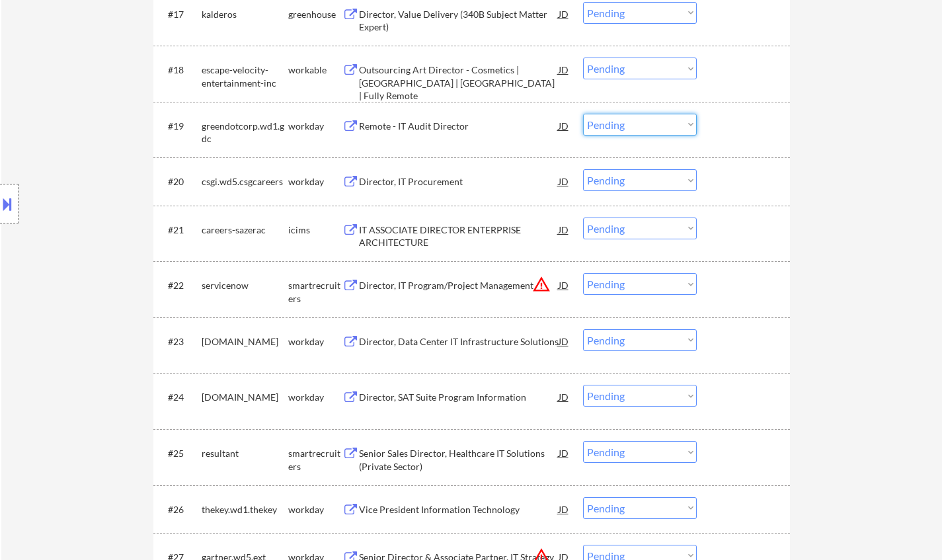
drag, startPoint x: 627, startPoint y: 123, endPoint x: 639, endPoint y: 134, distance: 15.9
click at [627, 123] on select "Choose an option... Pending Applied Excluded (Questions) Excluded (Expired) Exc…" at bounding box center [640, 125] width 114 height 22
click at [583, 114] on select "Choose an option... Pending Applied Excluded (Questions) Excluded (Expired) Exc…" at bounding box center [640, 125] width 114 height 22
select select ""pending""
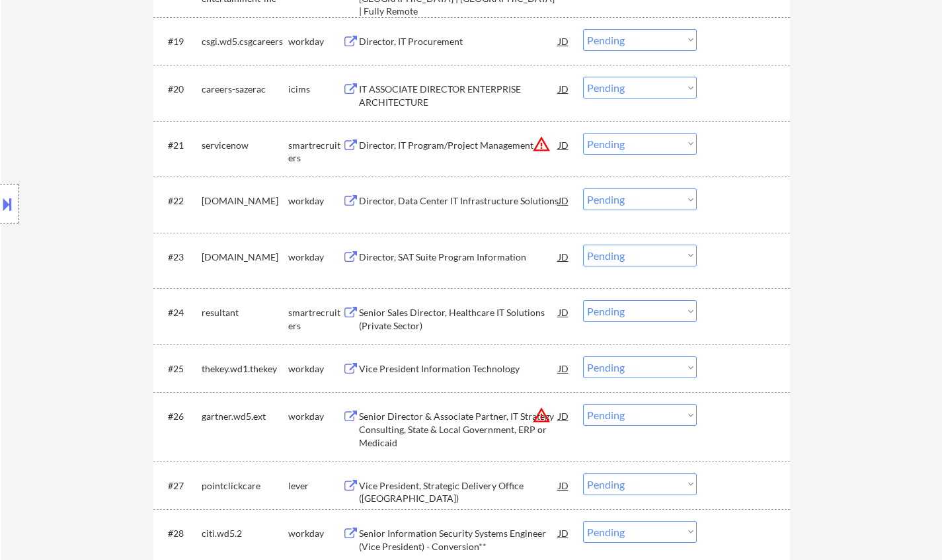
scroll to position [1388, 0]
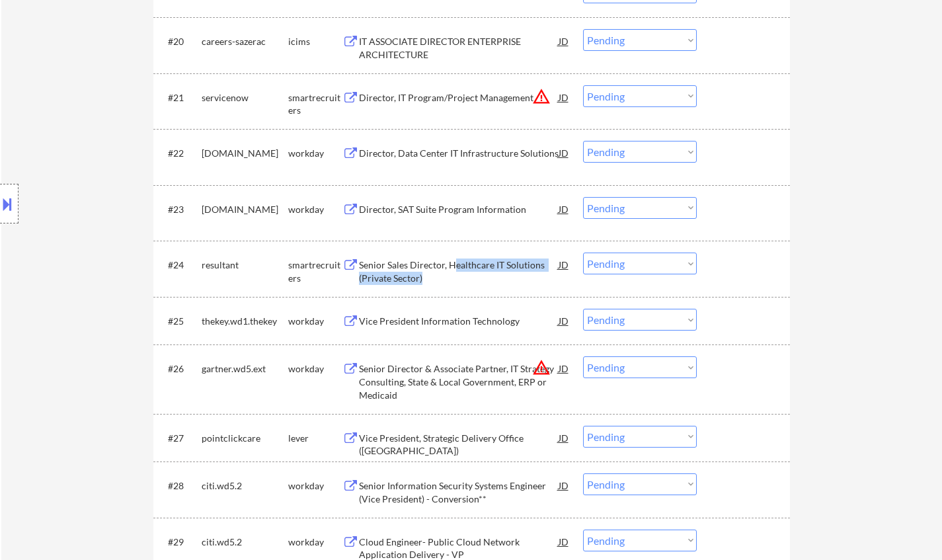
click at [454, 270] on div "Senior Sales Director, Healthcare IT Solutions (Private Sector)" at bounding box center [459, 272] width 200 height 26
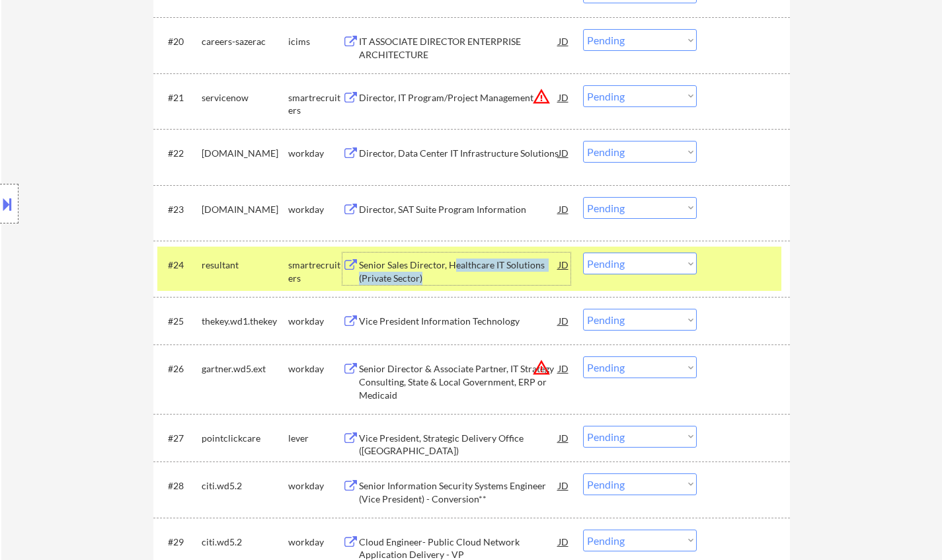
click at [642, 261] on select "Choose an option... Pending Applied Excluded (Questions) Excluded (Expired) Exc…" at bounding box center [640, 264] width 114 height 22
click at [658, 274] on select "Choose an option... Pending Applied Excluded (Questions) Excluded (Expired) Exc…" at bounding box center [640, 264] width 114 height 22
click at [583, 253] on select "Choose an option... Pending Applied Excluded (Questions) Excluded (Expired) Exc…" at bounding box center [640, 264] width 114 height 22
select select ""pending""
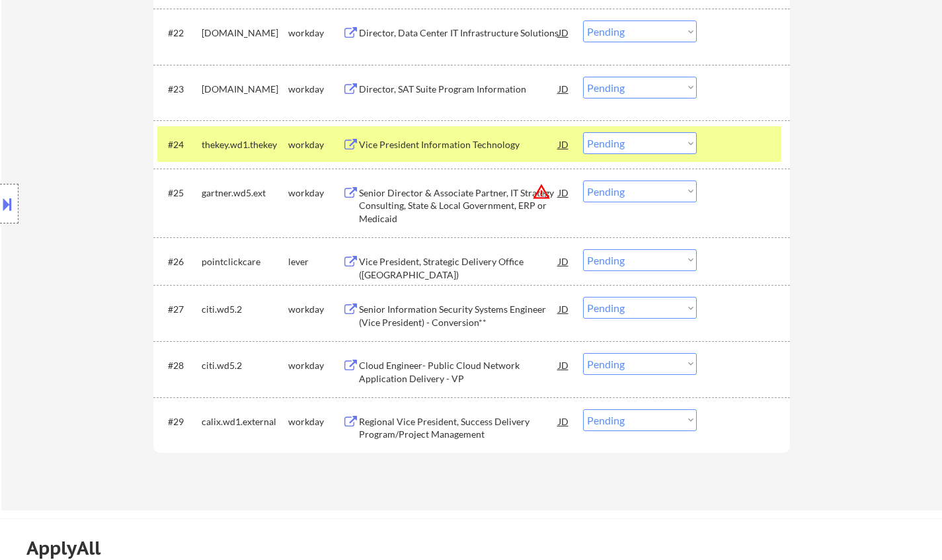
scroll to position [1521, 0]
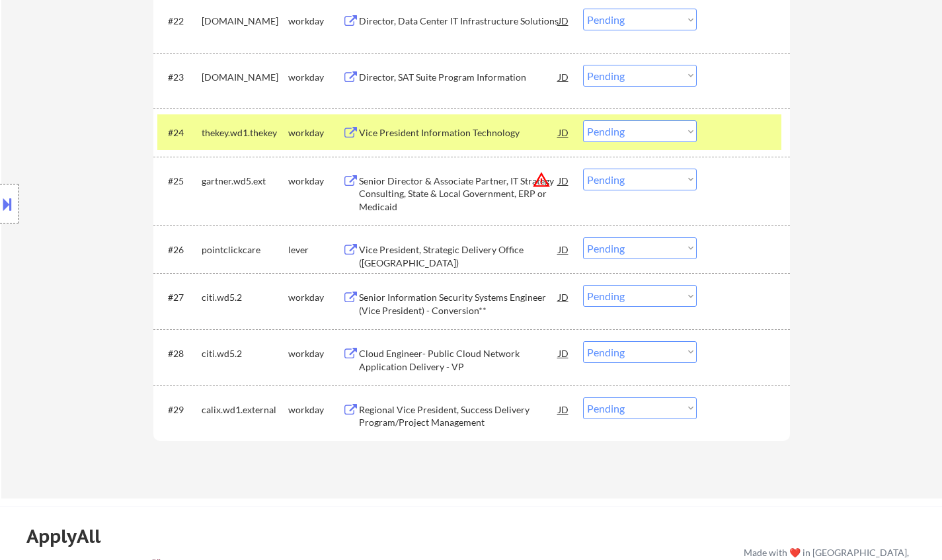
click at [431, 246] on div "Vice President, Strategic Delivery Office (US)" at bounding box center [459, 256] width 200 height 26
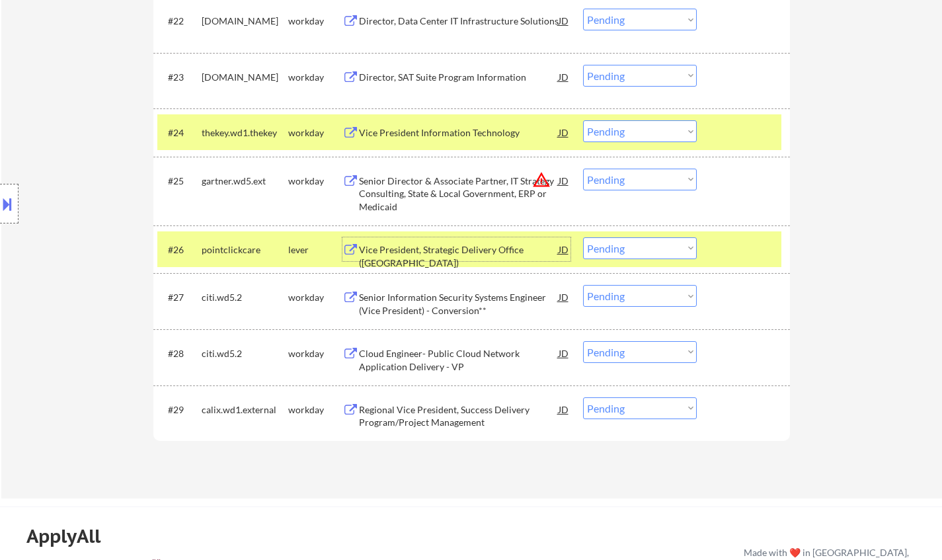
drag, startPoint x: 684, startPoint y: 243, endPoint x: 682, endPoint y: 257, distance: 14.0
click at [684, 243] on select "Choose an option... Pending Applied Excluded (Questions) Excluded (Expired) Exc…" at bounding box center [640, 248] width 114 height 22
click at [583, 237] on select "Choose an option... Pending Applied Excluded (Questions) Excluded (Expired) Exc…" at bounding box center [640, 248] width 114 height 22
select select ""pending""
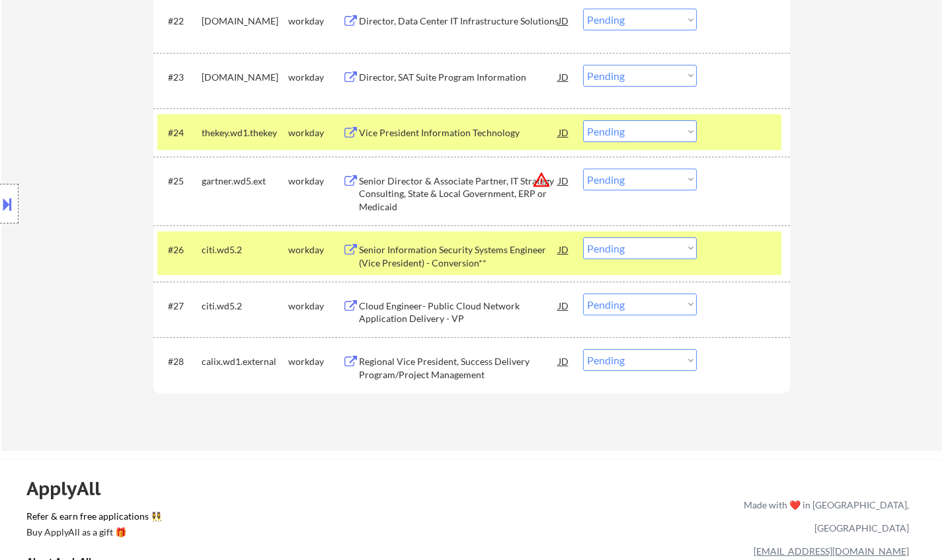
click at [441, 364] on div "Regional Vice President, Success Delivery Program/Project Management" at bounding box center [459, 368] width 200 height 26
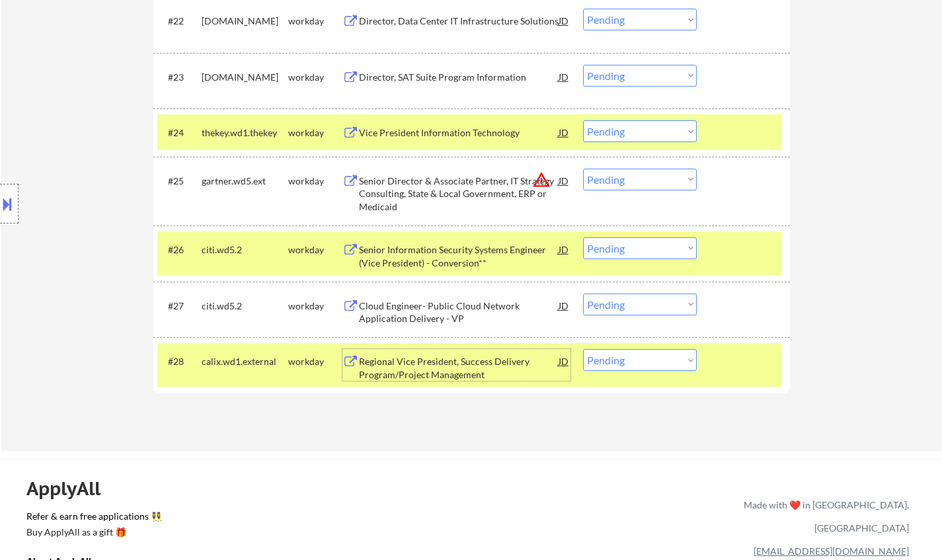
click at [644, 363] on select "Choose an option... Pending Applied Excluded (Questions) Excluded (Expired) Exc…" at bounding box center [640, 360] width 114 height 22
select select ""excluded__expired_""
click at [583, 349] on select "Choose an option... Pending Applied Excluded (Questions) Excluded (Expired) Exc…" at bounding box center [640, 360] width 114 height 22
click at [464, 367] on div "Regional Vice President, Success Delivery Program/Project Management" at bounding box center [459, 368] width 200 height 26
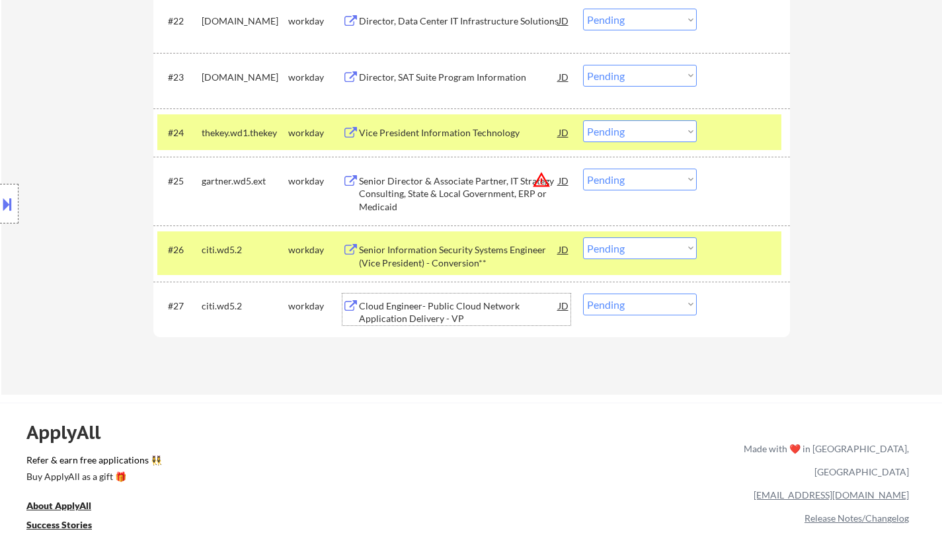
click at [467, 311] on div "Cloud Engineer- Public Cloud Network Application Delivery - VP" at bounding box center [459, 313] width 200 height 26
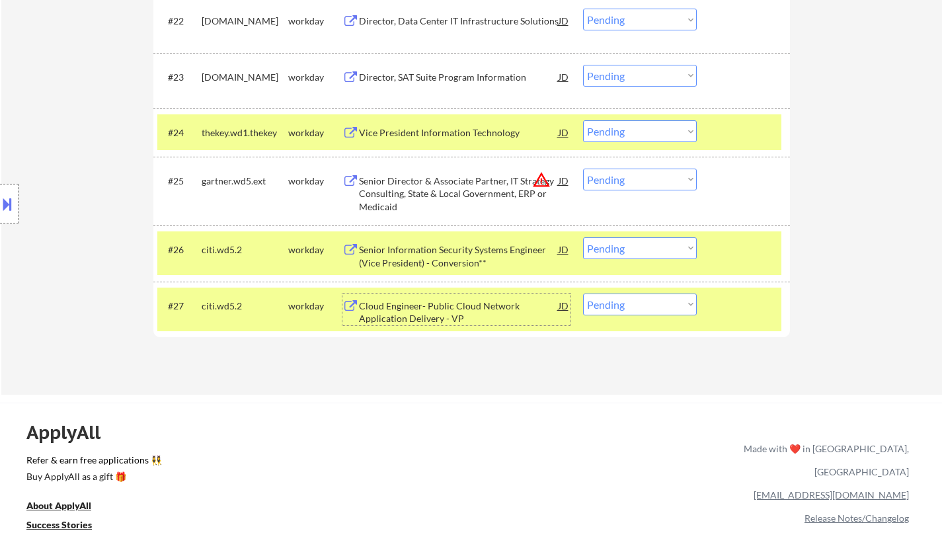
click at [631, 305] on select "Choose an option... Pending Applied Excluded (Questions) Excluded (Expired) Exc…" at bounding box center [640, 305] width 114 height 22
select select ""excluded__salary_""
click at [583, 294] on select "Choose an option... Pending Applied Excluded (Questions) Excluded (Expired) Exc…" at bounding box center [640, 305] width 114 height 22
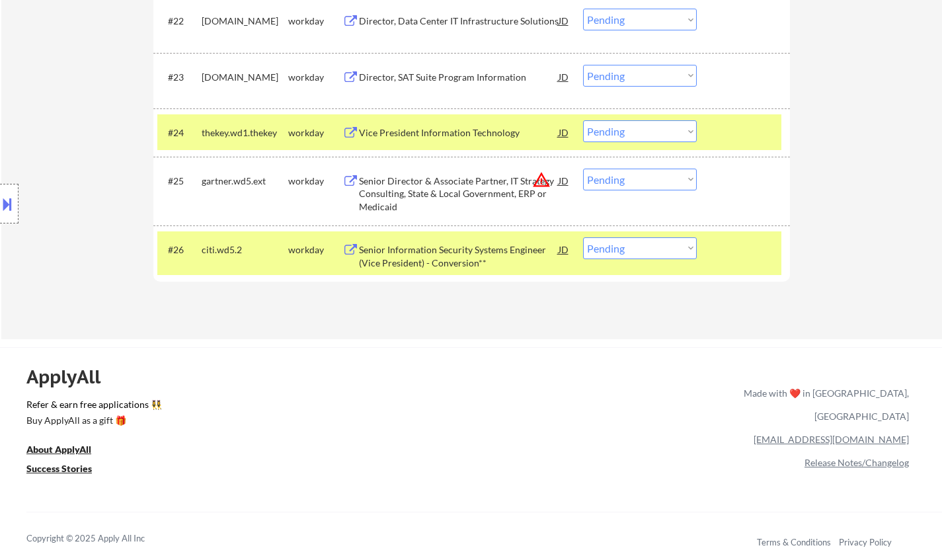
click at [397, 242] on div "Senior Information Security Systems Engineer (Vice President) - Conversion**" at bounding box center [459, 253] width 200 height 32
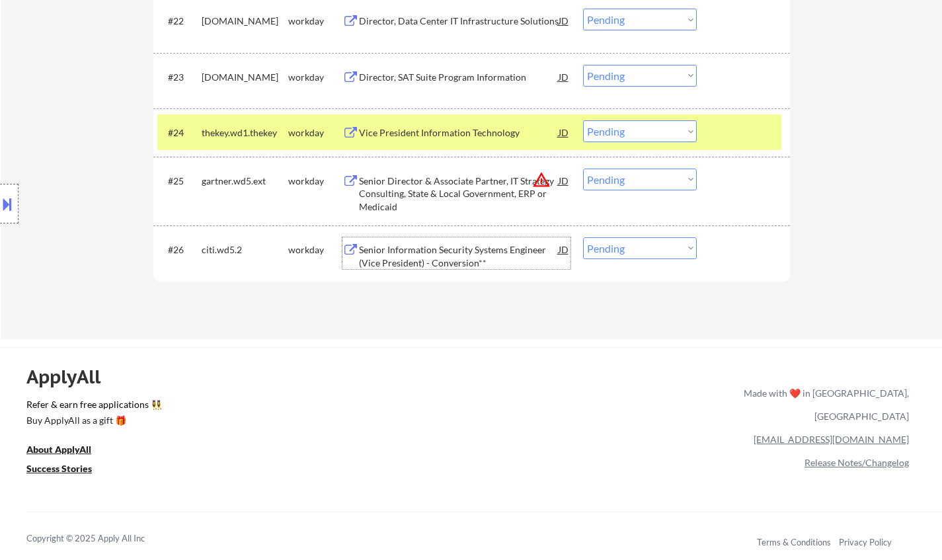
click at [620, 250] on select "Choose an option... Pending Applied Excluded (Questions) Excluded (Expired) Exc…" at bounding box center [640, 248] width 114 height 22
select select ""excluded__salary_""
click at [583, 237] on select "Choose an option... Pending Applied Excluded (Questions) Excluded (Expired) Exc…" at bounding box center [640, 248] width 114 height 22
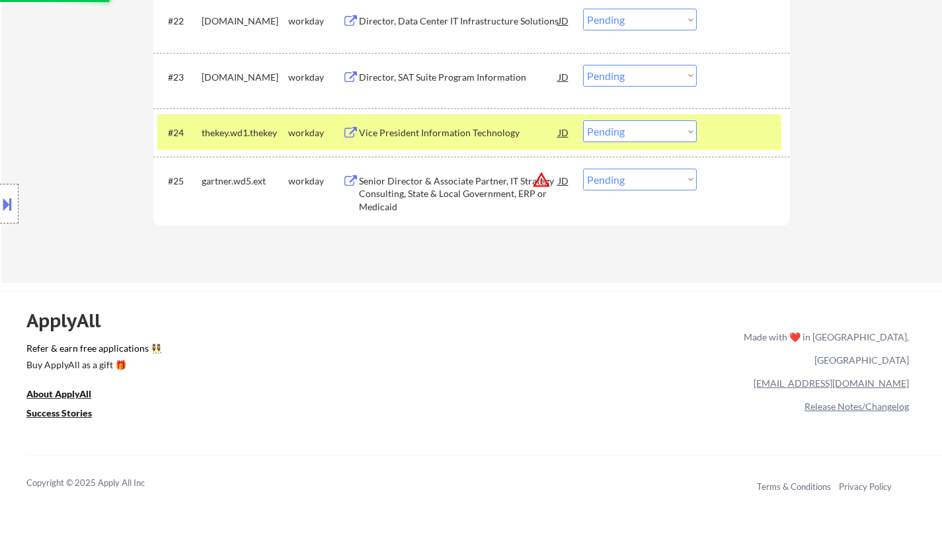
click at [563, 181] on div "JD" at bounding box center [563, 181] width 13 height 24
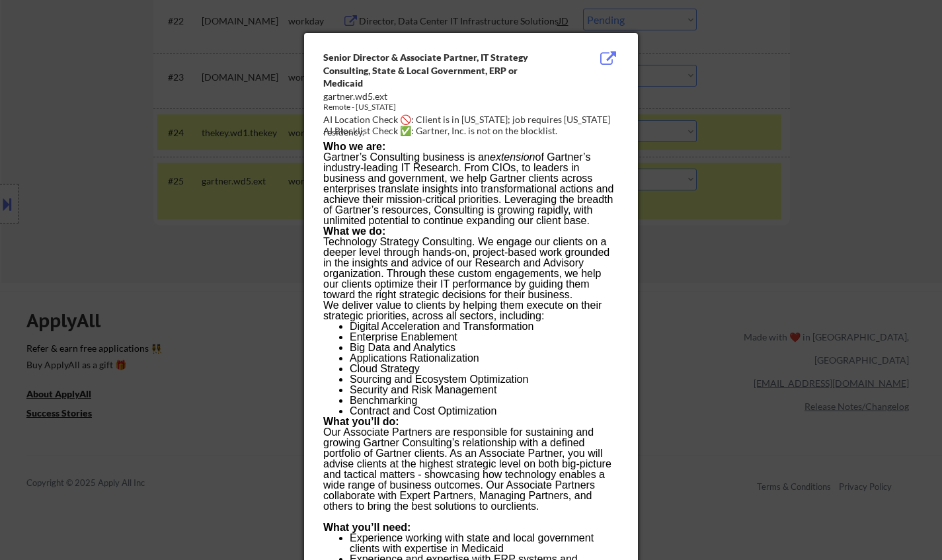
click at [837, 304] on div at bounding box center [471, 280] width 942 height 560
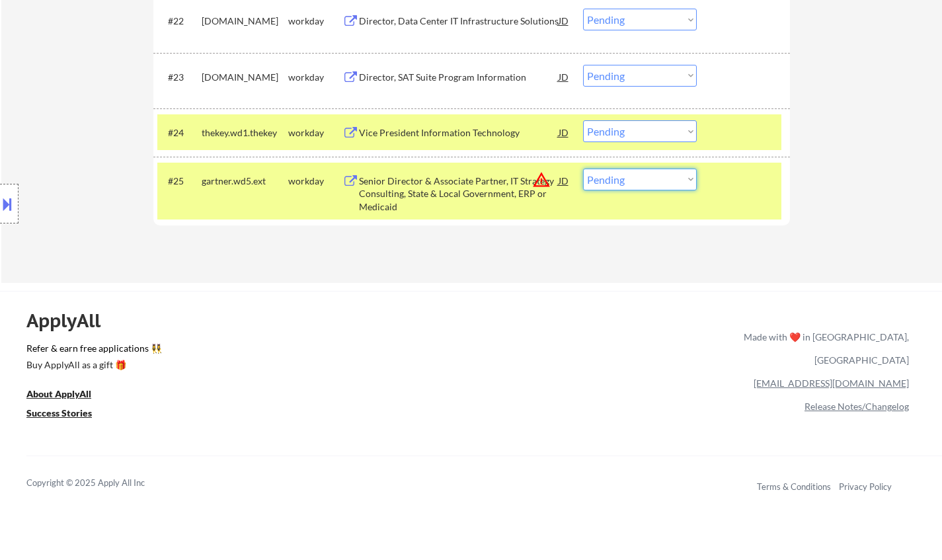
drag, startPoint x: 682, startPoint y: 178, endPoint x: 682, endPoint y: 186, distance: 8.0
click at [682, 178] on select "Choose an option... Pending Applied Excluded (Questions) Excluded (Expired) Exc…" at bounding box center [640, 180] width 114 height 22
select select ""excluded__location_""
click at [583, 169] on select "Choose an option... Pending Applied Excluded (Questions) Excluded (Expired) Exc…" at bounding box center [640, 180] width 114 height 22
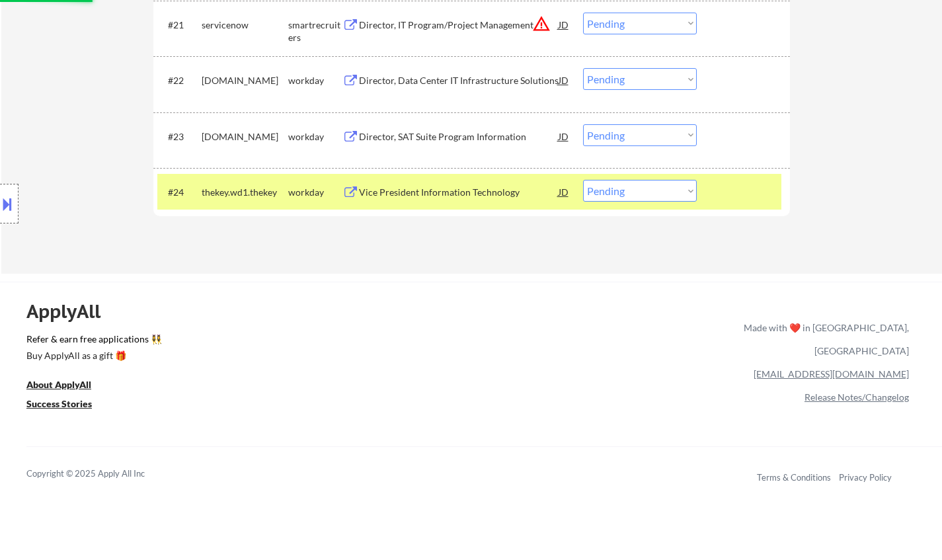
scroll to position [1388, 0]
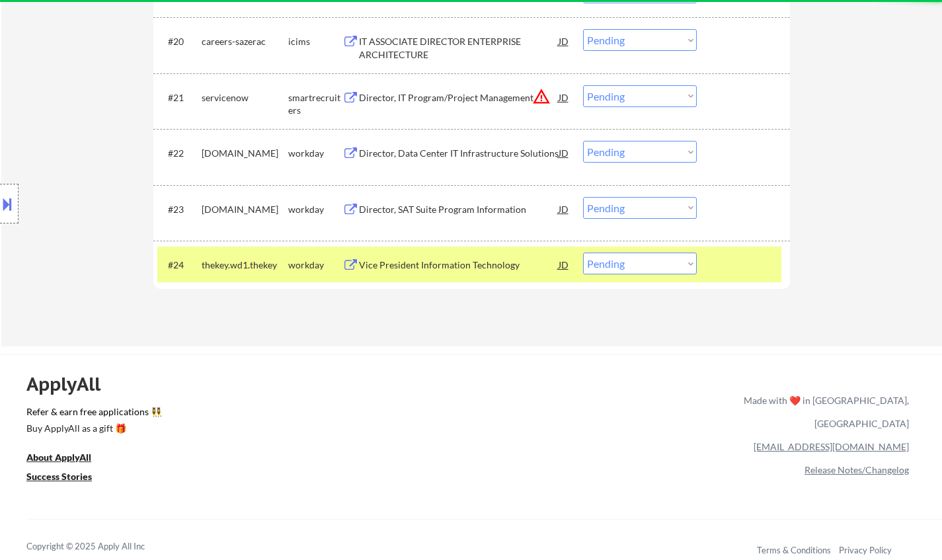
click at [442, 262] on div "Vice President Information Technology" at bounding box center [459, 265] width 200 height 13
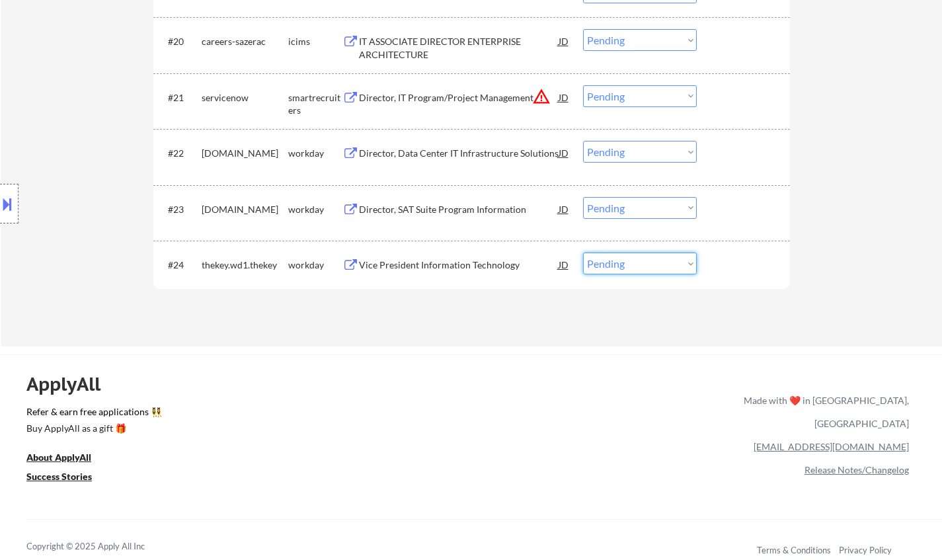
click at [655, 262] on select "Choose an option... Pending Applied Excluded (Questions) Excluded (Expired) Exc…" at bounding box center [640, 264] width 114 height 22
select select ""applied""
click at [583, 253] on select "Choose an option... Pending Applied Excluded (Questions) Excluded (Expired) Exc…" at bounding box center [640, 264] width 114 height 22
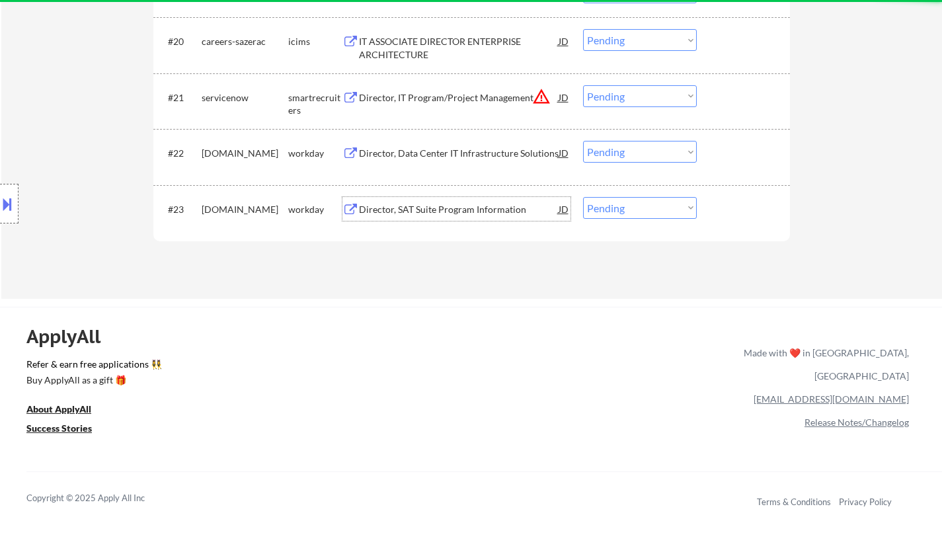
click at [436, 204] on div "Director, SAT Suite Program Information" at bounding box center [459, 209] width 200 height 13
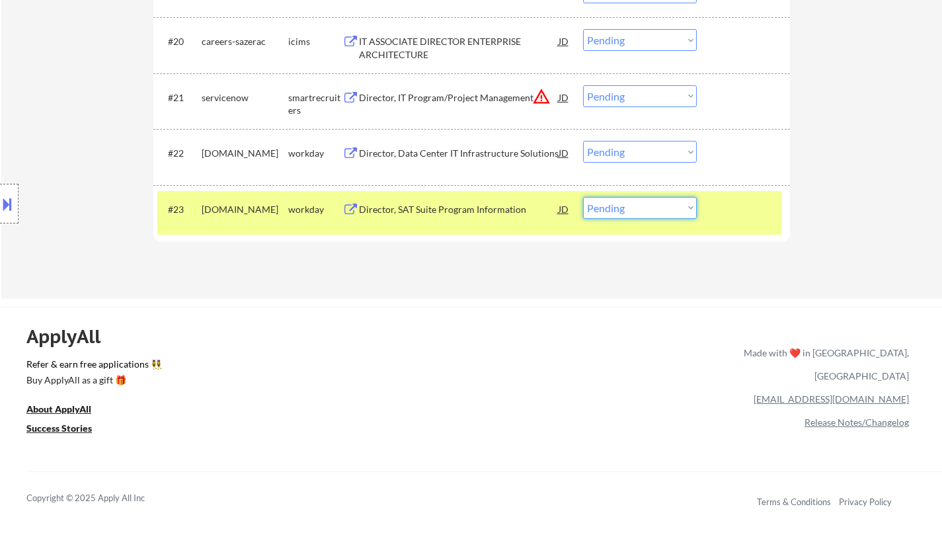
drag, startPoint x: 639, startPoint y: 204, endPoint x: 655, endPoint y: 218, distance: 21.5
click at [639, 204] on select "Choose an option... Pending Applied Excluded (Questions) Excluded (Expired) Exc…" at bounding box center [640, 208] width 114 height 22
select select ""excluded__salary_""
click at [583, 197] on select "Choose an option... Pending Applied Excluded (Questions) Excluded (Expired) Exc…" at bounding box center [640, 208] width 114 height 22
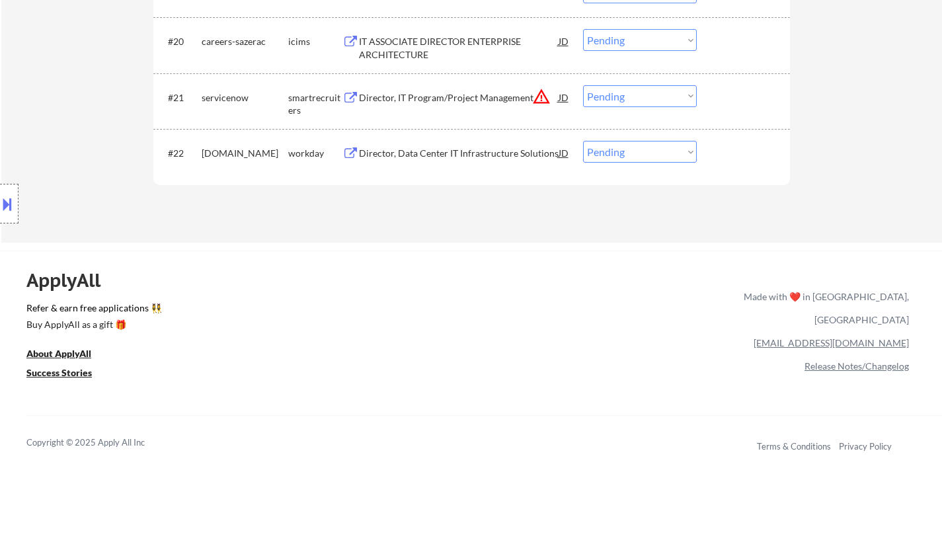
click at [428, 144] on div "Director, Data Center IT Infrastructure Solutions" at bounding box center [459, 153] width 200 height 24
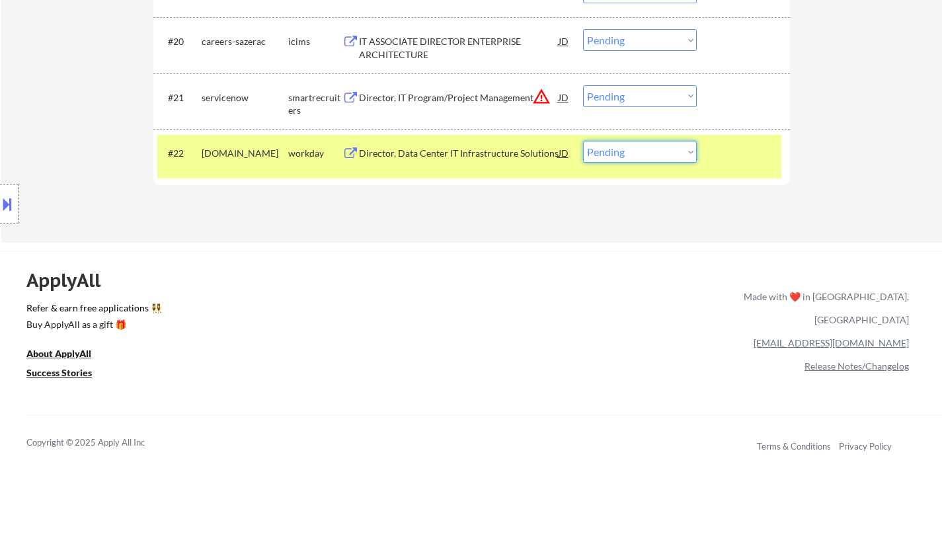
click at [626, 159] on select "Choose an option... Pending Applied Excluded (Questions) Excluded (Expired) Exc…" at bounding box center [640, 152] width 114 height 22
select select ""excluded__bad_match_""
click at [583, 141] on select "Choose an option... Pending Applied Excluded (Questions) Excluded (Expired) Exc…" at bounding box center [640, 152] width 114 height 22
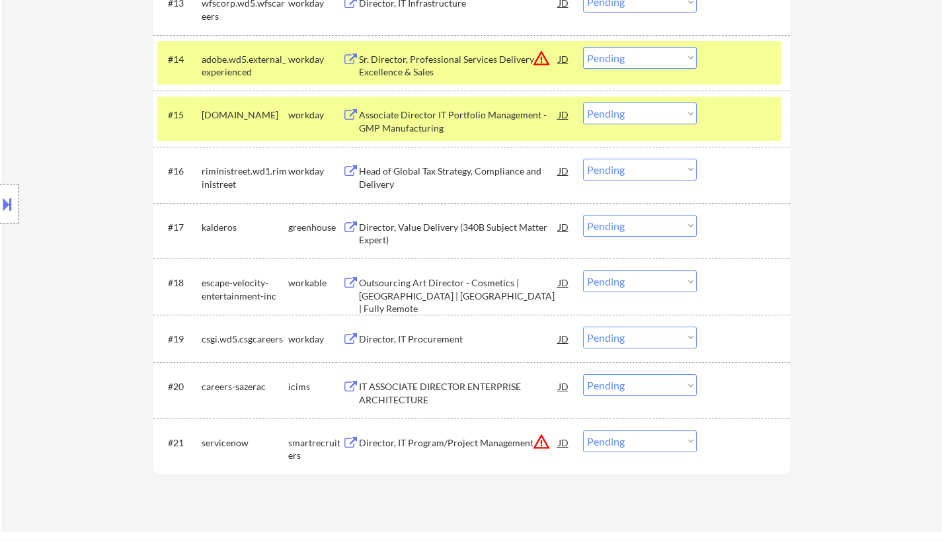
scroll to position [1058, 0]
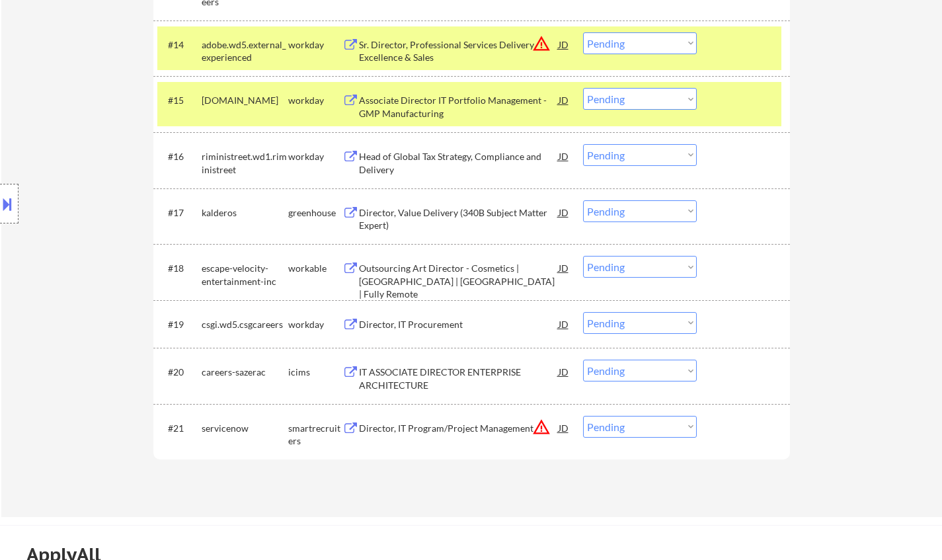
click at [563, 424] on div "JD" at bounding box center [563, 428] width 13 height 24
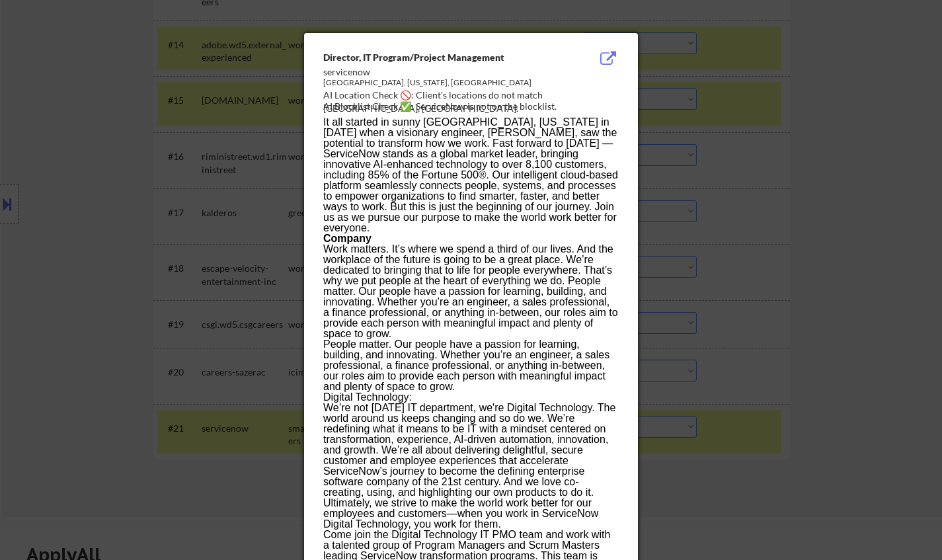
click at [817, 359] on div at bounding box center [471, 280] width 942 height 560
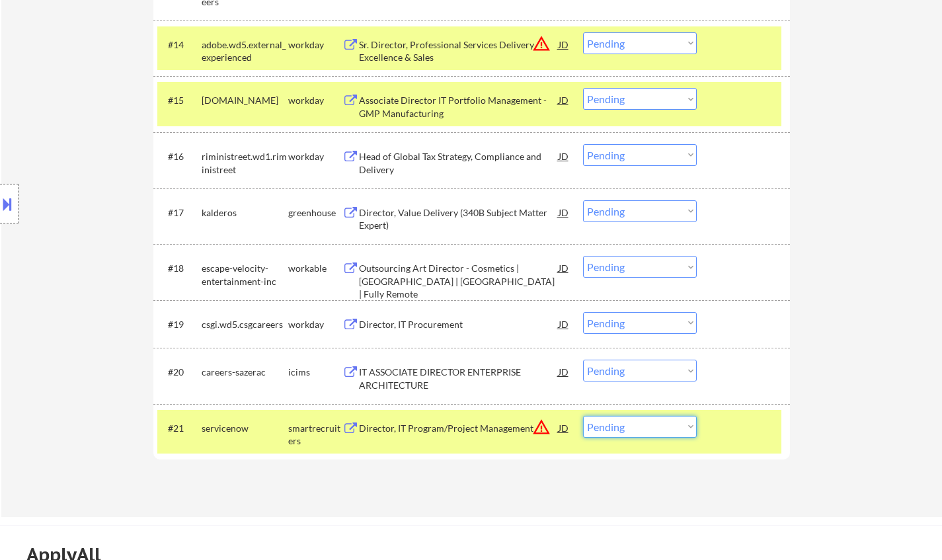
drag, startPoint x: 663, startPoint y: 432, endPoint x: 681, endPoint y: 436, distance: 18.3
click at [662, 432] on select "Choose an option... Pending Applied Excluded (Questions) Excluded (Expired) Exc…" at bounding box center [640, 427] width 114 height 22
select select ""excluded__location_""
click at [583, 416] on select "Choose an option... Pending Applied Excluded (Questions) Excluded (Expired) Exc…" at bounding box center [640, 427] width 114 height 22
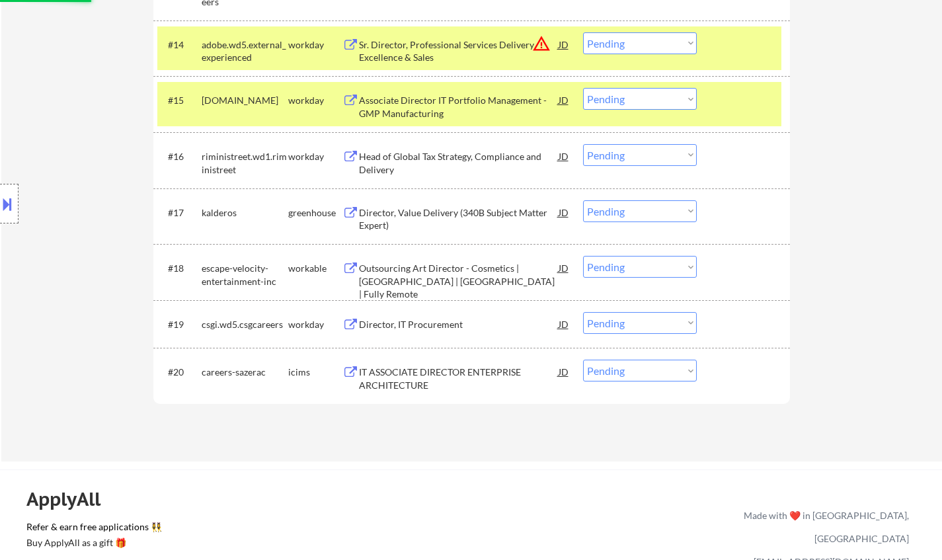
click at [417, 372] on div "IT ASSOCIATE DIRECTOR ENTERPRISE ARCHITECTURE" at bounding box center [459, 379] width 200 height 26
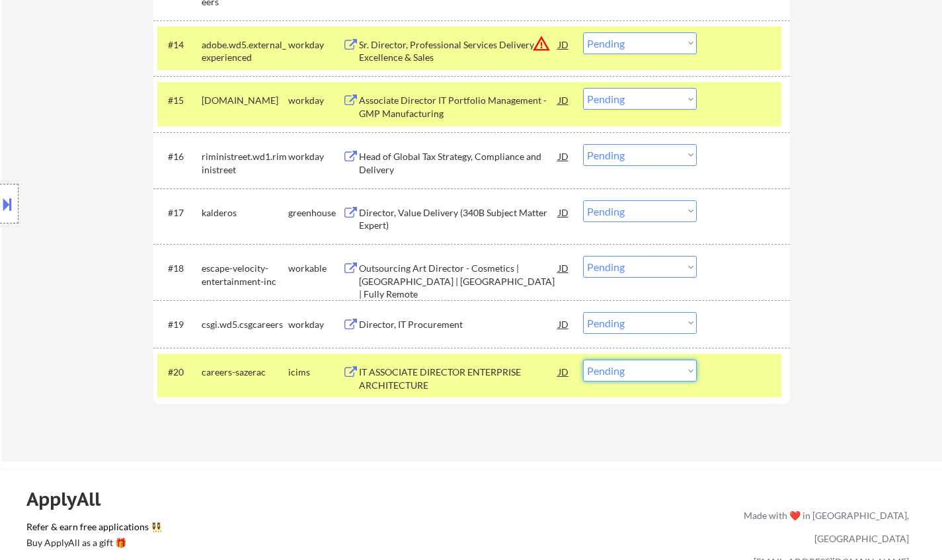
click at [618, 377] on select "Choose an option... Pending Applied Excluded (Questions) Excluded (Expired) Exc…" at bounding box center [640, 371] width 114 height 22
select select ""excluded__expired_""
click at [583, 360] on select "Choose an option... Pending Applied Excluded (Questions) Excluded (Expired) Exc…" at bounding box center [640, 371] width 114 height 22
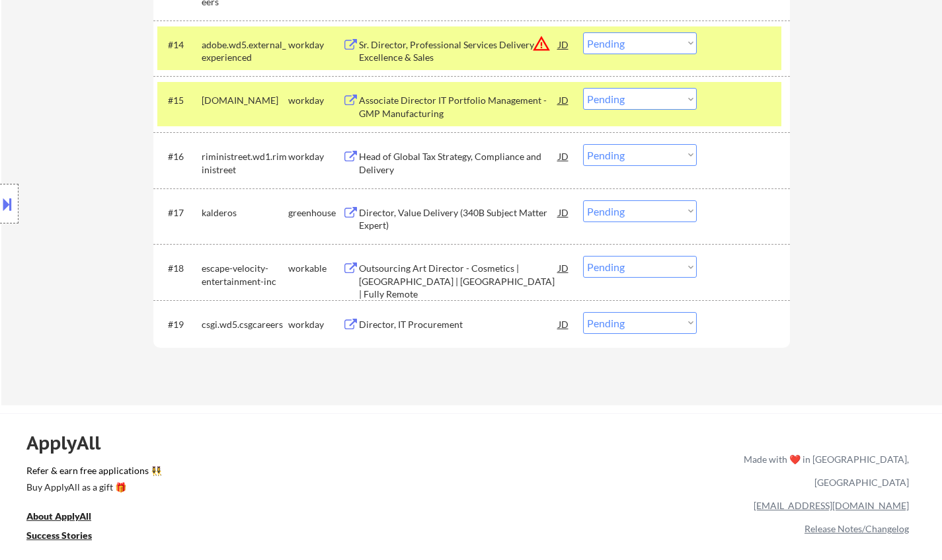
click at [404, 324] on div "Director, IT Procurement" at bounding box center [459, 324] width 200 height 13
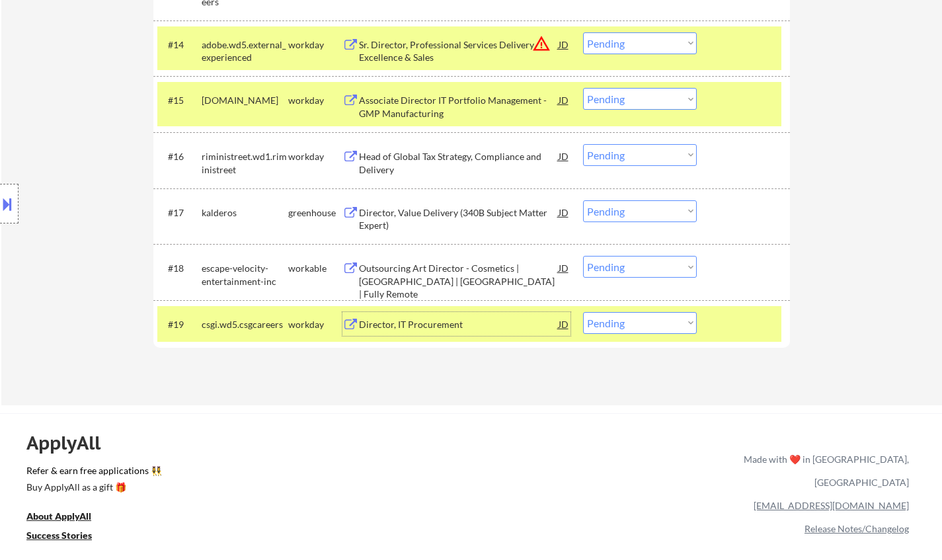
drag, startPoint x: 636, startPoint y: 330, endPoint x: 643, endPoint y: 333, distance: 7.4
click at [636, 330] on select "Choose an option... Pending Applied Excluded (Questions) Excluded (Expired) Exc…" at bounding box center [640, 323] width 114 height 22
select select ""excluded__bad_match_""
click at [583, 312] on select "Choose an option... Pending Applied Excluded (Questions) Excluded (Expired) Exc…" at bounding box center [640, 323] width 114 height 22
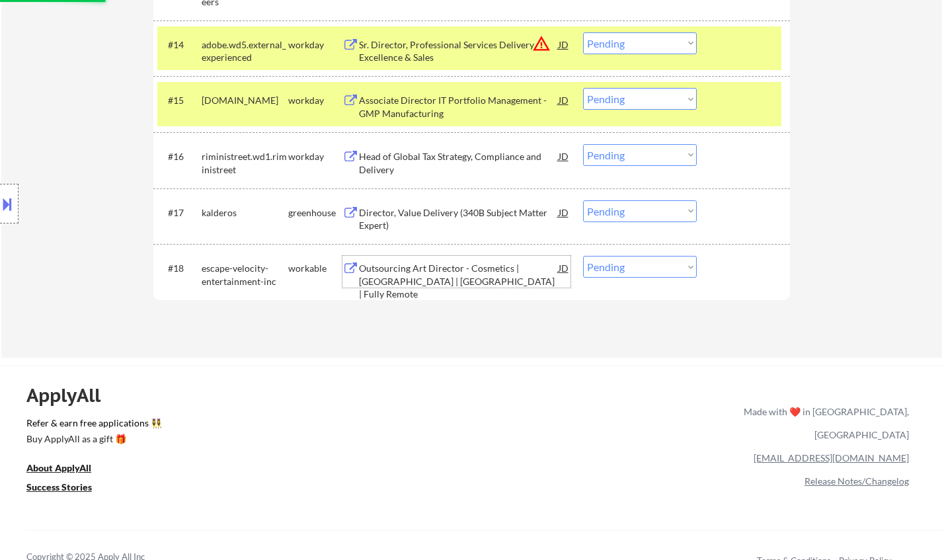
click at [442, 275] on div "Outsourcing Art Director - Cosmetics | North America | Europe | Fully Remote" at bounding box center [459, 281] width 200 height 39
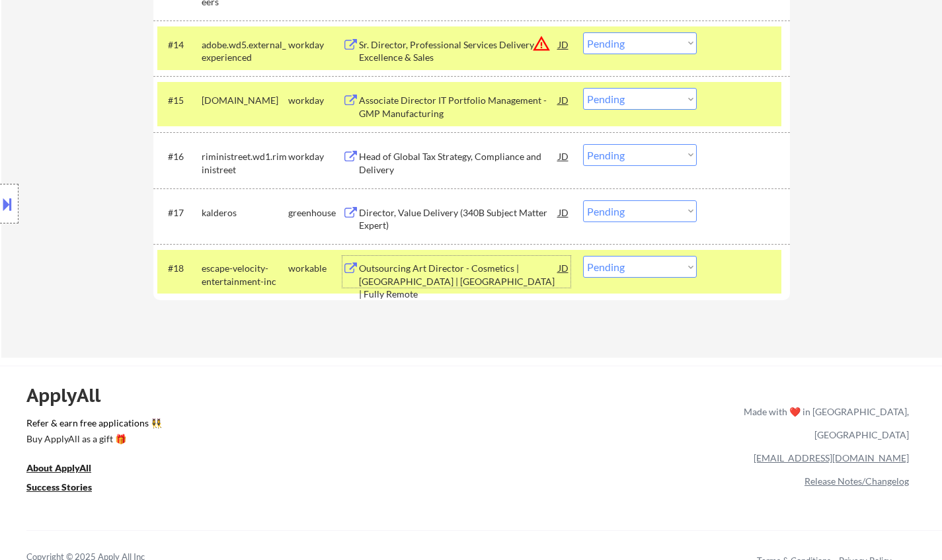
click at [637, 270] on select "Choose an option... Pending Applied Excluded (Questions) Excluded (Expired) Exc…" at bounding box center [640, 267] width 114 height 22
select select ""excluded__expired_""
click at [583, 256] on select "Choose an option... Pending Applied Excluded (Questions) Excluded (Expired) Exc…" at bounding box center [640, 267] width 114 height 22
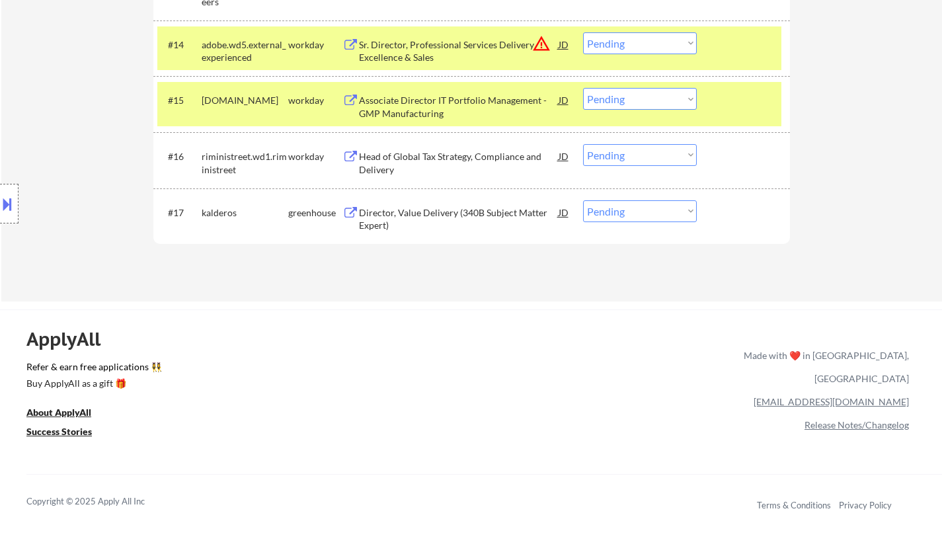
click at [464, 215] on div "Director, Value Delivery (340B Subject Matter Expert)" at bounding box center [459, 219] width 200 height 26
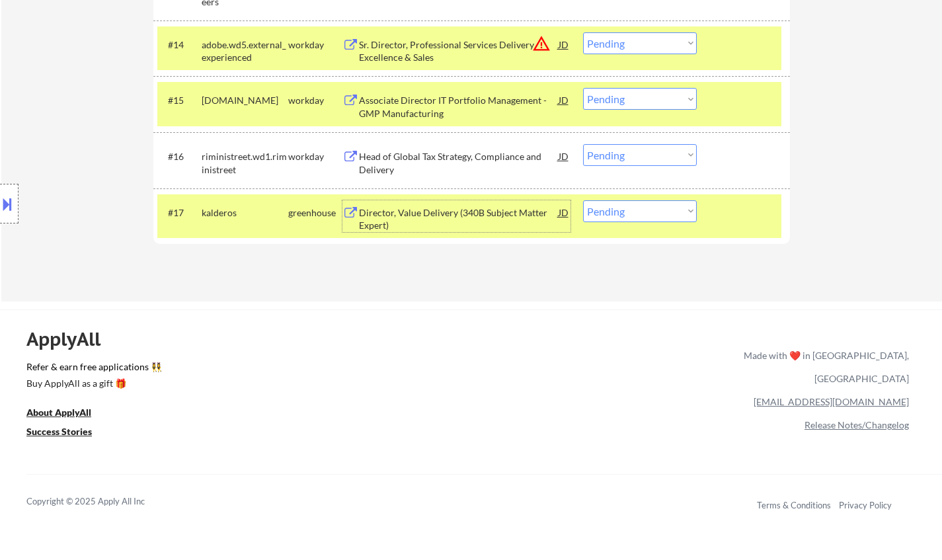
click at [633, 208] on select "Choose an option... Pending Applied Excluded (Questions) Excluded (Expired) Exc…" at bounding box center [640, 211] width 114 height 22
select select ""excluded__expired_""
click at [583, 200] on select "Choose an option... Pending Applied Excluded (Questions) Excluded (Expired) Exc…" at bounding box center [640, 211] width 114 height 22
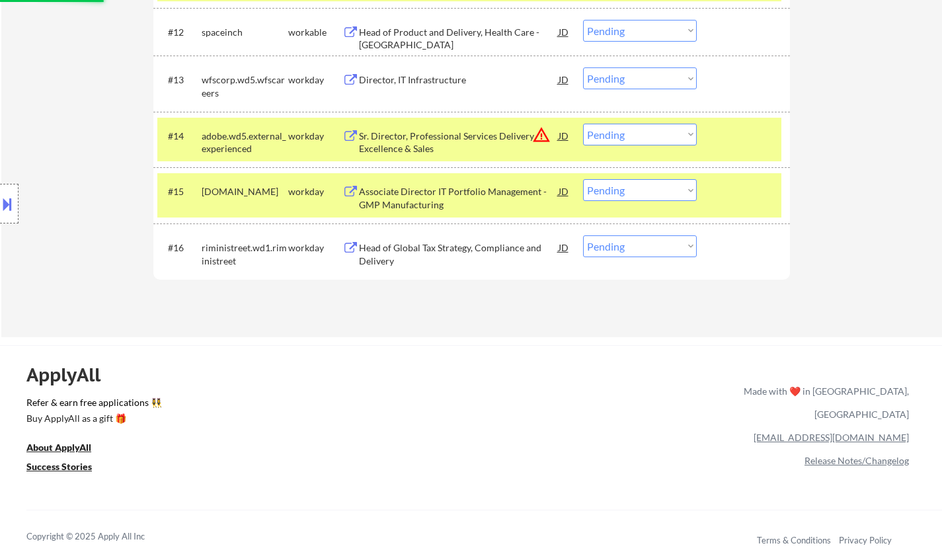
scroll to position [926, 0]
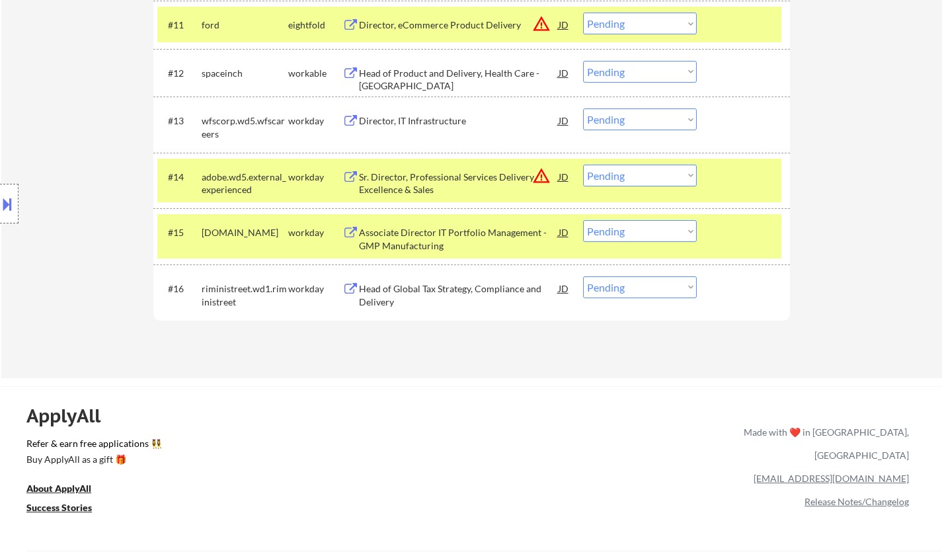
click at [446, 289] on div "Head of Global Tax Strategy, Compliance and Delivery" at bounding box center [459, 295] width 200 height 26
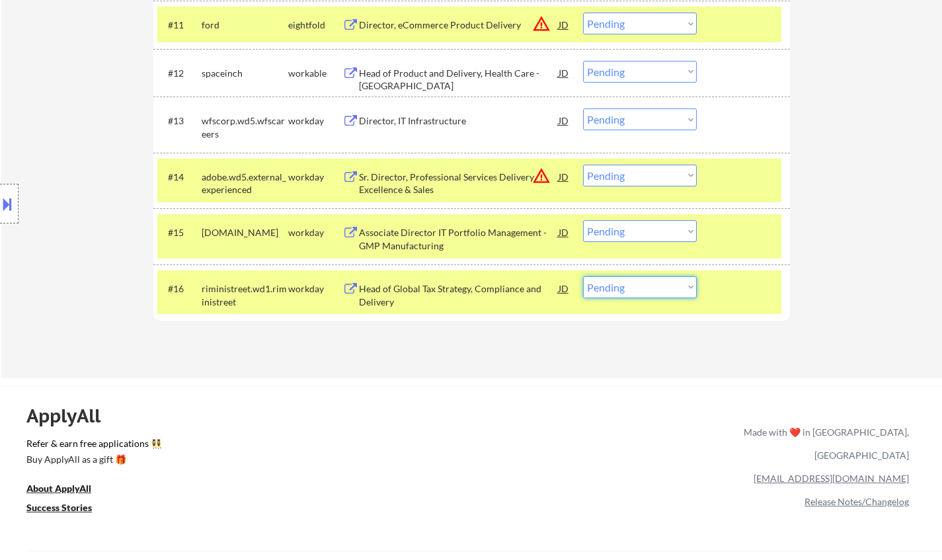
click at [674, 292] on select "Choose an option... Pending Applied Excluded (Questions) Excluded (Expired) Exc…" at bounding box center [640, 287] width 114 height 22
select select ""excluded__bad_match_""
click at [583, 276] on select "Choose an option... Pending Applied Excluded (Questions) Excluded (Expired) Exc…" at bounding box center [640, 287] width 114 height 22
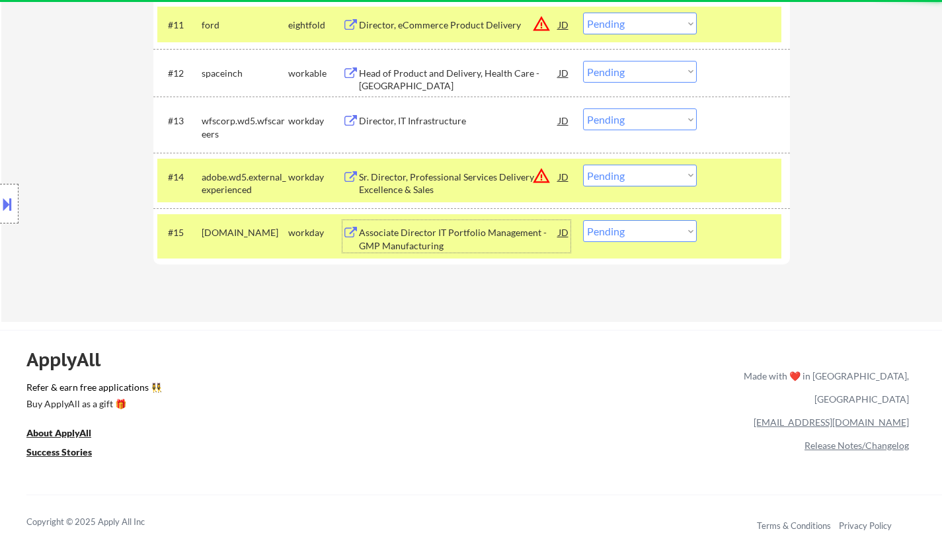
click at [434, 237] on div "Associate Director IT Portfolio Management - GMP Manufacturing" at bounding box center [459, 239] width 200 height 26
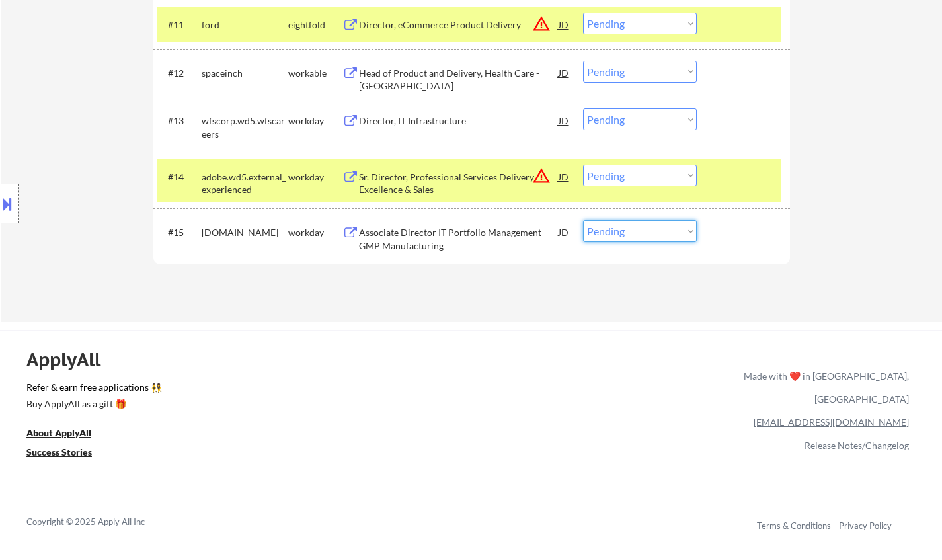
drag, startPoint x: 641, startPoint y: 231, endPoint x: 649, endPoint y: 241, distance: 11.8
click at [641, 231] on select "Choose an option... Pending Applied Excluded (Questions) Excluded (Expired) Exc…" at bounding box center [640, 231] width 114 height 22
select select ""excluded__bad_match_""
click at [583, 220] on select "Choose an option... Pending Applied Excluded (Questions) Excluded (Expired) Exc…" at bounding box center [640, 231] width 114 height 22
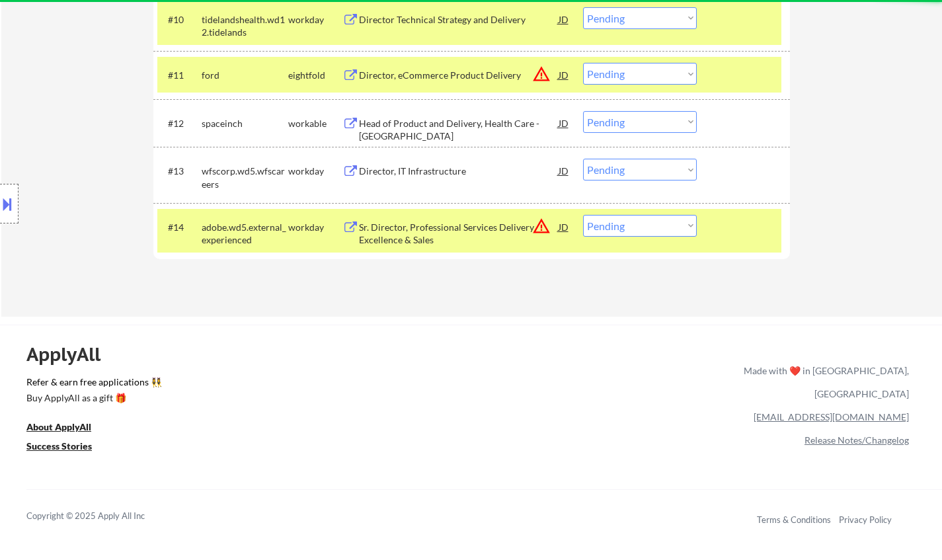
scroll to position [860, 0]
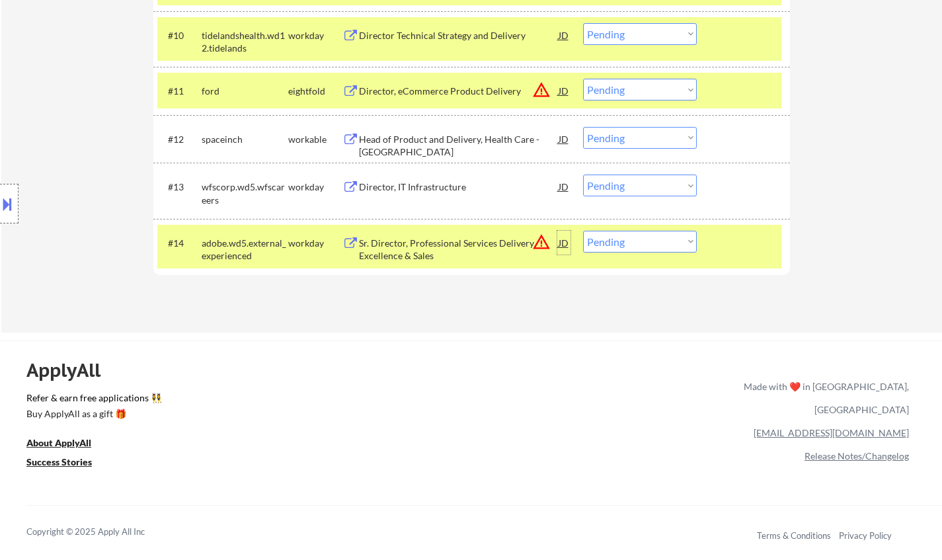
click at [565, 245] on div "JD" at bounding box center [563, 243] width 13 height 24
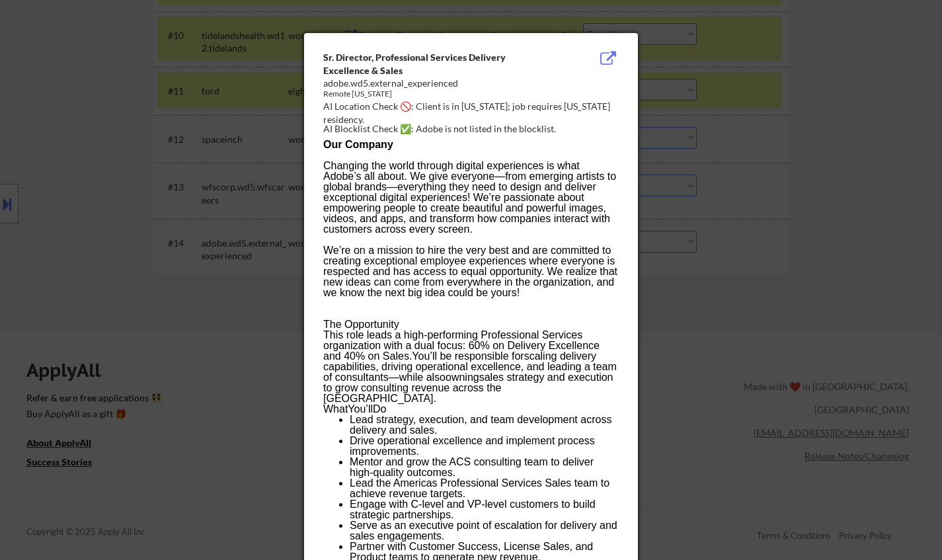
click at [813, 301] on div at bounding box center [471, 280] width 942 height 560
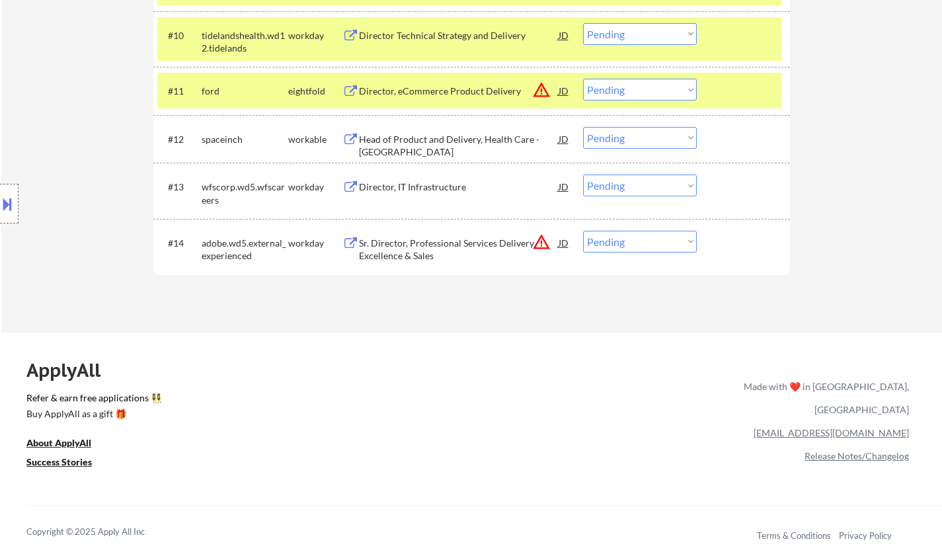
click at [649, 237] on select "Choose an option... Pending Applied Excluded (Questions) Excluded (Expired) Exc…" at bounding box center [640, 242] width 114 height 22
select select ""excluded__location_""
click at [583, 231] on select "Choose an option... Pending Applied Excluded (Questions) Excluded (Expired) Exc…" at bounding box center [640, 242] width 114 height 22
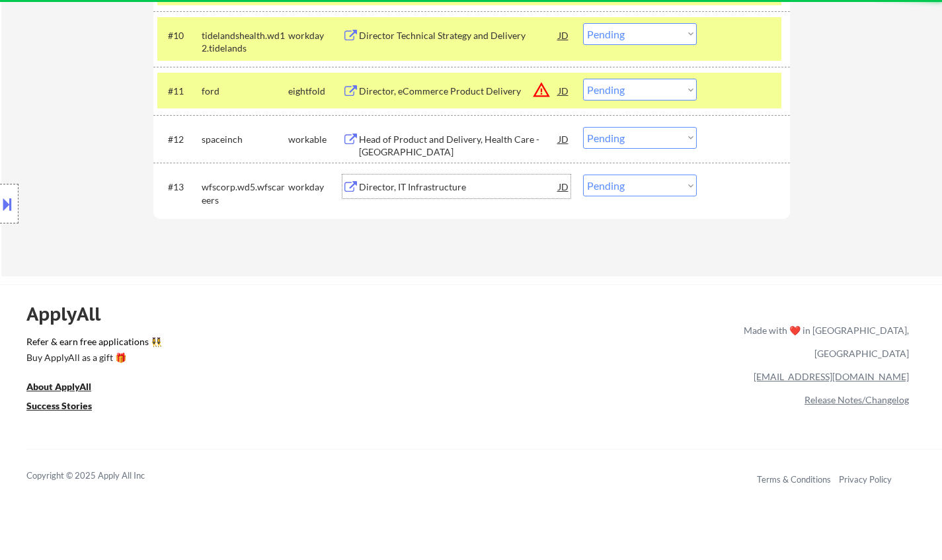
click at [422, 180] on div "Director, IT Infrastructure" at bounding box center [459, 187] width 200 height 24
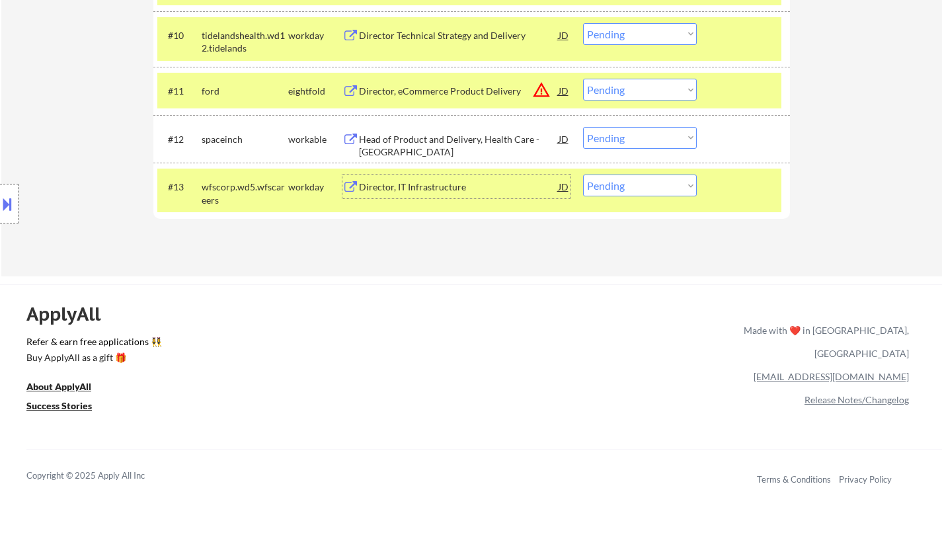
click at [643, 182] on select "Choose an option... Pending Applied Excluded (Questions) Excluded (Expired) Exc…" at bounding box center [640, 186] width 114 height 22
select select ""applied""
click at [583, 175] on select "Choose an option... Pending Applied Excluded (Questions) Excluded (Expired) Exc…" at bounding box center [640, 186] width 114 height 22
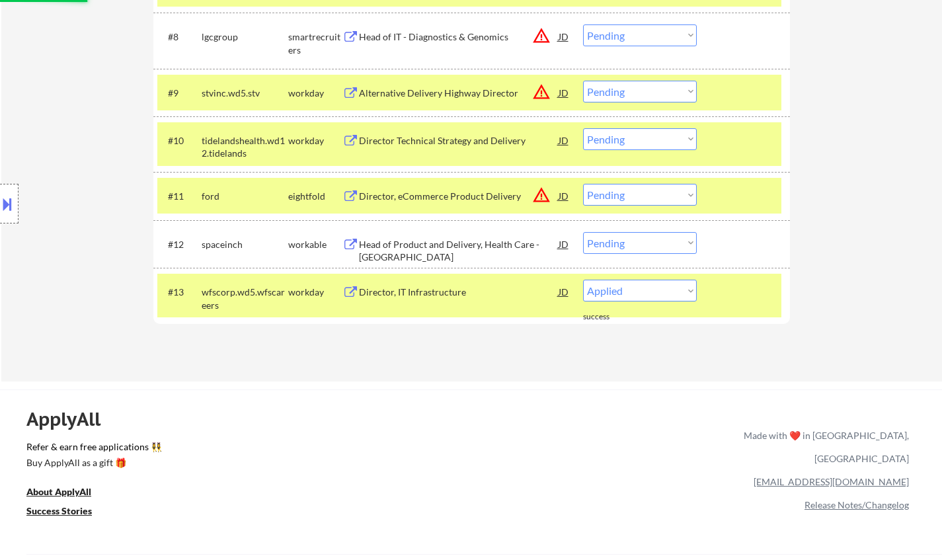
scroll to position [727, 0]
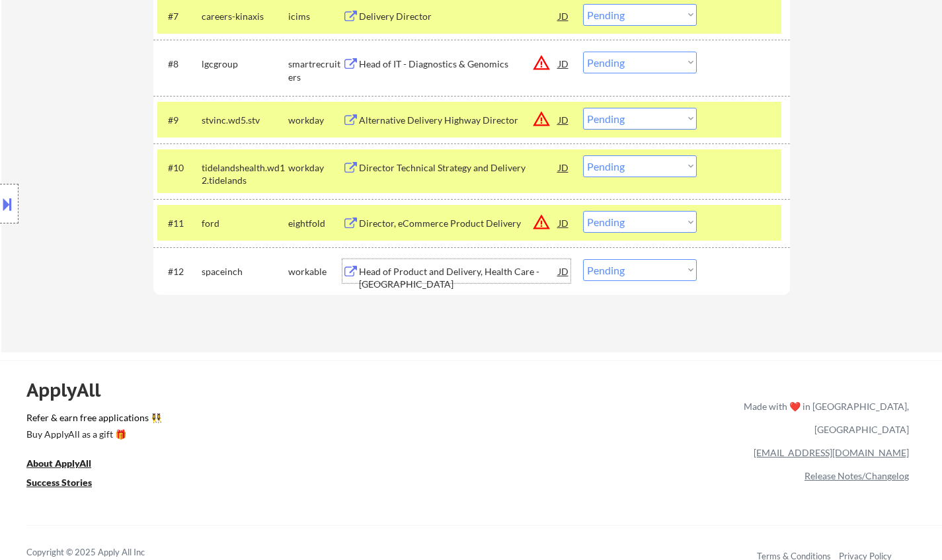
click at [440, 277] on div "Head of Product and Delivery, Health Care - USA" at bounding box center [459, 278] width 200 height 26
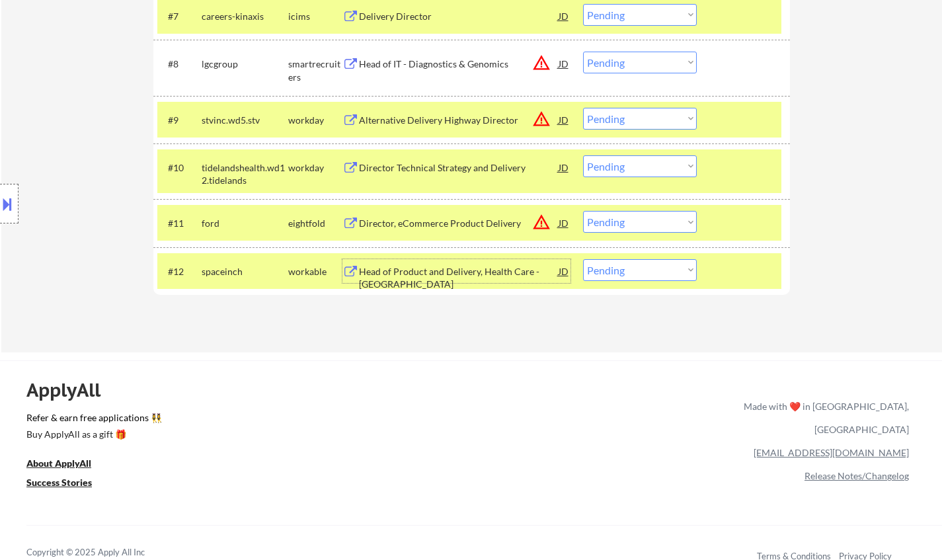
drag, startPoint x: 627, startPoint y: 274, endPoint x: 633, endPoint y: 279, distance: 8.1
click at [627, 274] on select "Choose an option... Pending Applied Excluded (Questions) Excluded (Expired) Exc…" at bounding box center [640, 270] width 114 height 22
select select ""excluded__expired_""
click at [583, 259] on select "Choose an option... Pending Applied Excluded (Questions) Excluded (Expired) Exc…" at bounding box center [640, 270] width 114 height 22
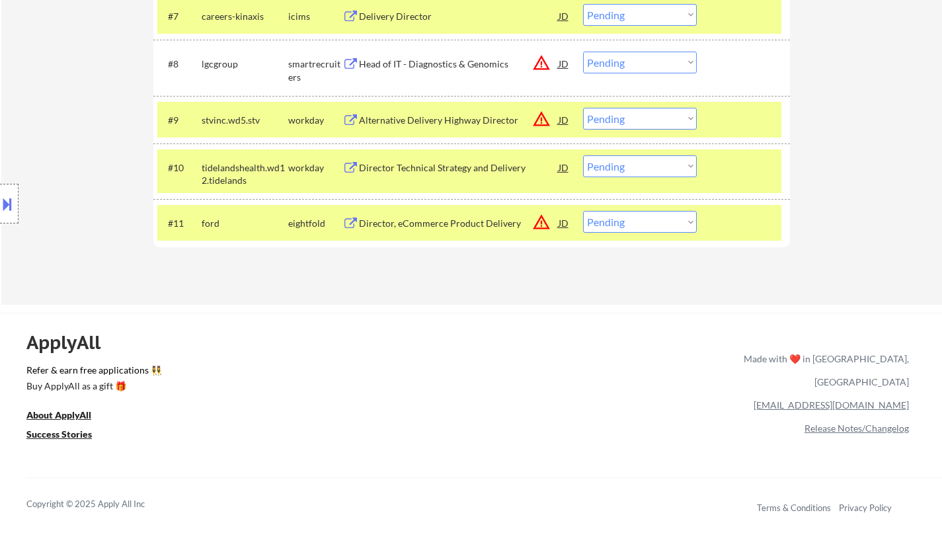
click at [563, 219] on div "JD" at bounding box center [563, 223] width 13 height 24
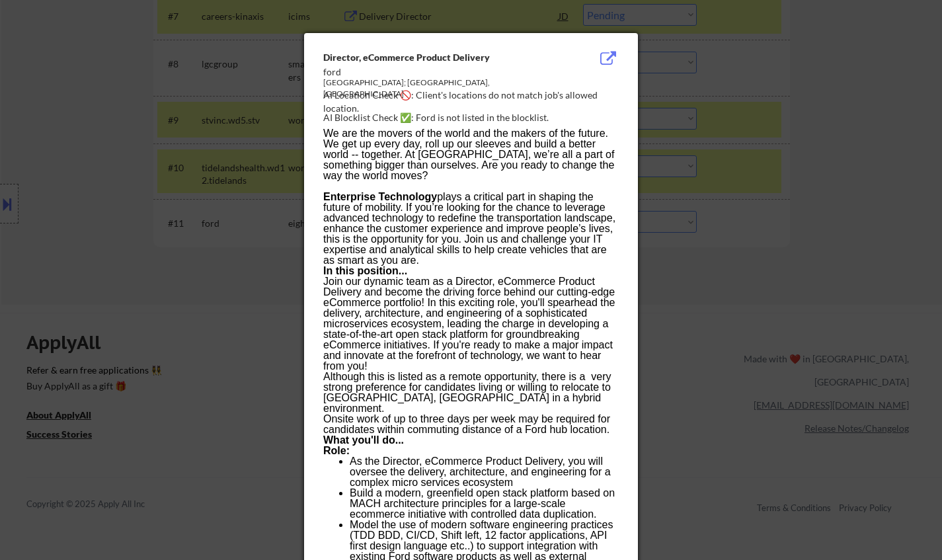
click at [778, 344] on div at bounding box center [471, 280] width 942 height 560
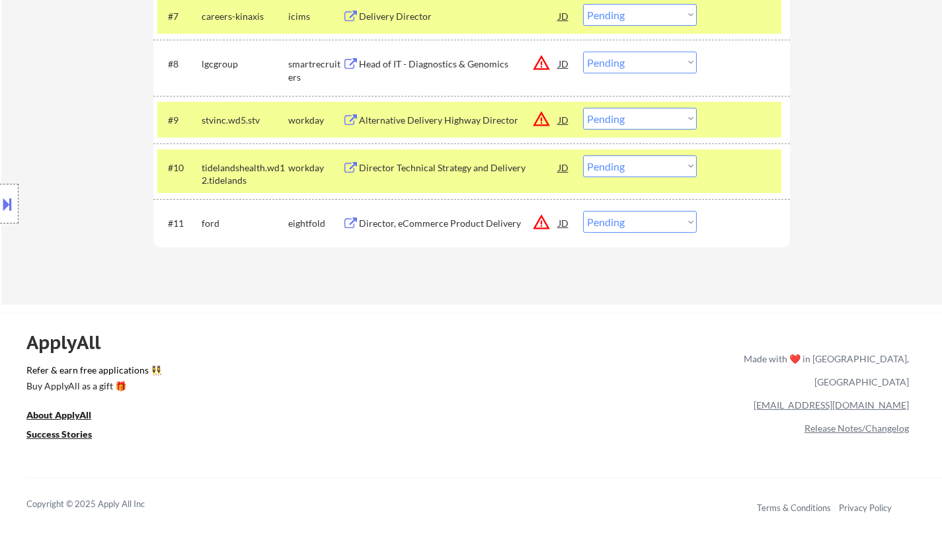
click at [672, 220] on select "Choose an option... Pending Applied Excluded (Questions) Excluded (Expired) Exc…" at bounding box center [640, 222] width 114 height 22
select select ""excluded__location_""
click at [583, 211] on select "Choose an option... Pending Applied Excluded (Questions) Excluded (Expired) Exc…" at bounding box center [640, 222] width 114 height 22
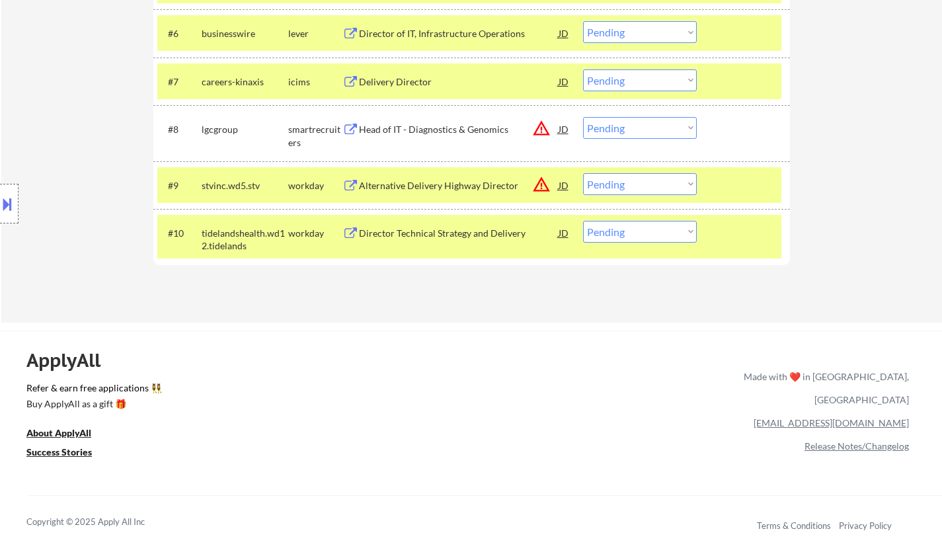
scroll to position [529, 0]
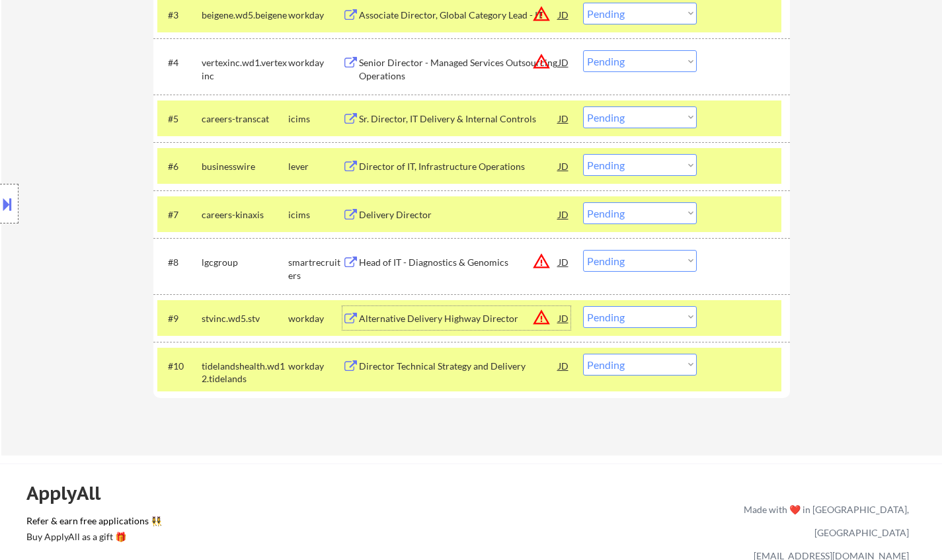
click at [557, 315] on div "Alternative Delivery Highway Director" at bounding box center [459, 318] width 200 height 13
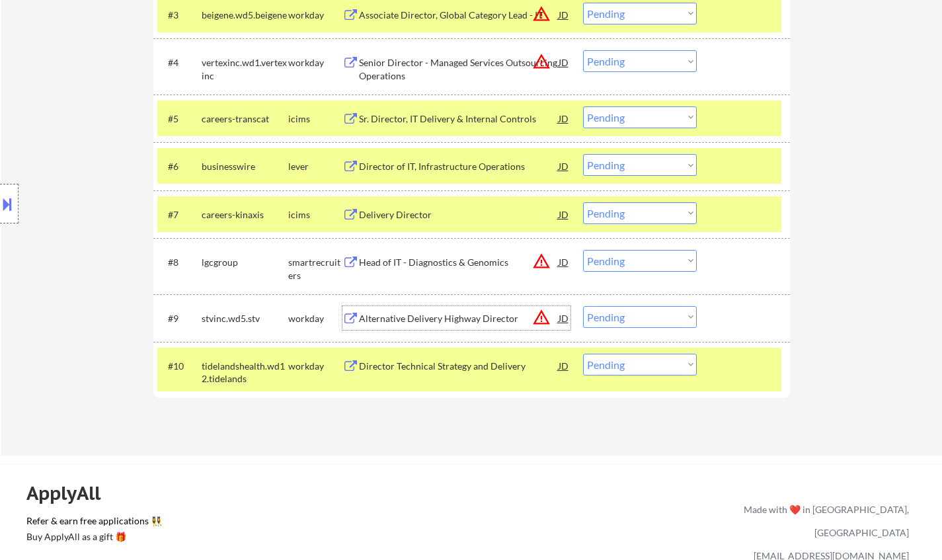
click at [564, 265] on div "JD" at bounding box center [563, 262] width 13 height 24
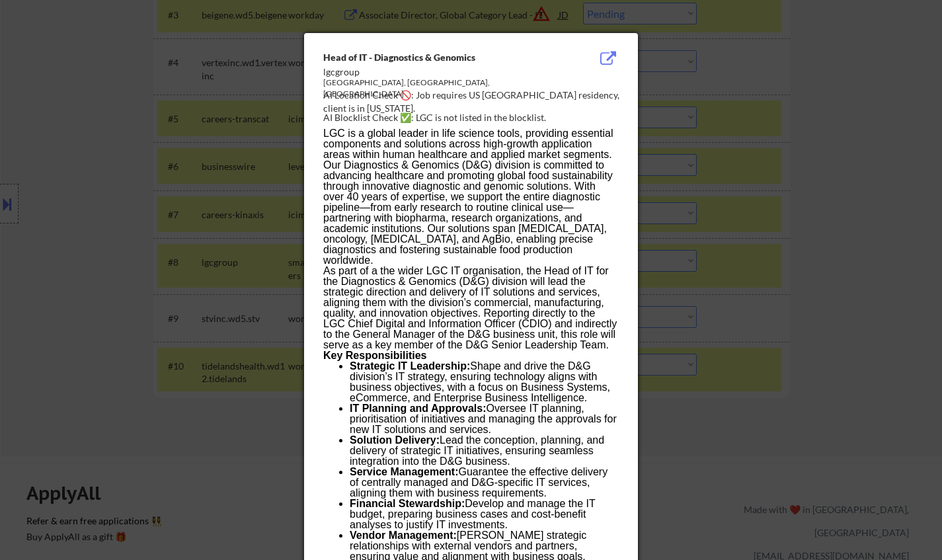
drag, startPoint x: 822, startPoint y: 319, endPoint x: 754, endPoint y: 300, distance: 70.9
click at [822, 319] on div at bounding box center [471, 280] width 942 height 560
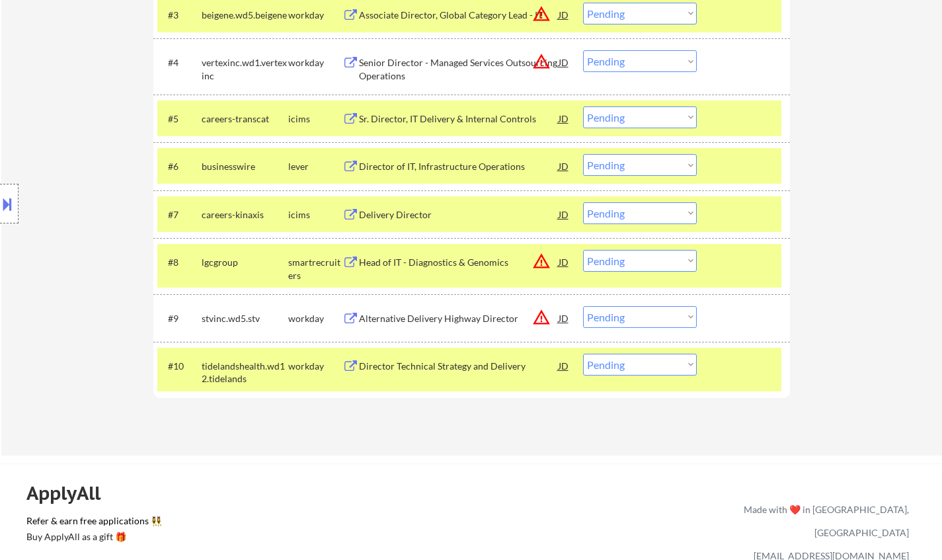
click at [658, 262] on select "Choose an option... Pending Applied Excluded (Questions) Excluded (Expired) Exc…" at bounding box center [640, 261] width 114 height 22
click at [583, 250] on select "Choose an option... Pending Applied Excluded (Questions) Excluded (Expired) Exc…" at bounding box center [640, 261] width 114 height 22
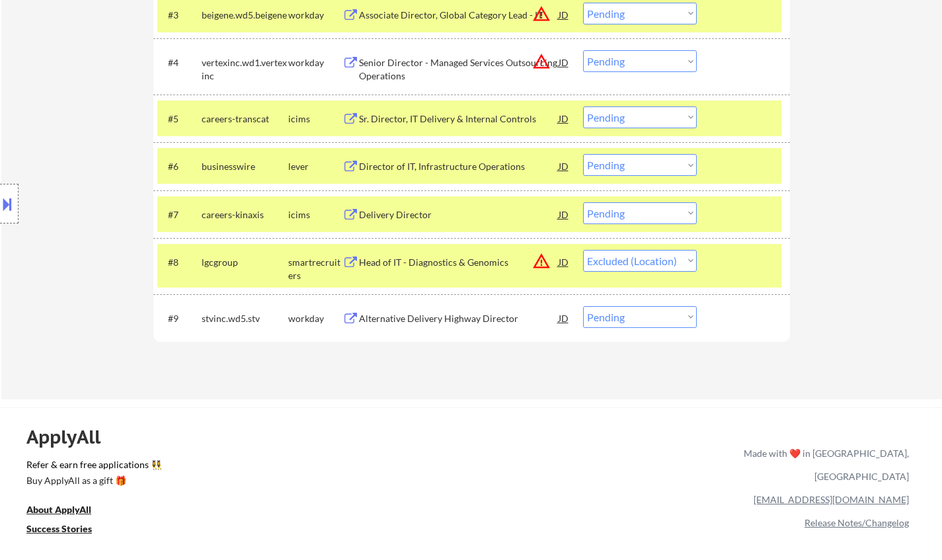
select select ""pending""
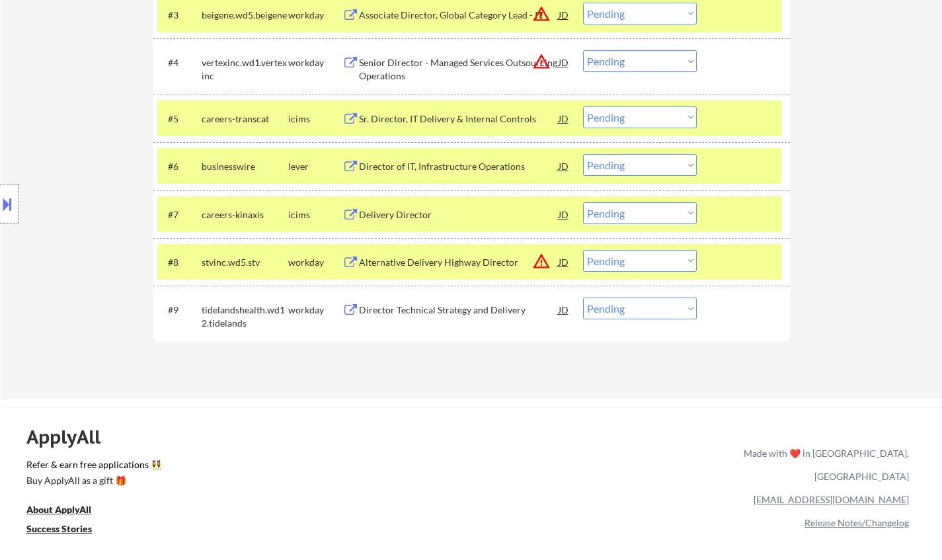
click at [438, 315] on div "Director Technical Strategy and Delivery" at bounding box center [459, 309] width 200 height 13
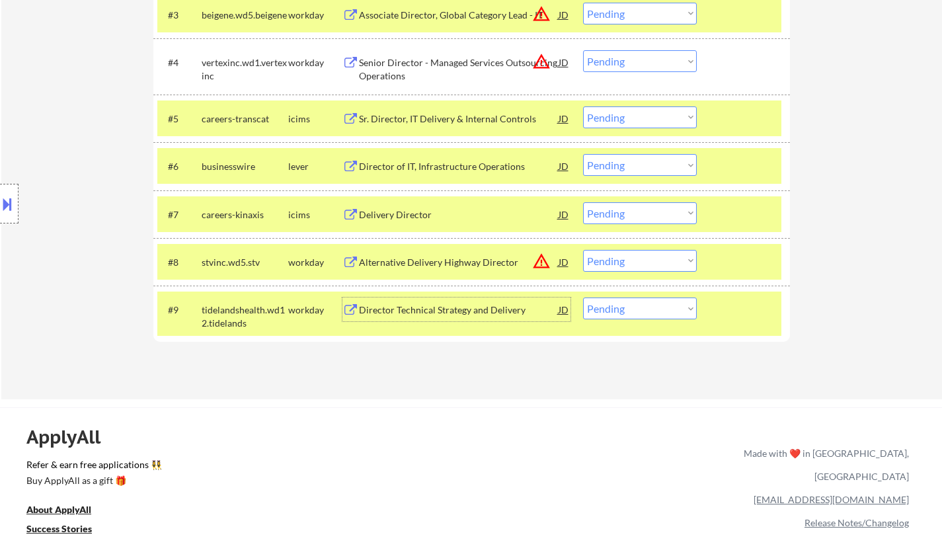
click at [625, 309] on select "Choose an option... Pending Applied Excluded (Questions) Excluded (Expired) Exc…" at bounding box center [640, 309] width 114 height 22
select select ""applied""
click at [583, 298] on select "Choose an option... Pending Applied Excluded (Questions) Excluded (Expired) Exc…" at bounding box center [640, 309] width 114 height 22
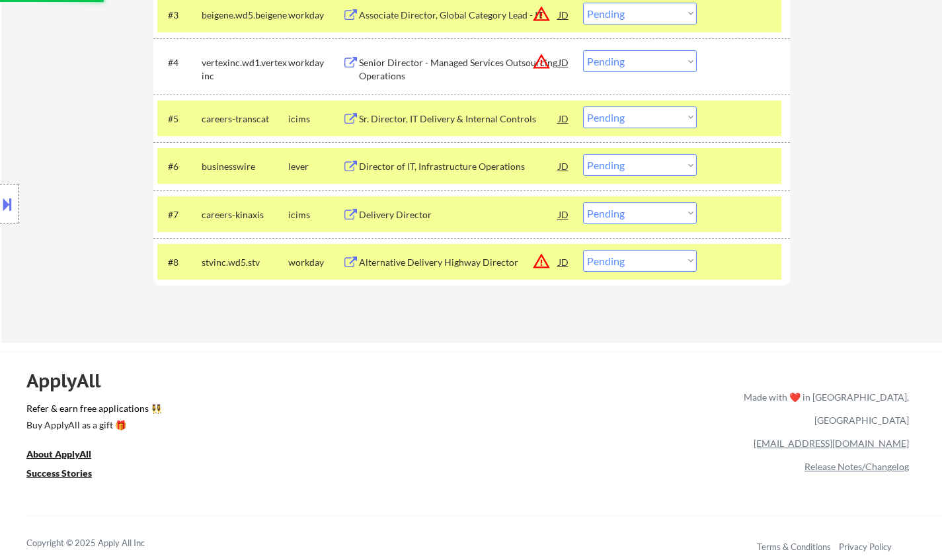
click at [565, 261] on div "JD" at bounding box center [563, 262] width 13 height 24
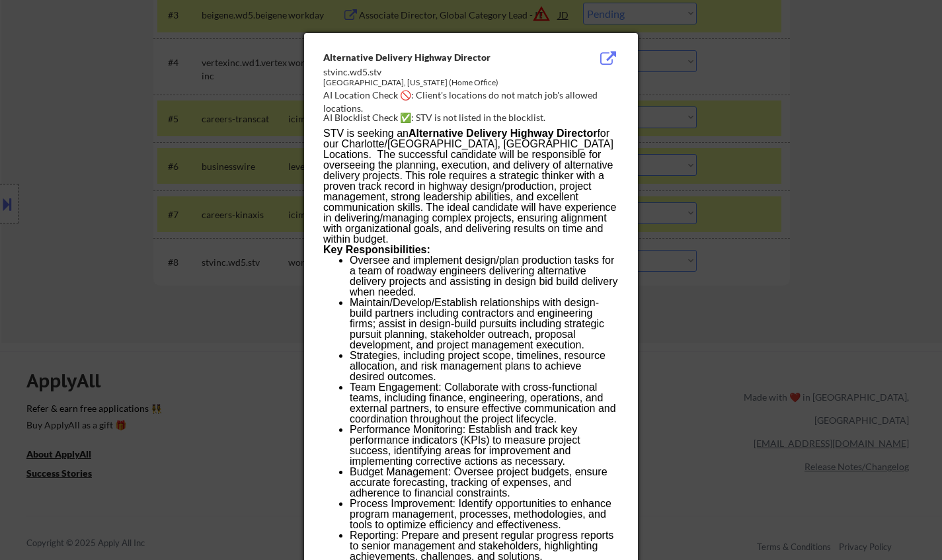
click at [879, 381] on div at bounding box center [471, 280] width 942 height 560
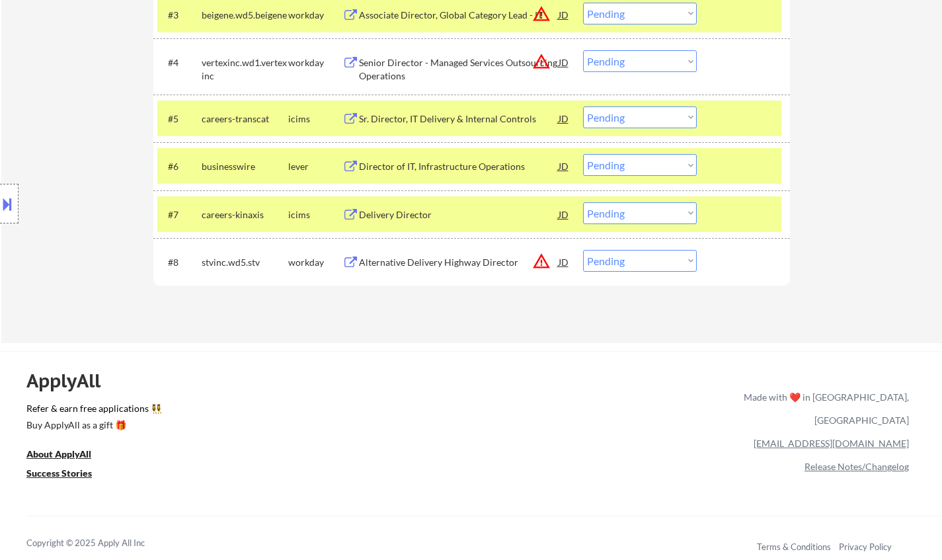
drag, startPoint x: 657, startPoint y: 259, endPoint x: 676, endPoint y: 270, distance: 22.2
click at [659, 261] on select "Choose an option... Pending Applied Excluded (Questions) Excluded (Expired) Exc…" at bounding box center [640, 261] width 114 height 22
select select ""excluded__location_""
click at [583, 250] on select "Choose an option... Pending Applied Excluded (Questions) Excluded (Expired) Exc…" at bounding box center [640, 261] width 114 height 22
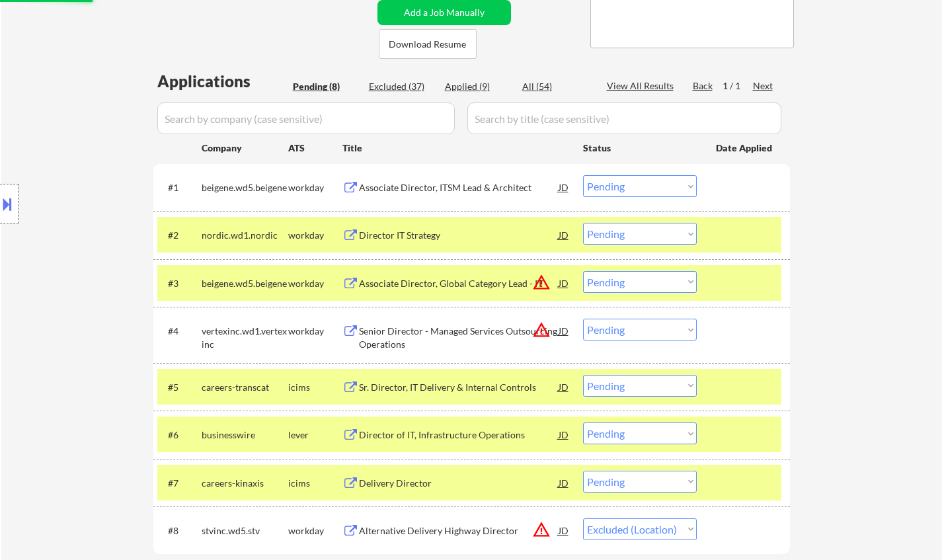
scroll to position [397, 0]
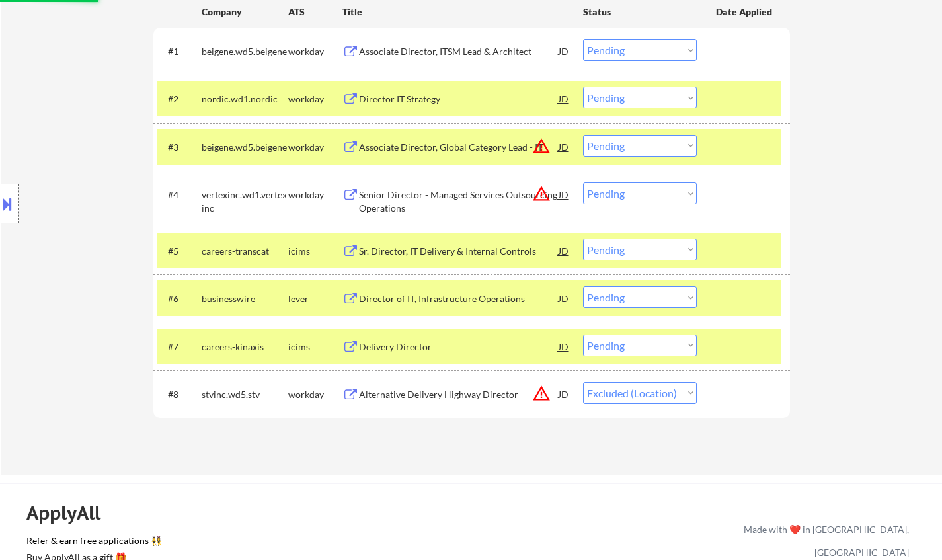
click at [432, 299] on div "Director of IT, Infrastructure Operations" at bounding box center [459, 298] width 200 height 13
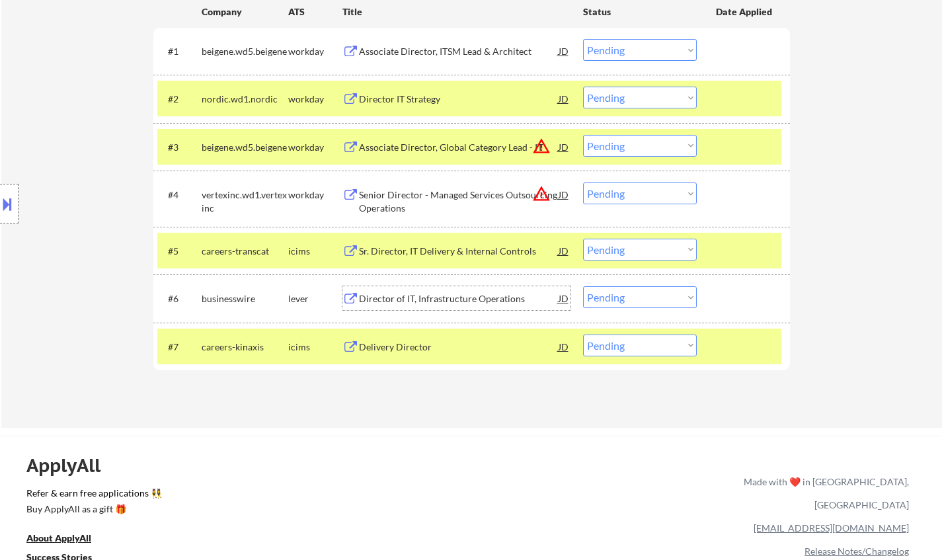
click at [638, 294] on select "Choose an option... Pending Applied Excluded (Questions) Excluded (Expired) Exc…" at bounding box center [640, 297] width 114 height 22
click at [583, 286] on select "Choose an option... Pending Applied Excluded (Questions) Excluded (Expired) Exc…" at bounding box center [640, 297] width 114 height 22
select select ""pending""
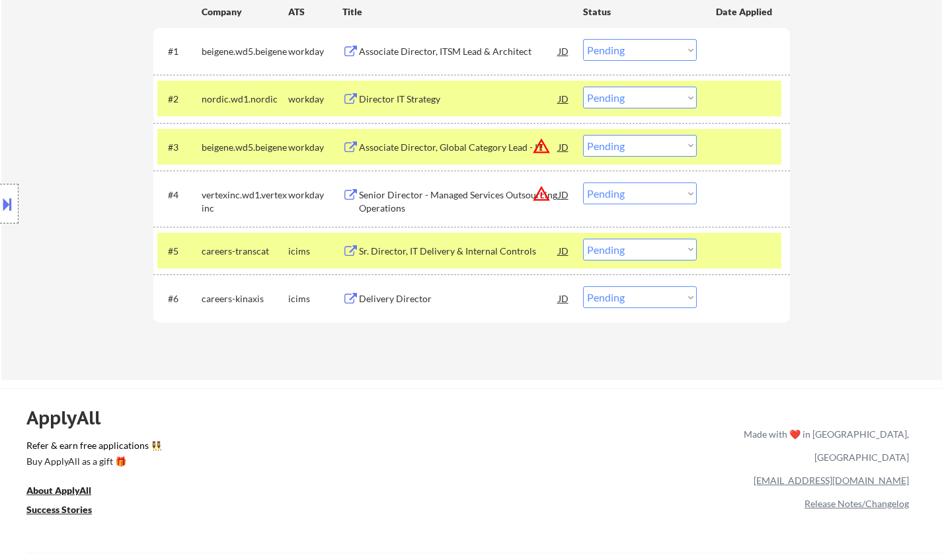
click at [405, 303] on div "Delivery Director" at bounding box center [459, 298] width 200 height 13
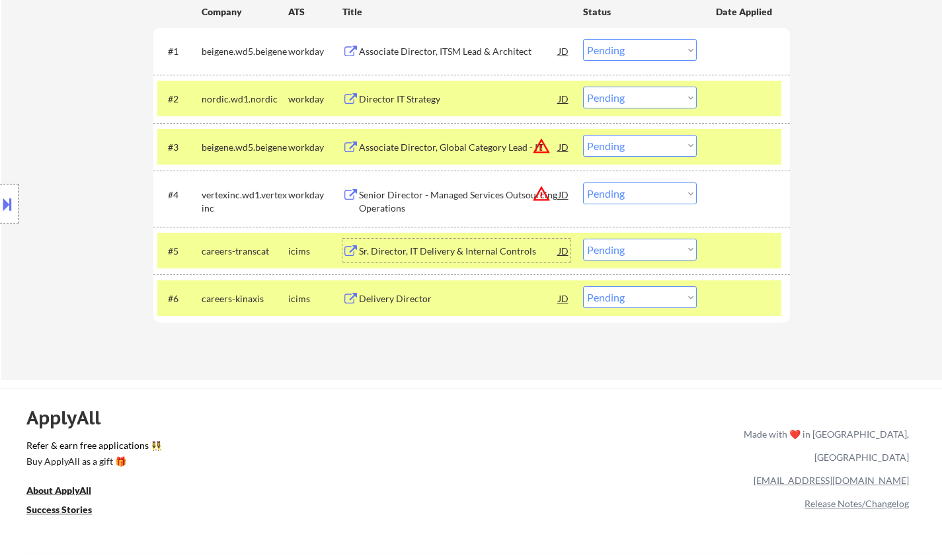
click at [453, 251] on div "Sr. Director, IT Delivery & Internal Controls" at bounding box center [459, 251] width 200 height 13
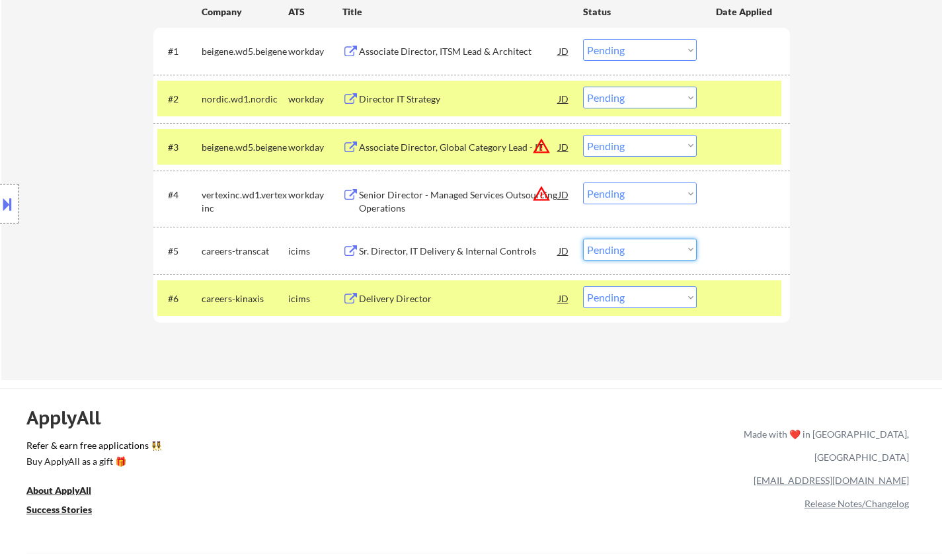
click at [608, 247] on select "Choose an option... Pending Applied Excluded (Questions) Excluded (Expired) Exc…" at bounding box center [640, 250] width 114 height 22
click at [583, 239] on select "Choose an option... Pending Applied Excluded (Questions) Excluded (Expired) Exc…" at bounding box center [640, 250] width 114 height 22
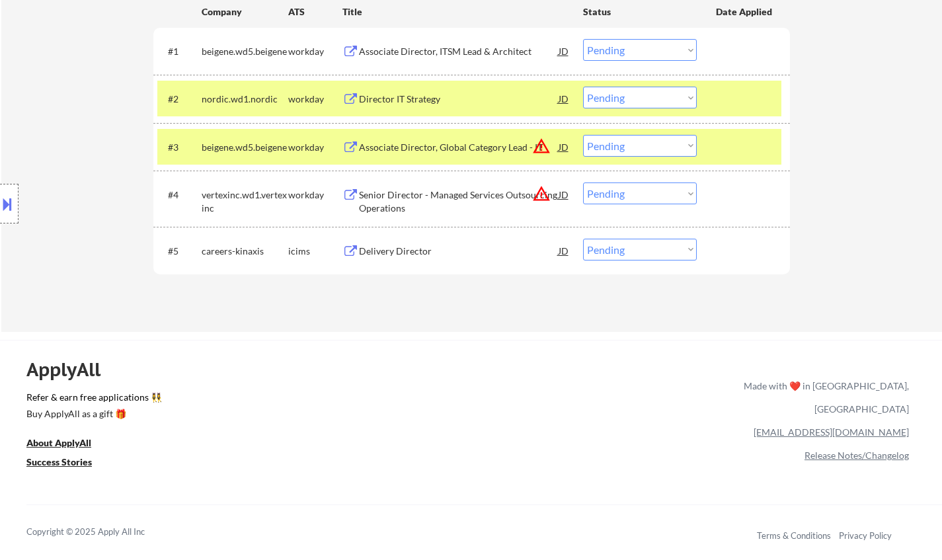
click at [642, 251] on select "Choose an option... Pending Applied Excluded (Questions) Excluded (Expired) Exc…" at bounding box center [640, 250] width 114 height 22
select select ""excluded__bad_match_""
click at [583, 239] on select "Choose an option... Pending Applied Excluded (Questions) Excluded (Expired) Exc…" at bounding box center [640, 250] width 114 height 22
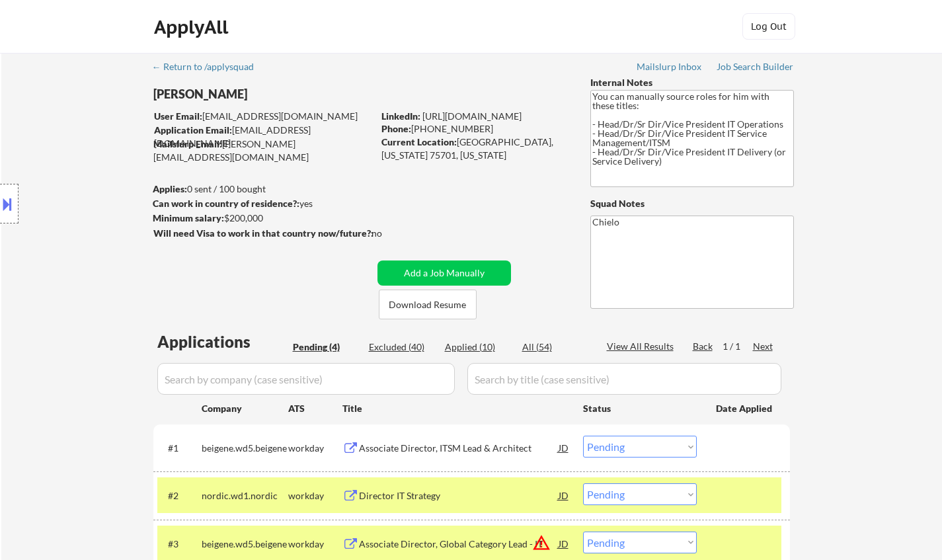
scroll to position [198, 0]
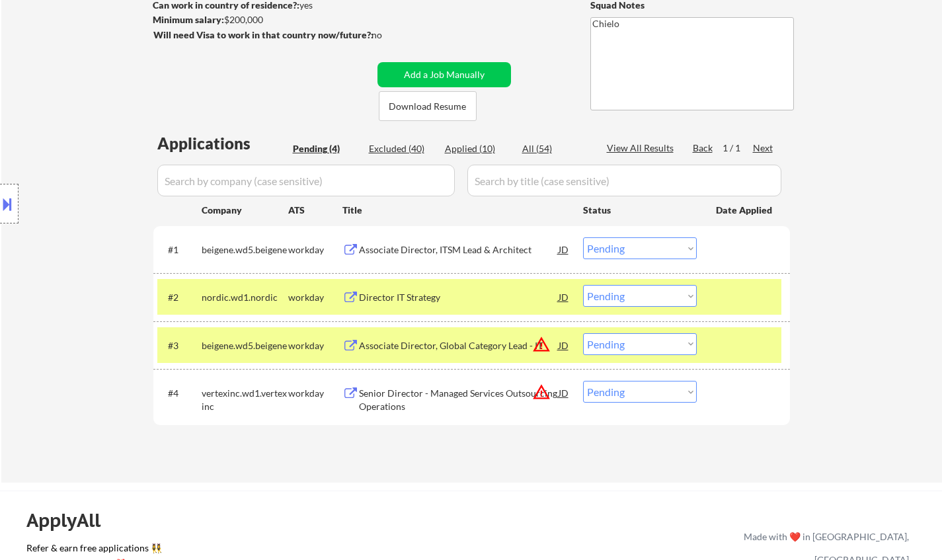
click at [398, 295] on div "Director IT Strategy" at bounding box center [459, 297] width 200 height 13
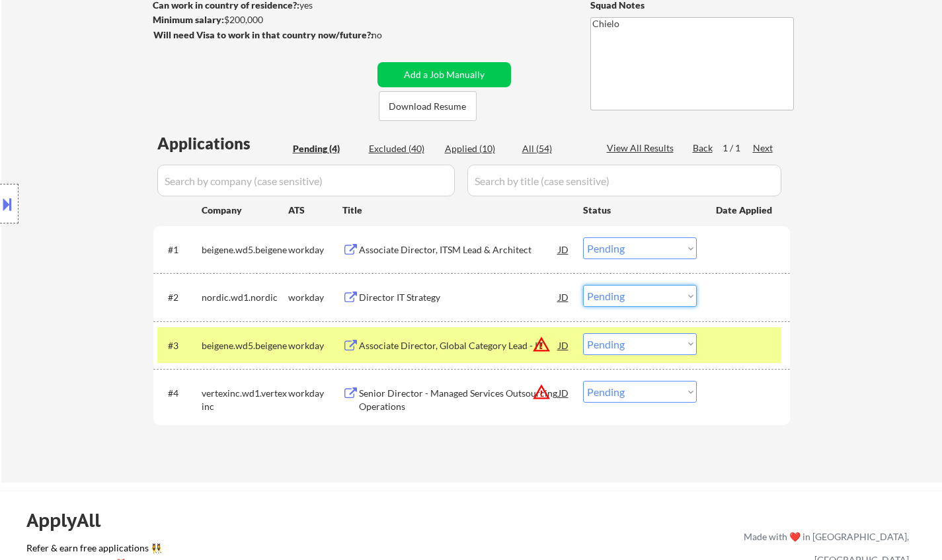
click at [632, 298] on select "Choose an option... Pending Applied Excluded (Questions) Excluded (Expired) Exc…" at bounding box center [640, 296] width 114 height 22
click at [583, 285] on select "Choose an option... Pending Applied Excluded (Questions) Excluded (Expired) Exc…" at bounding box center [640, 296] width 114 height 22
select select ""pending""
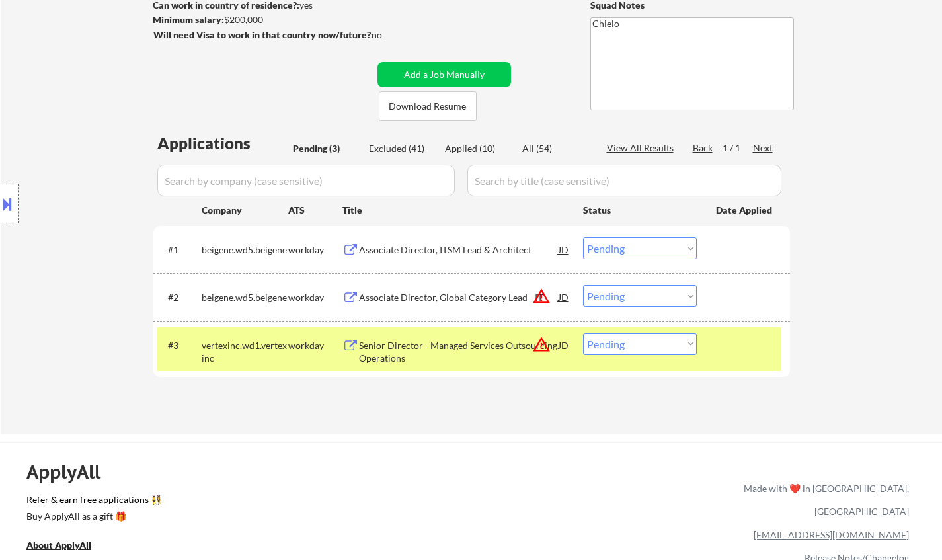
click at [561, 298] on div "JD" at bounding box center [563, 297] width 13 height 24
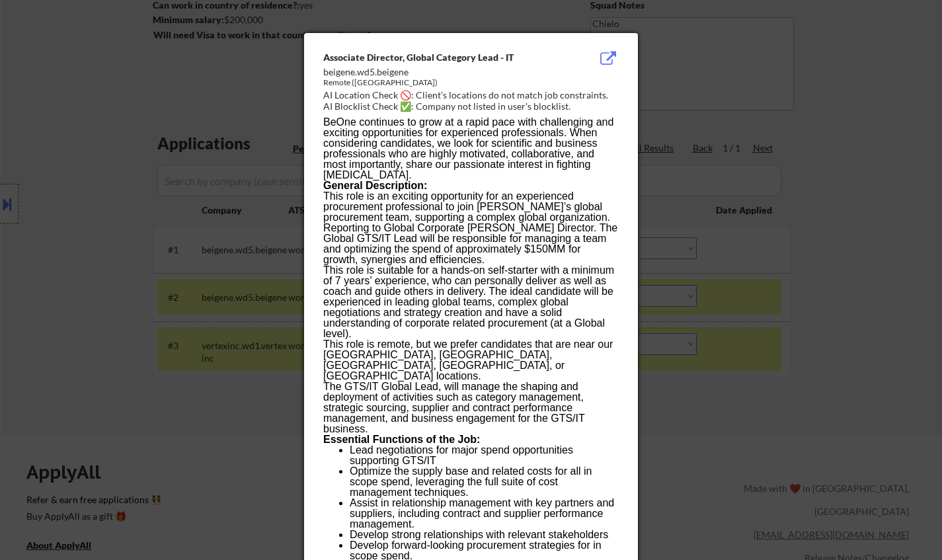
click at [822, 372] on div at bounding box center [471, 280] width 942 height 560
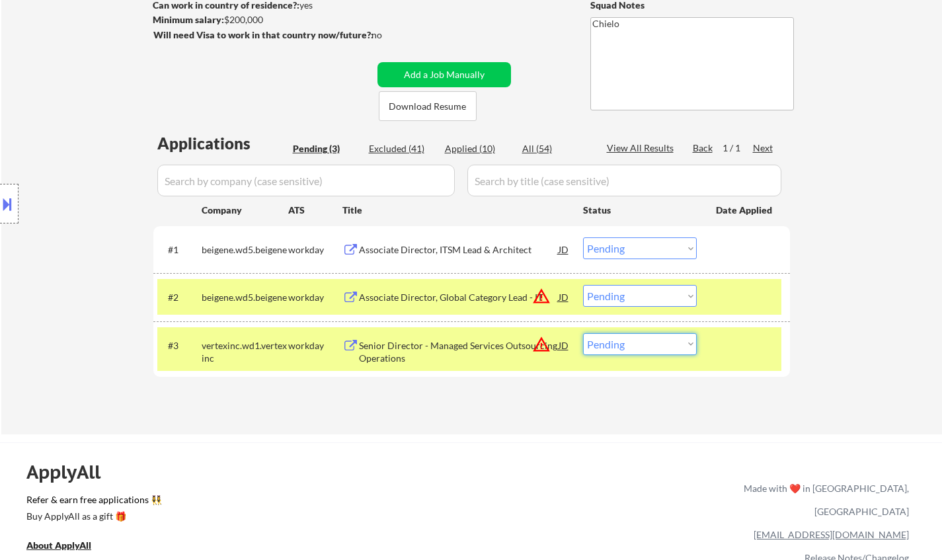
click at [654, 349] on select "Choose an option... Pending Applied Excluded (Questions) Excluded (Expired) Exc…" at bounding box center [640, 344] width 114 height 22
select select ""excluded__location_""
click at [583, 333] on select "Choose an option... Pending Applied Excluded (Questions) Excluded (Expired) Exc…" at bounding box center [640, 344] width 114 height 22
click at [632, 246] on select "Choose an option... Pending Applied Excluded (Questions) Excluded (Expired) Exc…" at bounding box center [640, 248] width 114 height 22
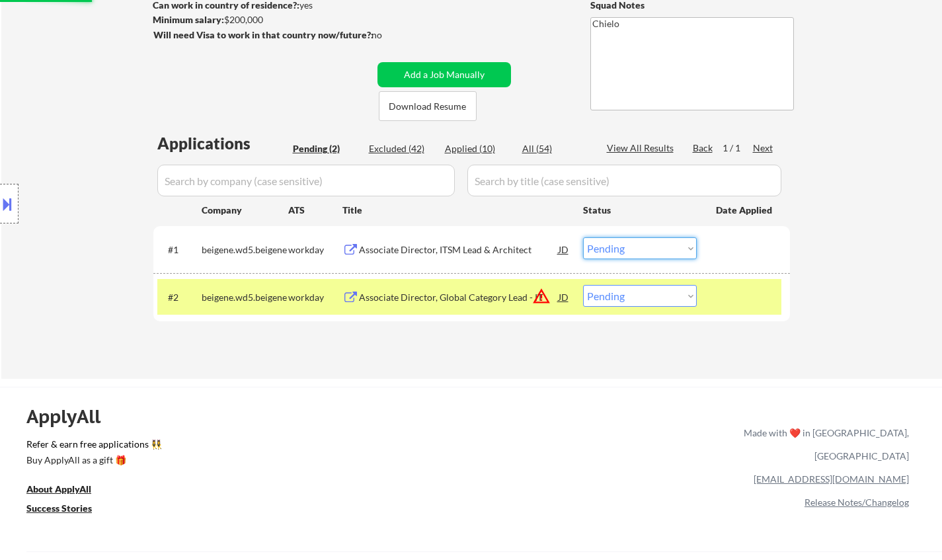
select select ""excluded""
click at [583, 237] on select "Choose an option... Pending Applied Excluded (Questions) Excluded (Expired) Exc…" at bounding box center [640, 248] width 114 height 22
click at [549, 297] on button "warning_amber" at bounding box center [541, 296] width 19 height 19
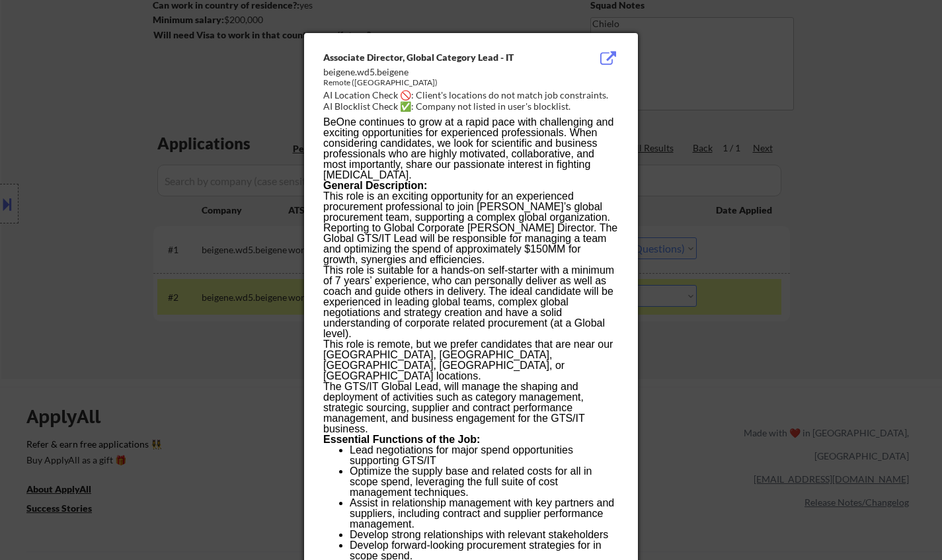
click at [746, 397] on div at bounding box center [471, 280] width 942 height 560
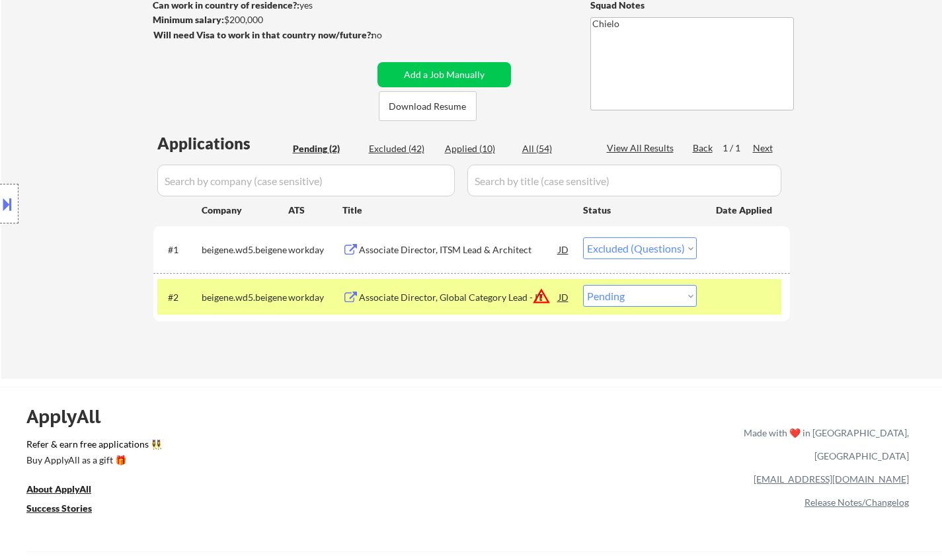
click at [440, 296] on div "Associate Director, Global Category Lead - IT" at bounding box center [459, 297] width 200 height 13
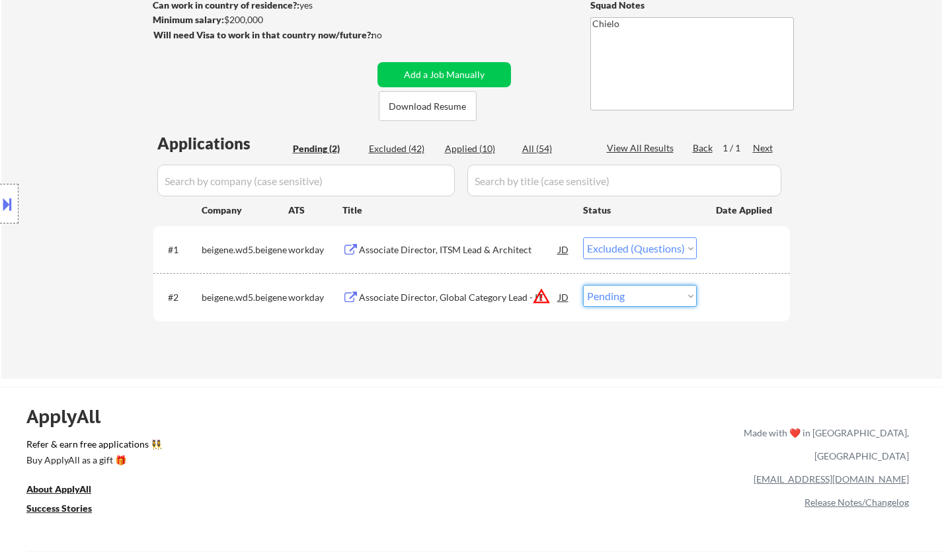
click at [663, 290] on select "Choose an option... Pending Applied Excluded (Questions) Excluded (Expired) Exc…" at bounding box center [640, 296] width 114 height 22
select select ""excluded__other_""
click at [583, 285] on select "Choose an option... Pending Applied Excluded (Questions) Excluded (Expired) Exc…" at bounding box center [640, 296] width 114 height 22
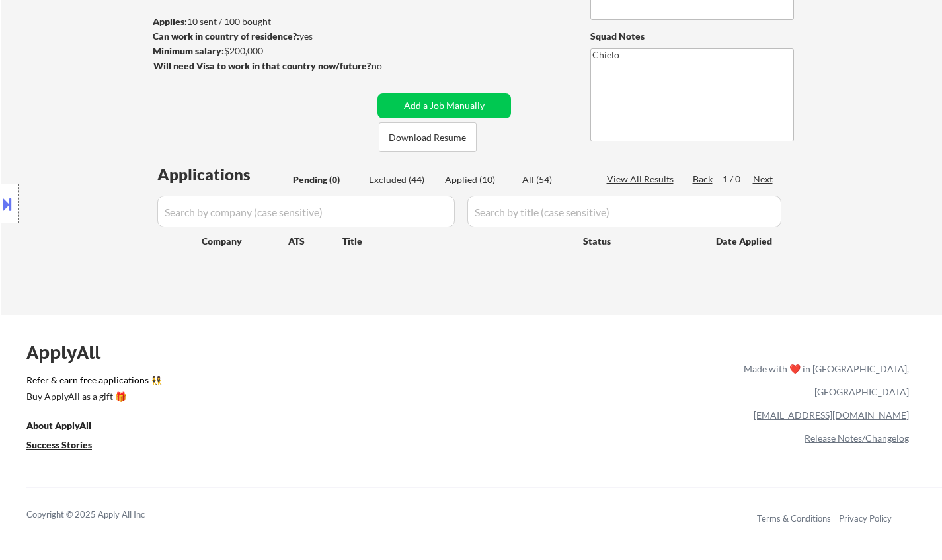
scroll to position [264, 0]
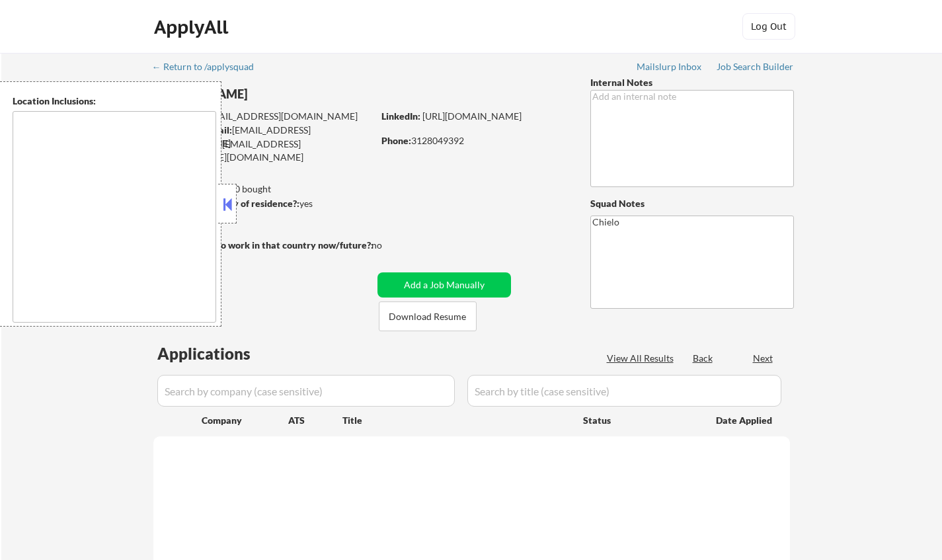
type textarea "[US_STATE][GEOGRAPHIC_DATA], [GEOGRAPHIC_DATA][US_STATE], [GEOGRAPHIC_DATA] [GE…"
